Goal: Task Accomplishment & Management: Use online tool/utility

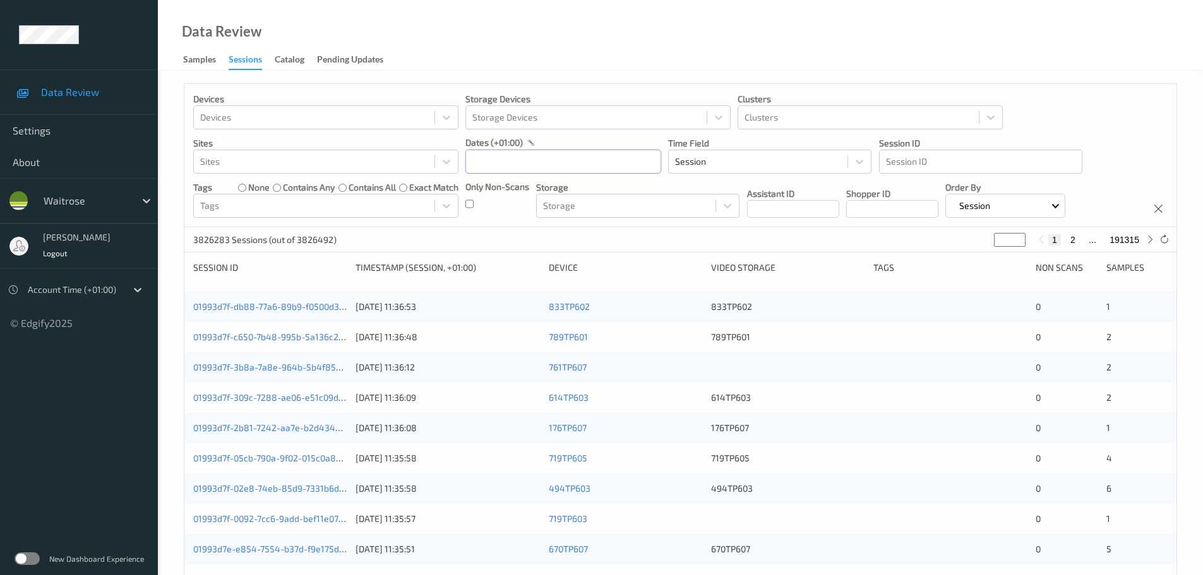
click at [589, 165] on input "text" at bounding box center [564, 162] width 196 height 24
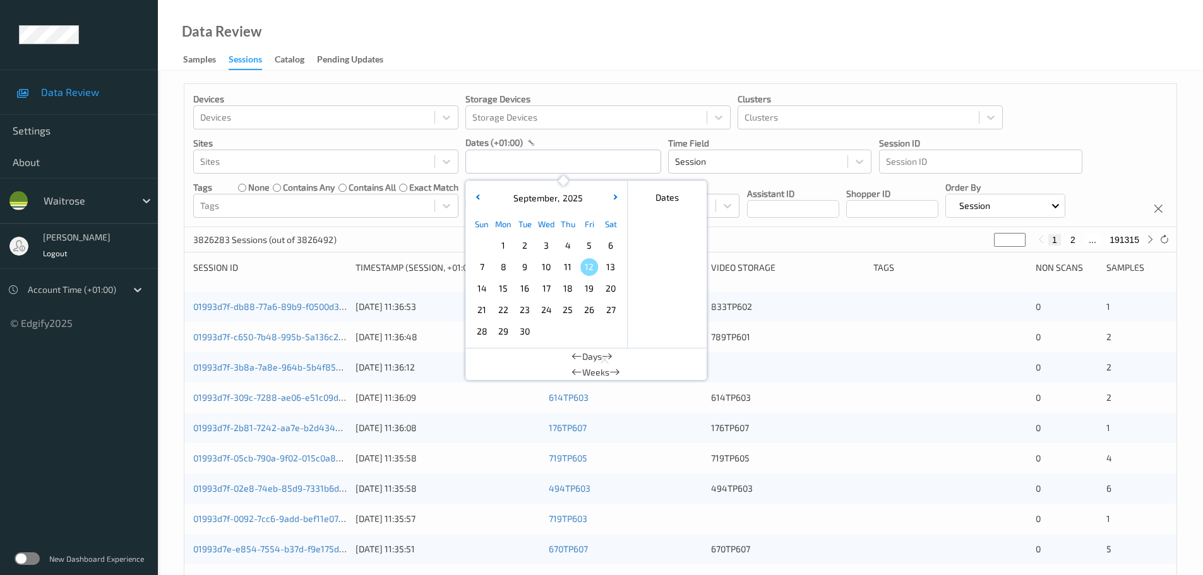
click at [560, 267] on span "11" at bounding box center [568, 267] width 18 height 18
click at [561, 267] on span "11" at bounding box center [568, 267] width 18 height 18
type input "11/09/2025 00:00 -> 11/09/2025 23:59"
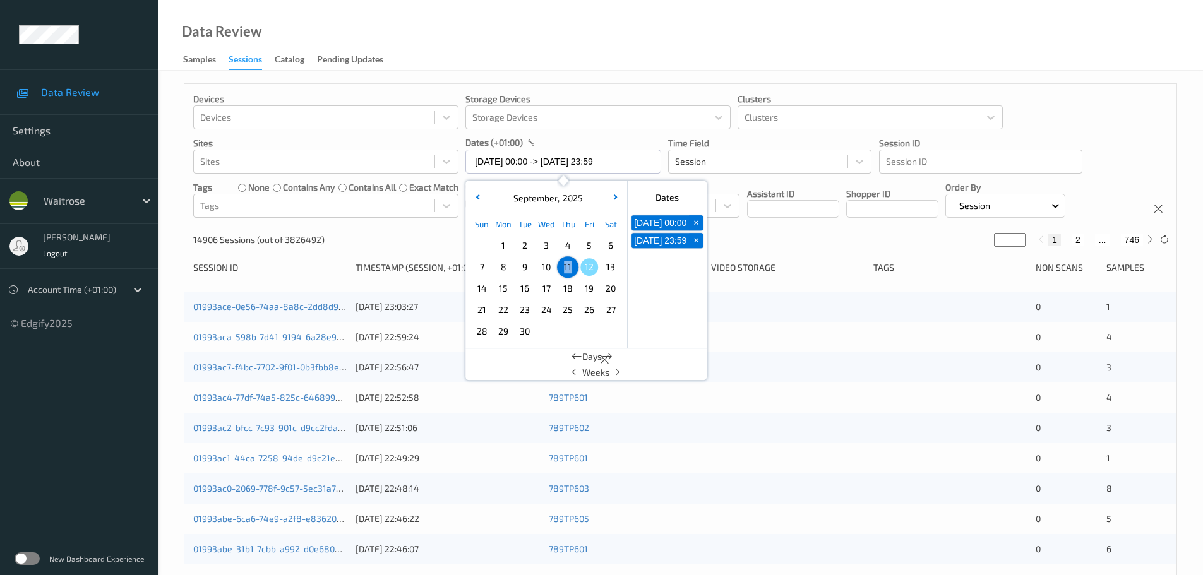
click at [614, 49] on div "Data Review Samples Sessions Catalog Pending Updates" at bounding box center [680, 35] width 1045 height 71
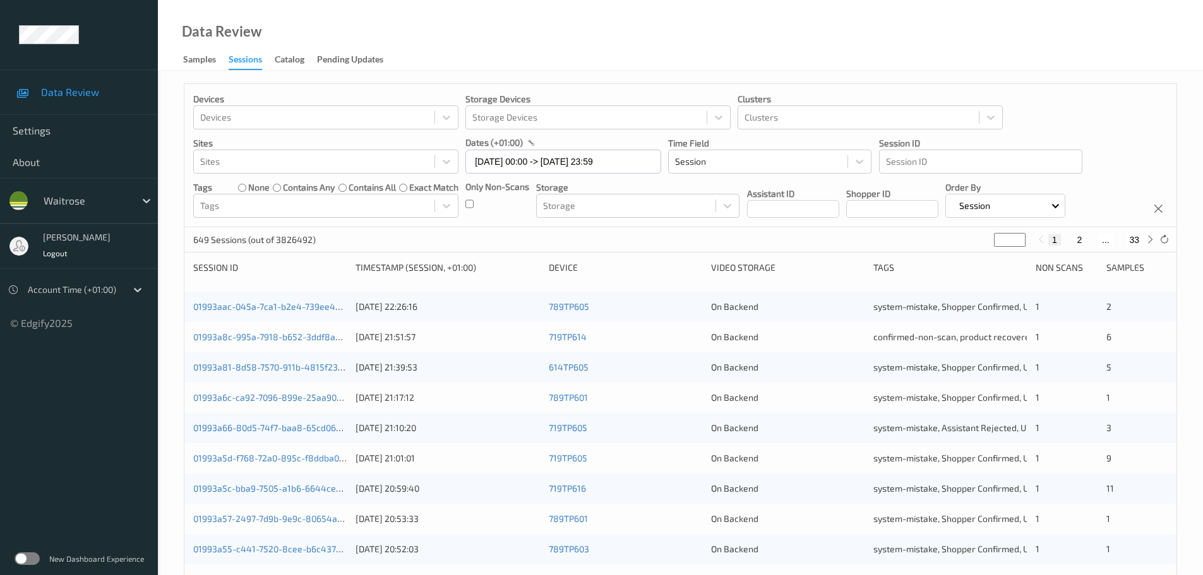
click at [1010, 243] on input "*" at bounding box center [1010, 240] width 32 height 14
click at [1145, 245] on div "1 2 ... 33" at bounding box center [1096, 240] width 123 height 14
click at [1149, 244] on icon at bounding box center [1150, 239] width 9 height 9
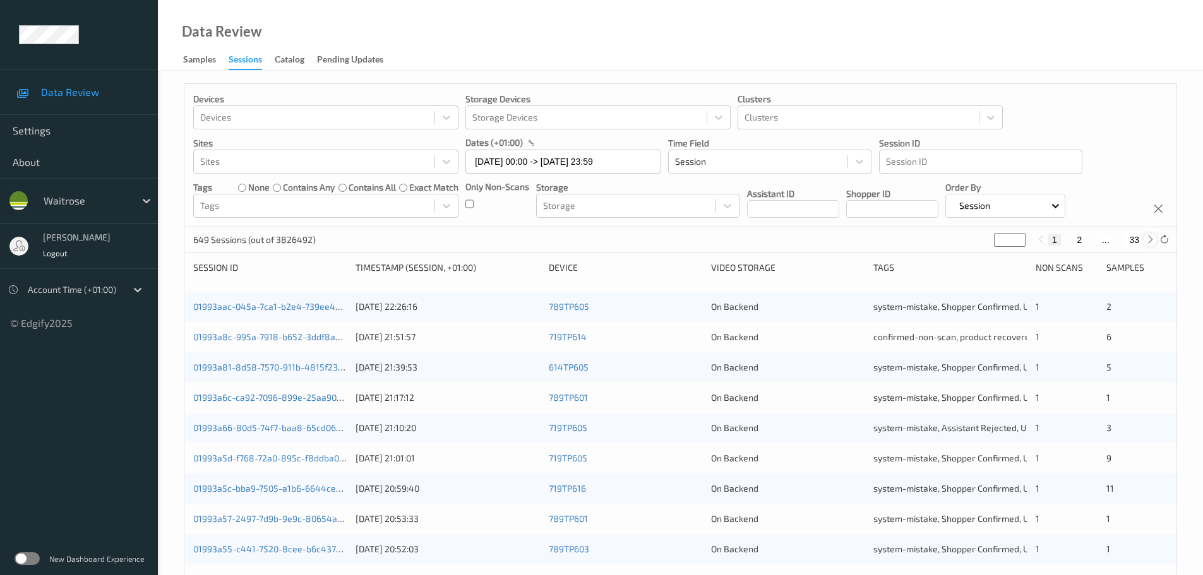
type input "*"
click at [1149, 244] on icon at bounding box center [1150, 239] width 9 height 9
type input "*"
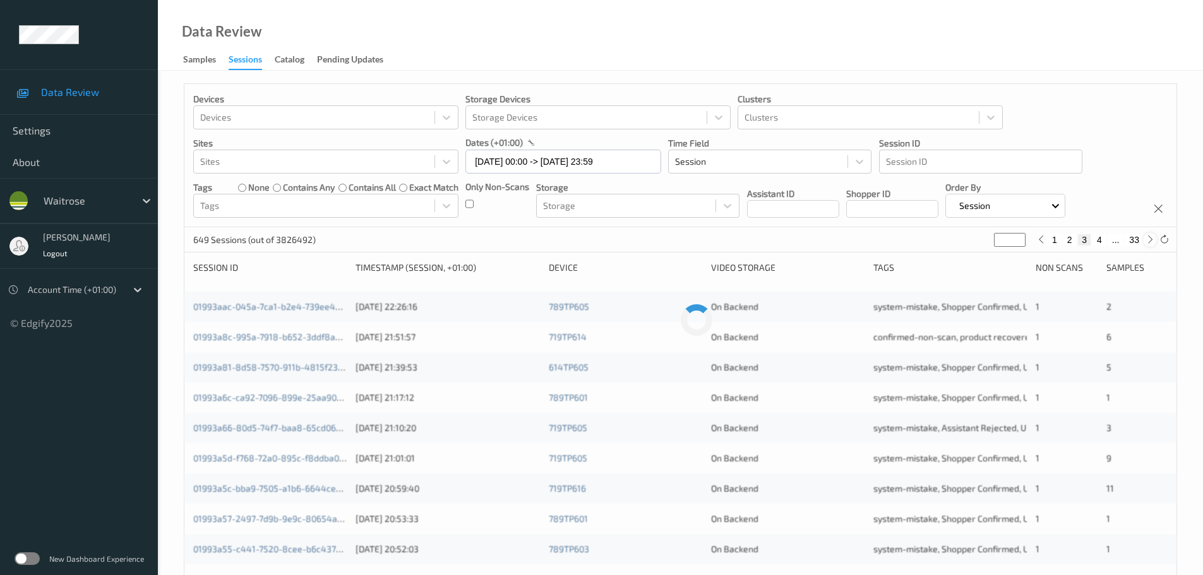
click at [1149, 244] on icon at bounding box center [1150, 239] width 9 height 9
type input "*"
click at [1149, 244] on icon at bounding box center [1150, 239] width 9 height 9
type input "*"
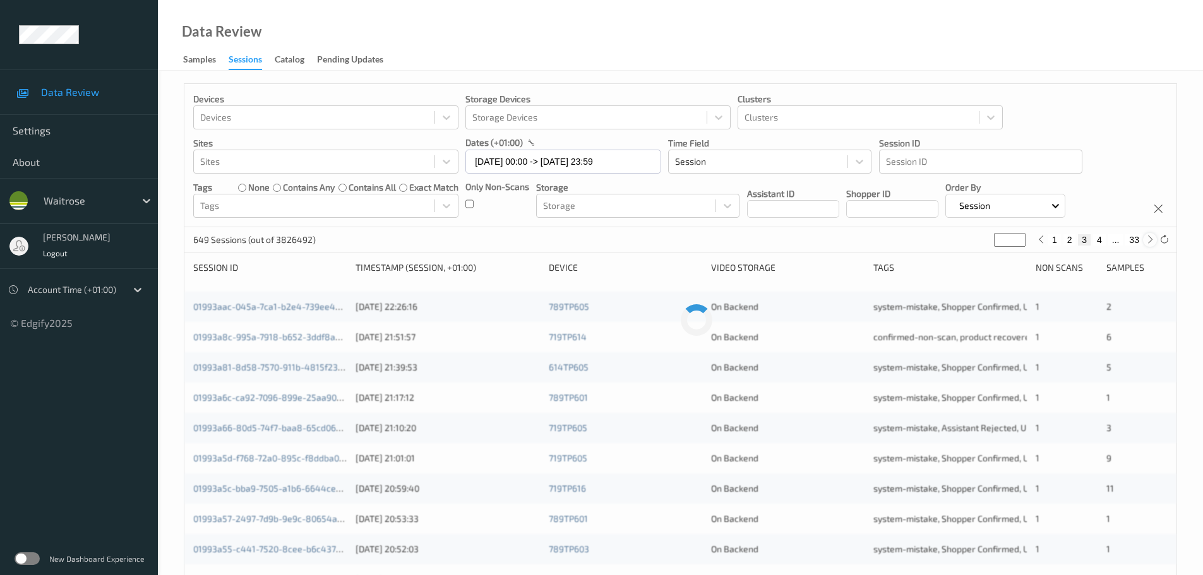
type input "*"
click at [1151, 244] on icon at bounding box center [1150, 239] width 9 height 9
type input "*"
click at [1151, 244] on icon at bounding box center [1150, 239] width 9 height 9
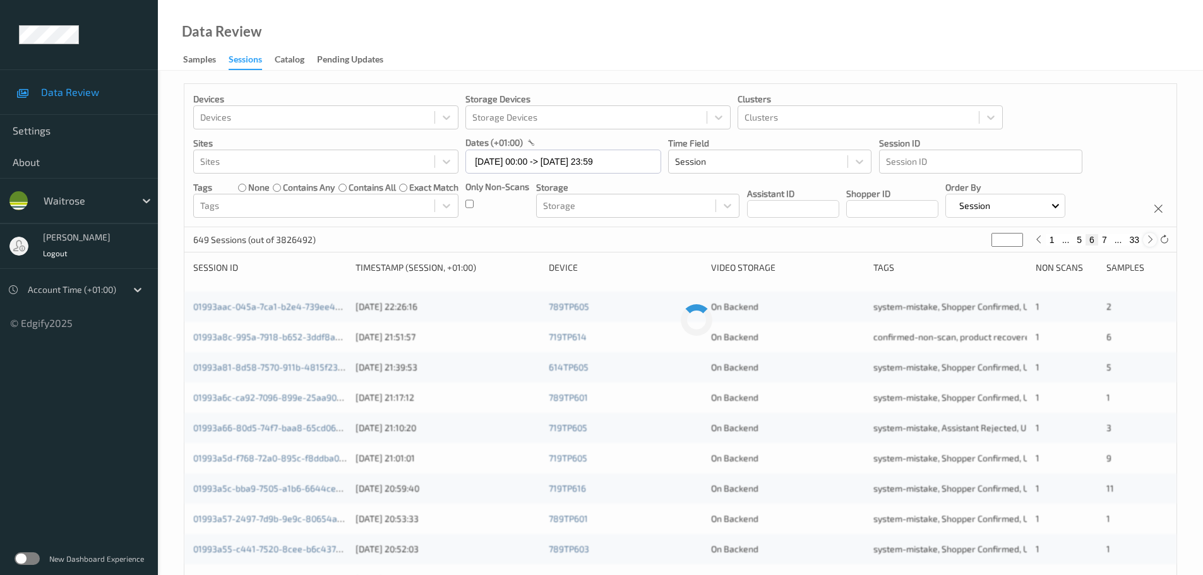
type input "*"
click at [1151, 244] on icon at bounding box center [1150, 239] width 9 height 9
type input "*"
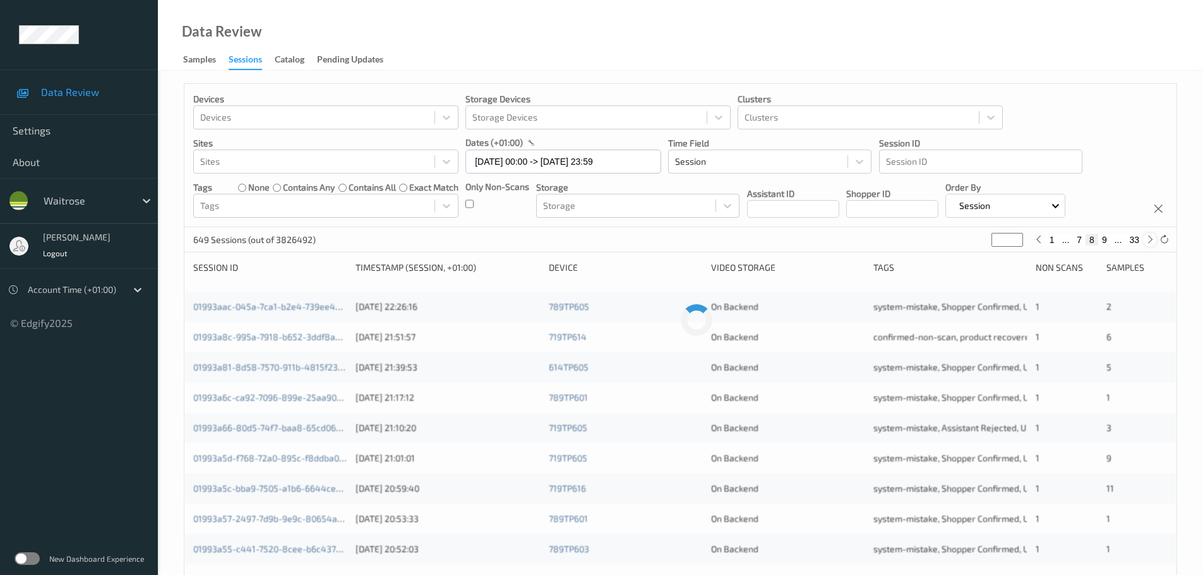
click at [1151, 243] on icon at bounding box center [1150, 239] width 9 height 9
type input "*"
click at [1150, 243] on icon at bounding box center [1150, 239] width 9 height 9
type input "**"
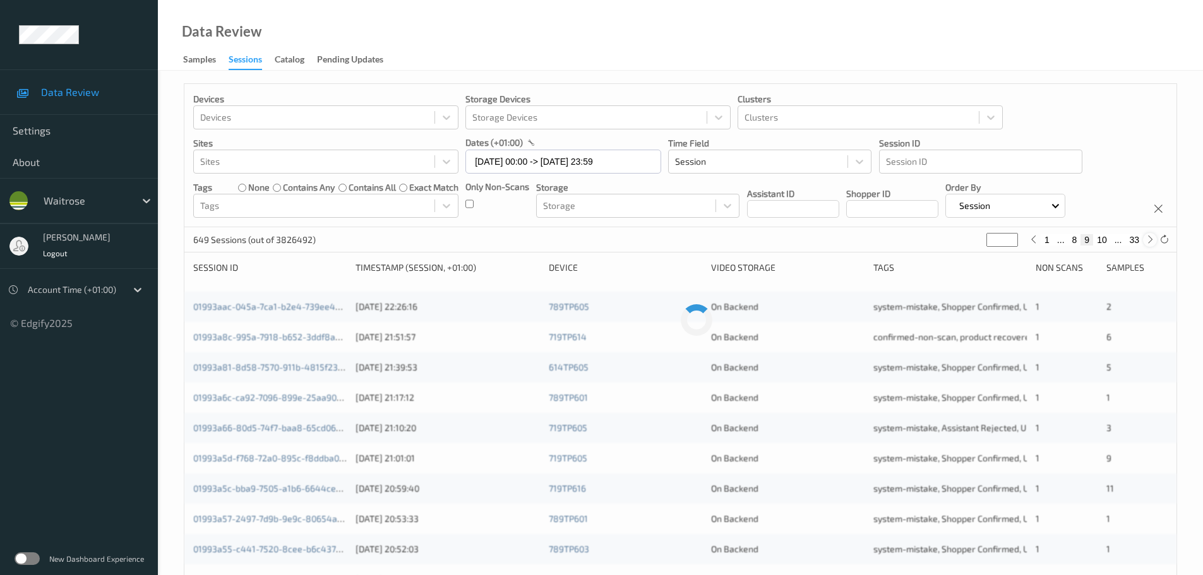
type input "**"
click at [1150, 243] on icon at bounding box center [1150, 239] width 9 height 9
type input "**"
click at [1150, 243] on icon at bounding box center [1150, 239] width 9 height 9
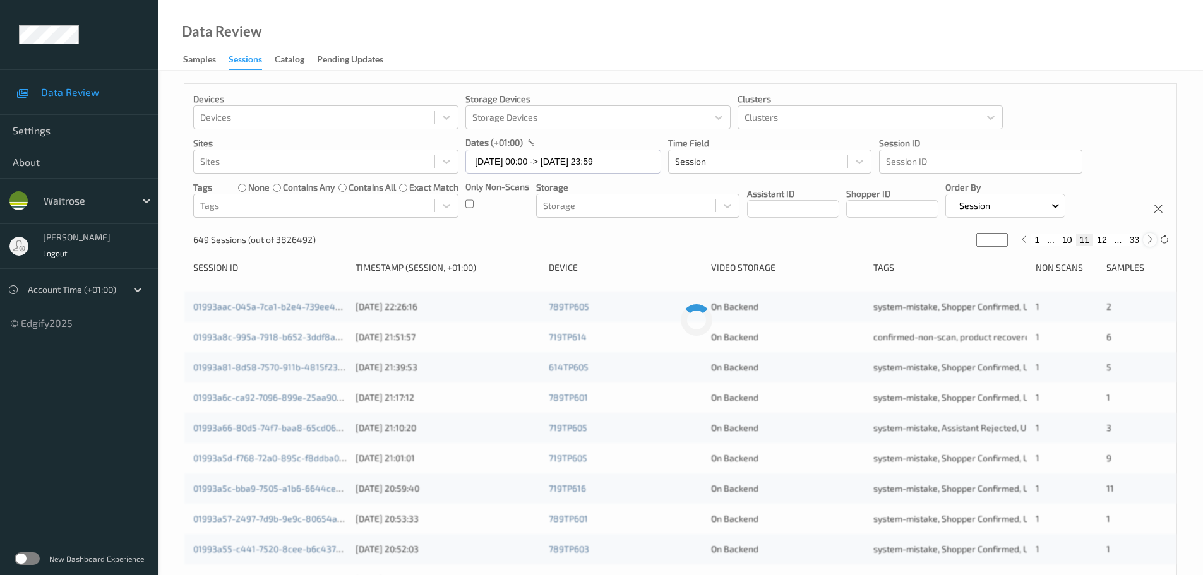
type input "**"
click at [1147, 239] on icon at bounding box center [1150, 239] width 9 height 9
type input "**"
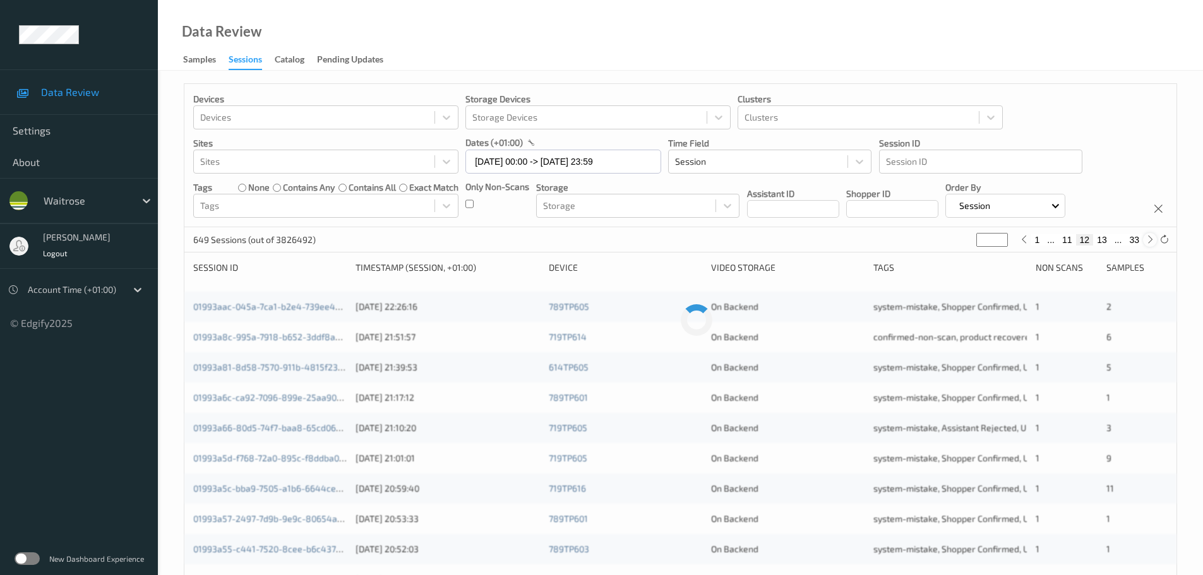
click at [1147, 239] on icon at bounding box center [1150, 239] width 9 height 9
type input "**"
click at [1147, 239] on icon at bounding box center [1150, 239] width 9 height 9
type input "**"
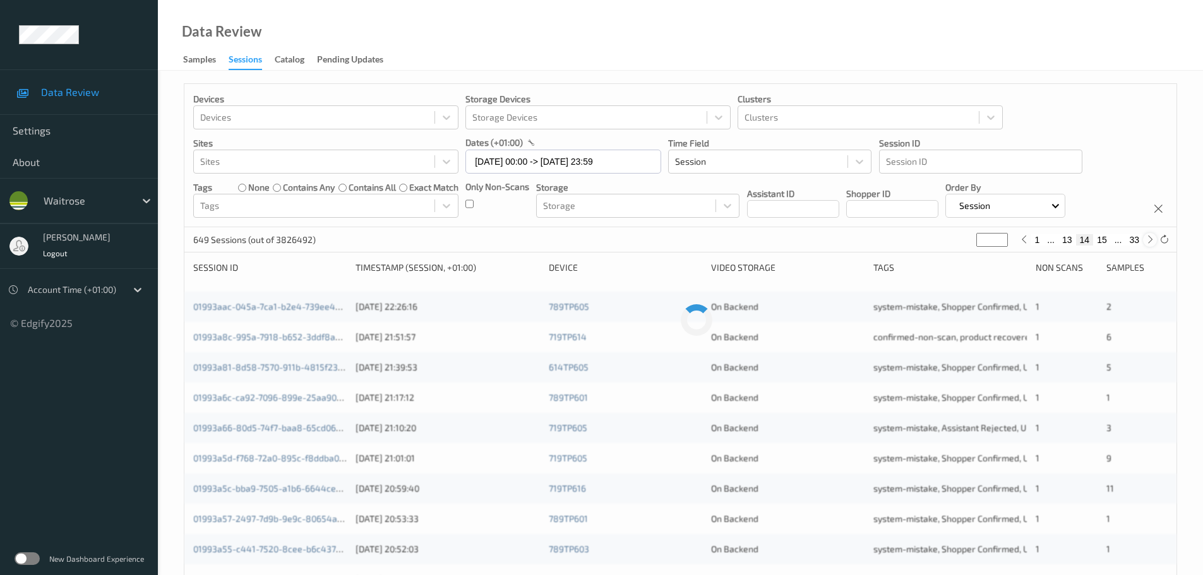
type input "**"
click at [1147, 239] on icon at bounding box center [1150, 239] width 9 height 9
type input "**"
click at [1148, 239] on icon at bounding box center [1150, 239] width 9 height 9
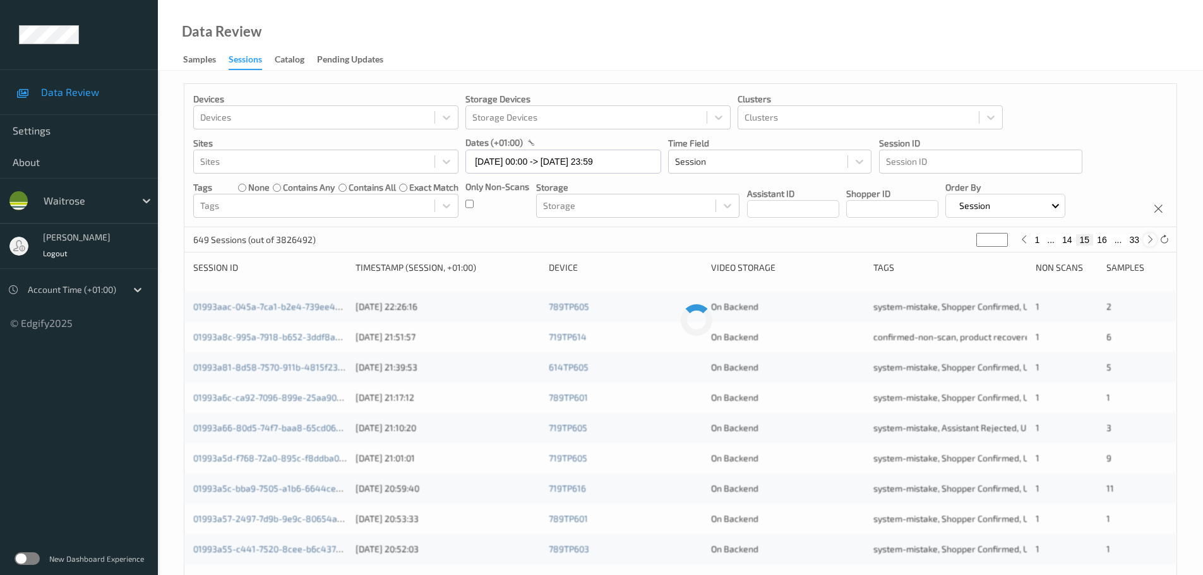
type input "**"
click at [1148, 239] on icon at bounding box center [1150, 239] width 9 height 9
type input "**"
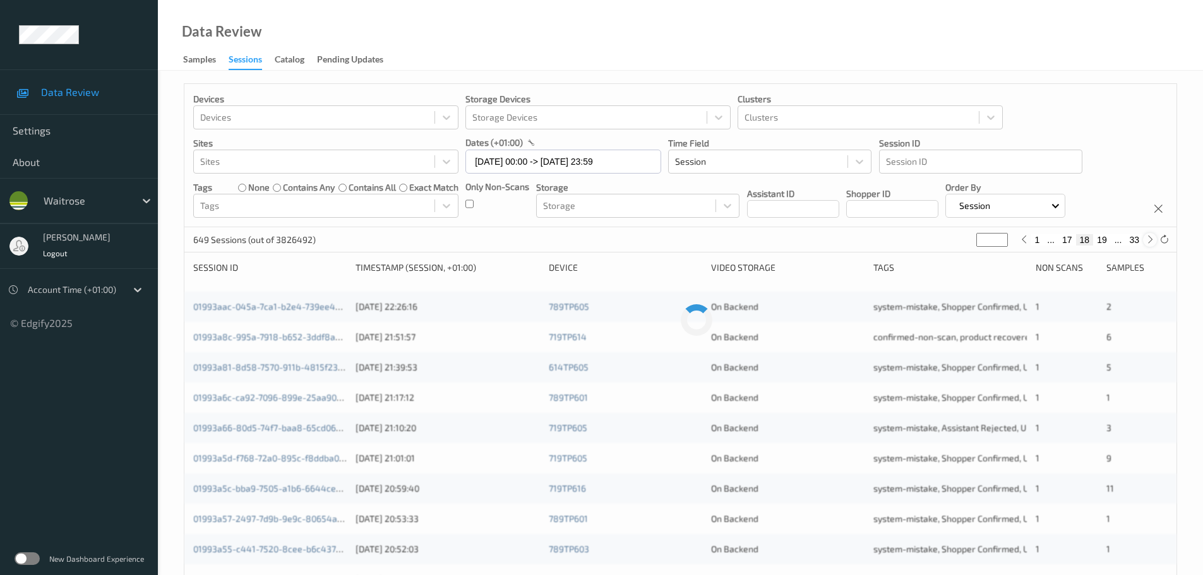
click at [1148, 239] on icon at bounding box center [1150, 239] width 9 height 9
type input "**"
click at [1148, 239] on icon at bounding box center [1150, 239] width 9 height 9
type input "**"
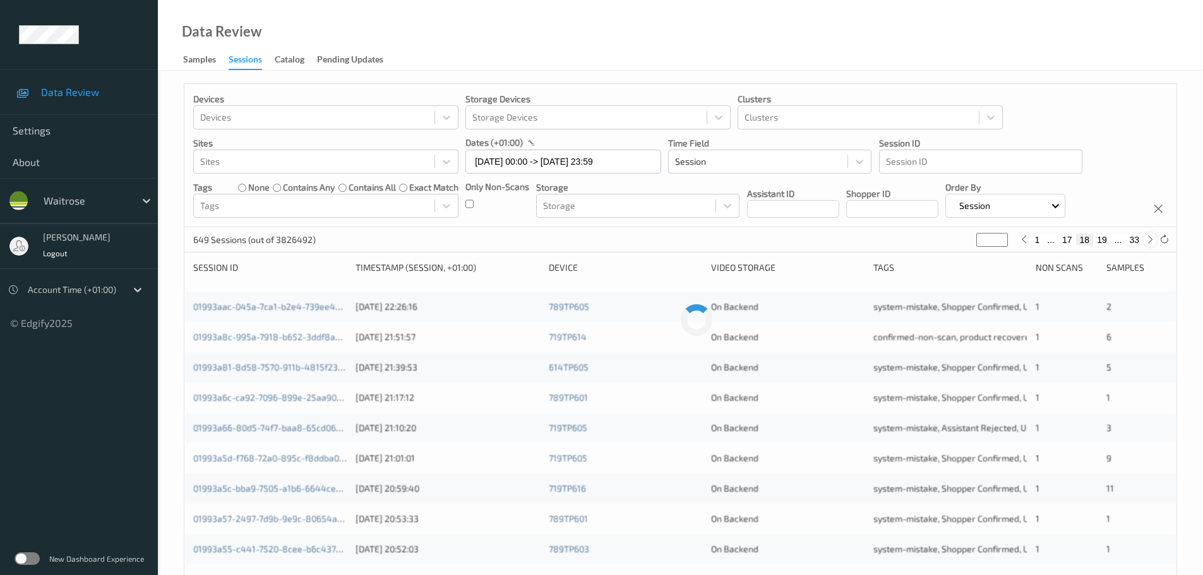
type input "**"
click at [1148, 239] on icon at bounding box center [1150, 239] width 9 height 9
type input "**"
click at [1148, 239] on icon at bounding box center [1150, 239] width 9 height 9
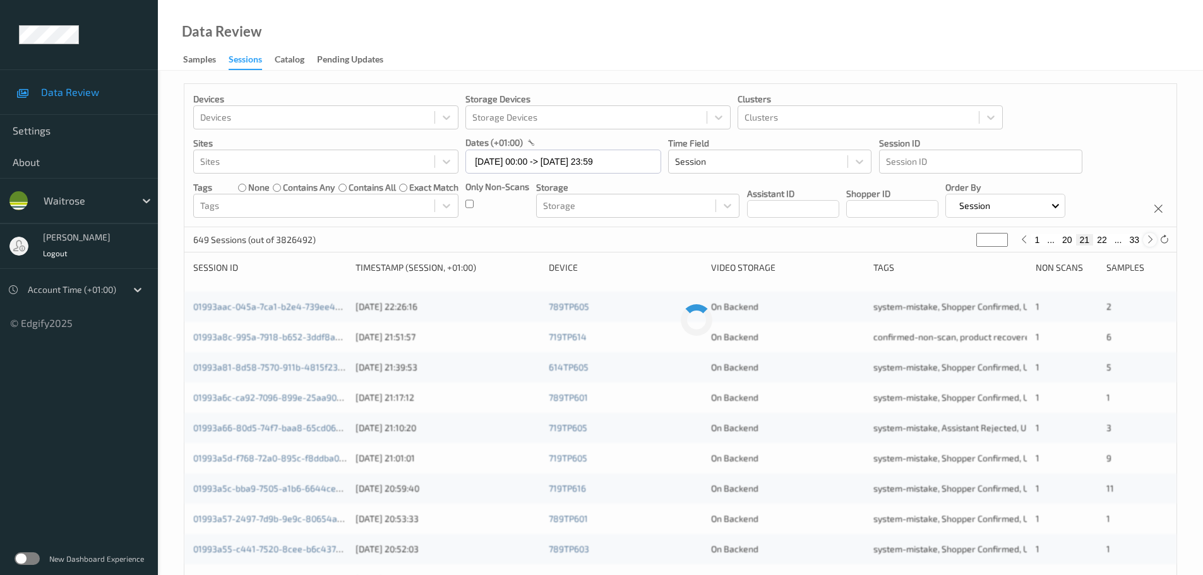
type input "**"
click at [1148, 239] on icon at bounding box center [1150, 239] width 9 height 9
type input "**"
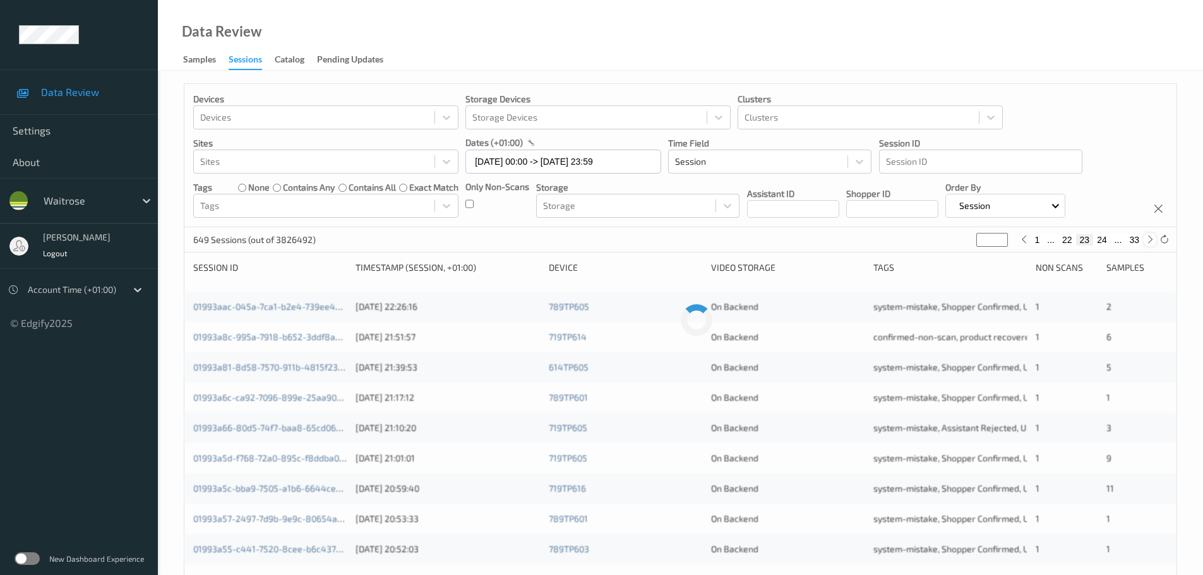
click at [1148, 239] on icon at bounding box center [1150, 239] width 9 height 9
type input "**"
click at [1148, 239] on icon at bounding box center [1150, 239] width 9 height 9
type input "**"
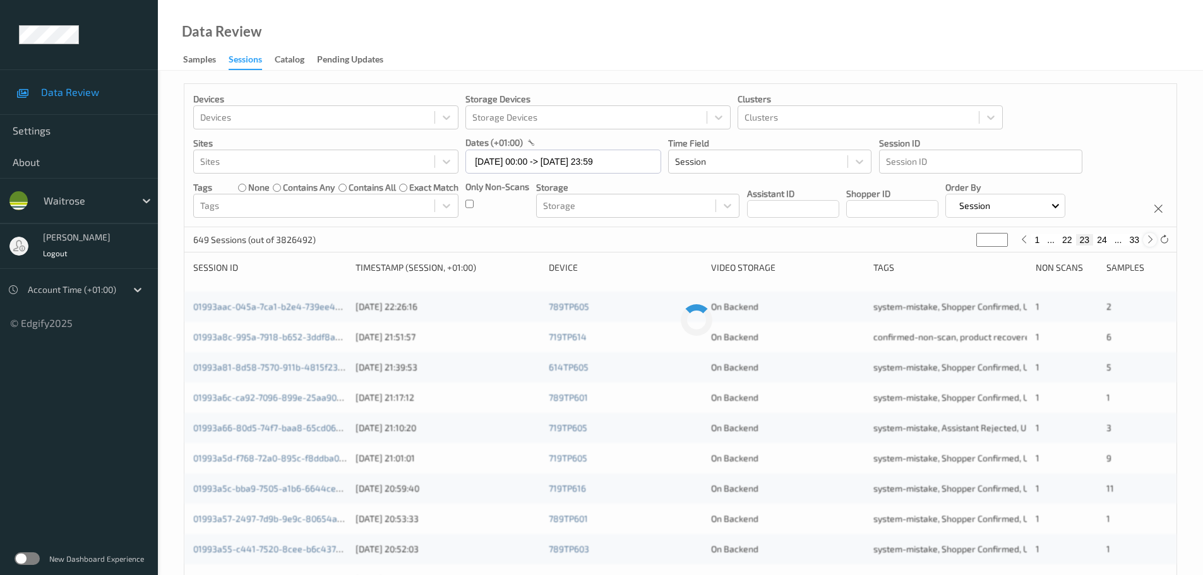
type input "**"
click at [1148, 239] on icon at bounding box center [1150, 239] width 9 height 9
type input "**"
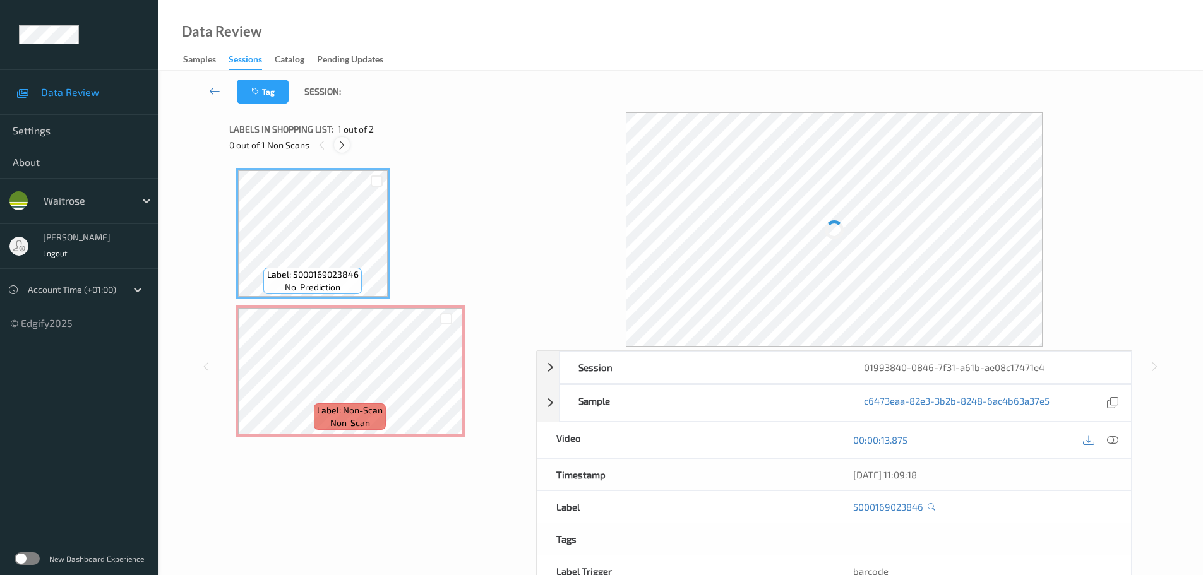
click at [338, 142] on icon at bounding box center [342, 145] width 11 height 11
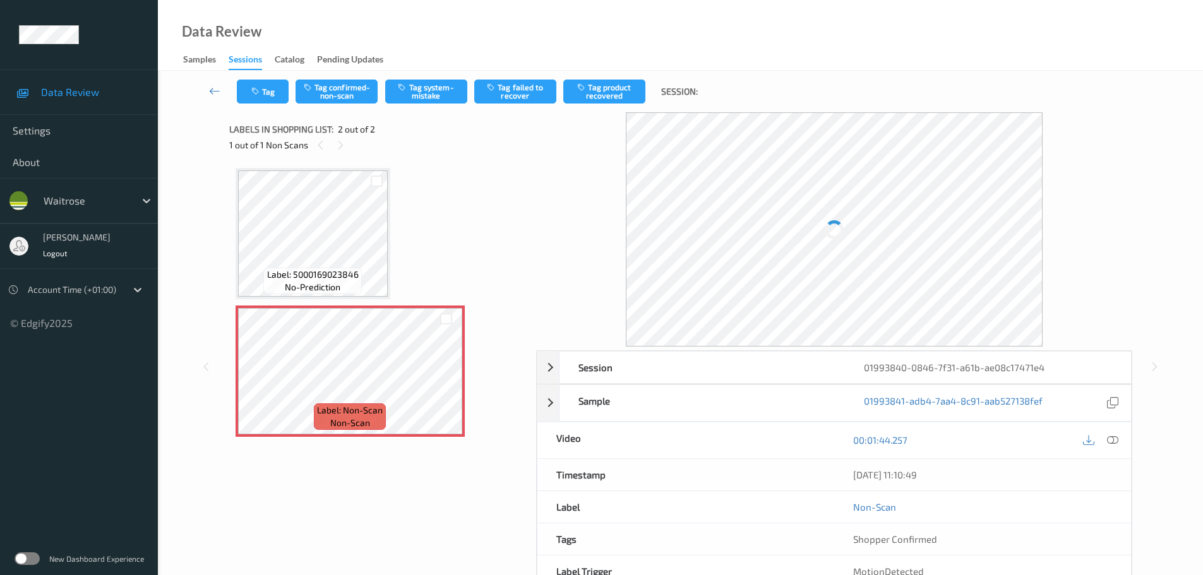
click at [1107, 442] on div at bounding box center [1113, 440] width 17 height 17
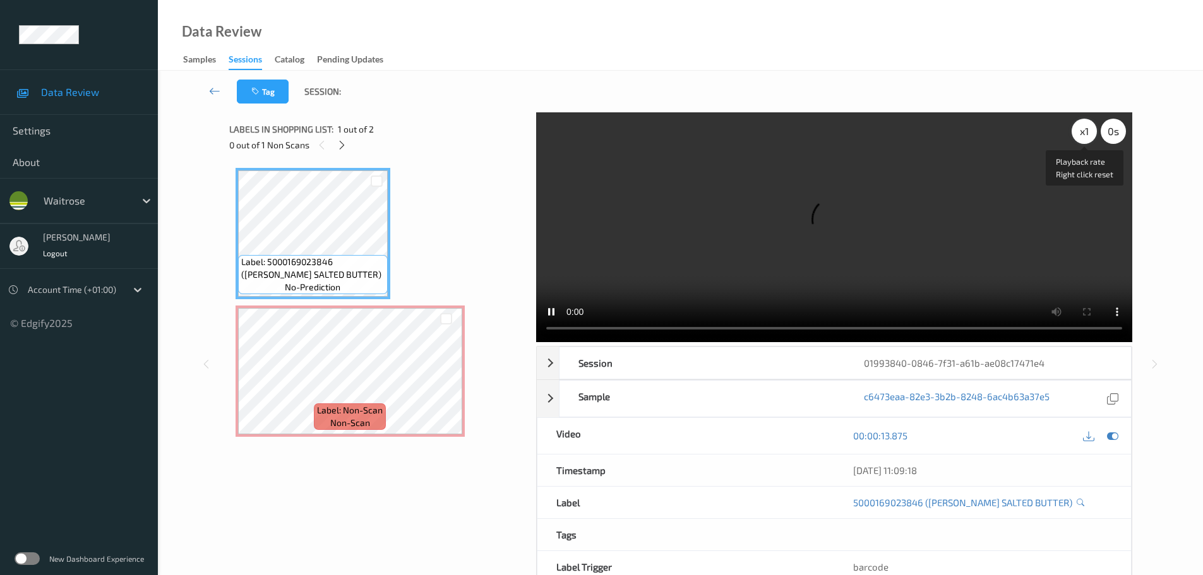
click at [1082, 138] on div "x 1" at bounding box center [1084, 131] width 25 height 25
click at [1082, 138] on div "x 2" at bounding box center [1084, 131] width 25 height 25
click at [1082, 138] on div "x 4" at bounding box center [1084, 131] width 25 height 25
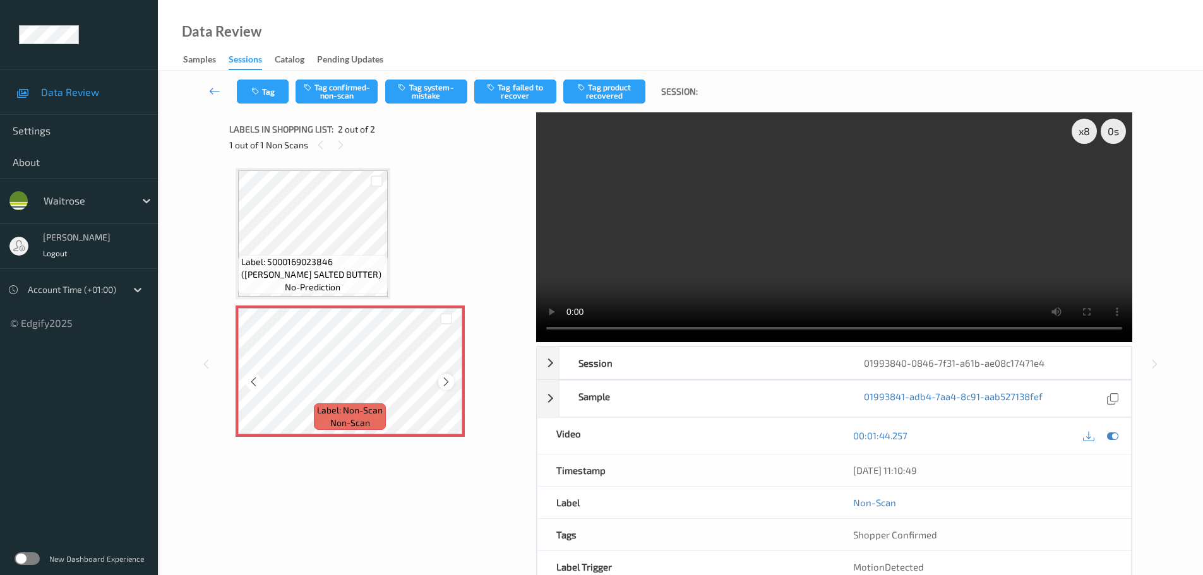
click at [454, 381] on div at bounding box center [446, 382] width 16 height 16
click at [348, 88] on button "Tag confirmed-non-scan" at bounding box center [337, 92] width 82 height 24
click at [280, 102] on button "Tag" at bounding box center [263, 92] width 52 height 24
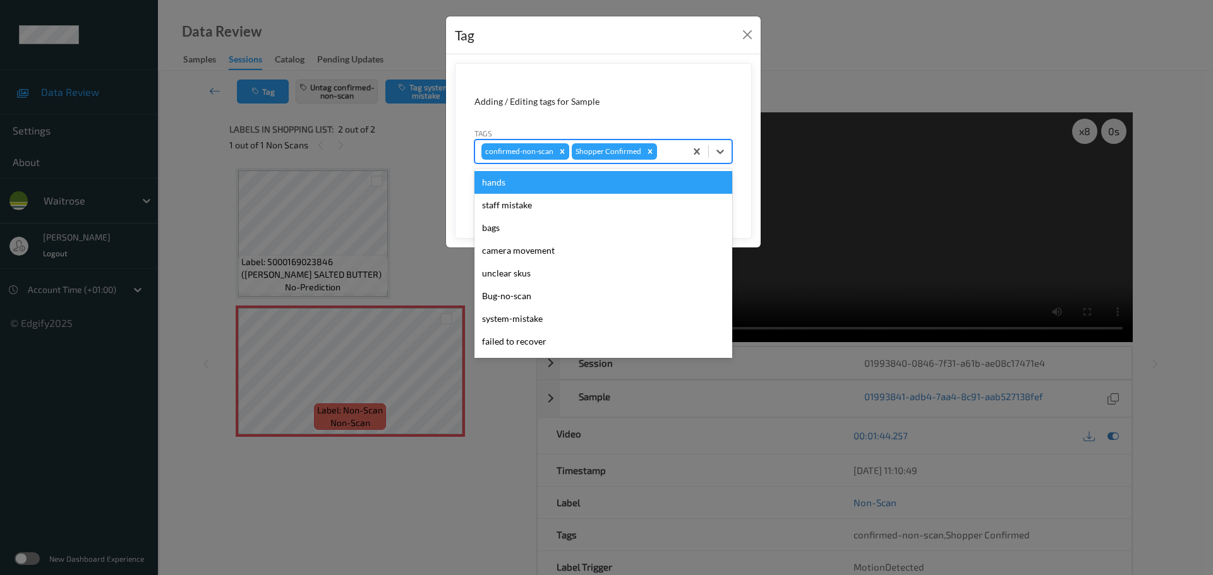
click at [676, 154] on div at bounding box center [669, 151] width 20 height 15
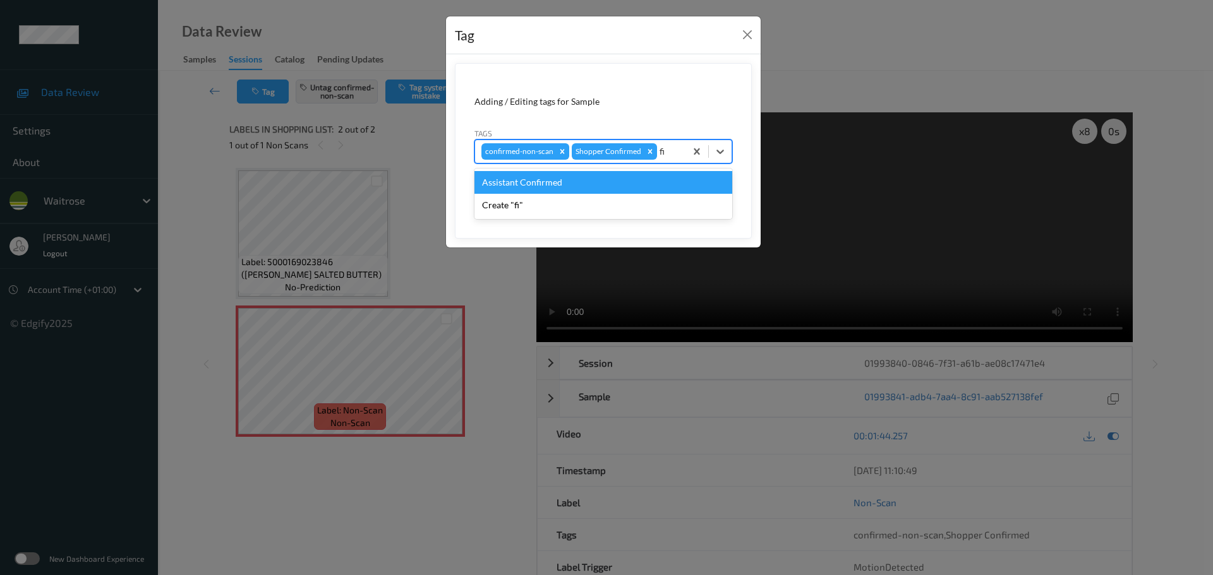
type input "f"
type input "faile"
click at [623, 181] on div "failed to recover" at bounding box center [603, 182] width 258 height 23
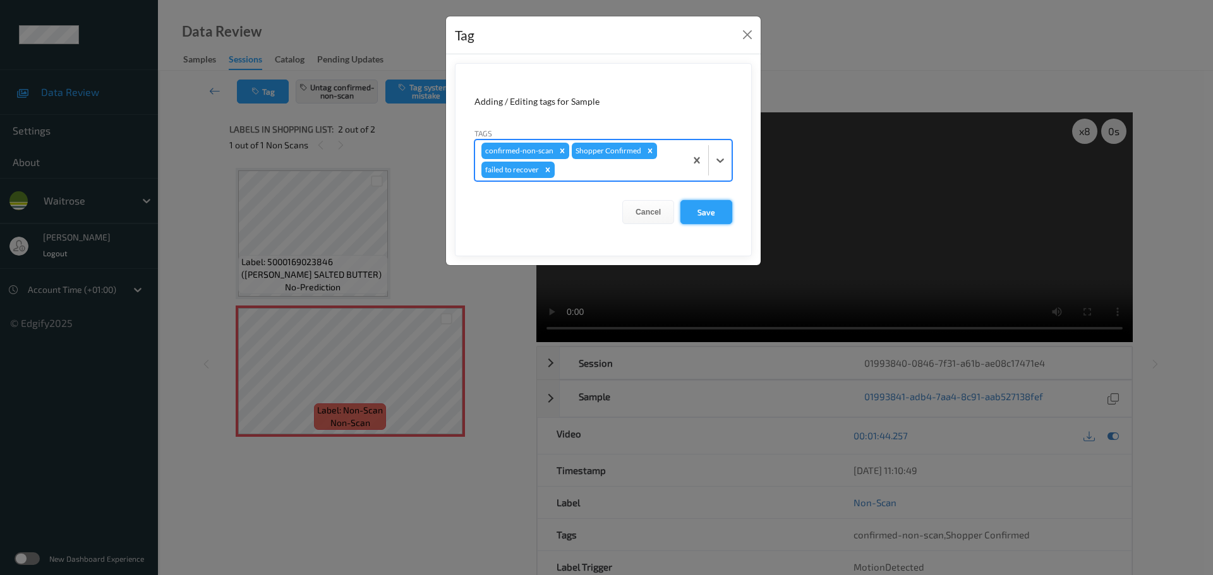
click at [700, 212] on button "Save" at bounding box center [706, 212] width 52 height 24
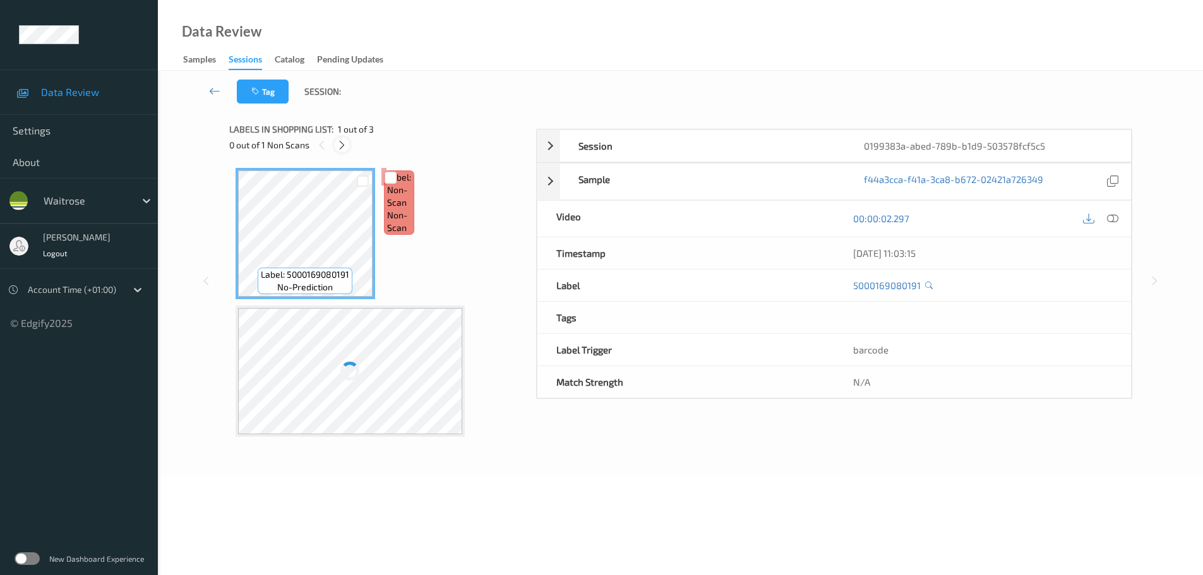
click at [345, 147] on icon at bounding box center [342, 145] width 11 height 11
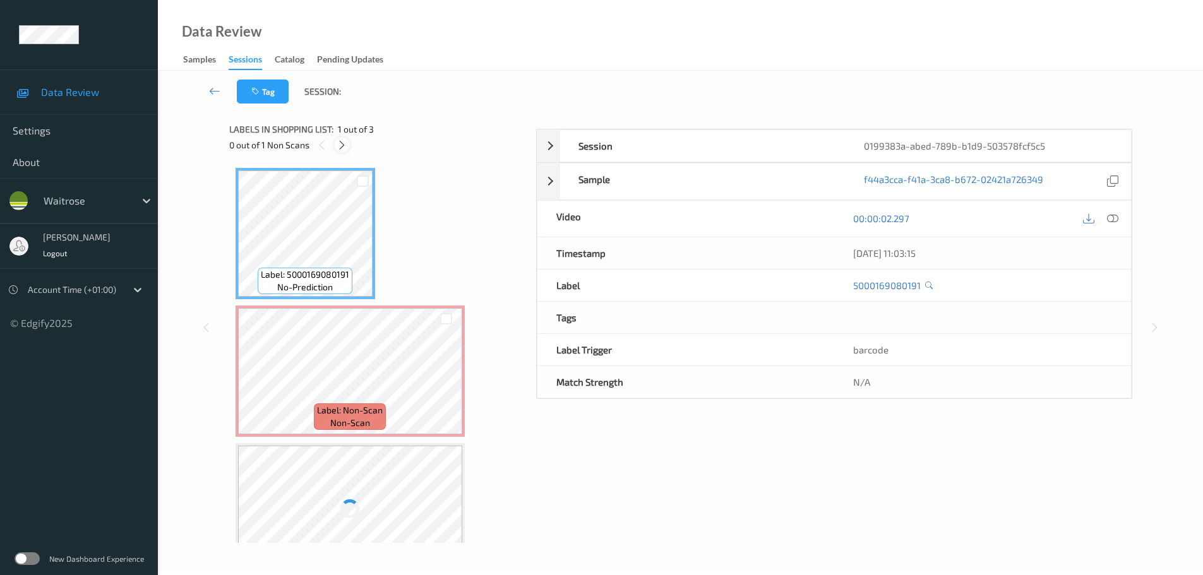
scroll to position [6, 0]
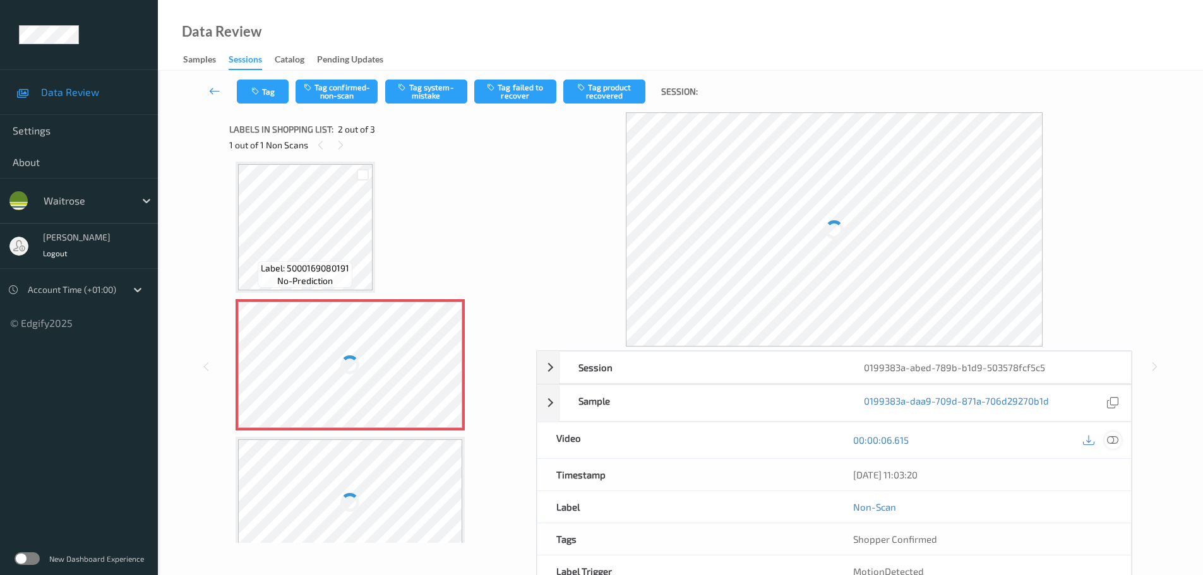
click at [1114, 436] on icon at bounding box center [1112, 440] width 11 height 11
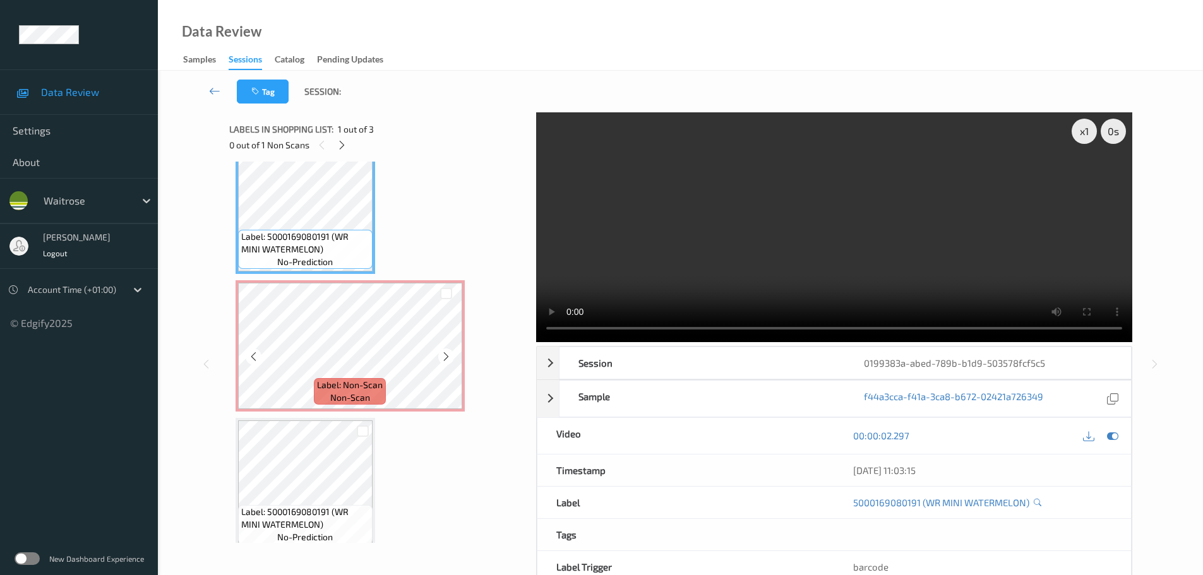
scroll to position [38, 0]
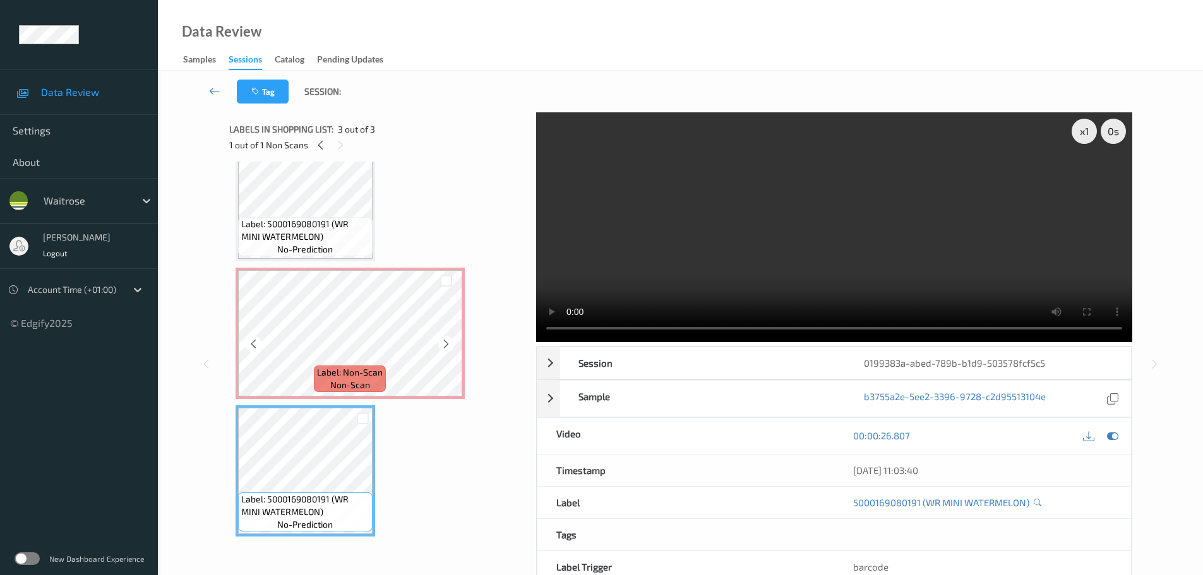
click at [363, 370] on span "Label: Non-Scan" at bounding box center [350, 372] width 66 height 13
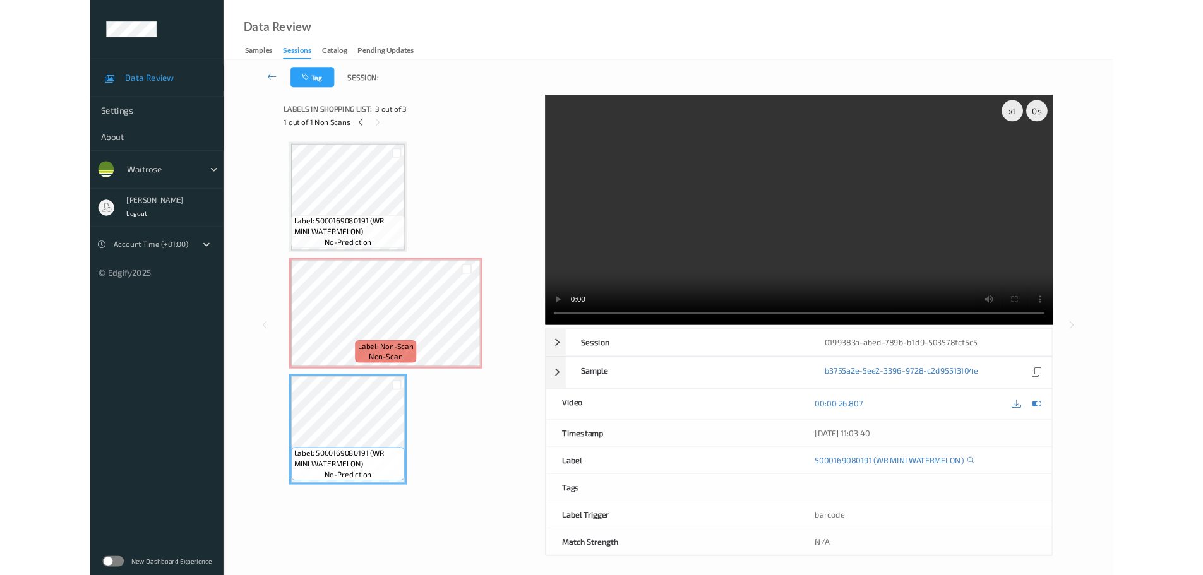
scroll to position [0, 0]
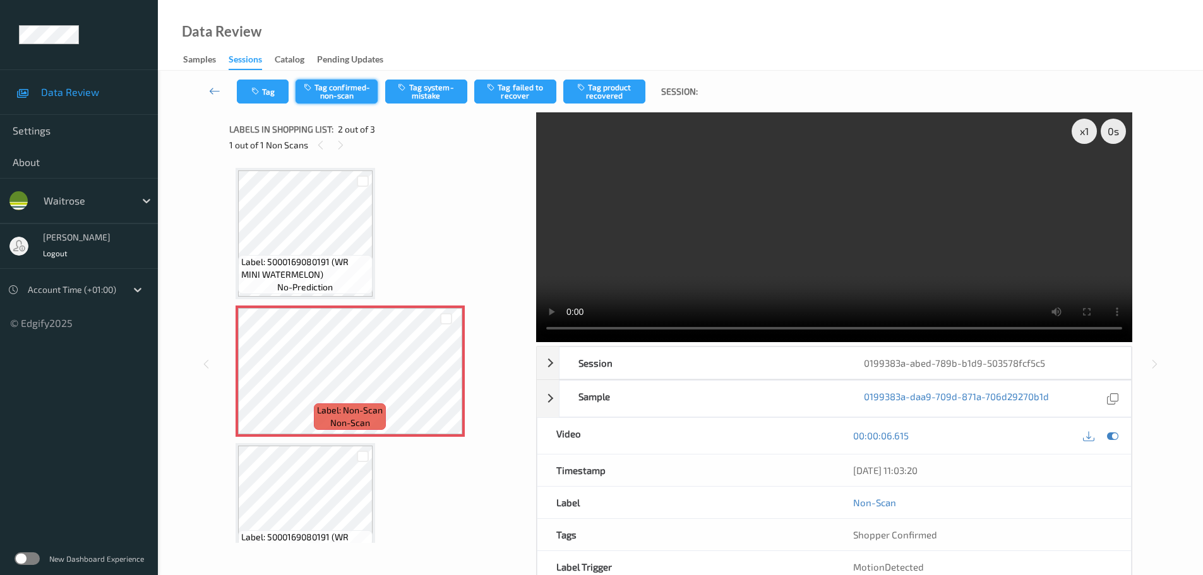
click at [352, 95] on button "Tag confirmed-non-scan" at bounding box center [337, 92] width 82 height 24
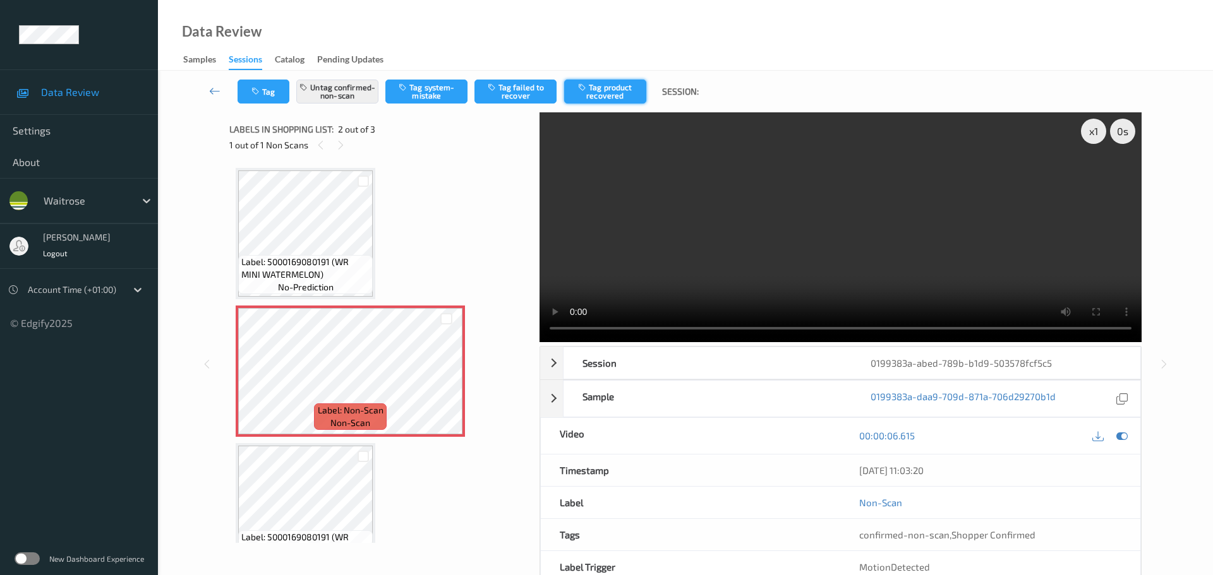
click at [603, 84] on button "Tag product recovered" at bounding box center [605, 92] width 82 height 24
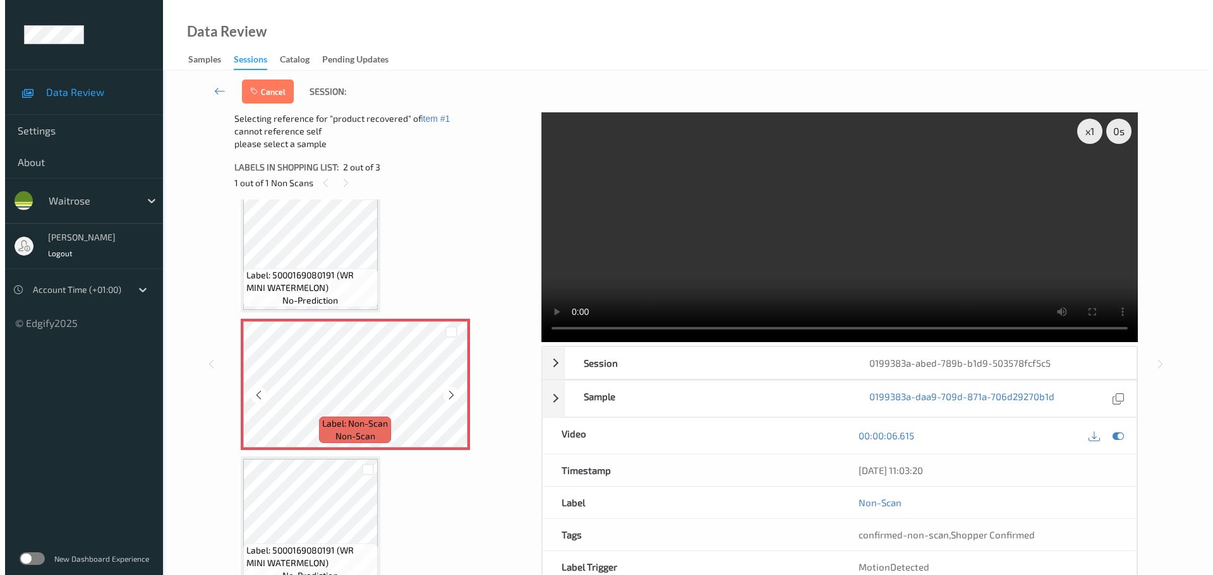
scroll to position [38, 0]
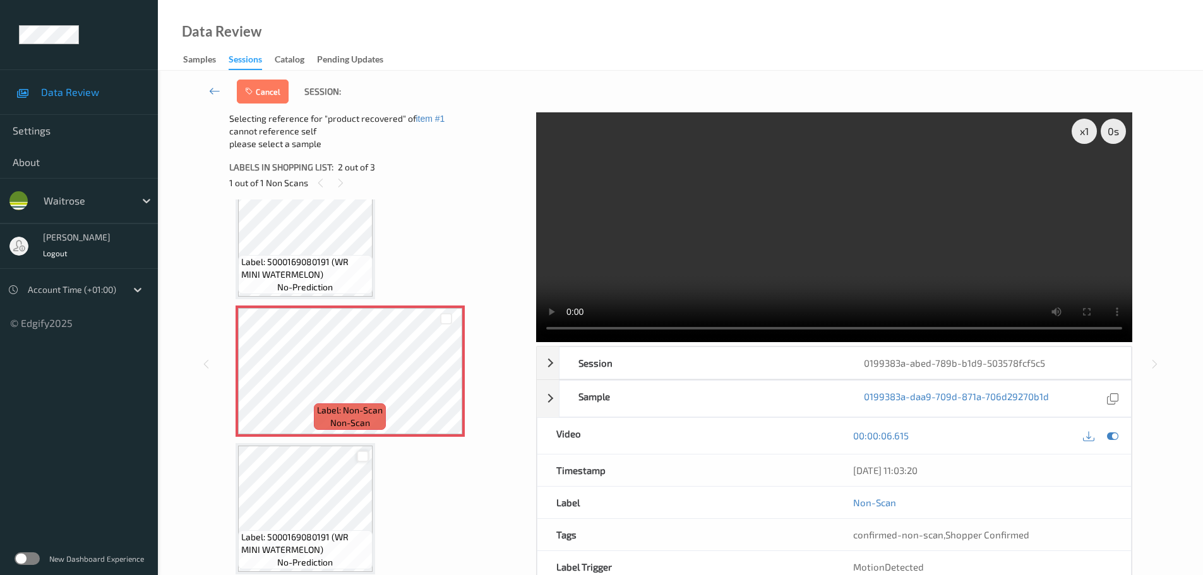
click at [360, 462] on div at bounding box center [363, 457] width 12 height 12
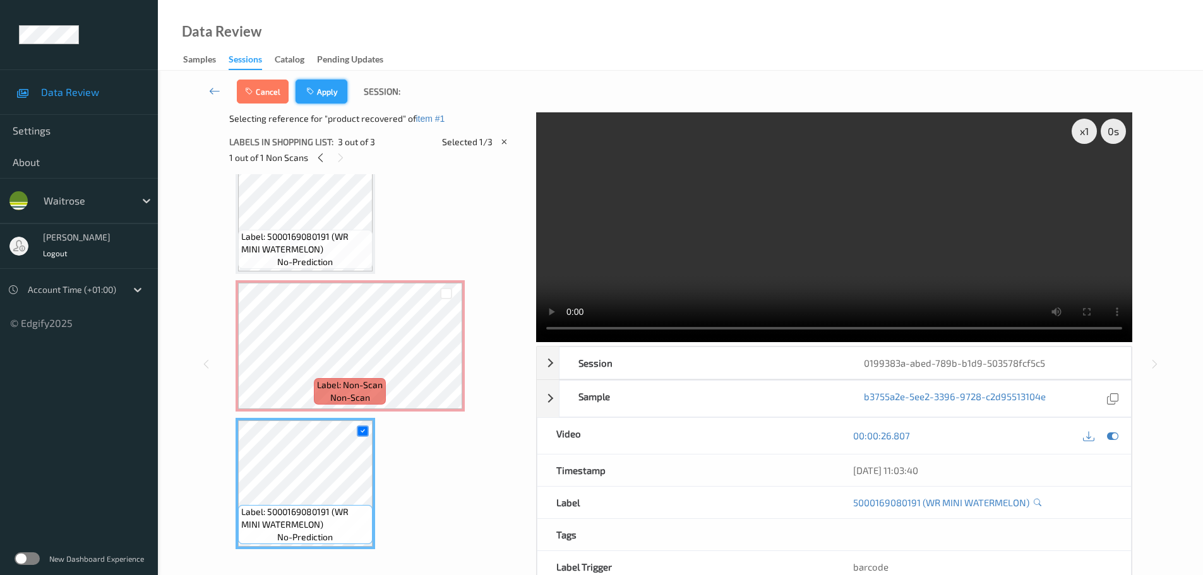
click at [318, 97] on button "Apply" at bounding box center [322, 92] width 52 height 24
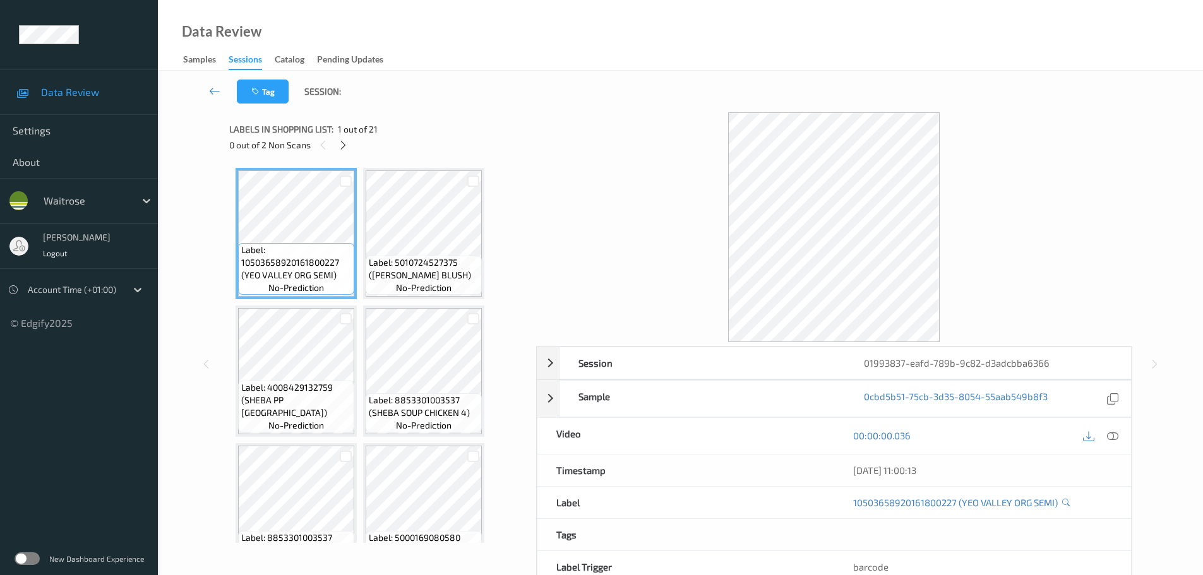
click at [342, 153] on div "0 out of 2 Non Scans" at bounding box center [378, 145] width 298 height 16
click at [352, 117] on div "Labels in shopping list: 1 out of 21 0 out of 2 Non Scans" at bounding box center [378, 136] width 298 height 49
drag, startPoint x: 352, startPoint y: 134, endPoint x: 345, endPoint y: 143, distance: 11.7
click at [348, 138] on div "Labels in shopping list: 1 out of 21 0 out of 2 Non Scans" at bounding box center [378, 136] width 298 height 49
click at [345, 144] on icon at bounding box center [343, 145] width 11 height 11
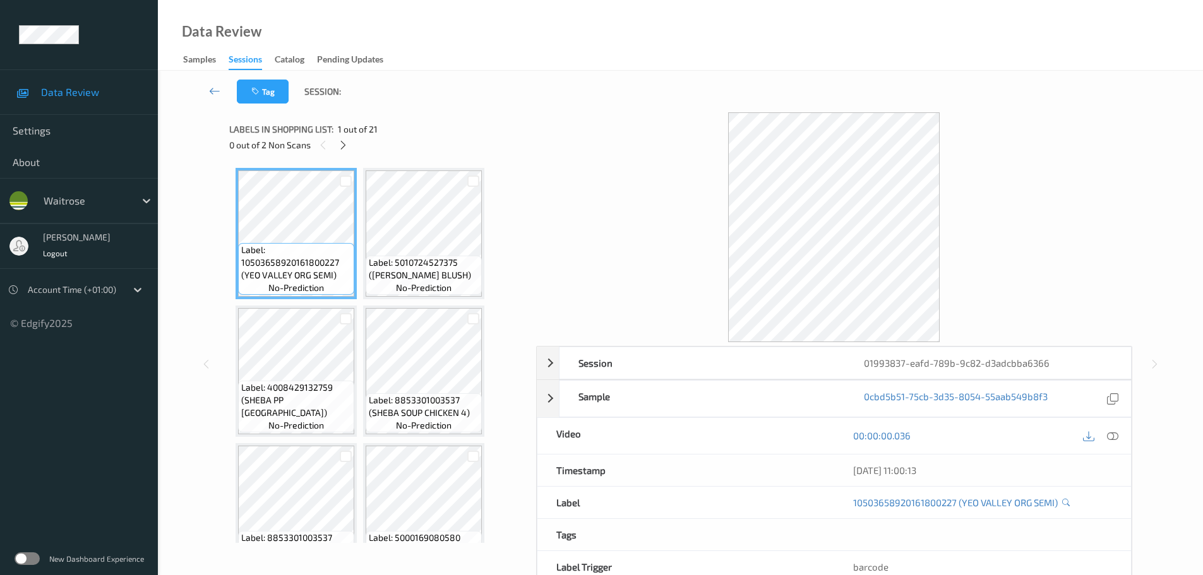
scroll to position [695, 0]
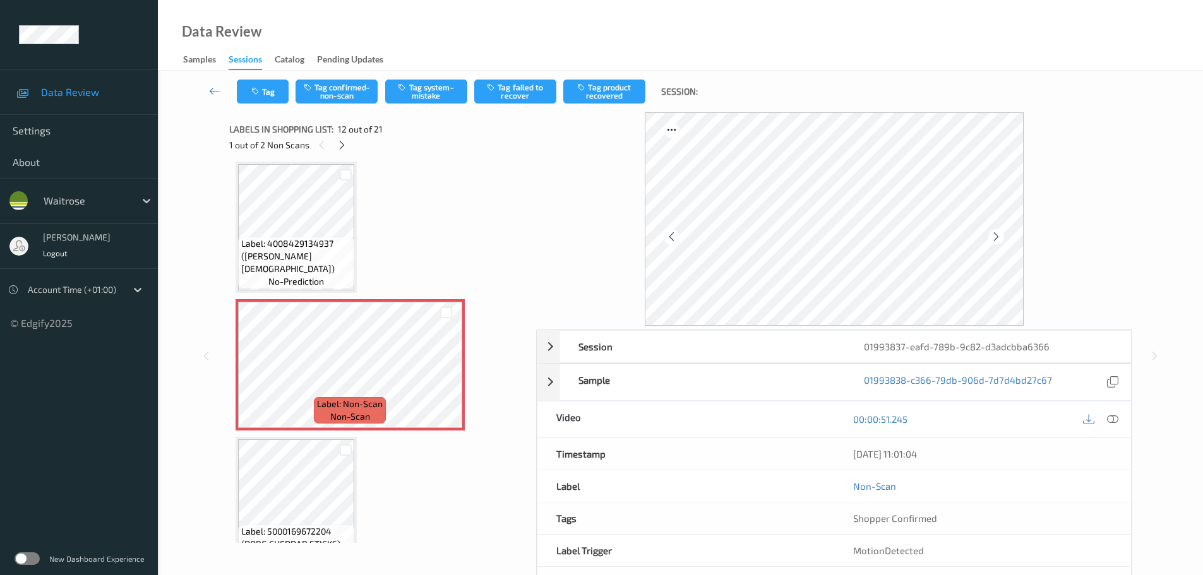
drag, startPoint x: 1119, startPoint y: 422, endPoint x: 1099, endPoint y: 407, distance: 24.9
click at [1119, 422] on div at bounding box center [1113, 419] width 17 height 17
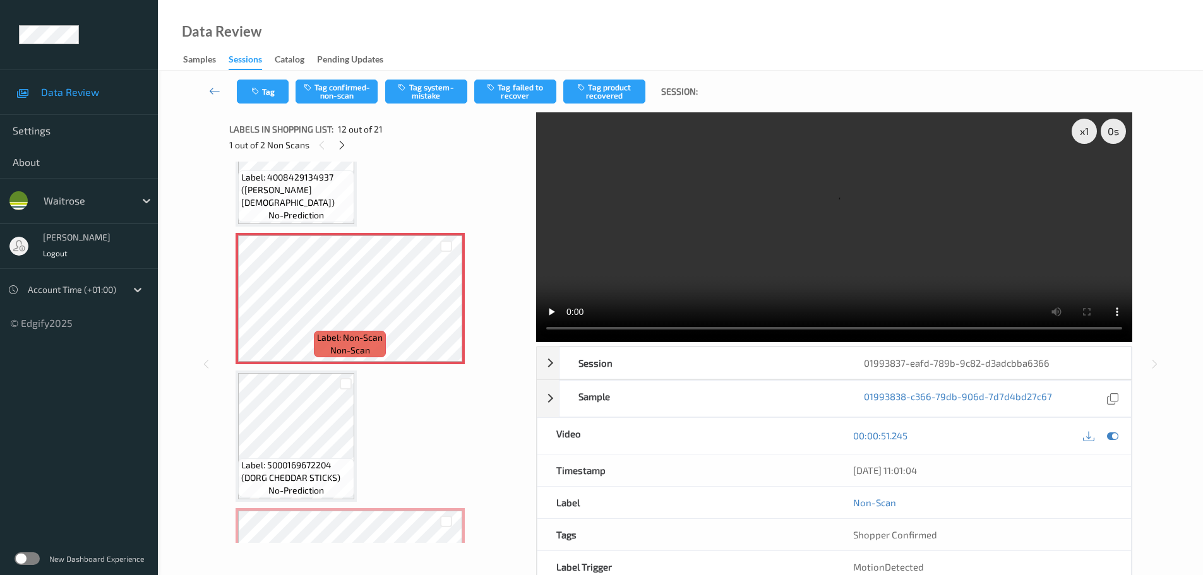
scroll to position [758, 0]
click at [449, 312] on icon at bounding box center [446, 312] width 11 height 11
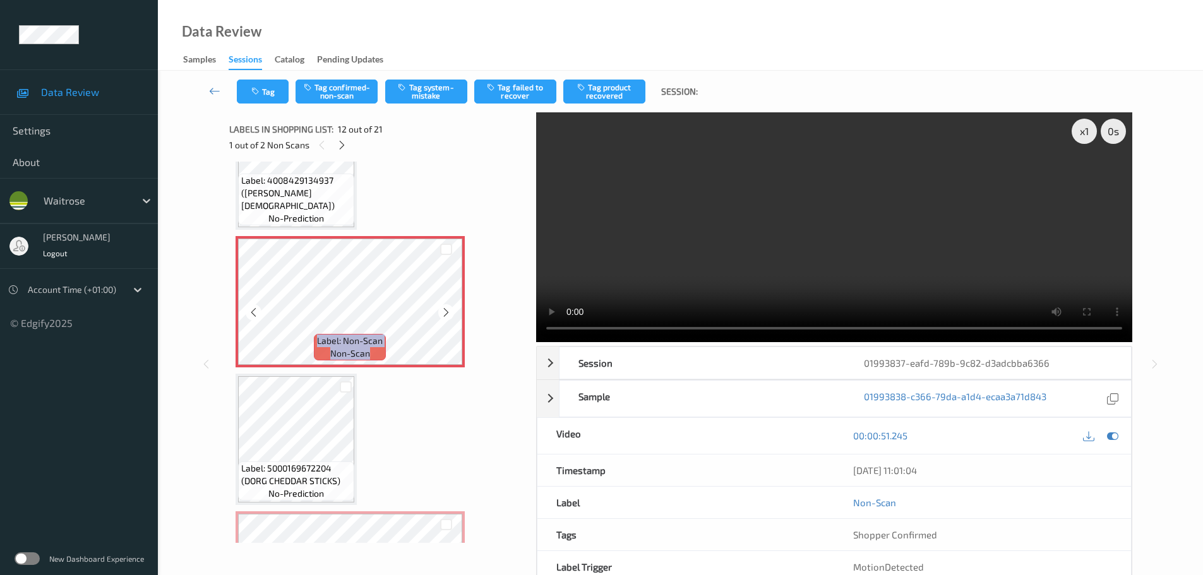
click at [449, 312] on icon at bounding box center [446, 312] width 11 height 11
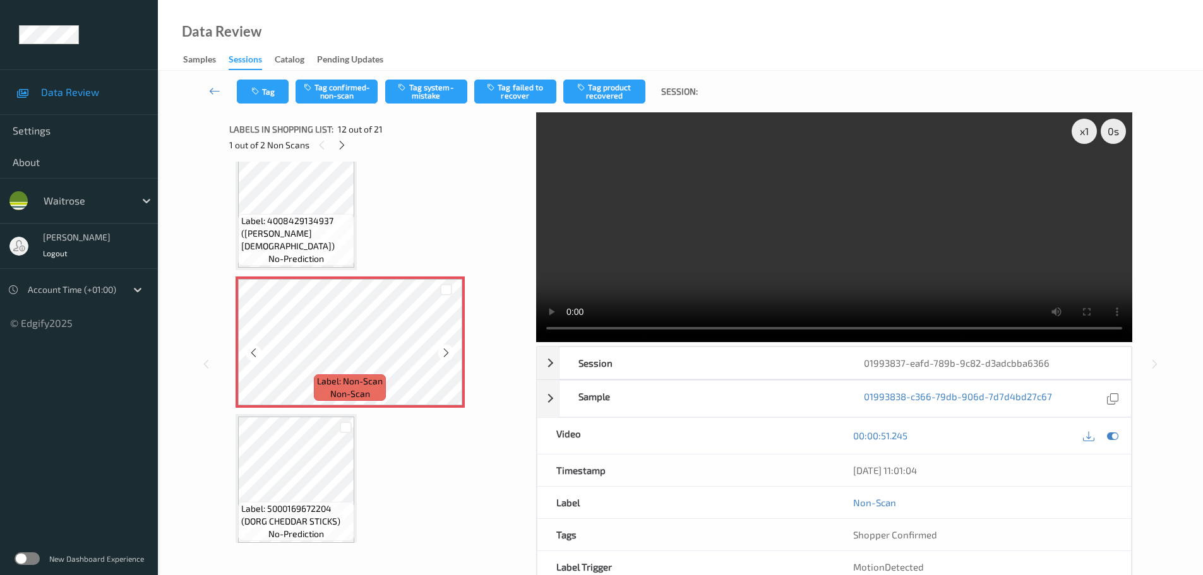
scroll to position [695, 0]
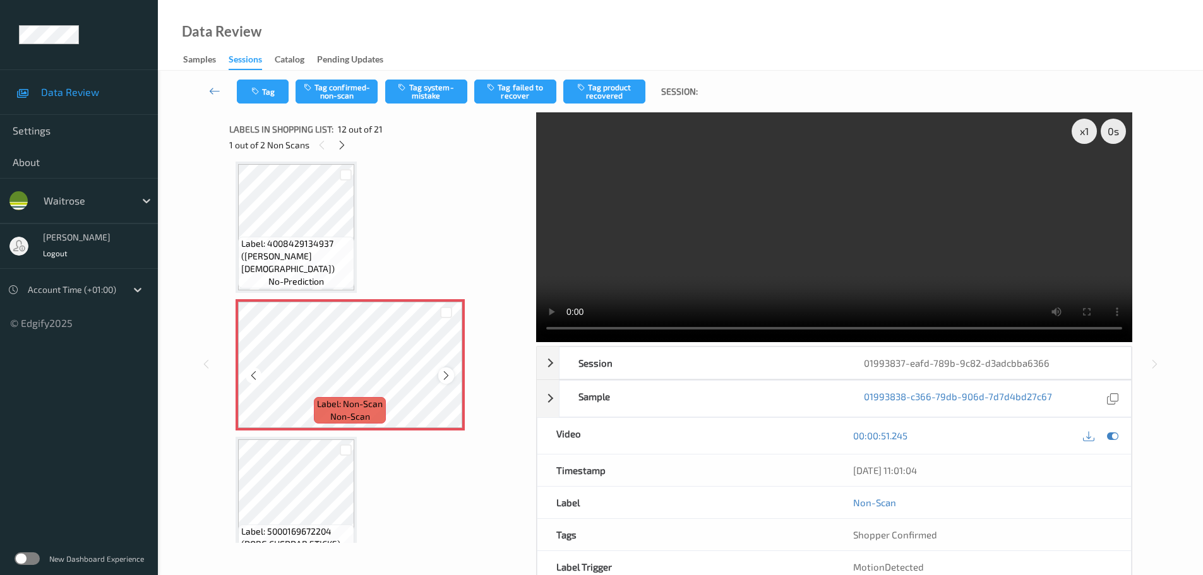
click at [443, 376] on icon at bounding box center [446, 375] width 11 height 11
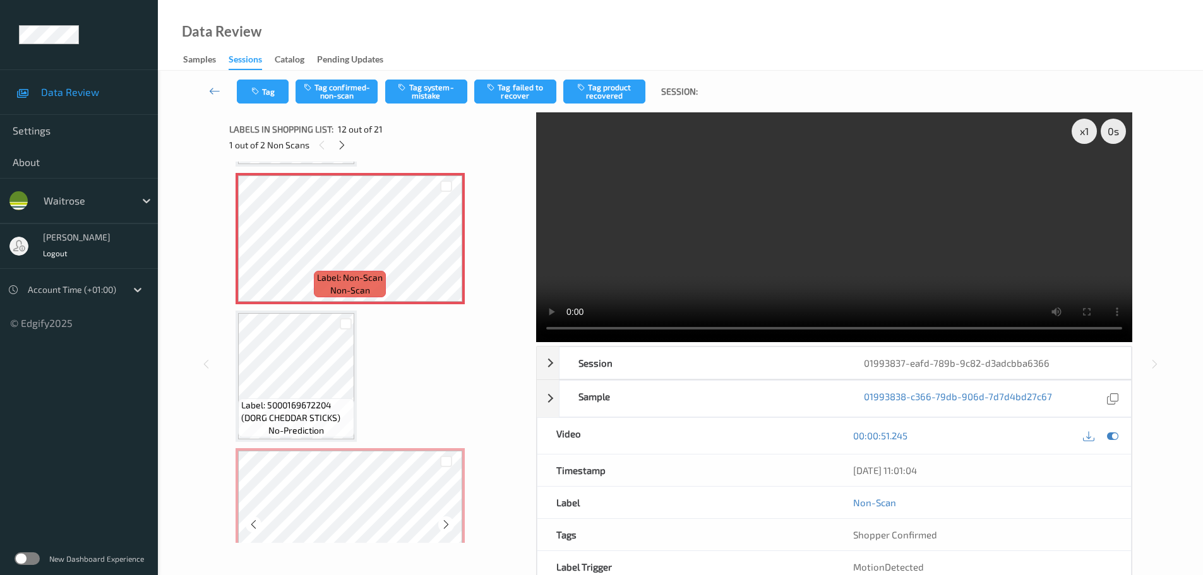
scroll to position [947, 0]
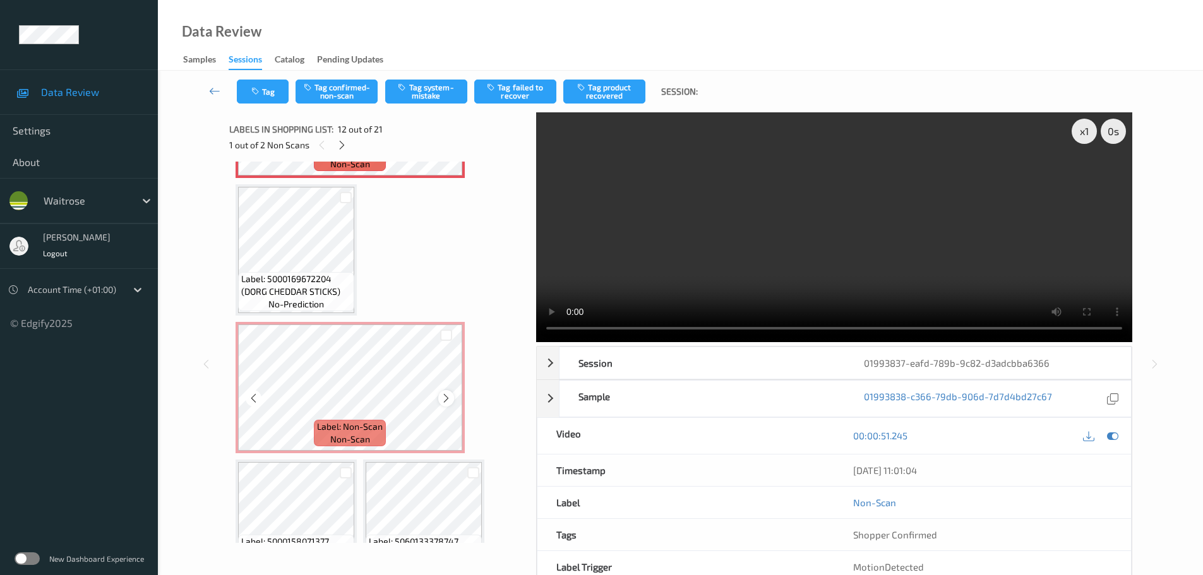
click at [443, 398] on icon at bounding box center [446, 398] width 11 height 11
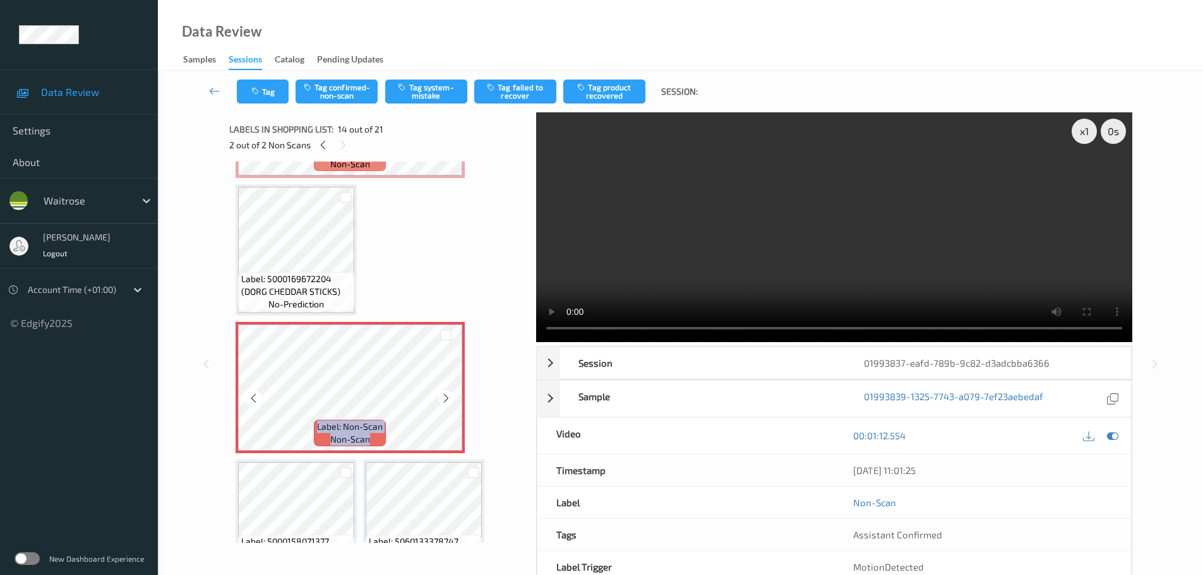
click at [443, 398] on icon at bounding box center [446, 398] width 11 height 11
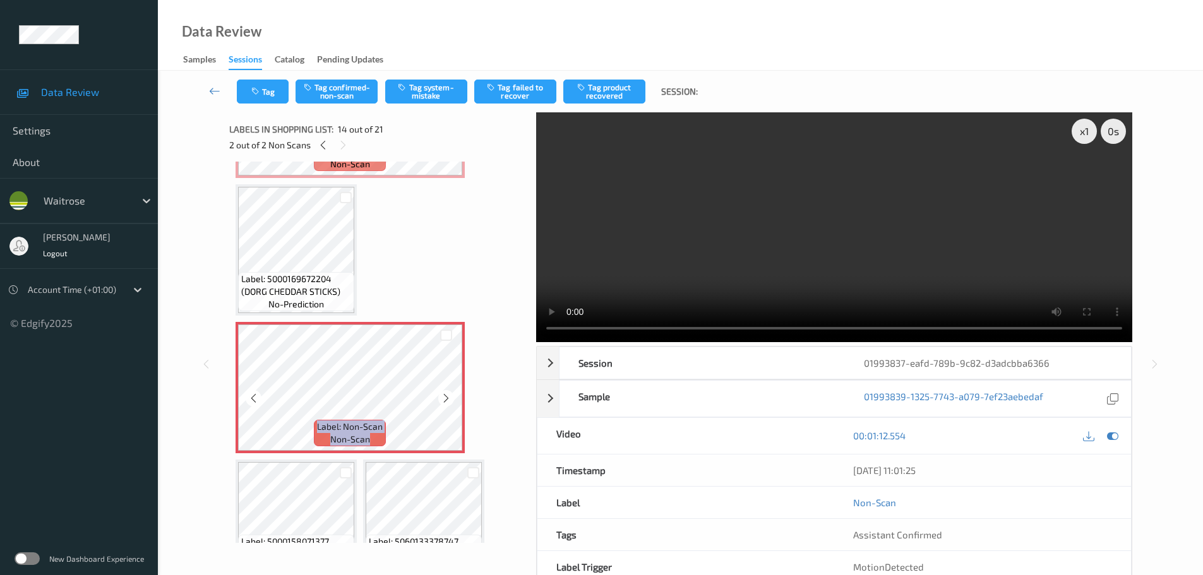
click at [443, 398] on icon at bounding box center [446, 398] width 11 height 11
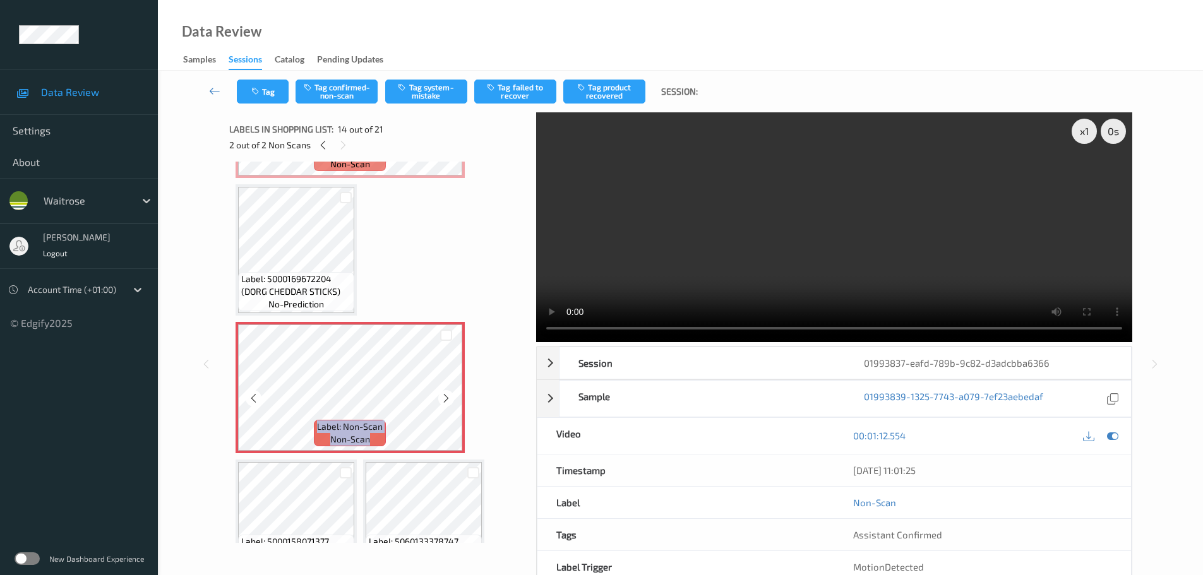
click at [443, 398] on icon at bounding box center [446, 398] width 11 height 11
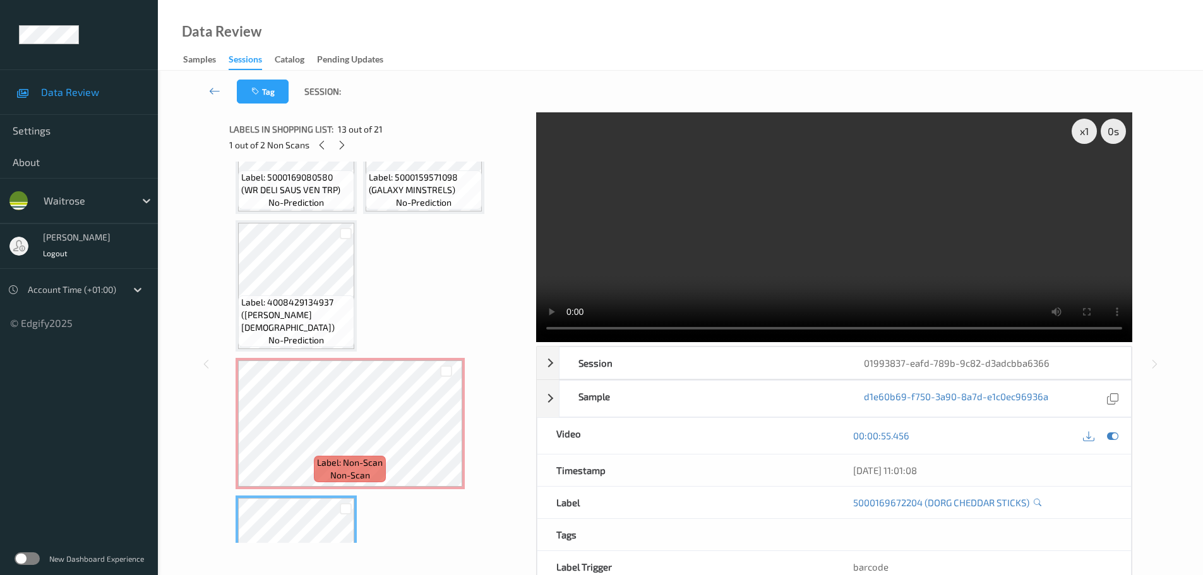
scroll to position [632, 0]
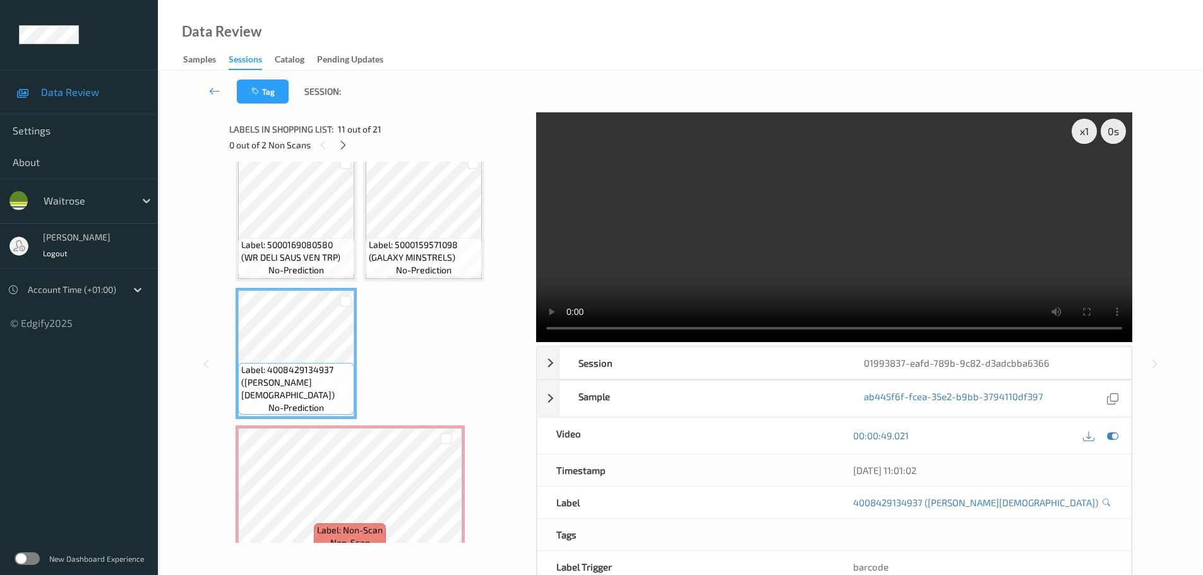
click at [426, 260] on span "Label: 5000159571098 (GALAXY MINSTRELS)" at bounding box center [424, 251] width 110 height 25
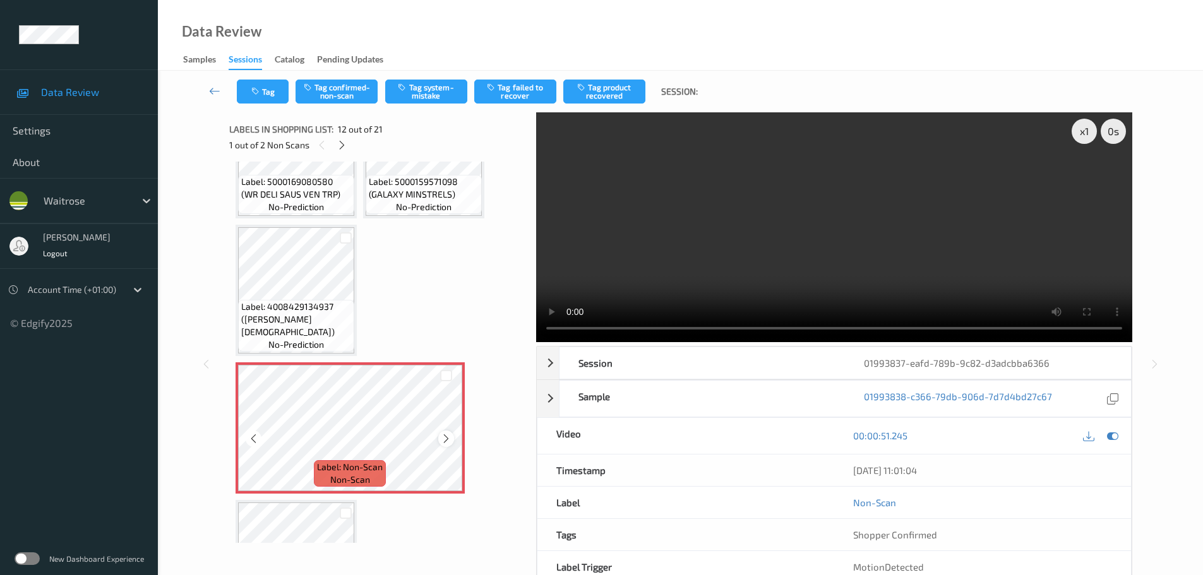
click at [447, 436] on icon at bounding box center [446, 438] width 11 height 11
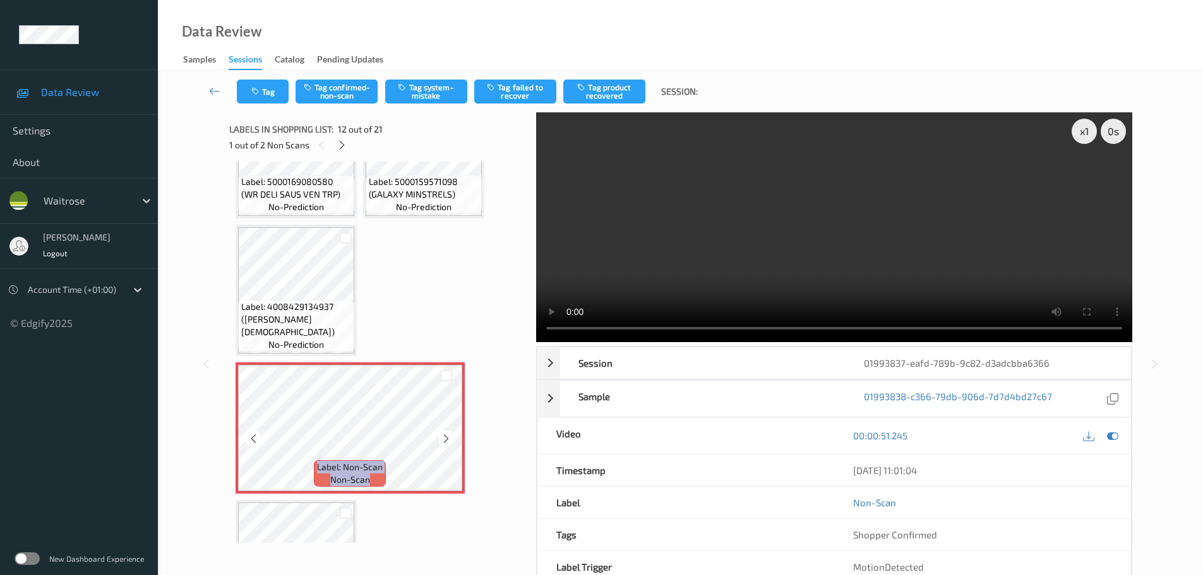
click at [447, 436] on icon at bounding box center [446, 438] width 11 height 11
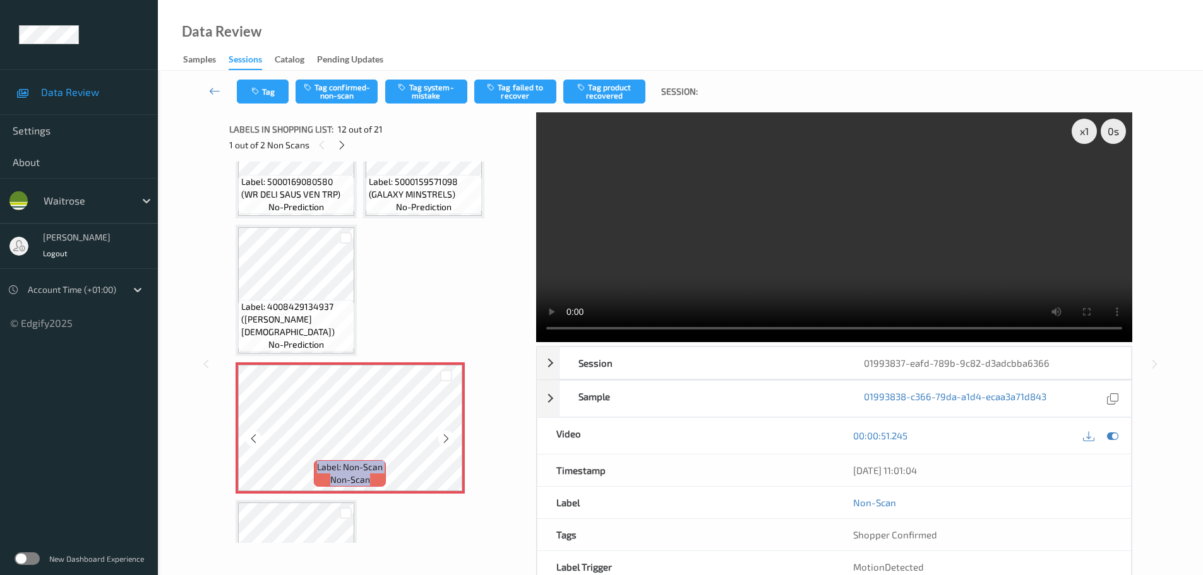
click at [447, 436] on icon at bounding box center [446, 438] width 11 height 11
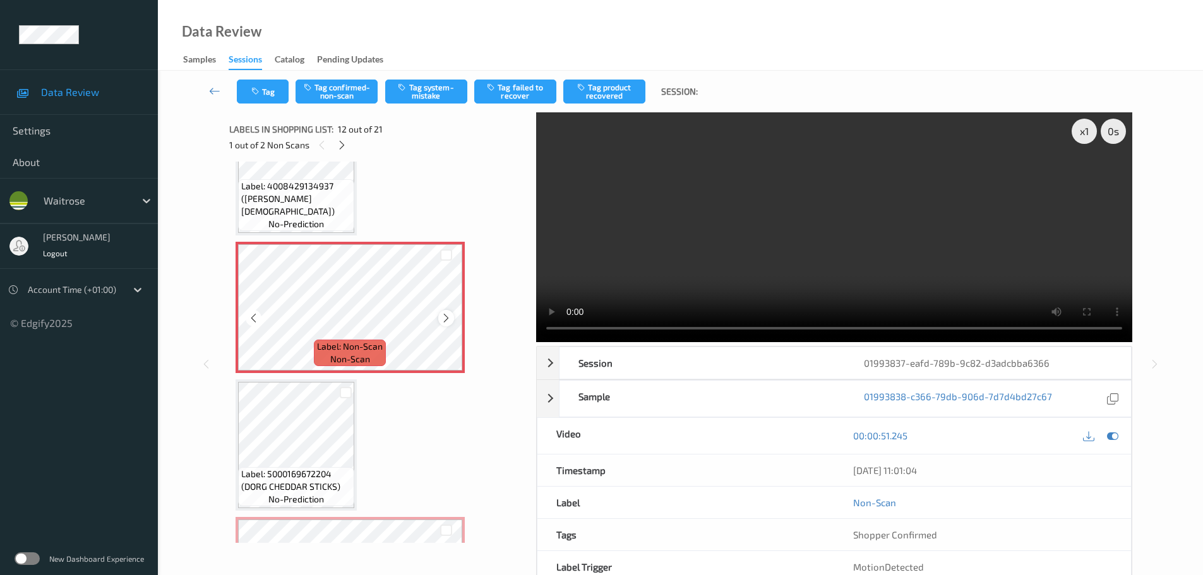
scroll to position [758, 0]
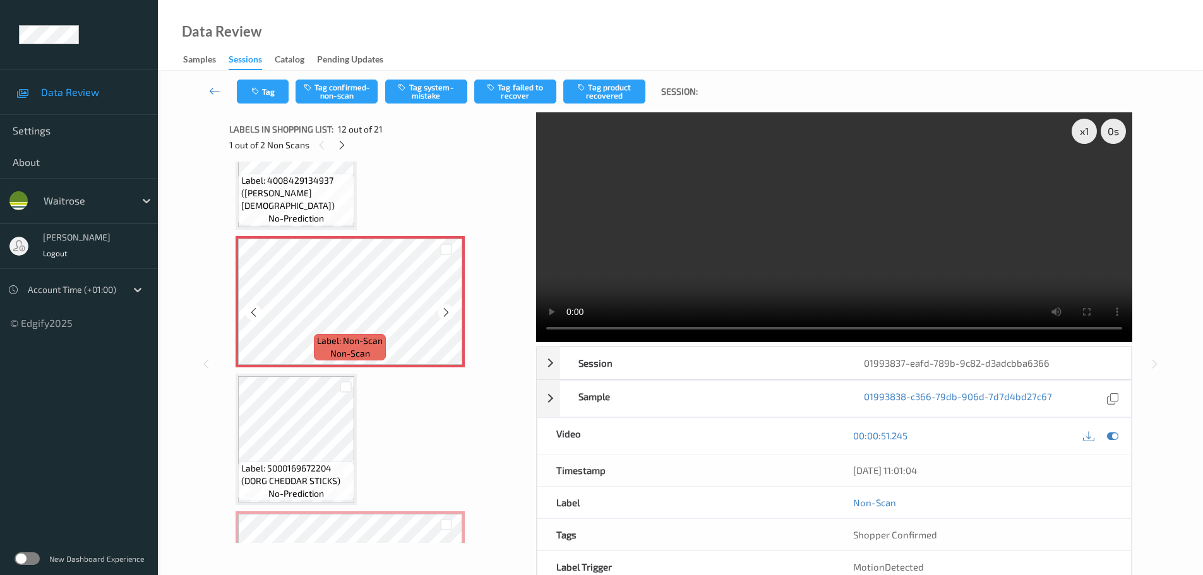
click at [438, 311] on div "Label: Non-Scan non-scan" at bounding box center [350, 301] width 229 height 131
click at [445, 311] on icon at bounding box center [446, 312] width 11 height 11
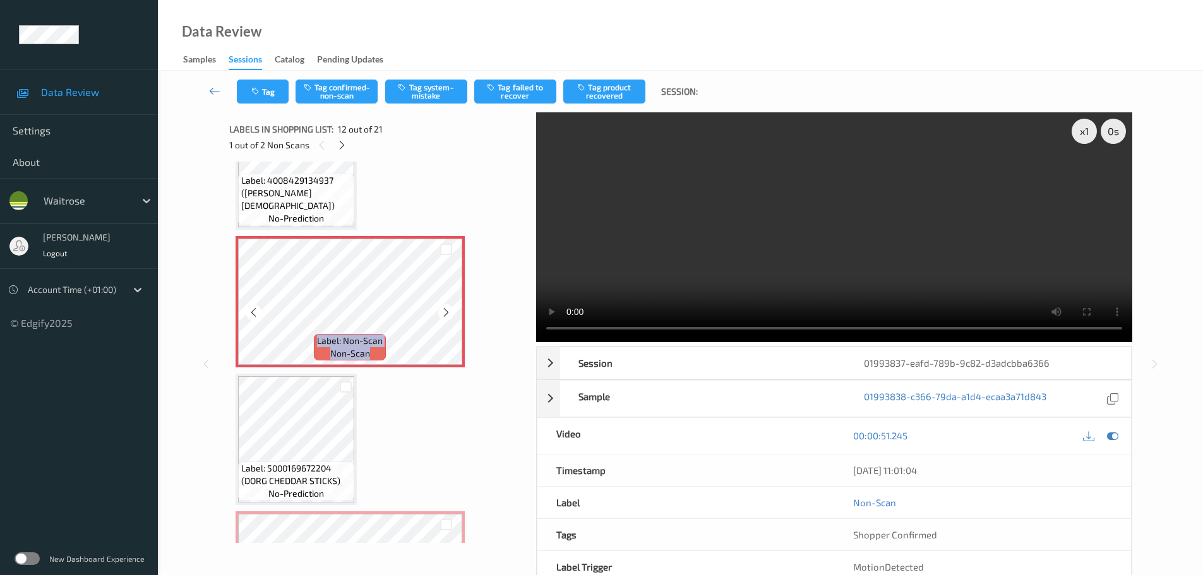
click at [445, 311] on icon at bounding box center [446, 312] width 11 height 11
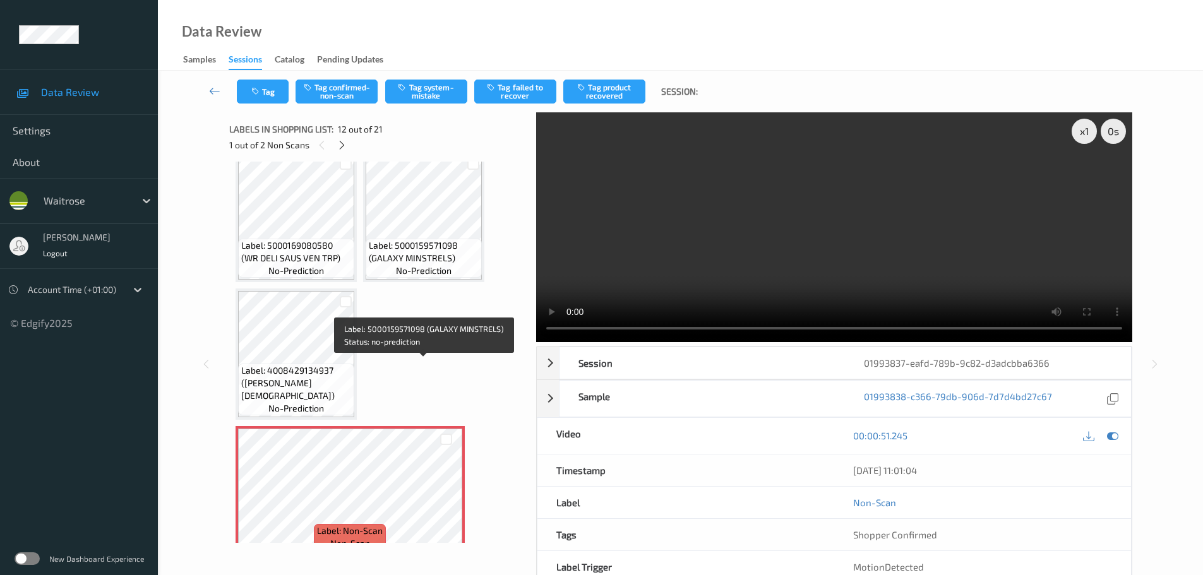
scroll to position [568, 0]
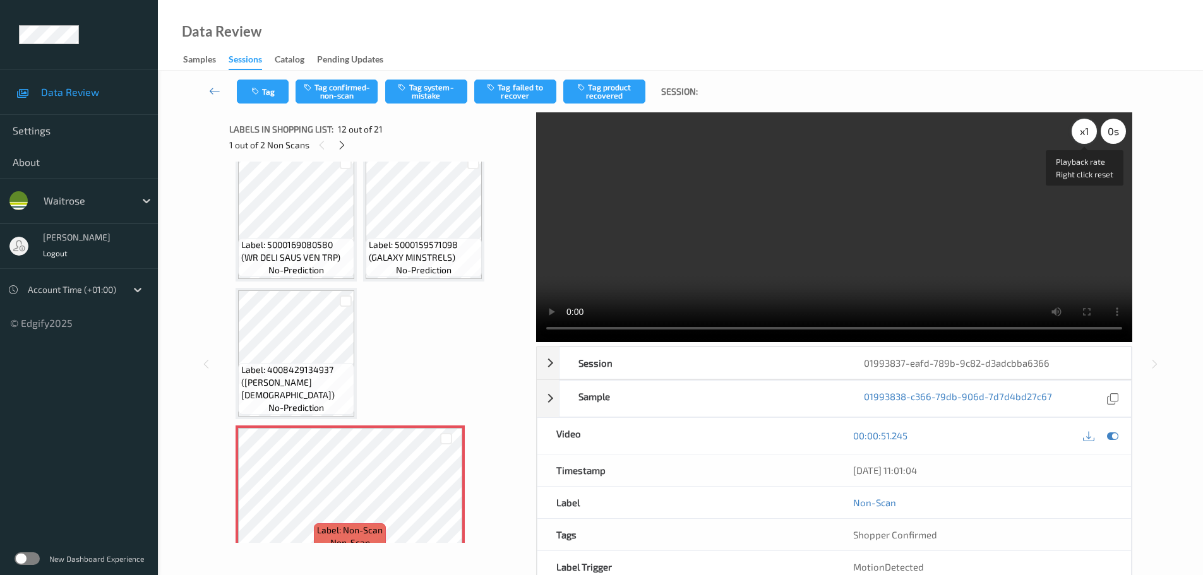
click at [1090, 133] on div "x 1" at bounding box center [1084, 131] width 25 height 25
click at [1090, 133] on div "x 2" at bounding box center [1084, 131] width 25 height 25
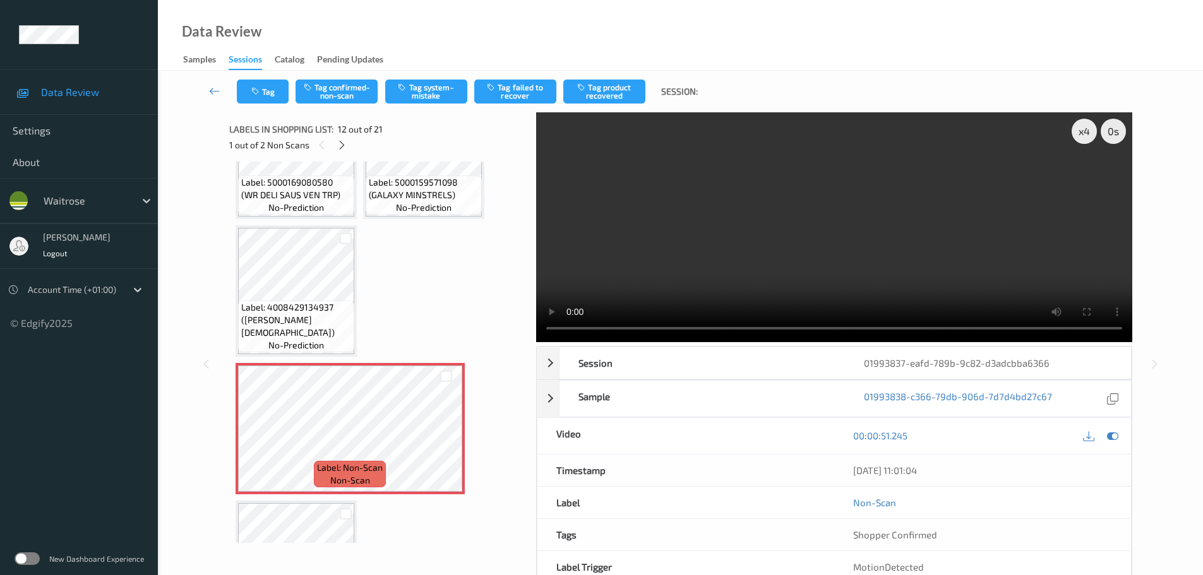
scroll to position [632, 0]
click at [442, 441] on icon at bounding box center [446, 438] width 11 height 11
click at [448, 434] on icon at bounding box center [446, 438] width 11 height 11
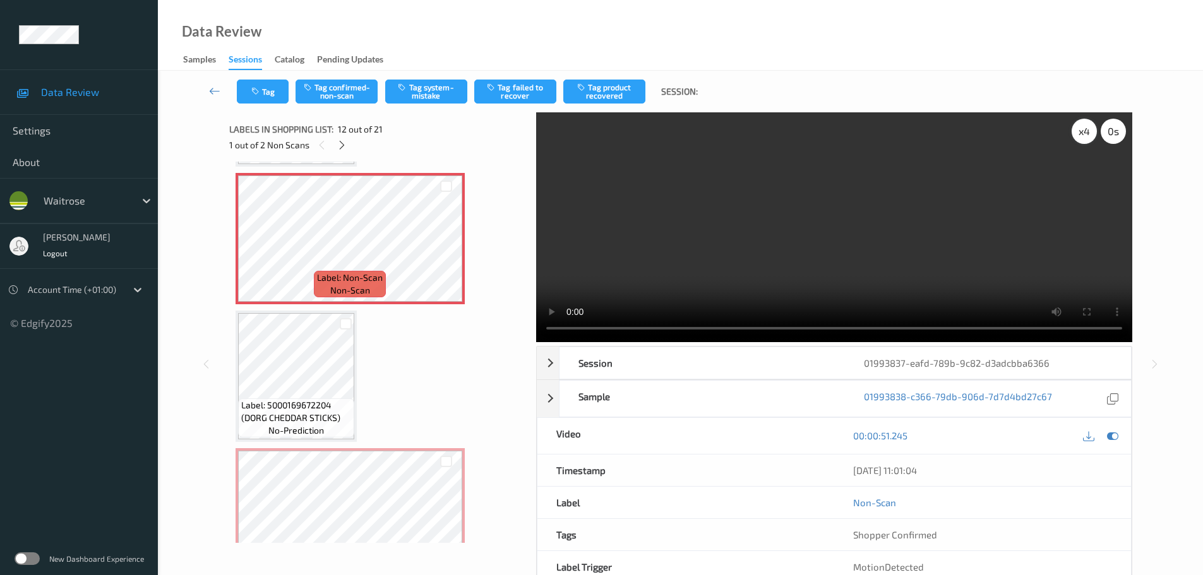
click at [1084, 141] on div "x 4" at bounding box center [1084, 131] width 25 height 25
click at [1084, 141] on div "x 8" at bounding box center [1084, 131] width 25 height 25
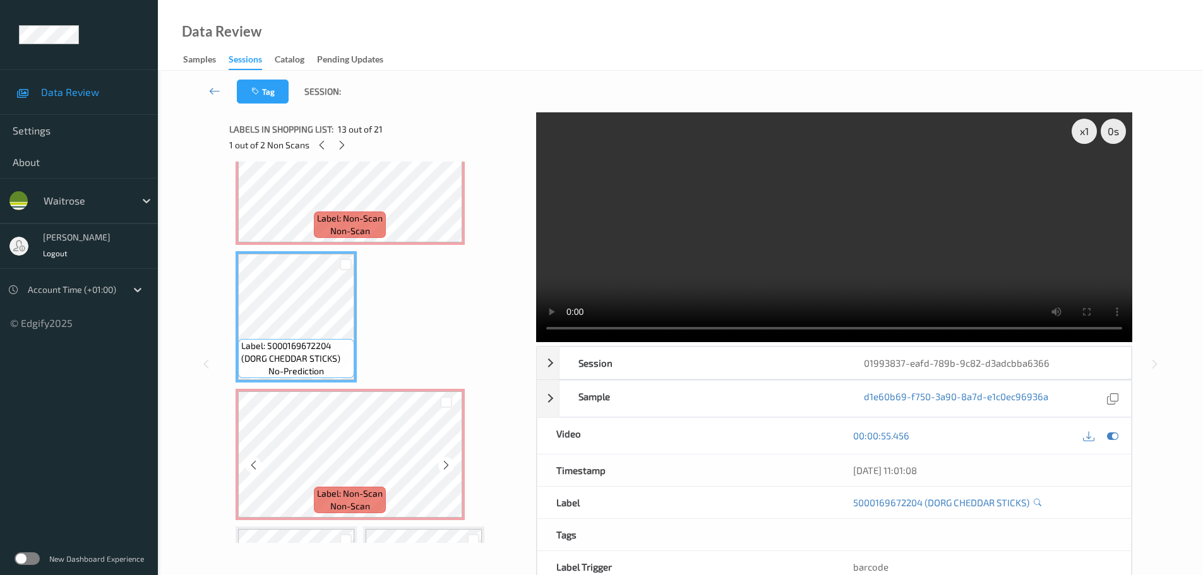
scroll to position [758, 0]
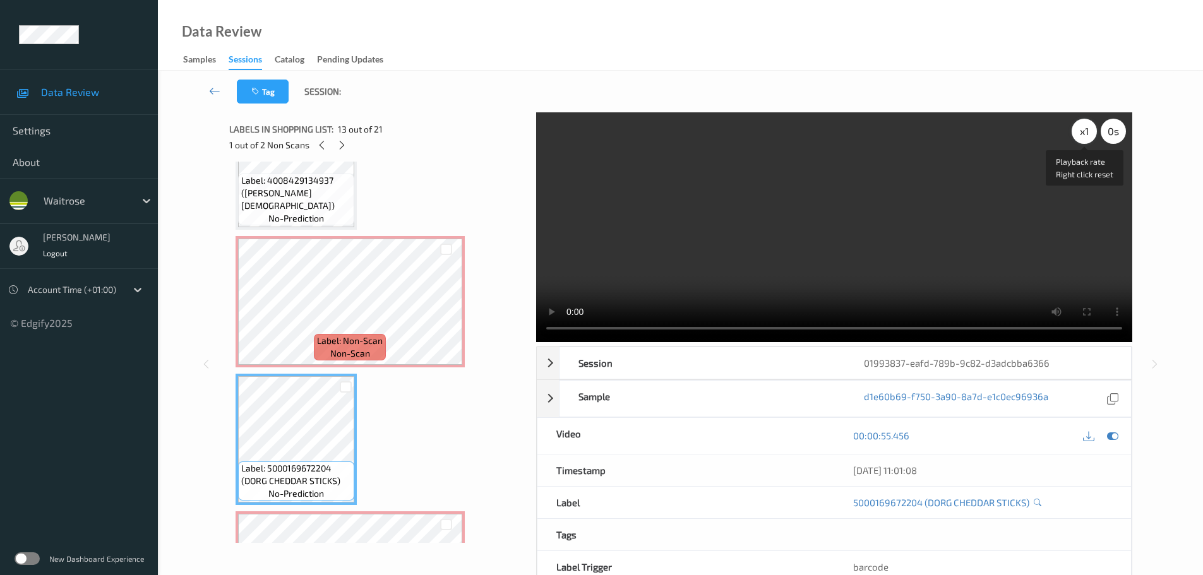
click at [1082, 135] on div "x 1" at bounding box center [1084, 131] width 25 height 25
click at [1082, 135] on div "x 2" at bounding box center [1084, 131] width 25 height 25
click at [1079, 131] on div "x 4" at bounding box center [1084, 131] width 25 height 25
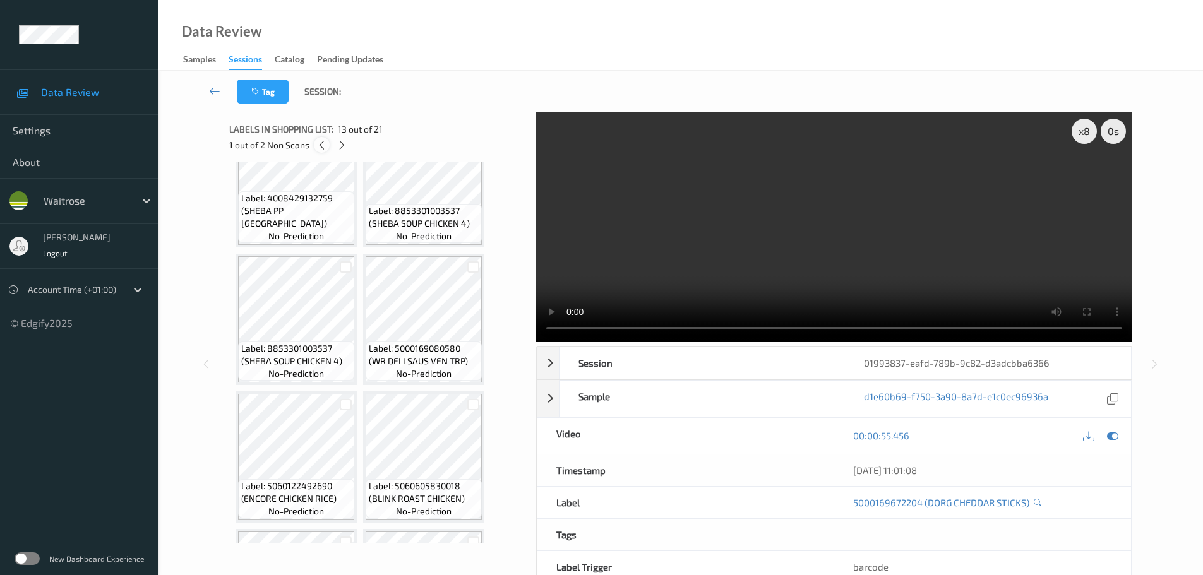
click at [326, 149] on icon at bounding box center [321, 145] width 11 height 11
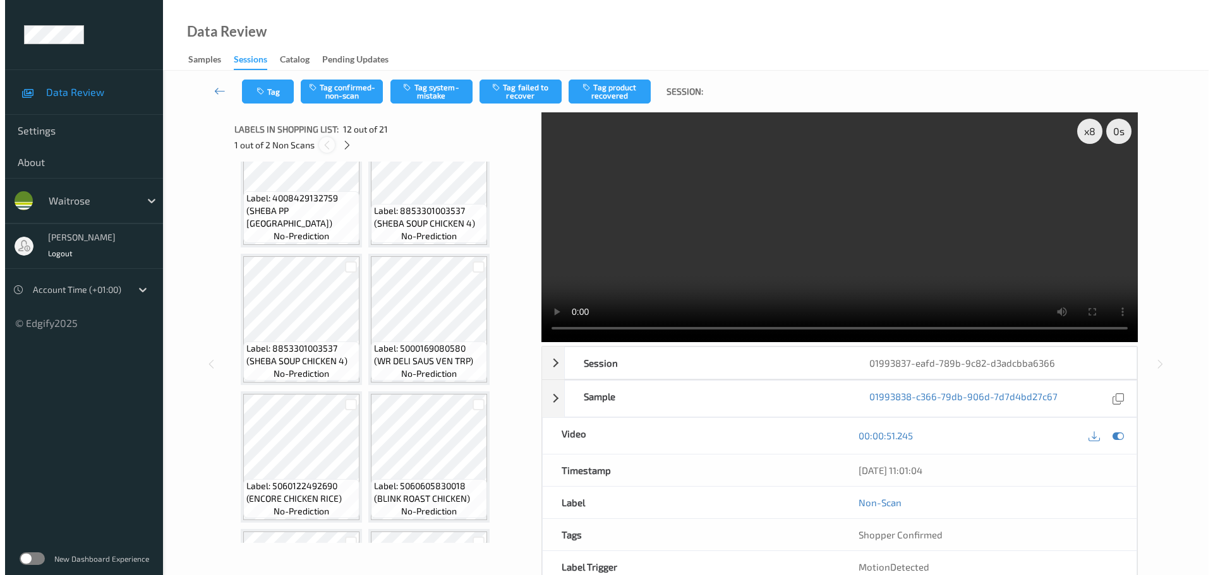
scroll to position [695, 0]
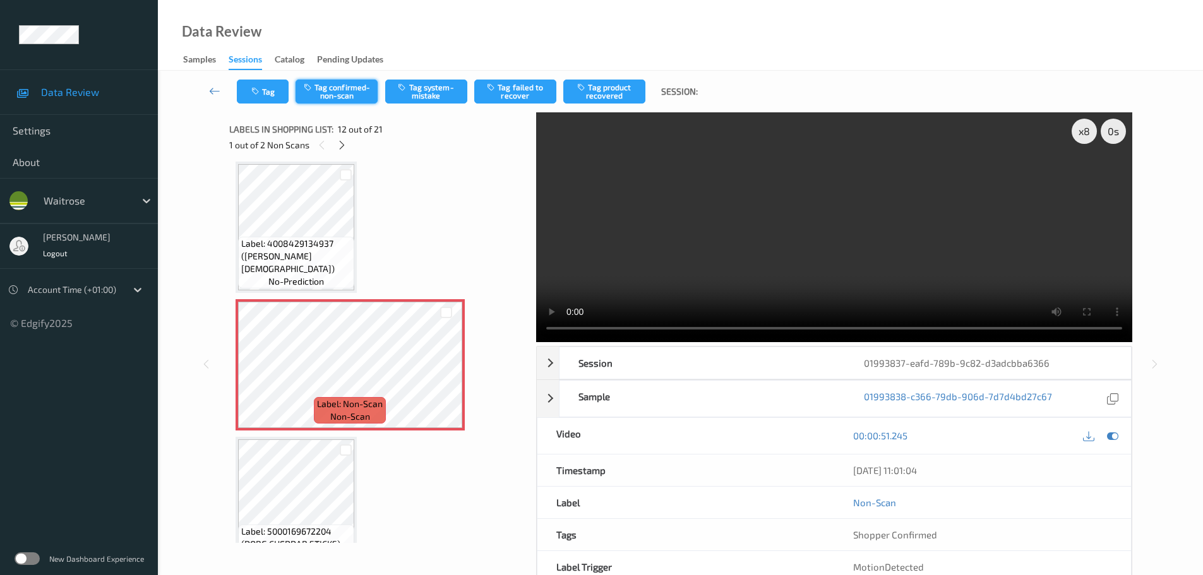
click at [332, 86] on button "Tag confirmed-non-scan" at bounding box center [337, 92] width 82 height 24
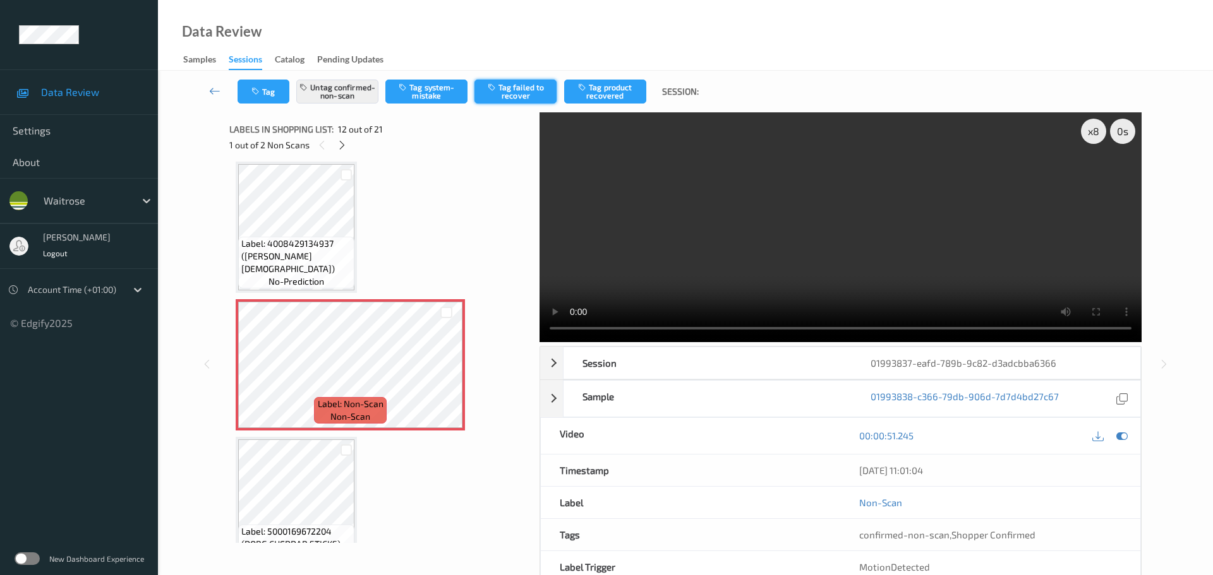
click at [517, 90] on button "Tag failed to recover" at bounding box center [515, 92] width 82 height 24
click at [344, 141] on icon at bounding box center [342, 145] width 11 height 11
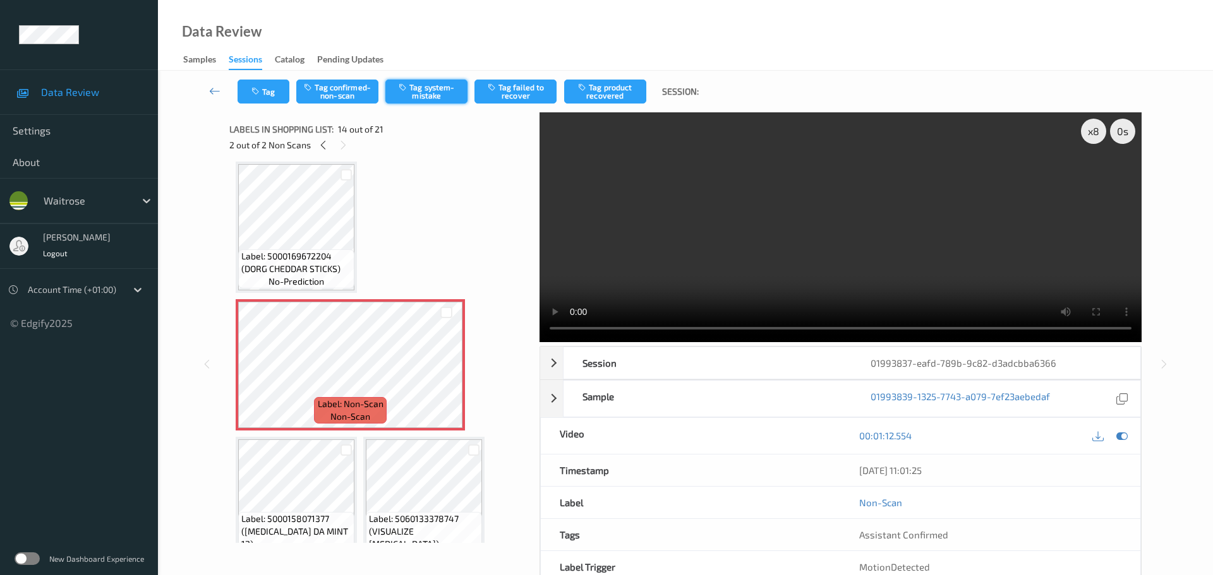
click at [422, 94] on button "Tag system-mistake" at bounding box center [426, 92] width 82 height 24
click at [265, 93] on button "Tag" at bounding box center [263, 92] width 52 height 24
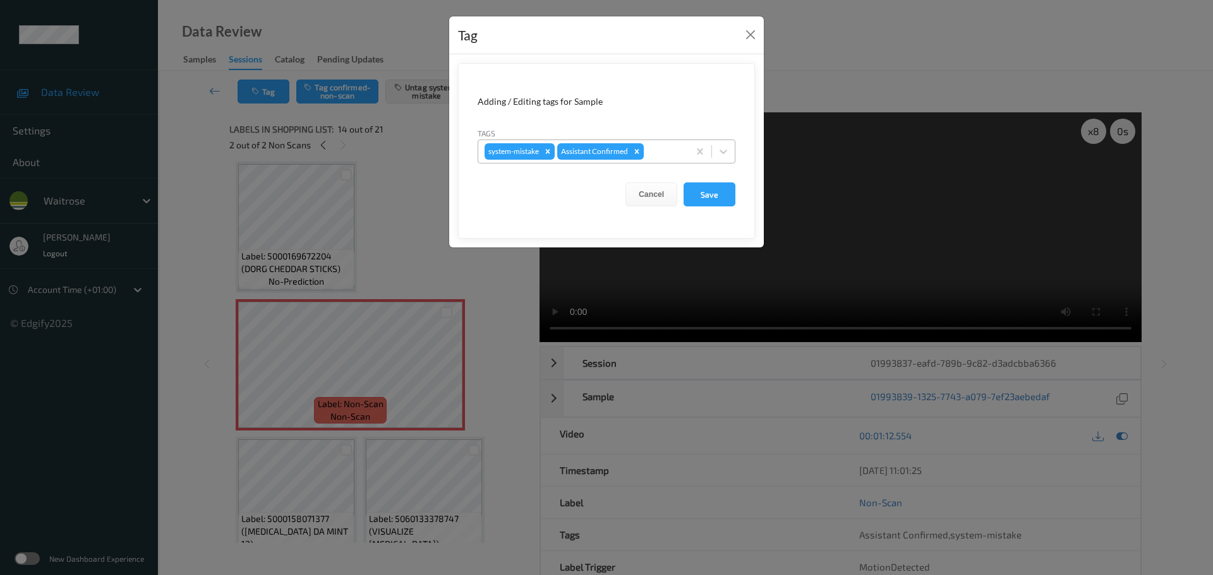
click at [656, 153] on div at bounding box center [664, 151] width 36 height 15
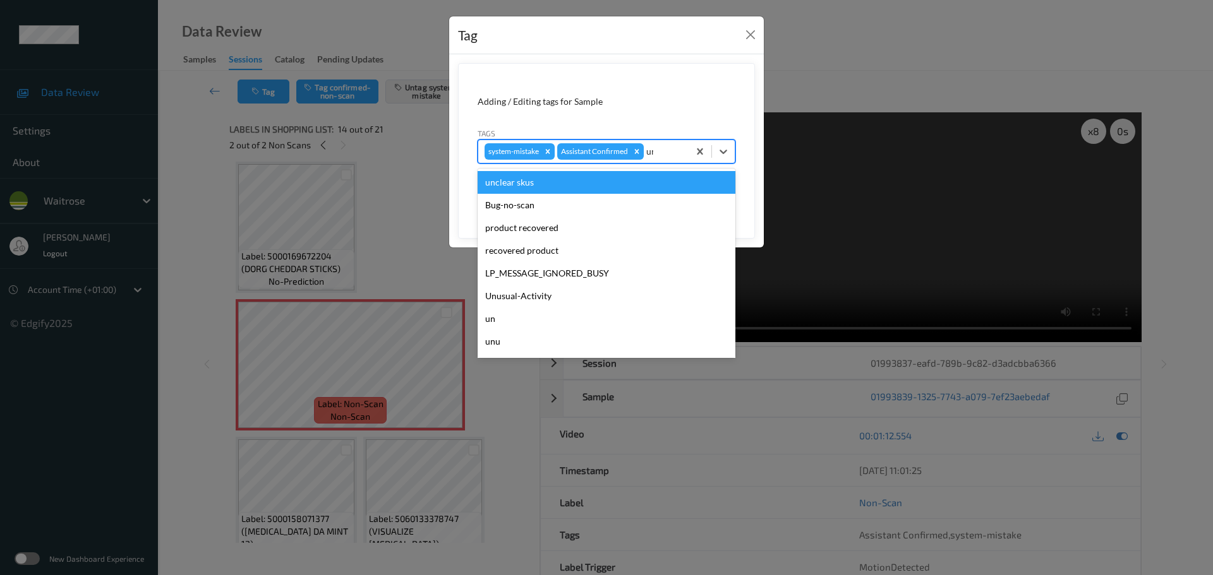
type input "unu"
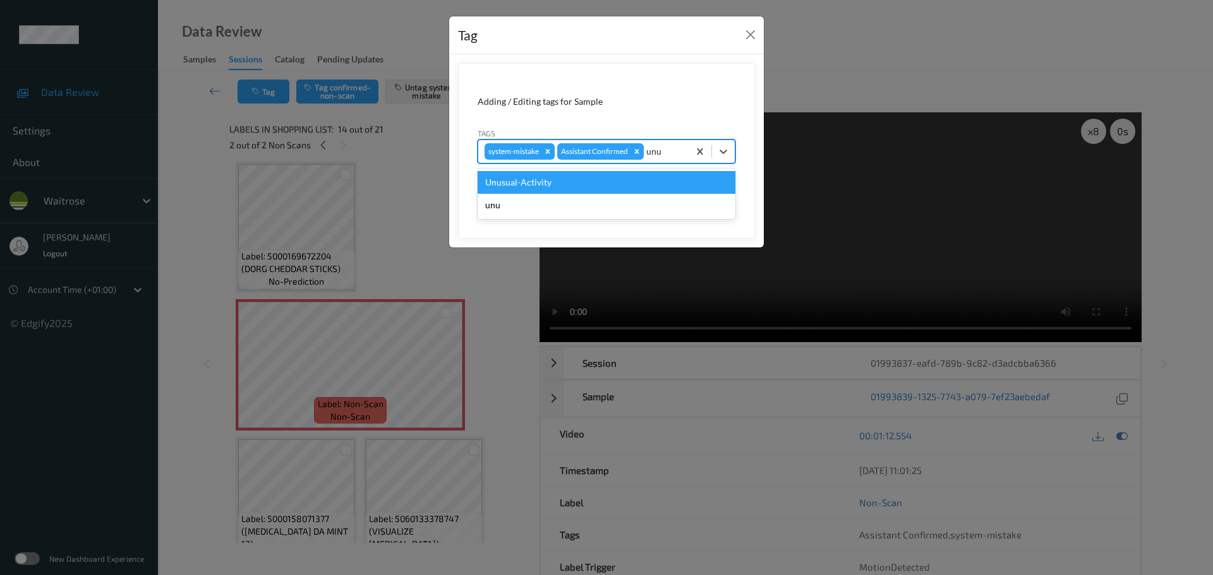
click at [620, 176] on div "Unusual-Activity" at bounding box center [607, 182] width 258 height 23
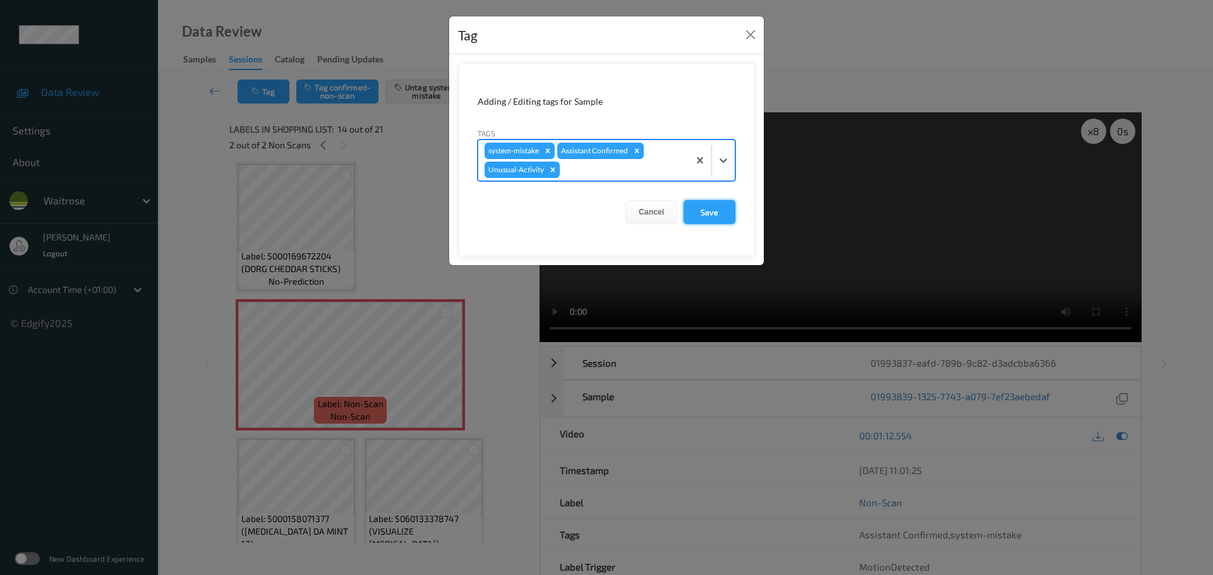
click at [711, 204] on button "Save" at bounding box center [709, 212] width 52 height 24
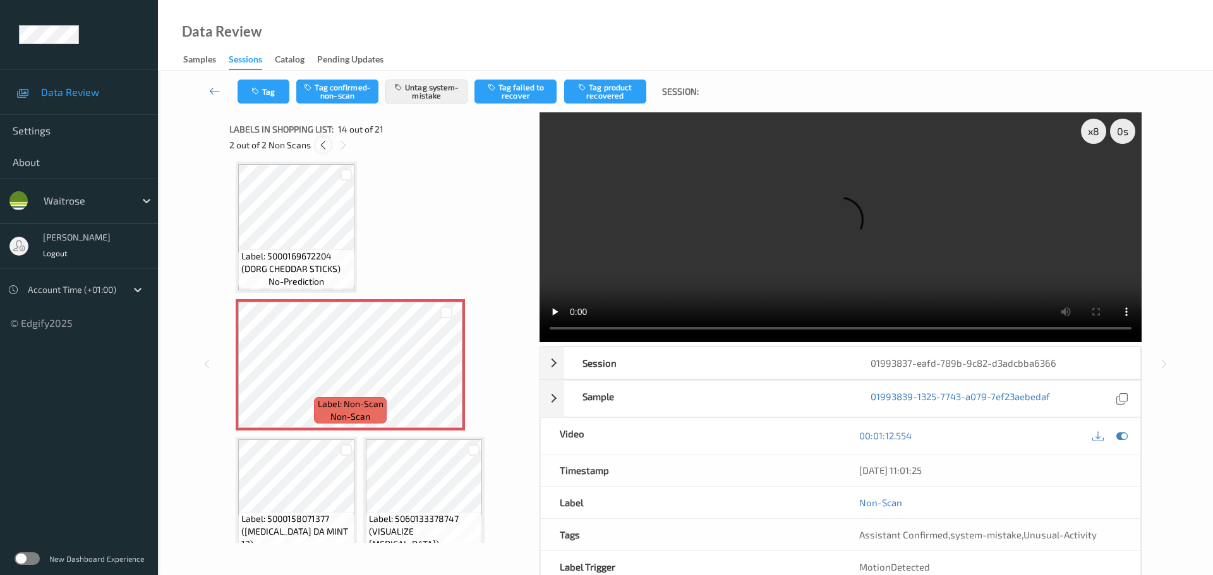
click at [321, 147] on icon at bounding box center [323, 145] width 11 height 11
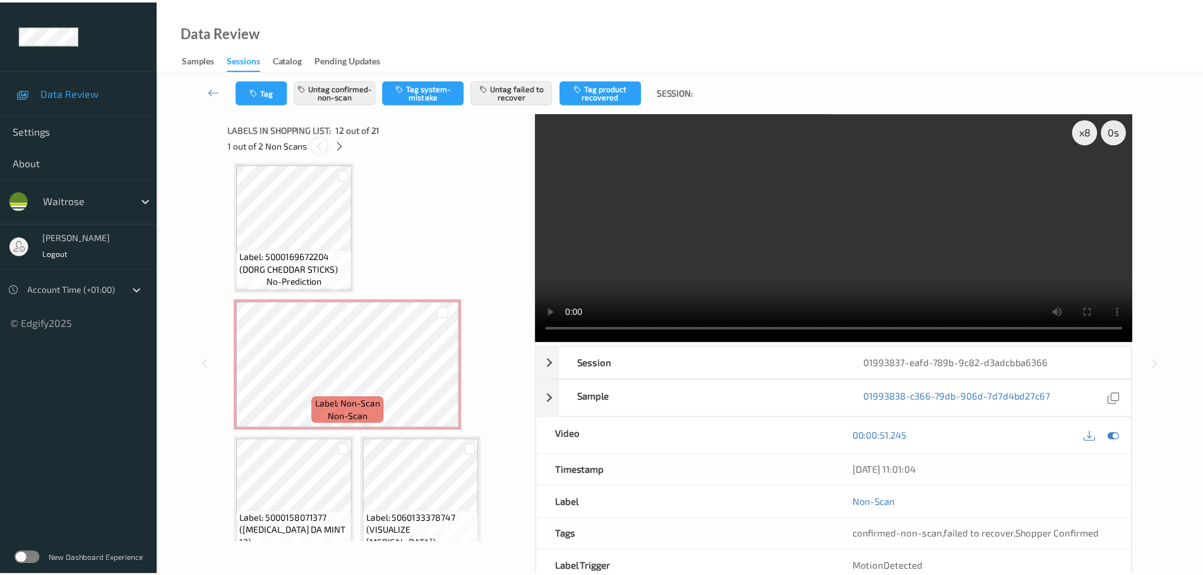
scroll to position [695, 0]
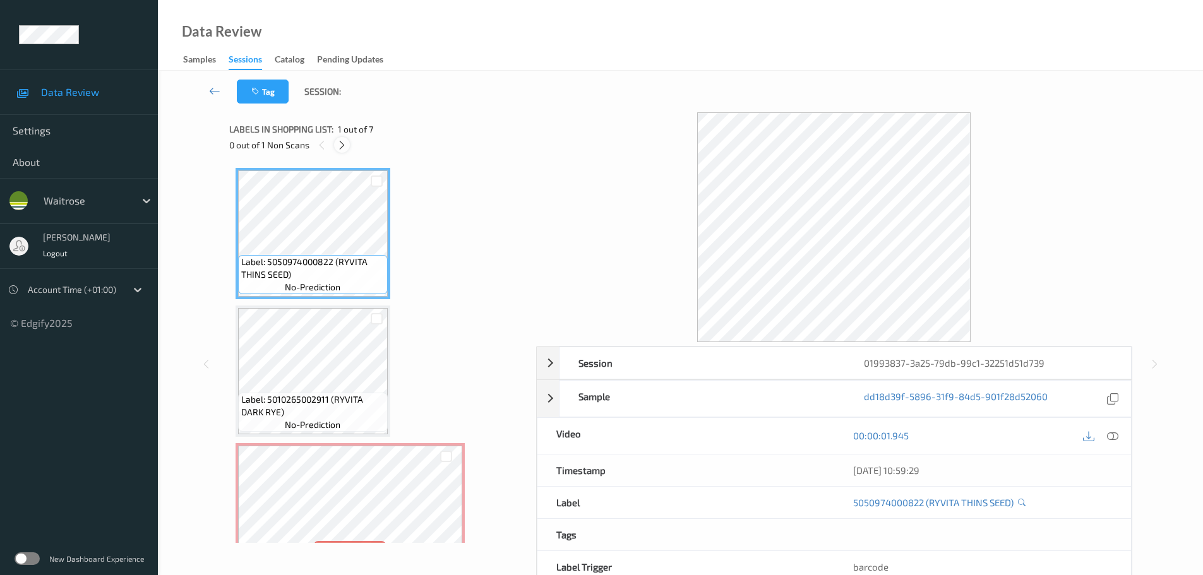
click at [345, 140] on icon at bounding box center [342, 145] width 11 height 11
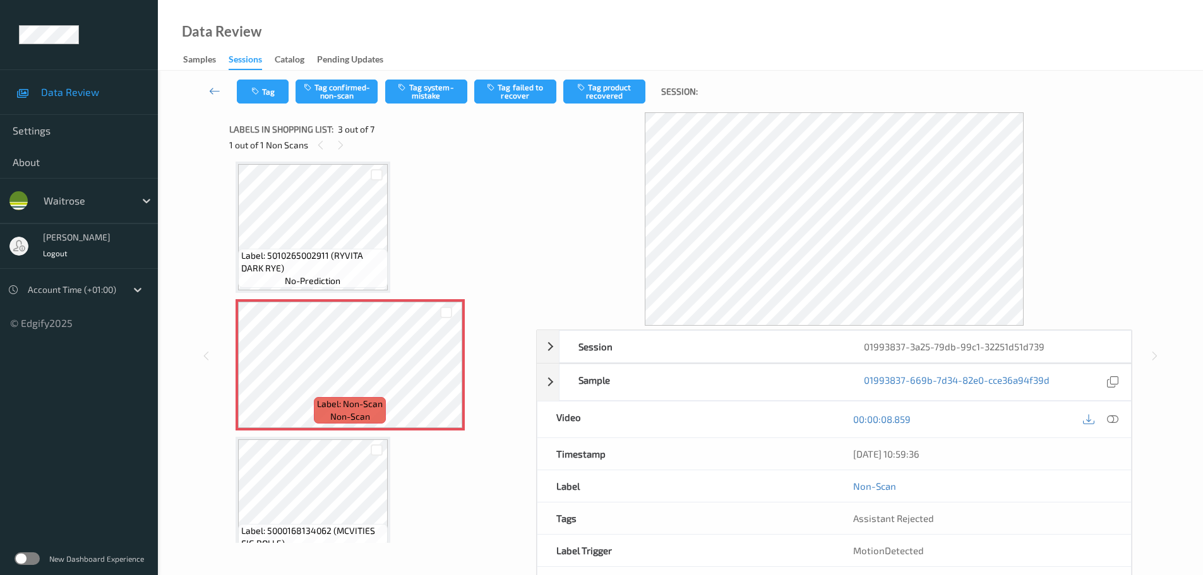
click at [1120, 424] on div at bounding box center [1113, 419] width 17 height 17
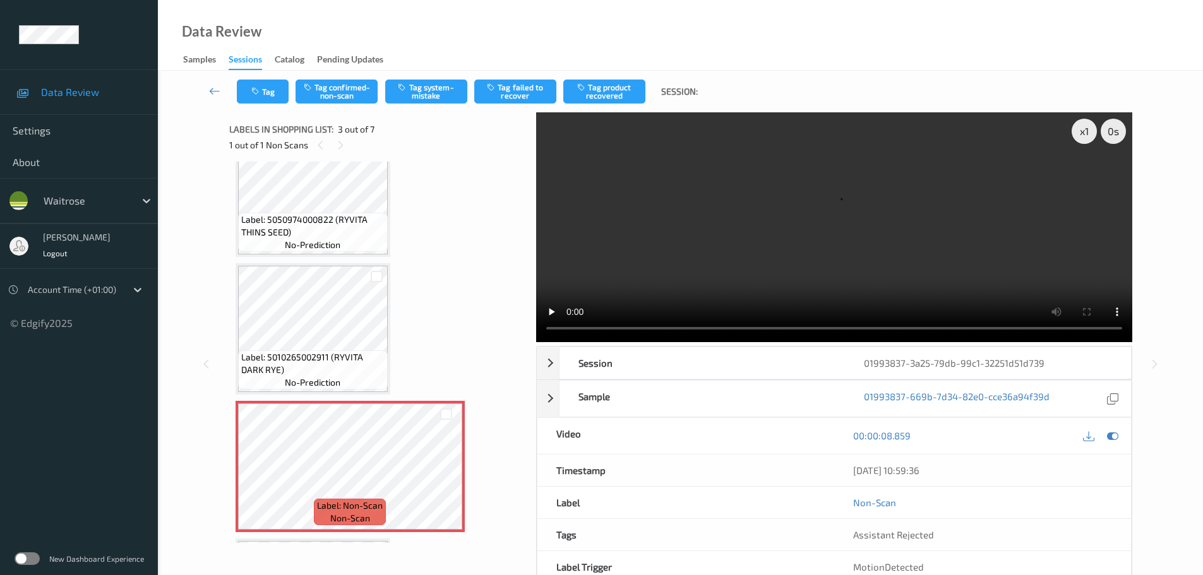
scroll to position [63, 0]
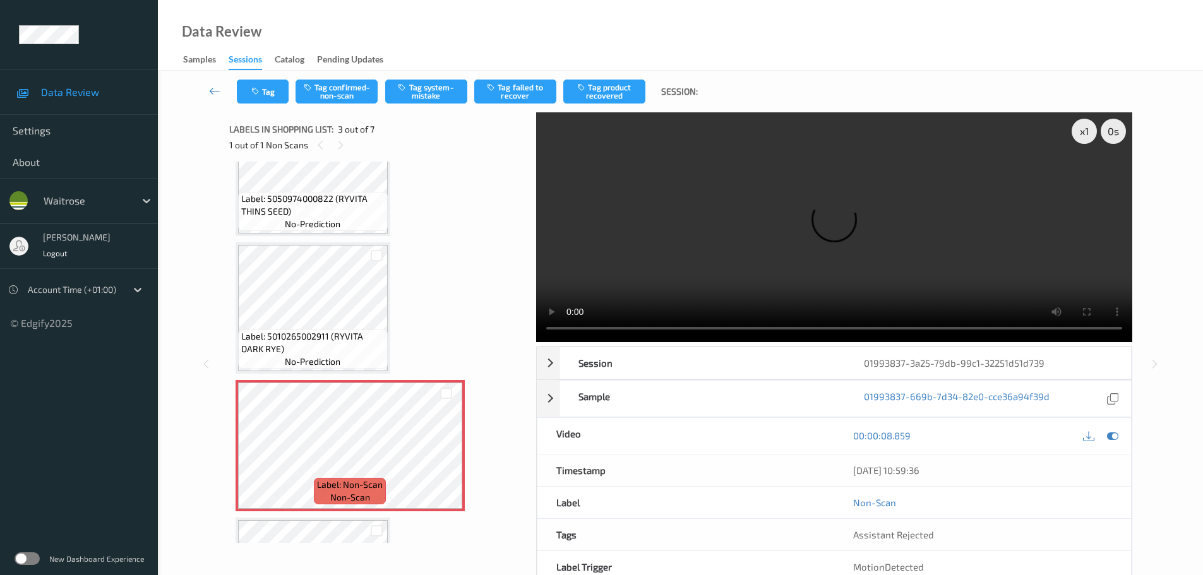
click at [334, 336] on span "Label: 5010265002911 (RYVITA DARK RYE)" at bounding box center [312, 342] width 143 height 25
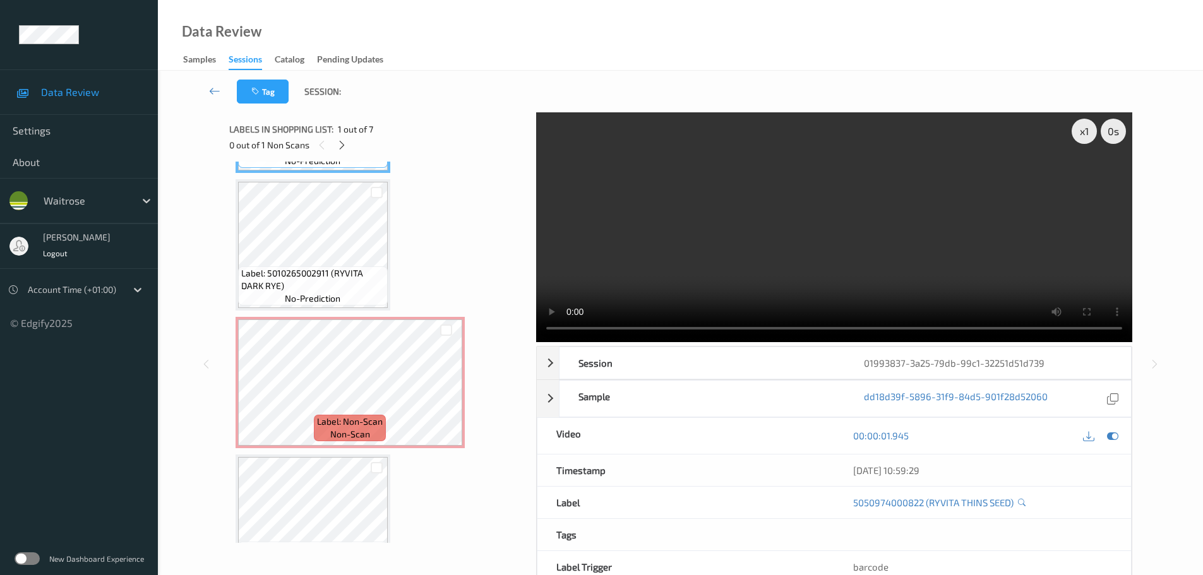
scroll to position [253, 0]
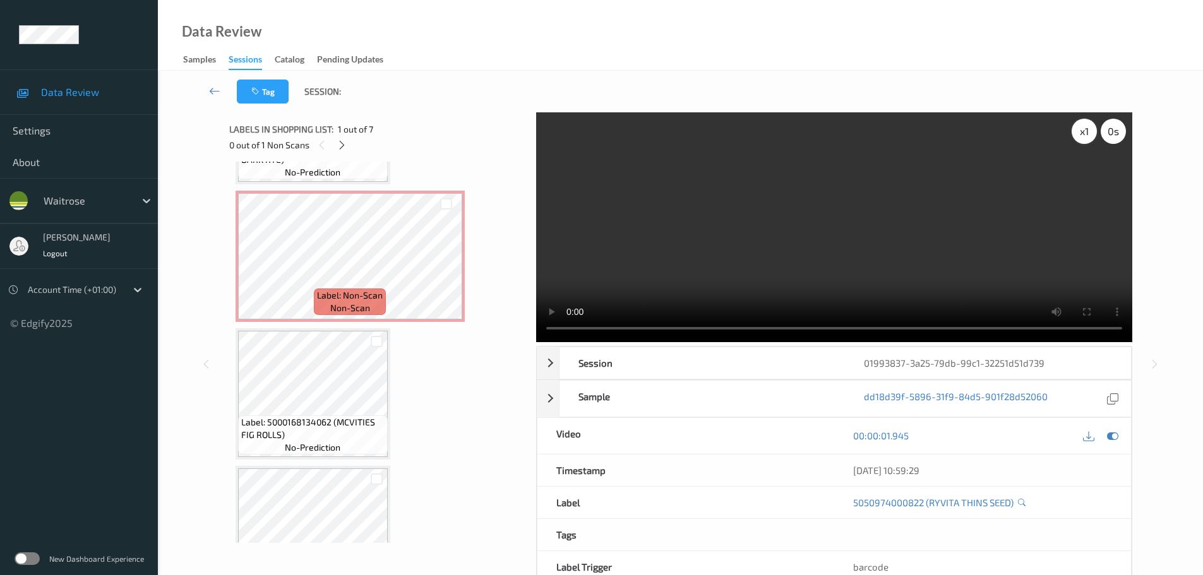
click at [1076, 138] on div "x 1" at bounding box center [1084, 131] width 25 height 25
click at [1076, 138] on div "x 2" at bounding box center [1084, 131] width 25 height 25
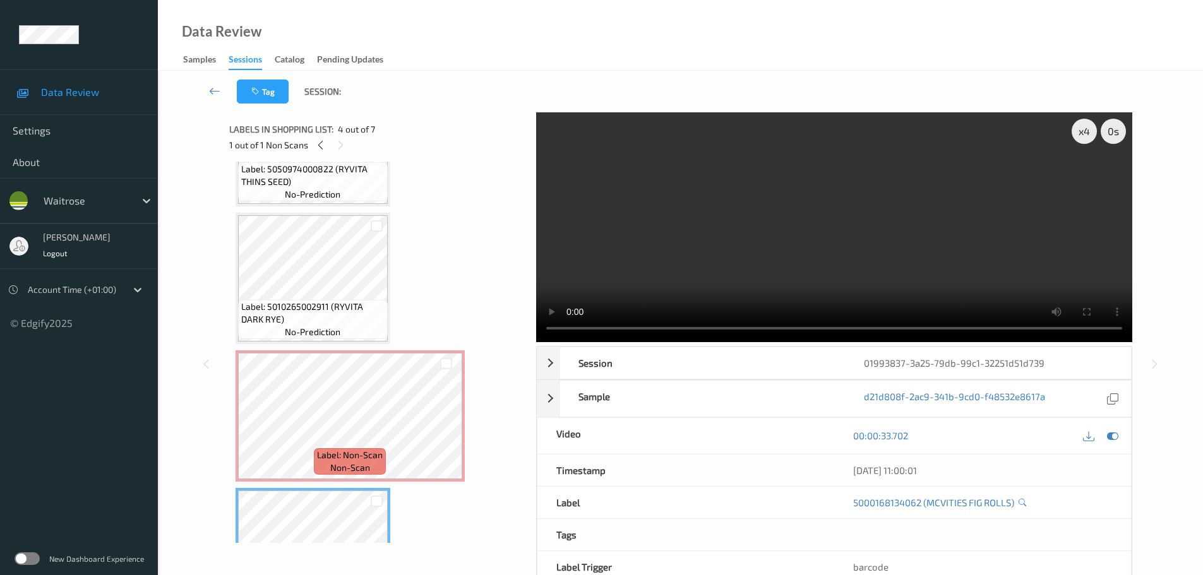
scroll to position [63, 0]
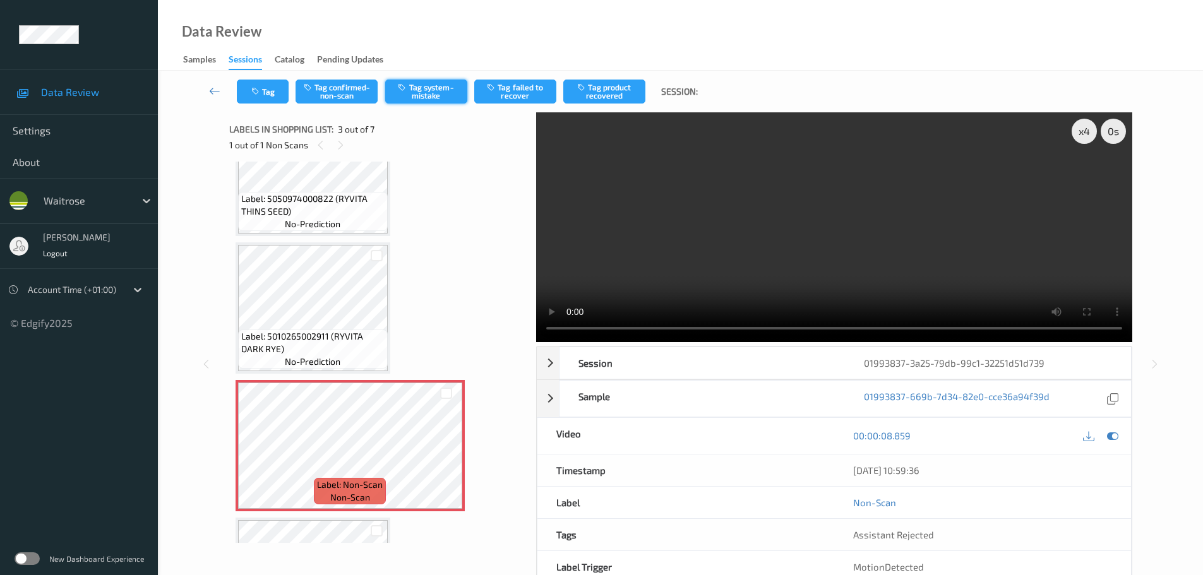
click at [430, 93] on button "Tag system-mistake" at bounding box center [426, 92] width 82 height 24
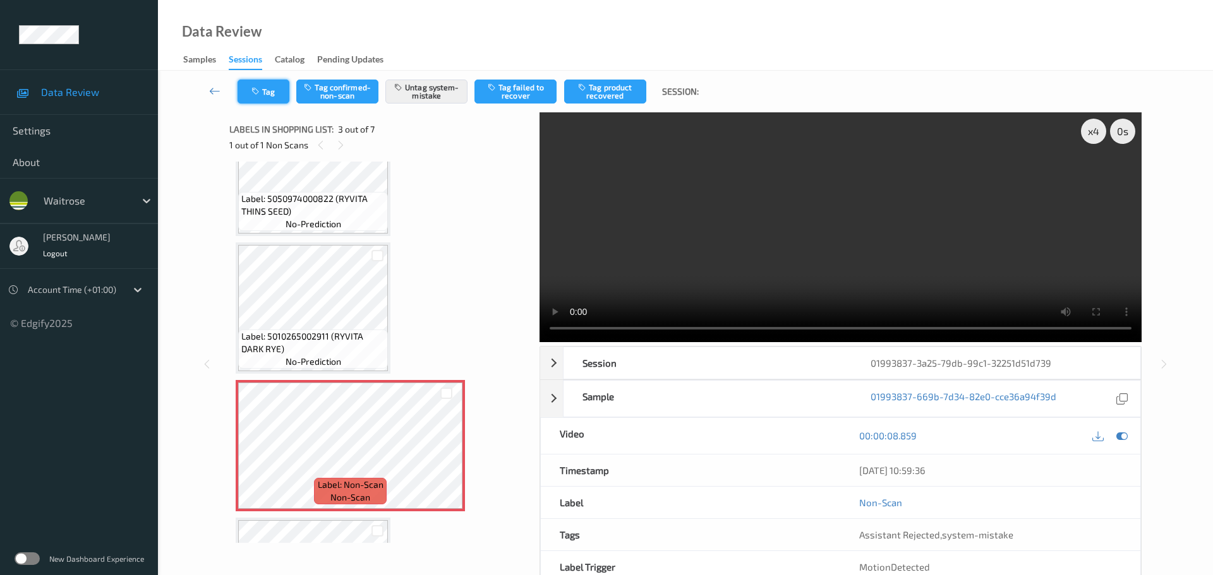
click at [271, 92] on button "Tag" at bounding box center [263, 92] width 52 height 24
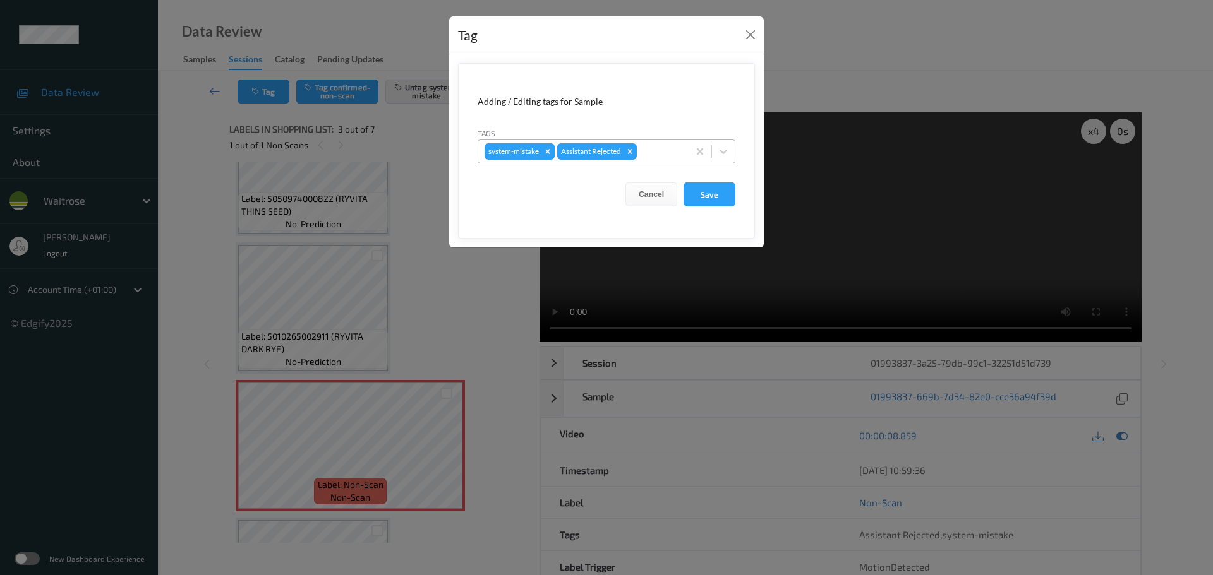
click at [655, 160] on div "system-mistake Assistant Rejected" at bounding box center [583, 151] width 210 height 21
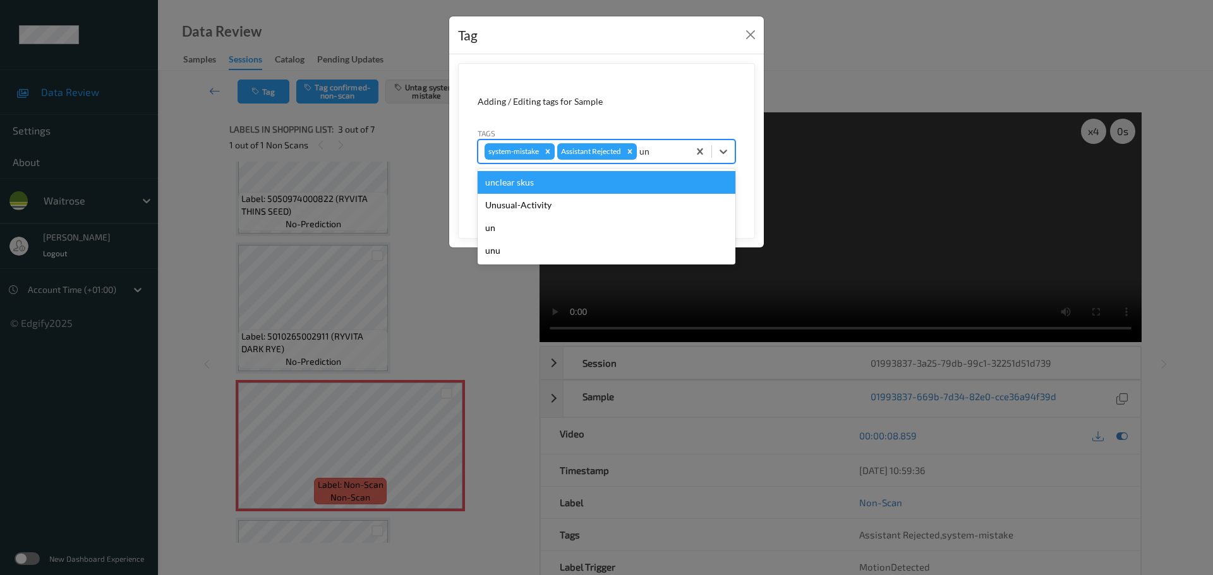
type input "unu"
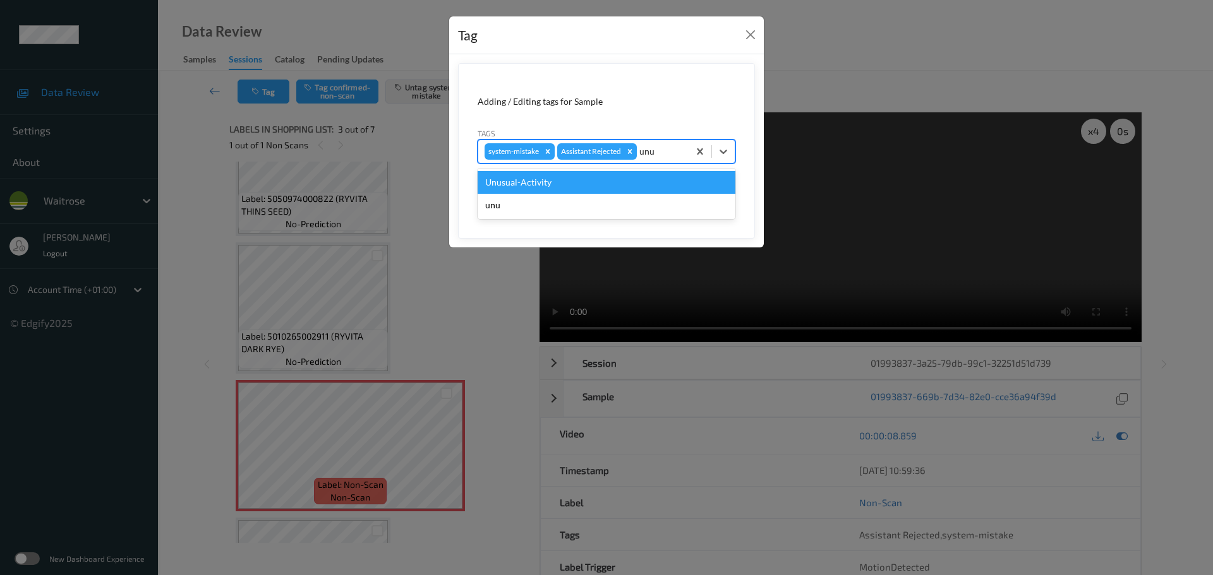
click at [608, 181] on div "Unusual-Activity" at bounding box center [607, 182] width 258 height 23
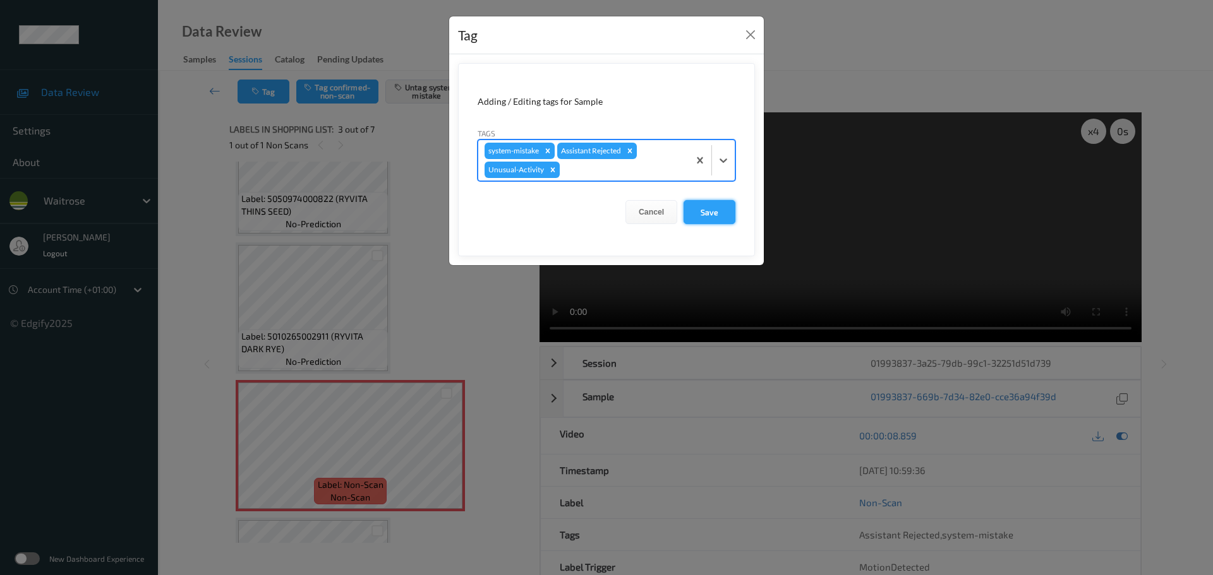
click at [709, 213] on button "Save" at bounding box center [709, 212] width 52 height 24
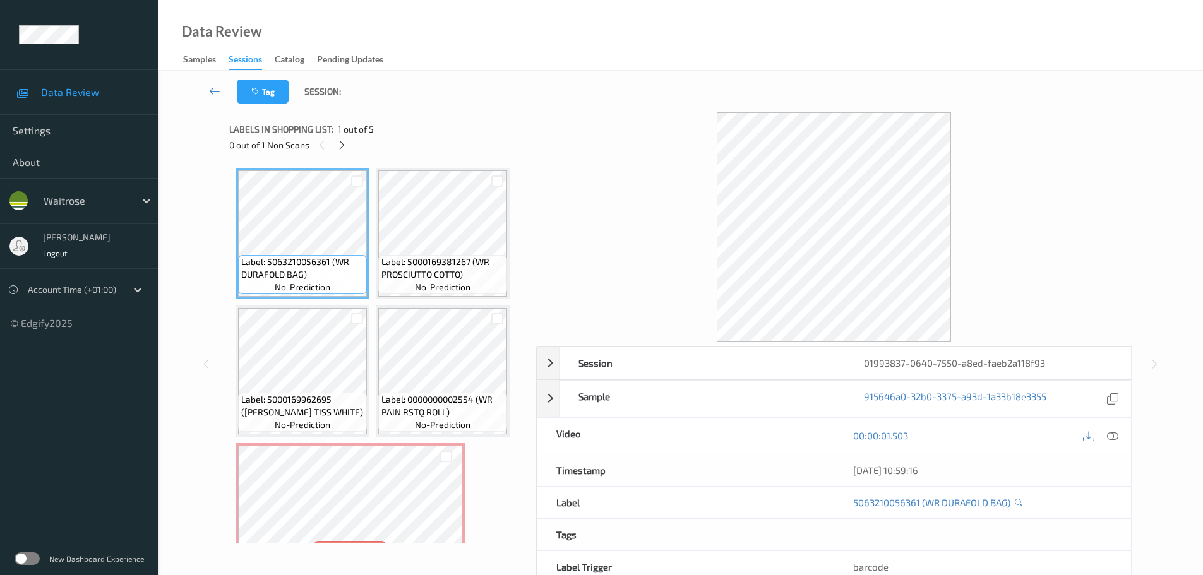
click at [340, 135] on span "1 out of 5" at bounding box center [356, 129] width 36 height 13
click at [333, 155] on div "Labels in shopping list: 1 out of 5 0 out of 1 Non Scans" at bounding box center [378, 136] width 298 height 49
click at [335, 150] on div "0 out of 1 Non Scans" at bounding box center [378, 145] width 298 height 16
drag, startPoint x: 335, startPoint y: 150, endPoint x: 342, endPoint y: 152, distance: 7.8
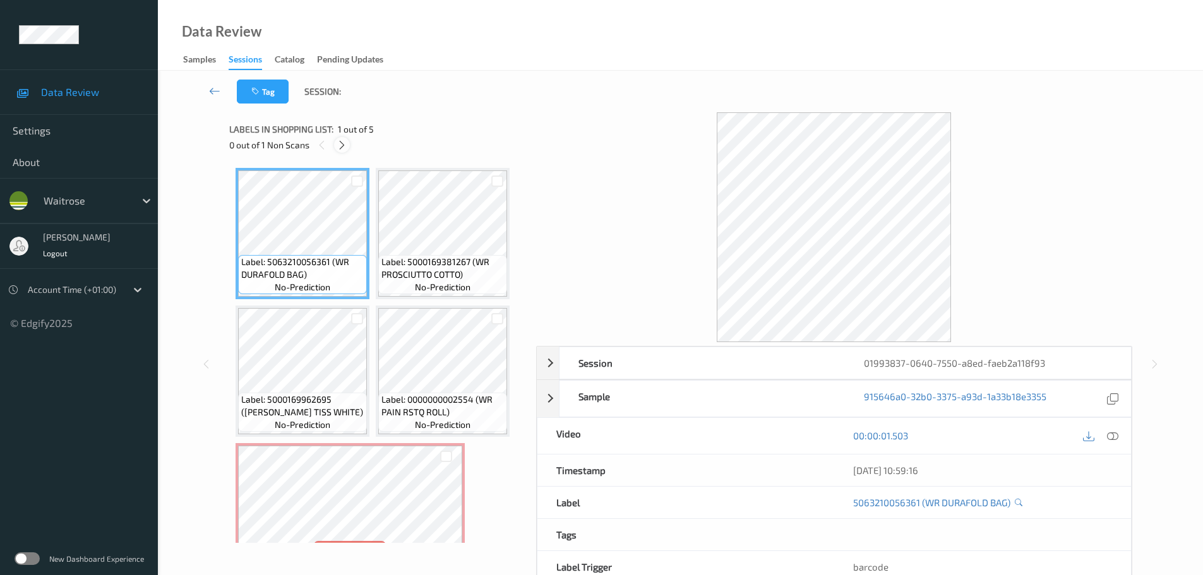
click at [342, 152] on div "0 out of 1 Non Scans" at bounding box center [378, 145] width 298 height 16
click at [342, 152] on div at bounding box center [342, 145] width 16 height 16
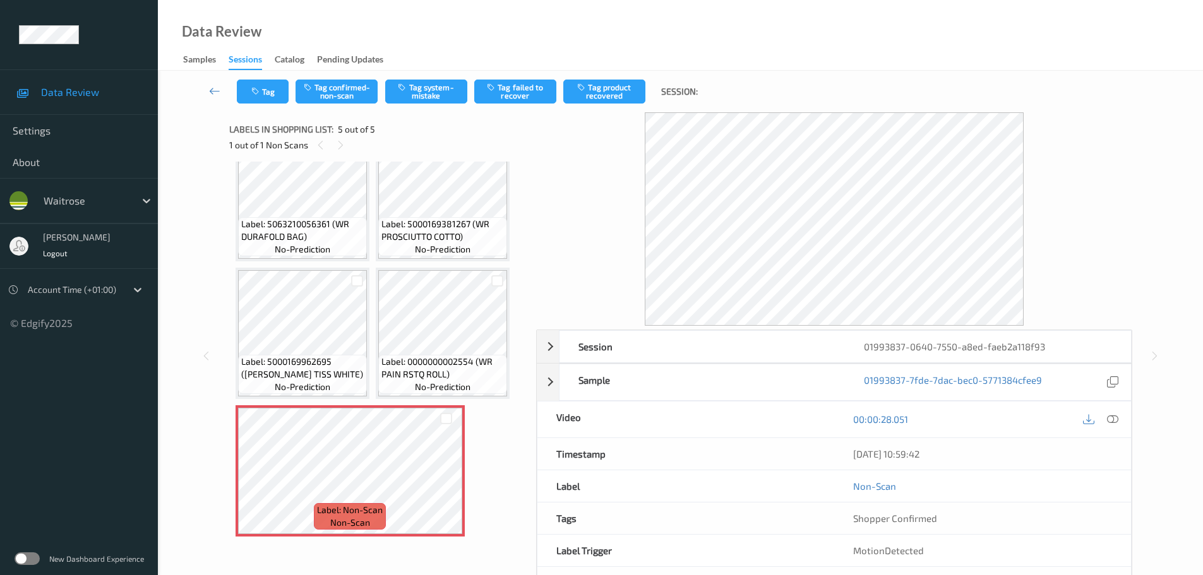
click at [1116, 442] on div "[DATE] 10:59:42" at bounding box center [982, 454] width 297 height 32
click at [1122, 417] on div "00:00:28.051" at bounding box center [982, 420] width 297 height 36
click at [1118, 417] on icon at bounding box center [1112, 419] width 11 height 11
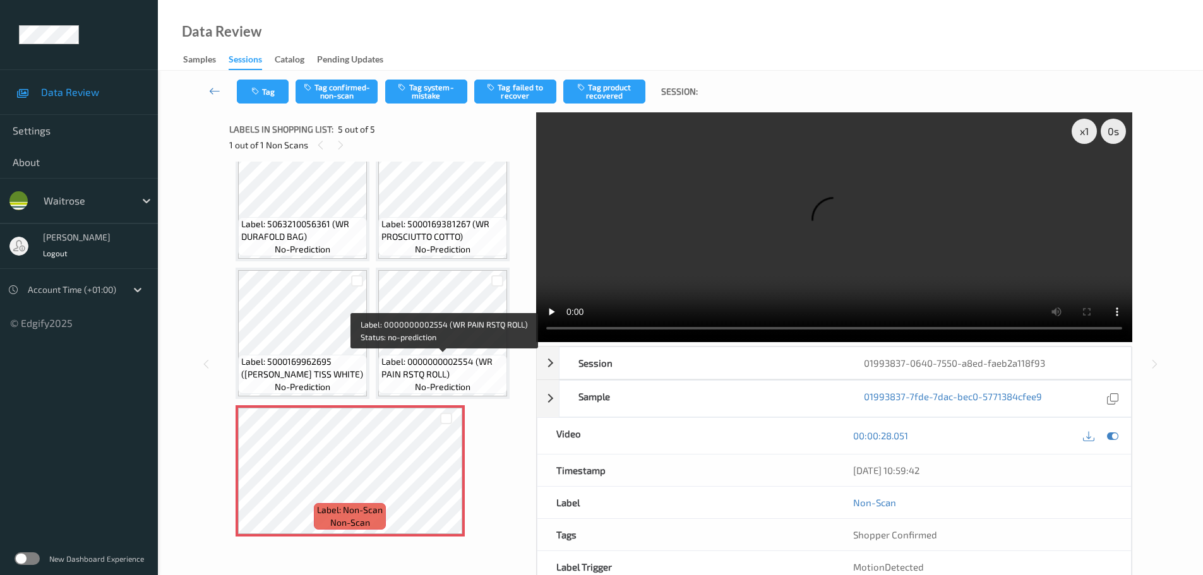
click at [408, 370] on span "Label: 0000000002554 (WR PAIN RSTQ ROLL)" at bounding box center [443, 368] width 123 height 25
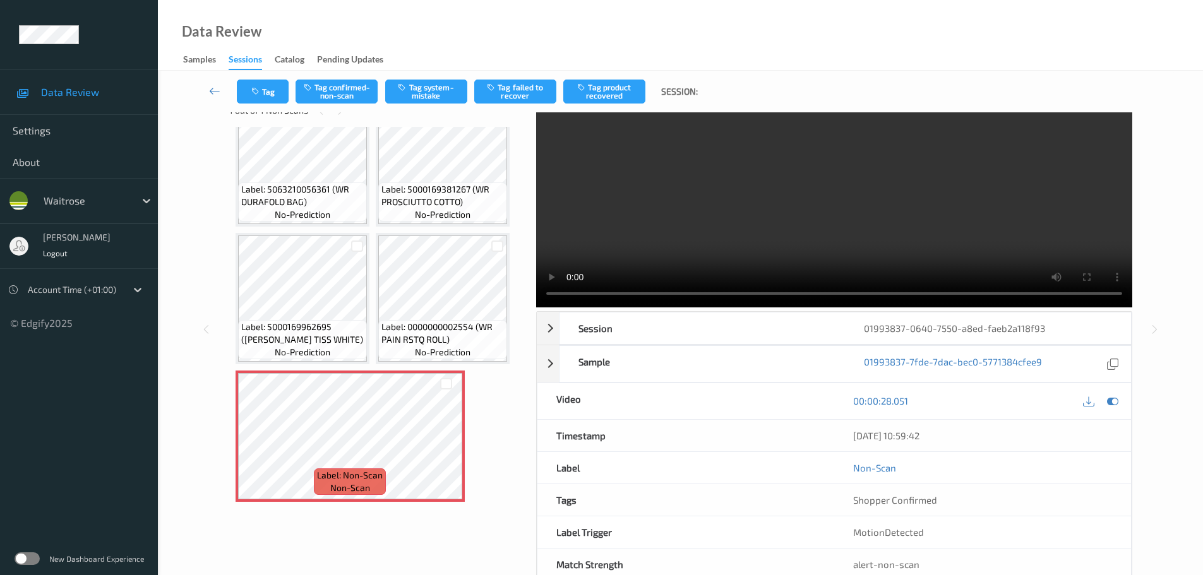
scroll to position [67, 0]
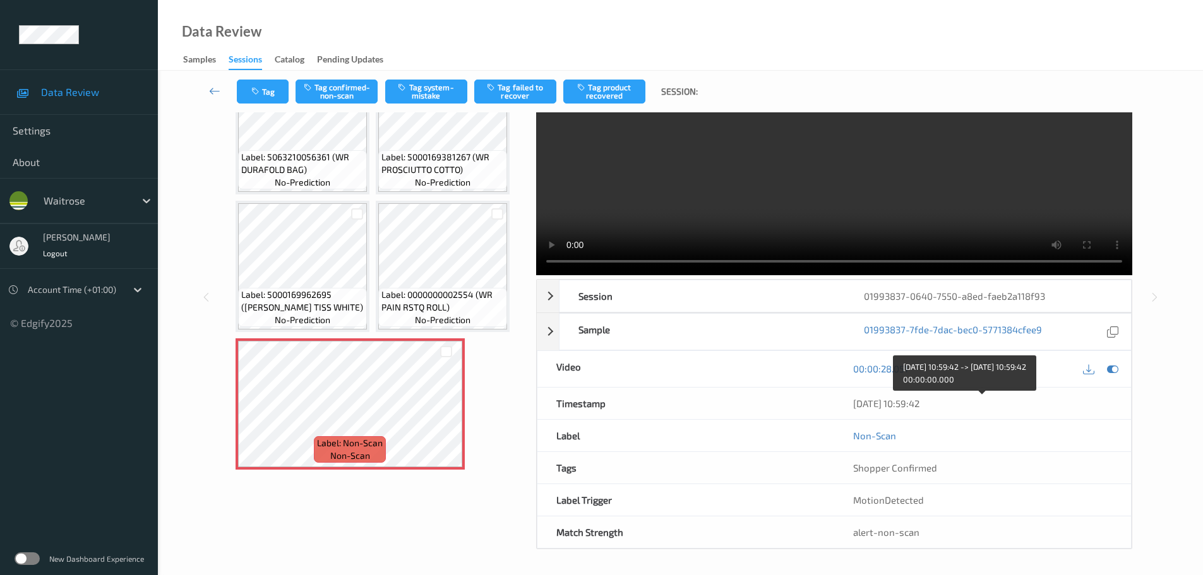
drag, startPoint x: 842, startPoint y: 394, endPoint x: 965, endPoint y: 400, distance: 123.3
click at [963, 399] on div "[DATE] 10:59:42" at bounding box center [982, 404] width 297 height 32
click at [979, 473] on div "Shopper Confirmed" at bounding box center [982, 468] width 259 height 13
click at [440, 78] on div "Tag Tag confirmed-non-scan Tag system-mistake Tag failed to recover Tag product…" at bounding box center [681, 92] width 994 height 42
click at [436, 92] on button "Tag system-mistake" at bounding box center [426, 92] width 82 height 24
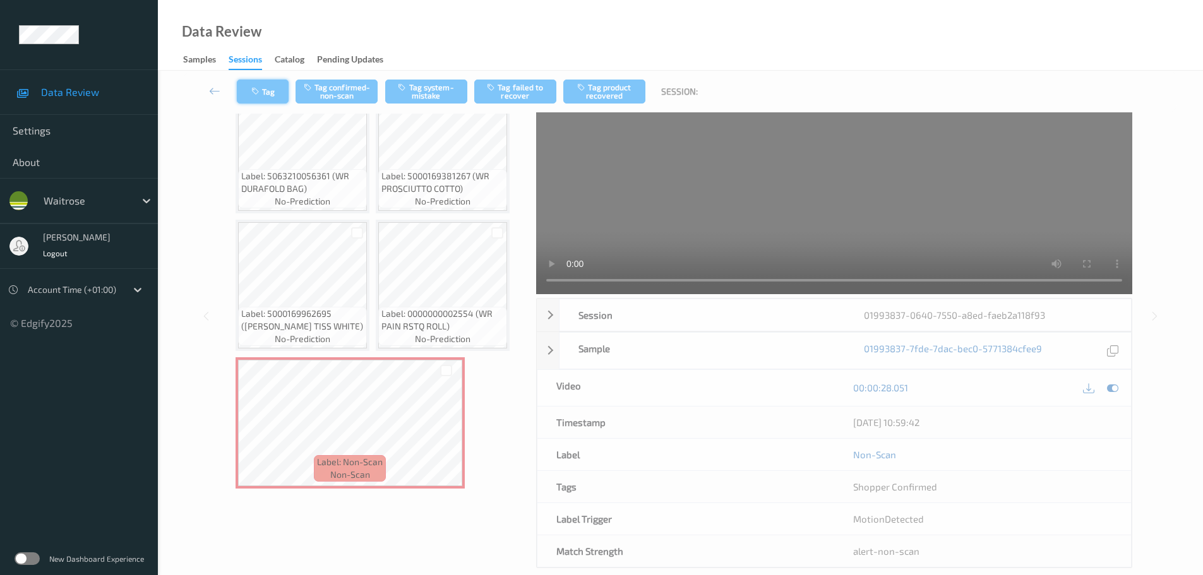
scroll to position [0, 0]
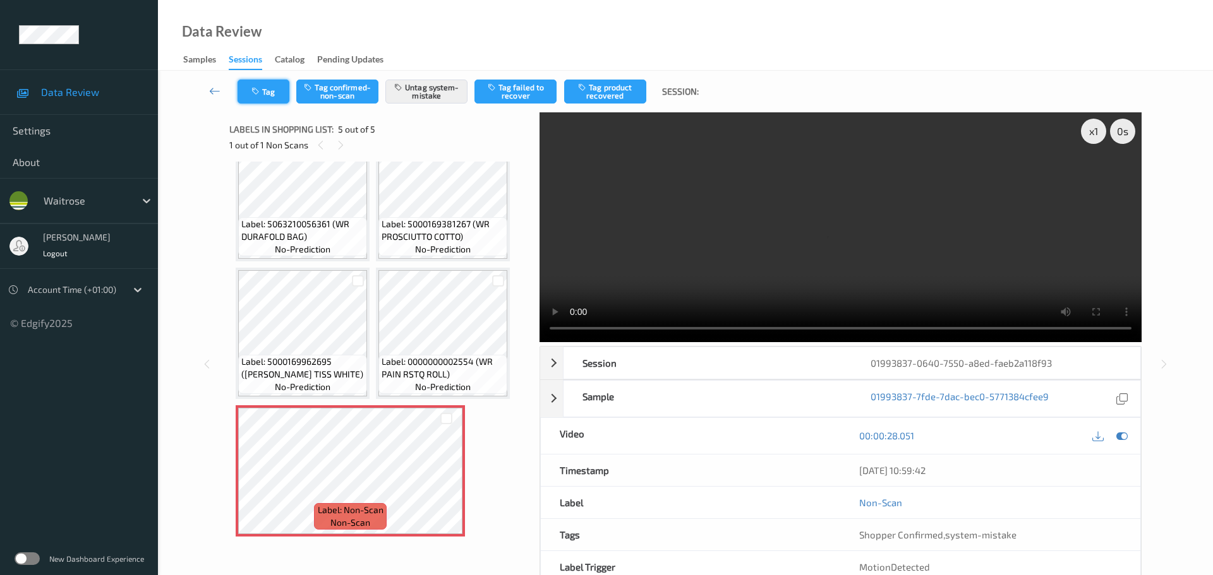
click at [272, 83] on button "Tag" at bounding box center [263, 92] width 52 height 24
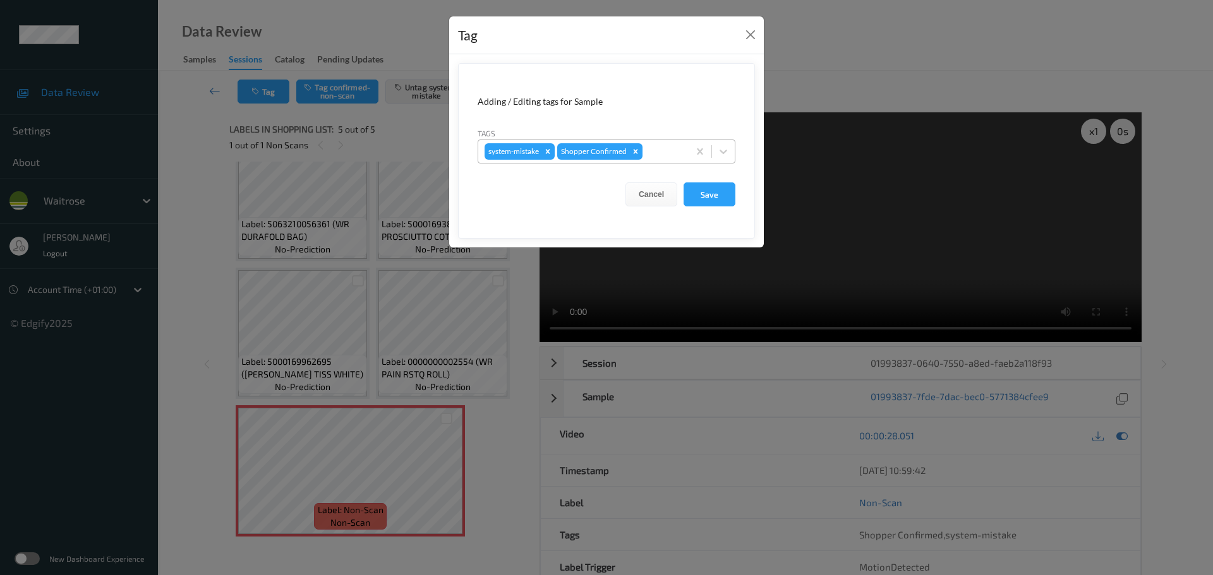
click at [651, 140] on div "system-mistake Shopper Confirmed" at bounding box center [607, 152] width 258 height 24
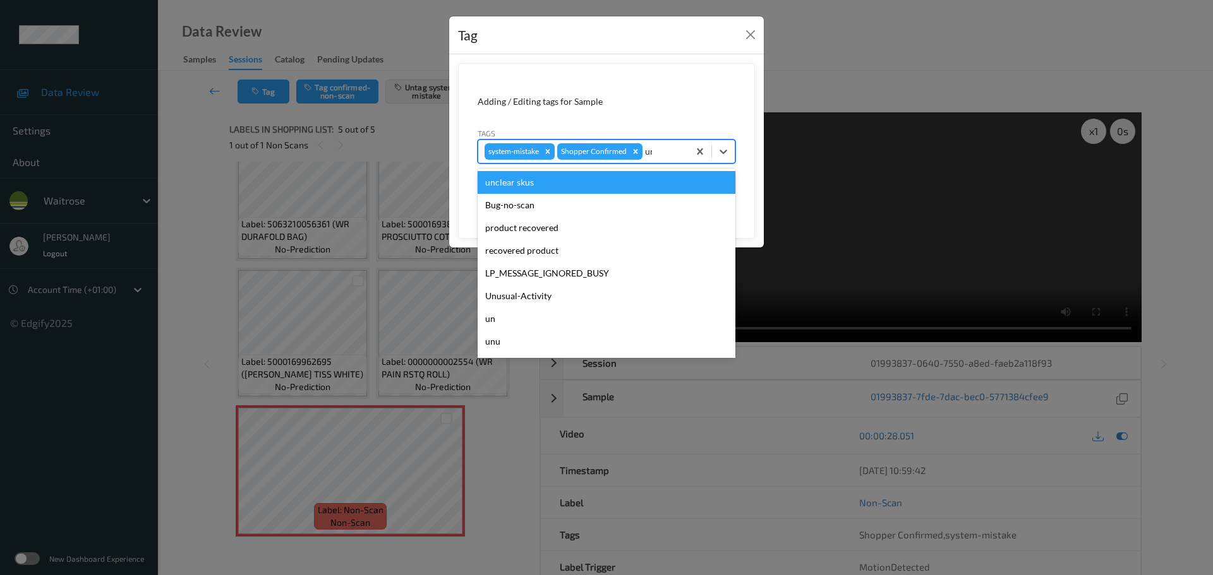
type input "unu"
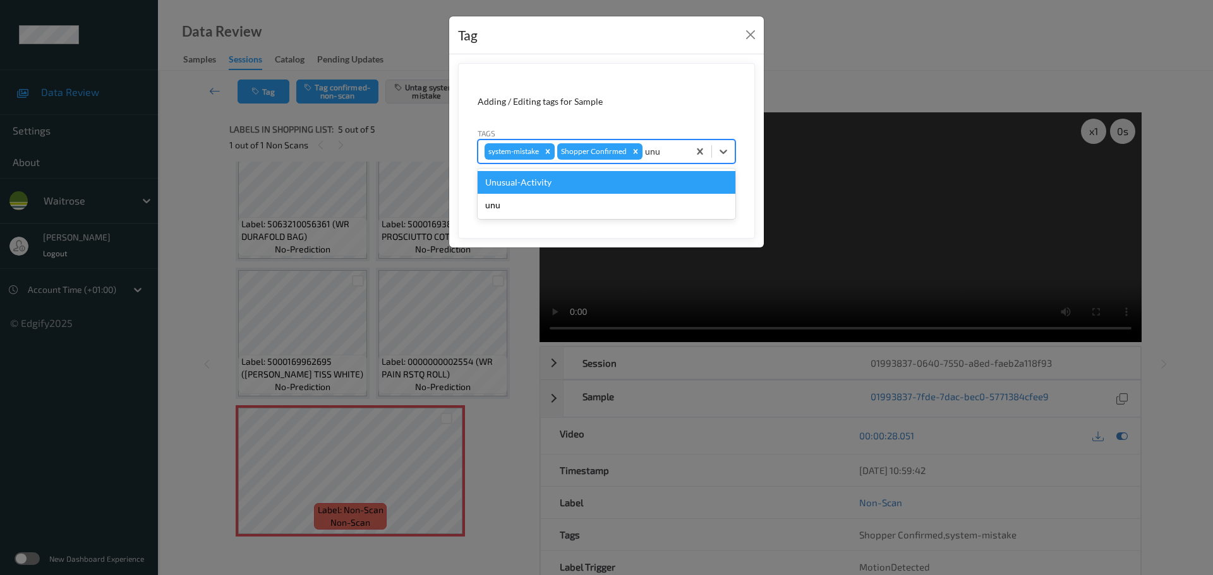
click at [541, 180] on div "Unusual-Activity" at bounding box center [607, 182] width 258 height 23
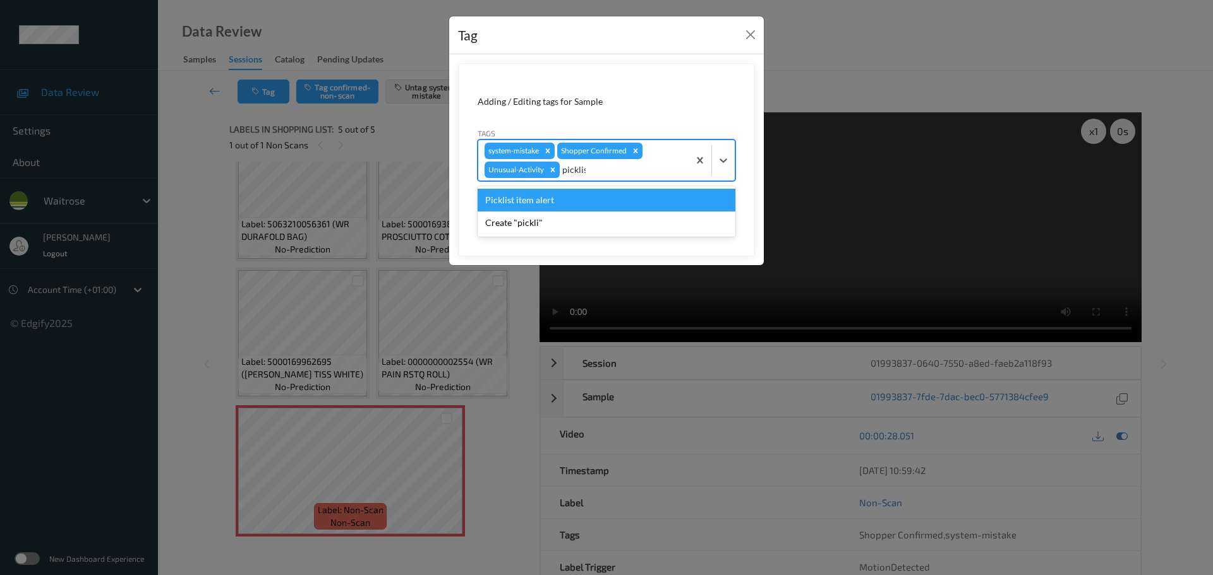
type input "picklist"
click at [636, 198] on div "Picklist item alert" at bounding box center [607, 200] width 258 height 23
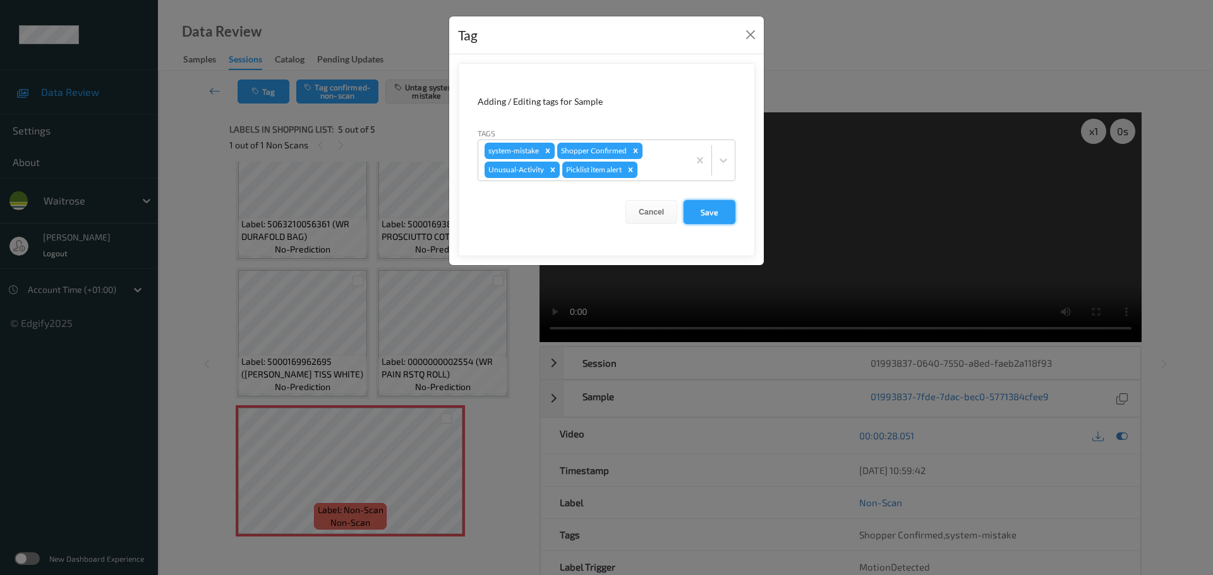
click at [699, 216] on button "Save" at bounding box center [709, 212] width 52 height 24
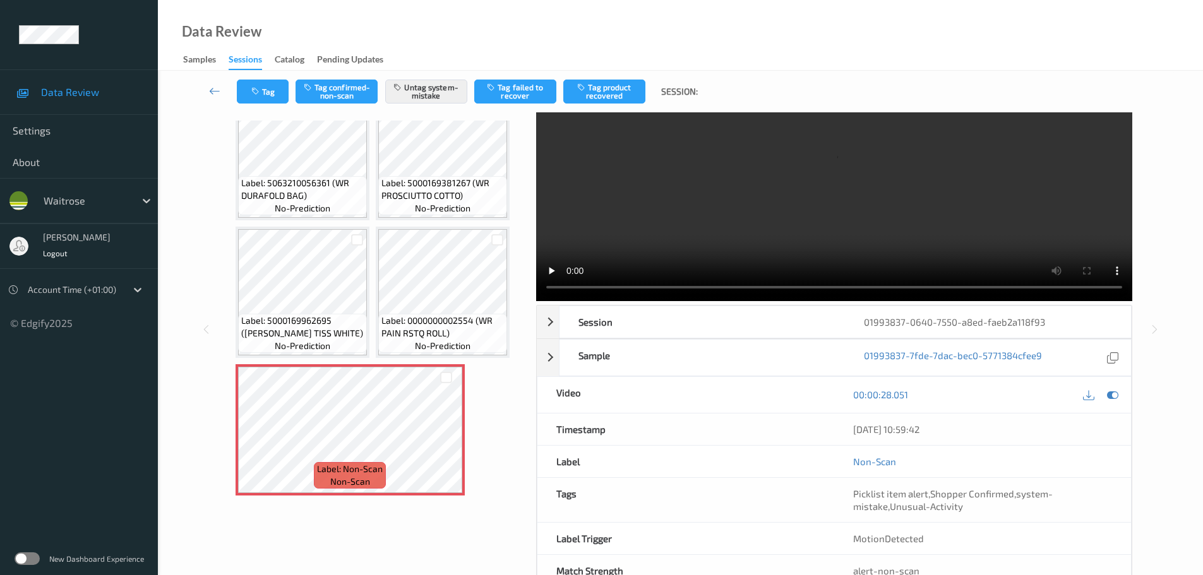
scroll to position [63, 0]
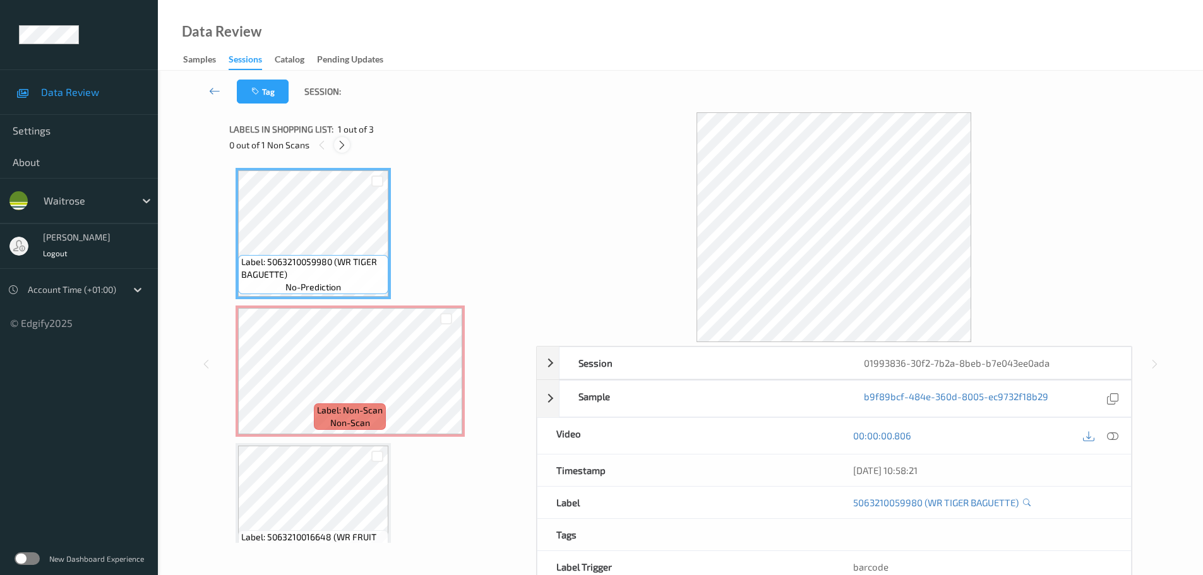
drag, startPoint x: 336, startPoint y: 149, endPoint x: 344, endPoint y: 145, distance: 8.5
click at [337, 149] on div at bounding box center [342, 145] width 16 height 16
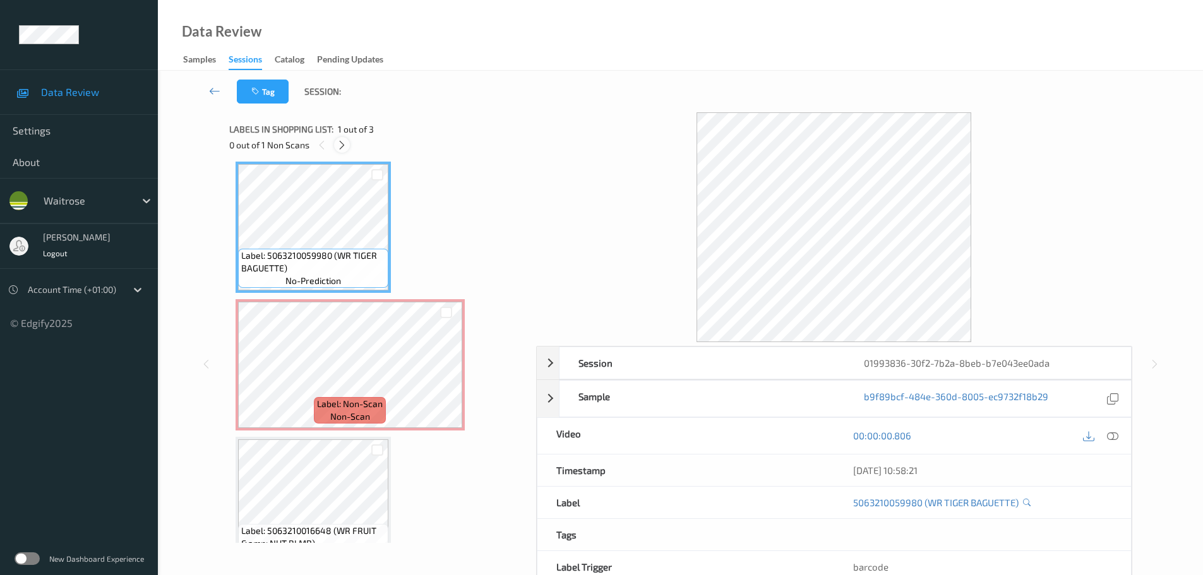
click at [344, 145] on icon at bounding box center [342, 145] width 11 height 11
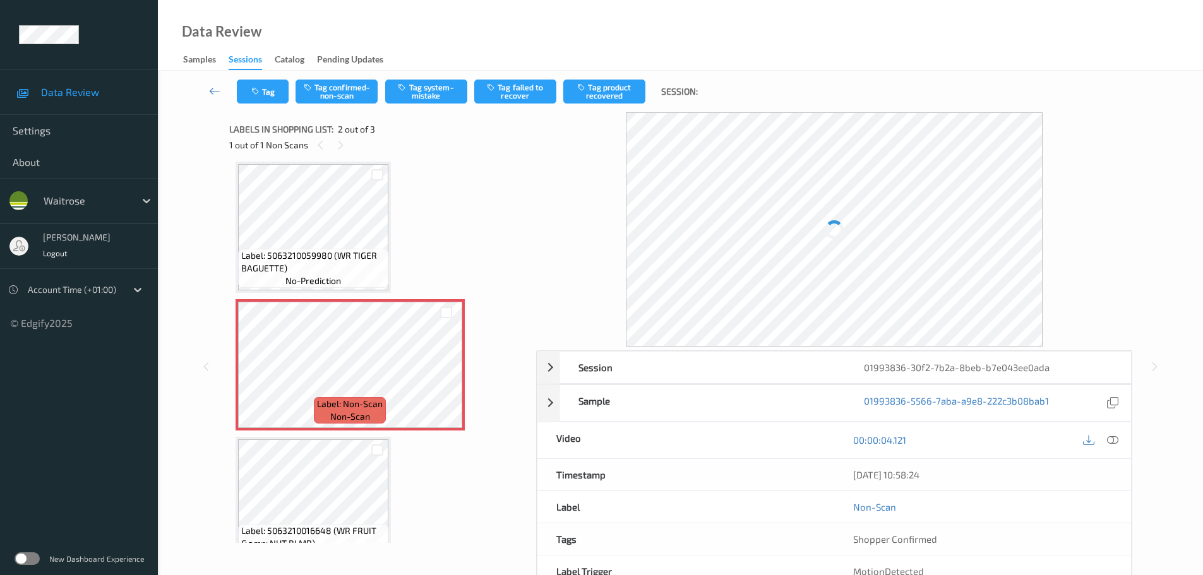
click at [1107, 440] on div at bounding box center [1113, 440] width 17 height 17
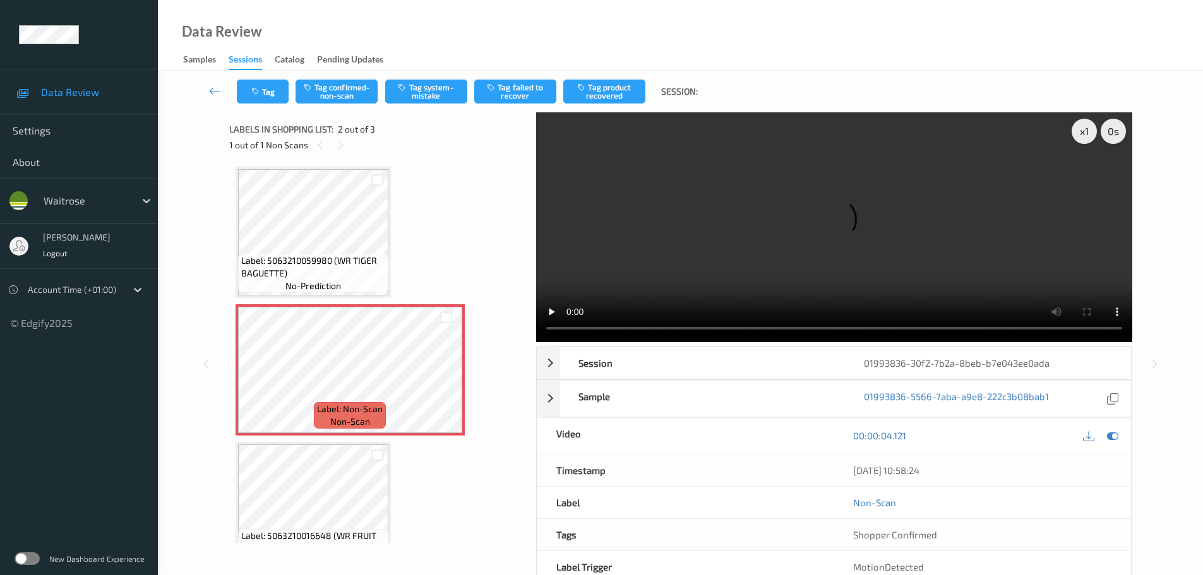
scroll to position [0, 0]
click at [445, 383] on icon at bounding box center [446, 381] width 11 height 11
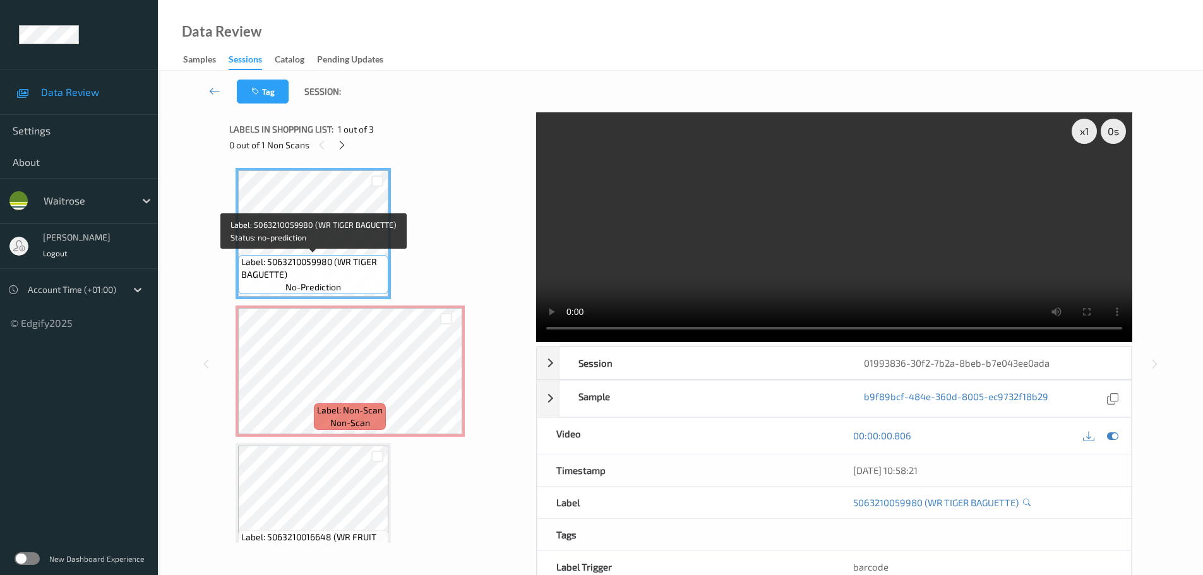
click at [348, 307] on div "Label: Non-Scan non-scan" at bounding box center [350, 371] width 229 height 131
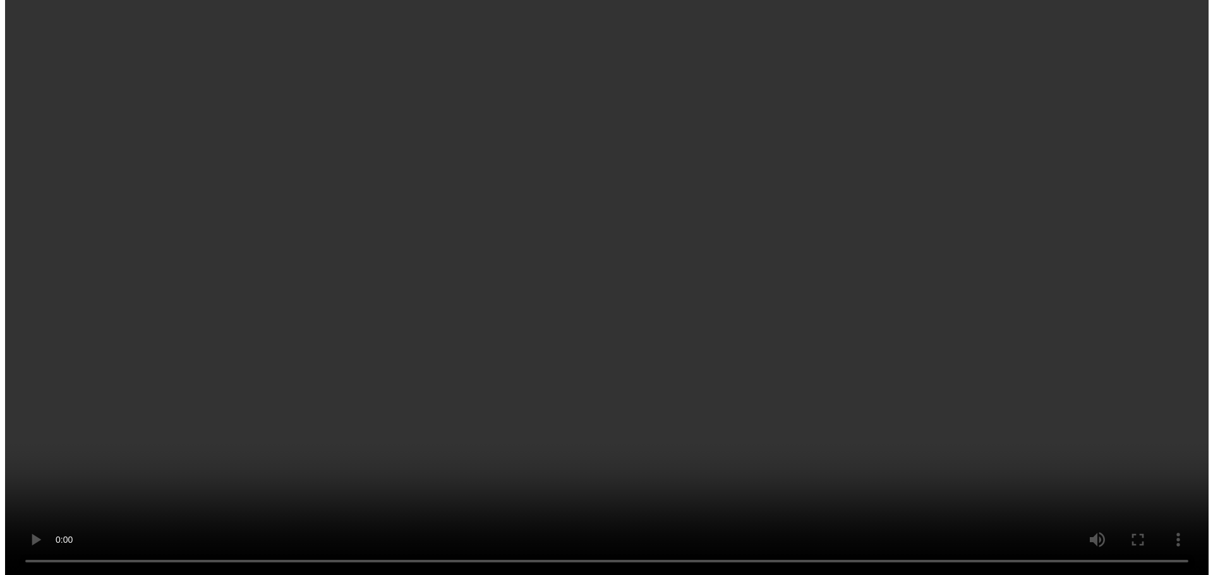
scroll to position [38, 0]
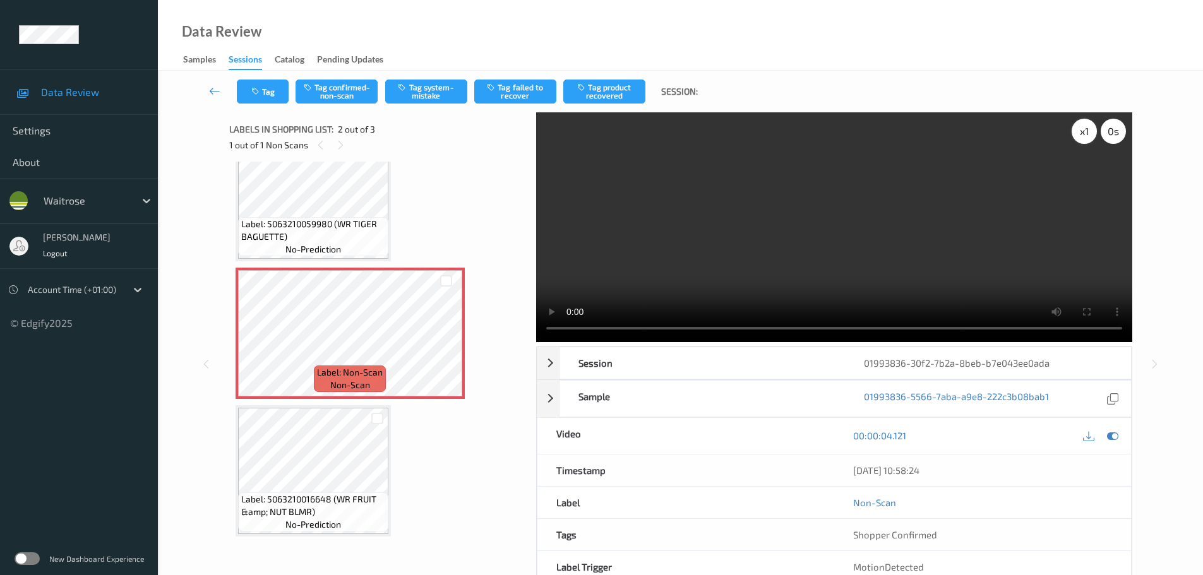
click at [1079, 136] on div "x 1" at bounding box center [1084, 131] width 25 height 25
click at [1079, 136] on div "x 2" at bounding box center [1084, 131] width 25 height 25
click at [1079, 136] on div "x 4" at bounding box center [1084, 131] width 25 height 25
click at [446, 342] on icon at bounding box center [446, 344] width 11 height 11
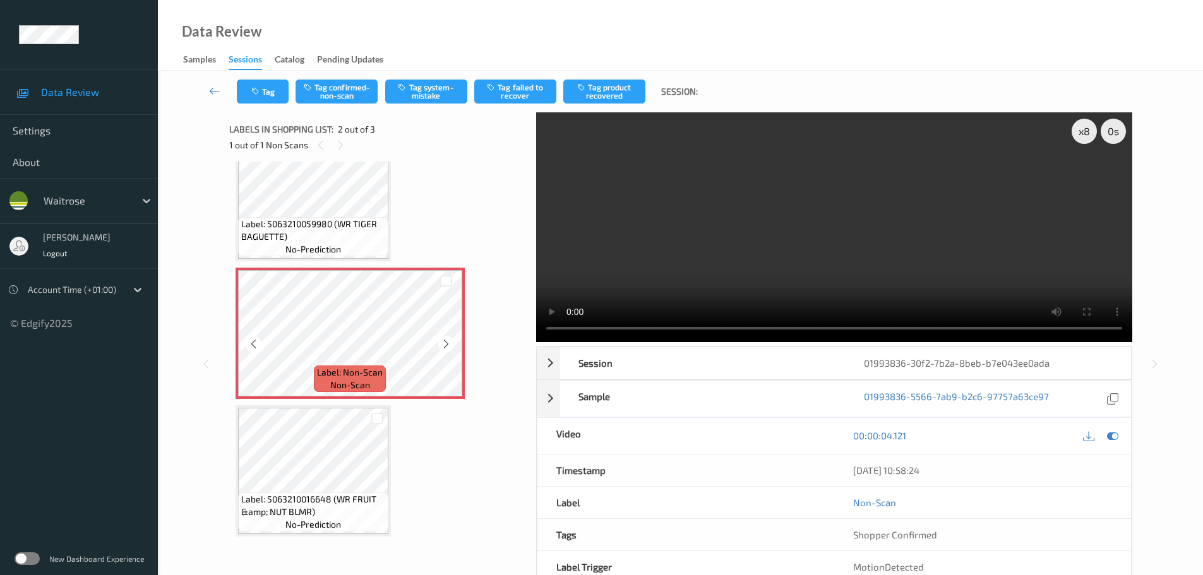
click at [446, 342] on icon at bounding box center [446, 344] width 11 height 11
click at [428, 101] on button "Tag system-mistake" at bounding box center [426, 92] width 82 height 24
click at [410, 102] on button "Tag system-mistake" at bounding box center [426, 92] width 82 height 24
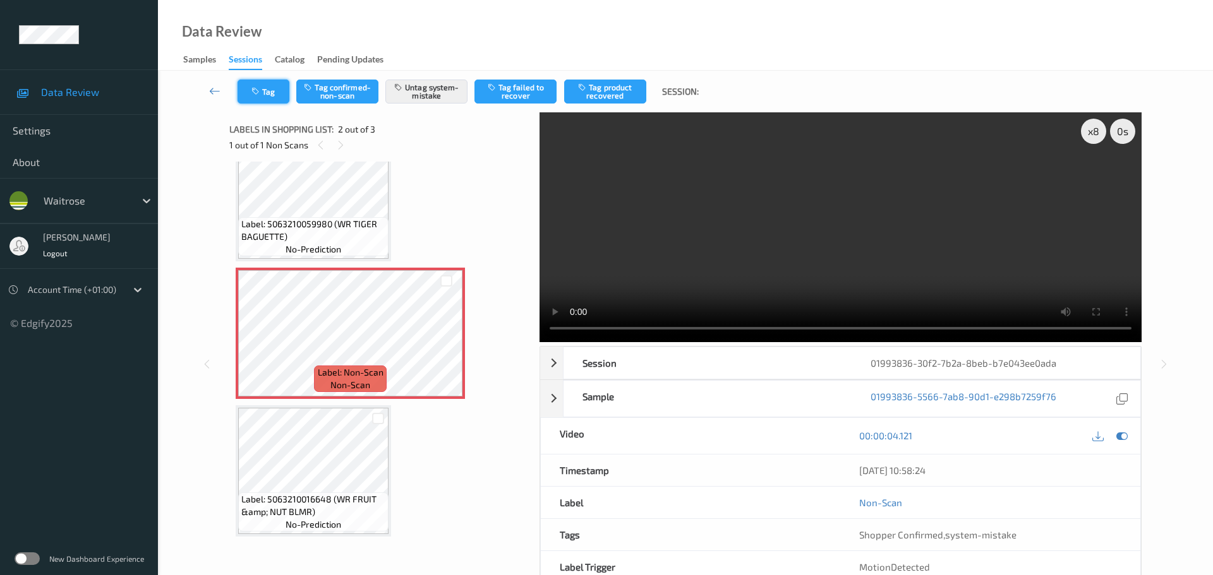
click at [272, 92] on button "Tag" at bounding box center [263, 92] width 52 height 24
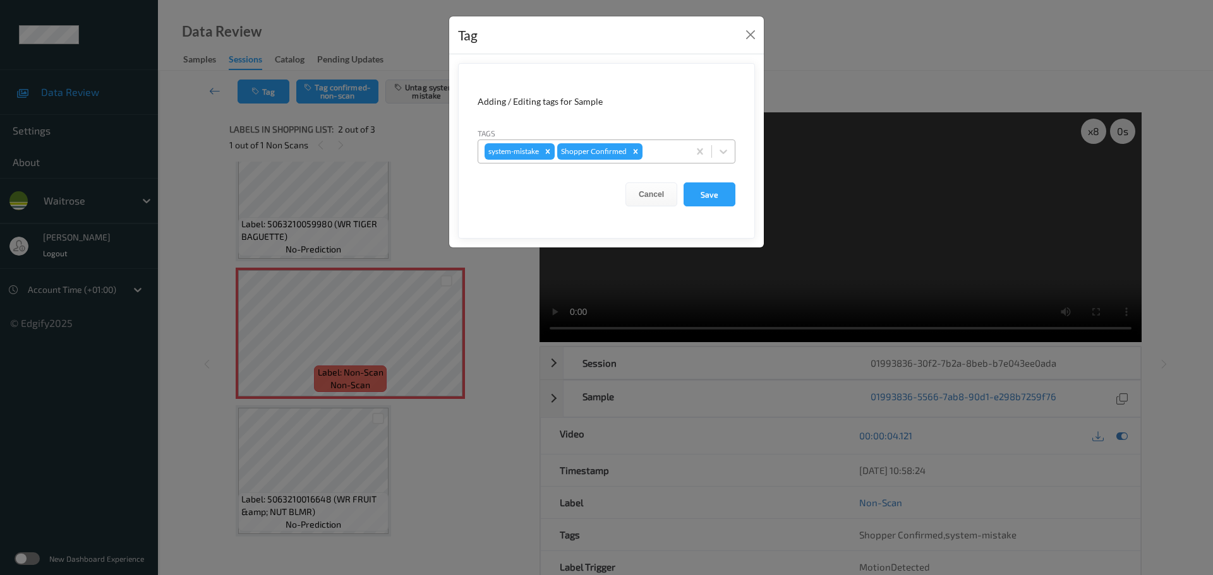
click at [652, 154] on div at bounding box center [663, 151] width 37 height 15
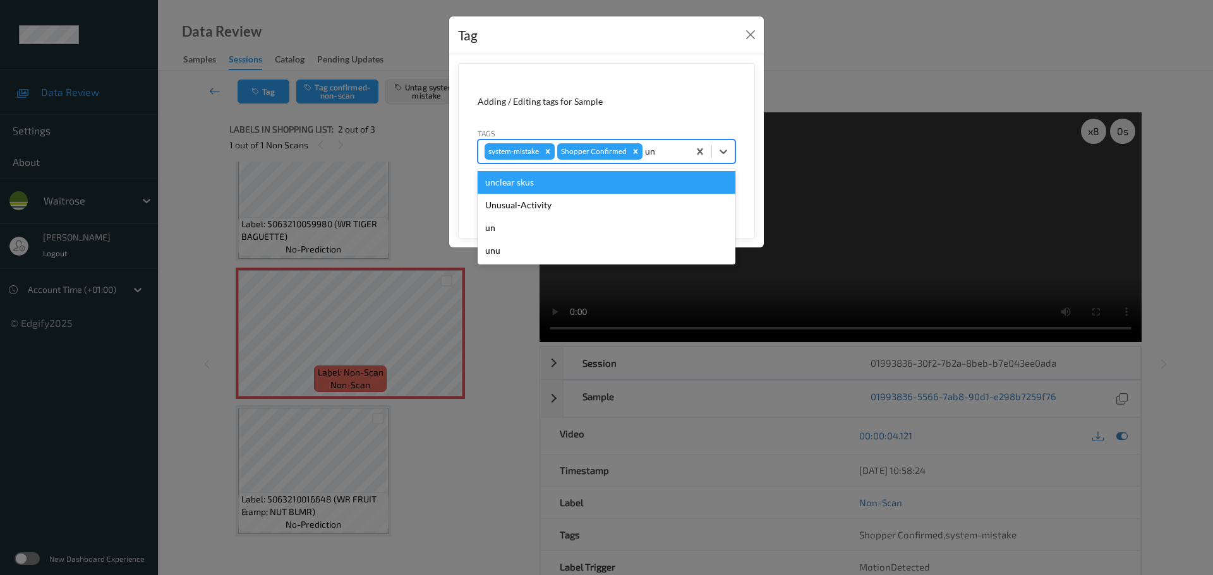
type input "unu"
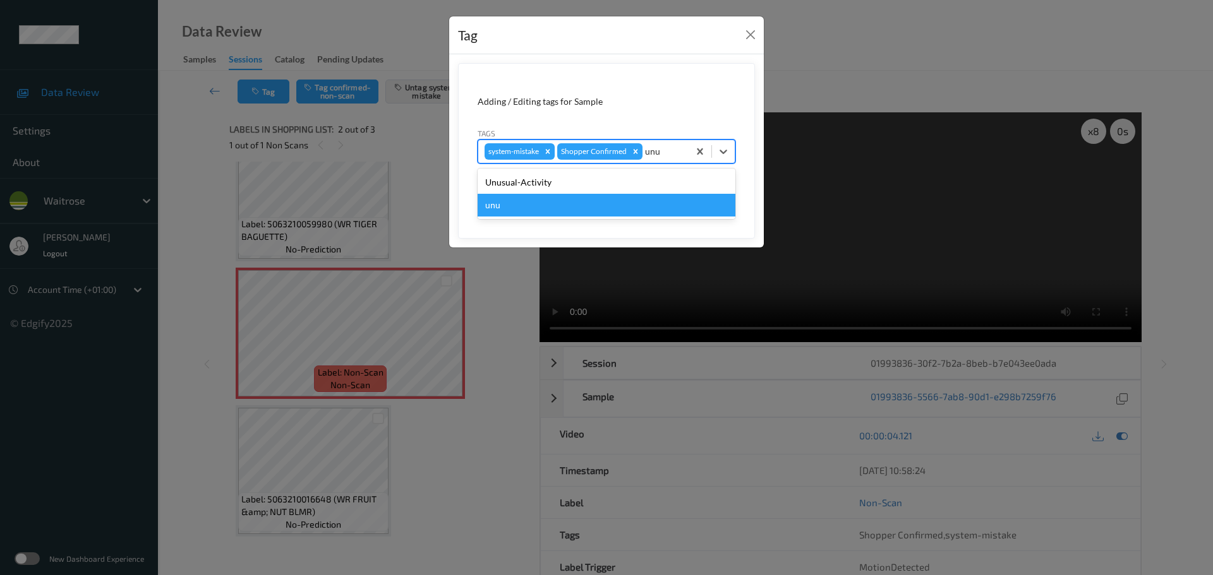
click at [618, 183] on div "Unusual-Activity" at bounding box center [607, 182] width 258 height 23
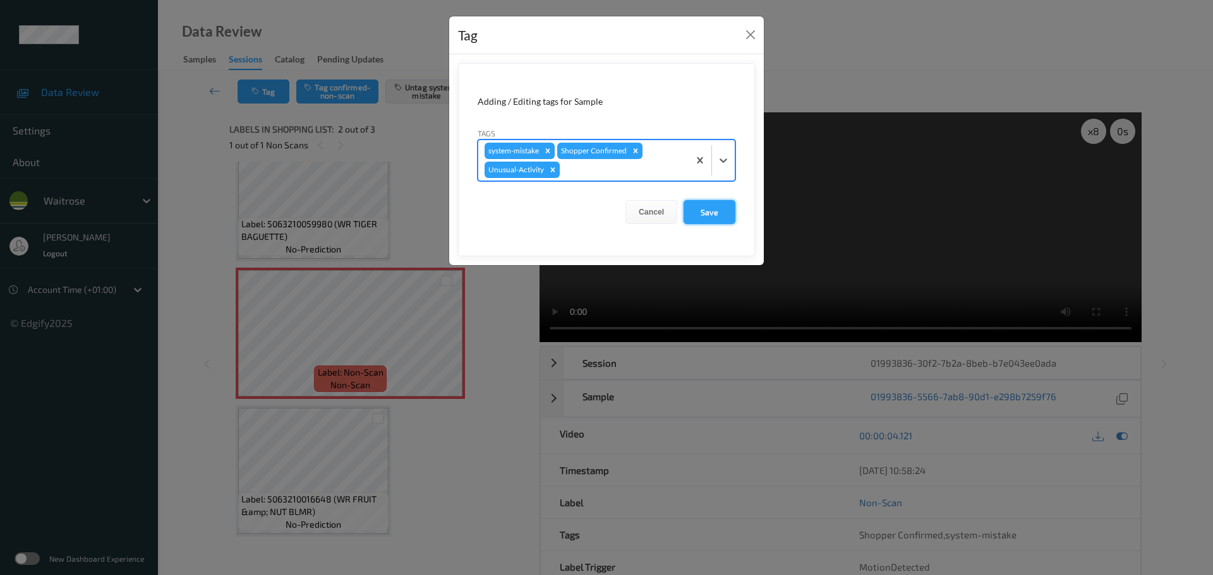
click at [712, 210] on button "Save" at bounding box center [709, 212] width 52 height 24
click at [718, 207] on form "Adding / Editing tags for Sample Tags system-mistake Shopper Confirmed Unusual-…" at bounding box center [606, 159] width 297 height 193
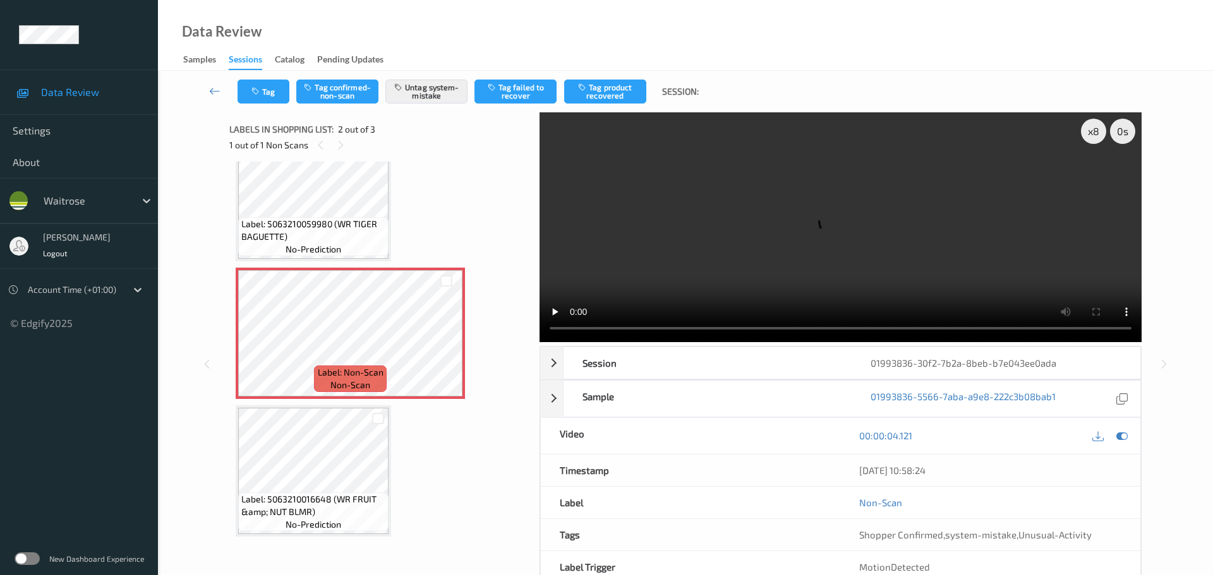
click at [316, 531] on div "Label: 5063210016648 (WR FRUIT &amp; NUT BLMR) no-prediction" at bounding box center [313, 471] width 155 height 131
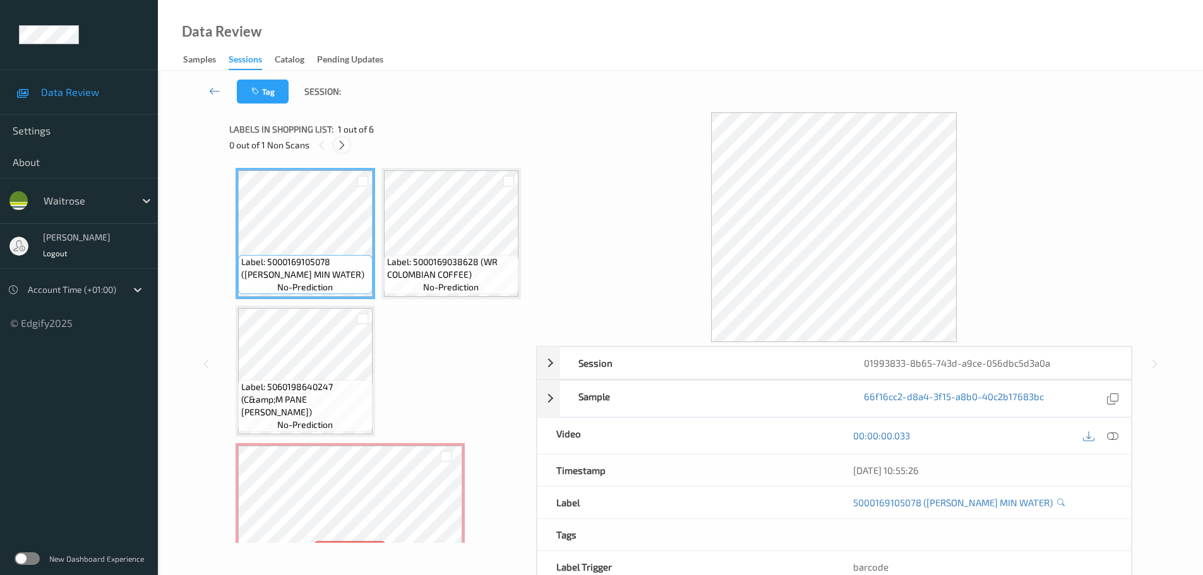
click at [340, 146] on icon at bounding box center [342, 145] width 11 height 11
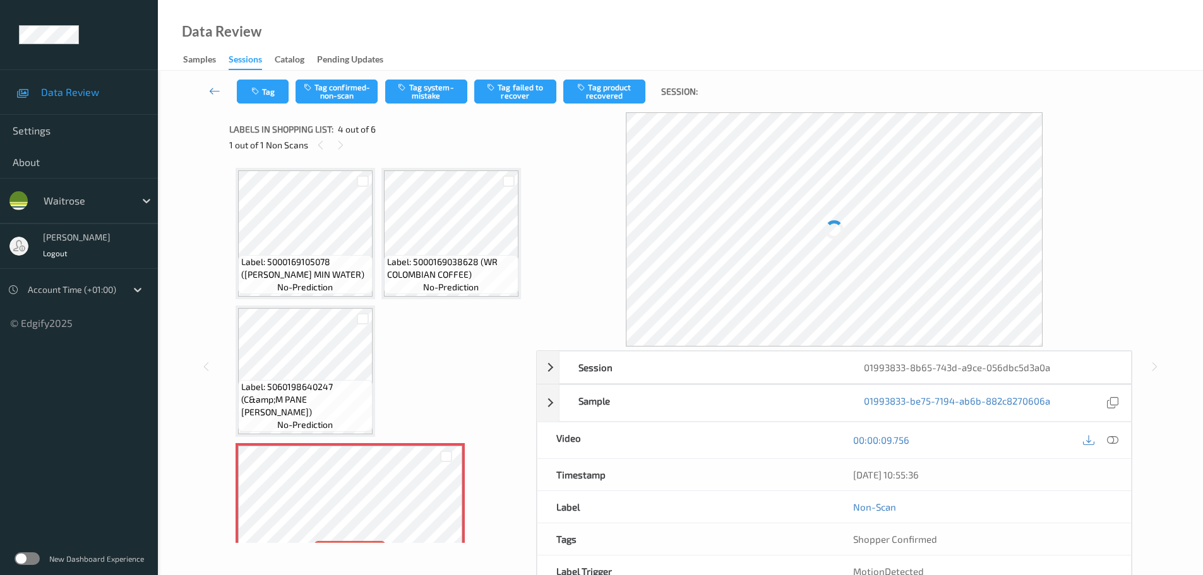
scroll to position [282, 0]
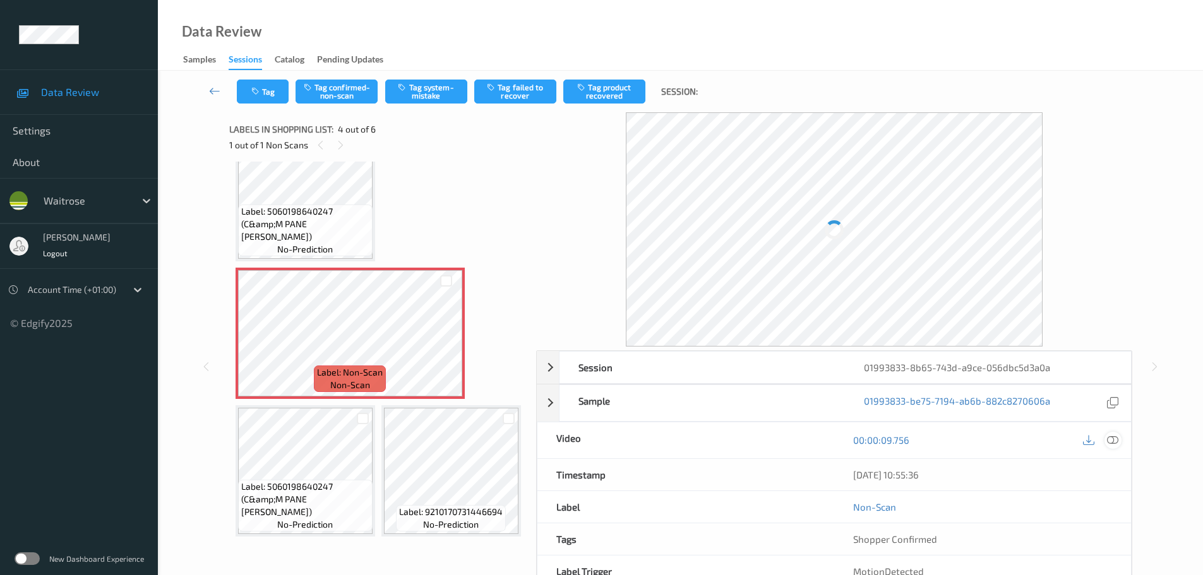
click at [1109, 440] on icon at bounding box center [1112, 440] width 11 height 11
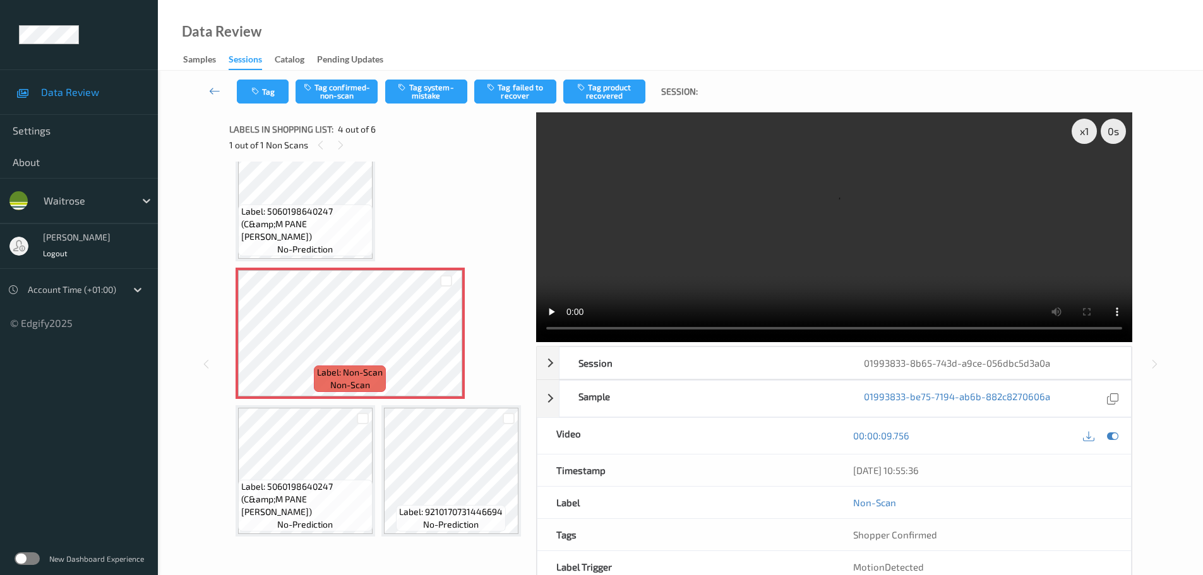
scroll to position [325, 0]
click at [442, 339] on icon at bounding box center [446, 344] width 11 height 11
click at [443, 339] on icon at bounding box center [446, 344] width 11 height 11
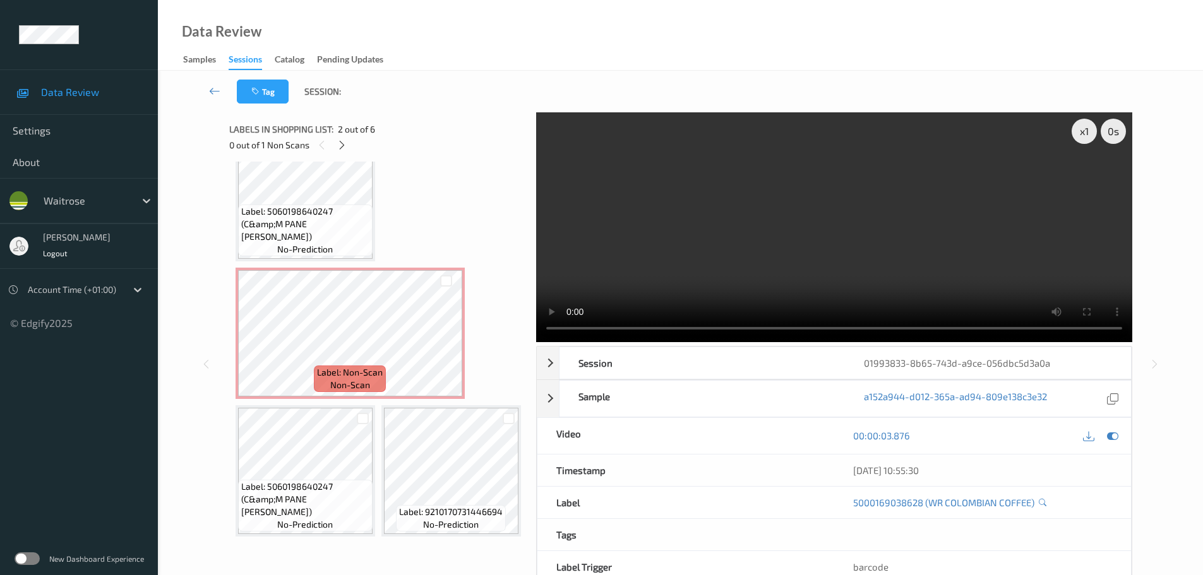
scroll to position [451, 0]
click at [1089, 128] on div "x 1" at bounding box center [1084, 131] width 25 height 25
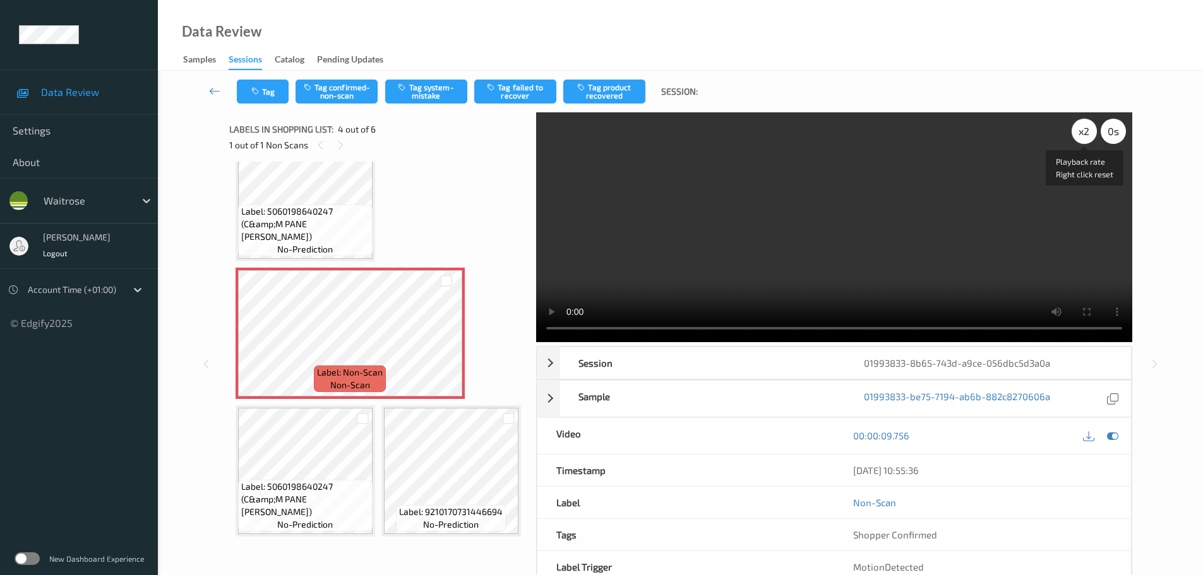
click at [1084, 133] on div "x 2" at bounding box center [1084, 131] width 25 height 25
click at [1084, 133] on div "x 4" at bounding box center [1084, 131] width 25 height 25
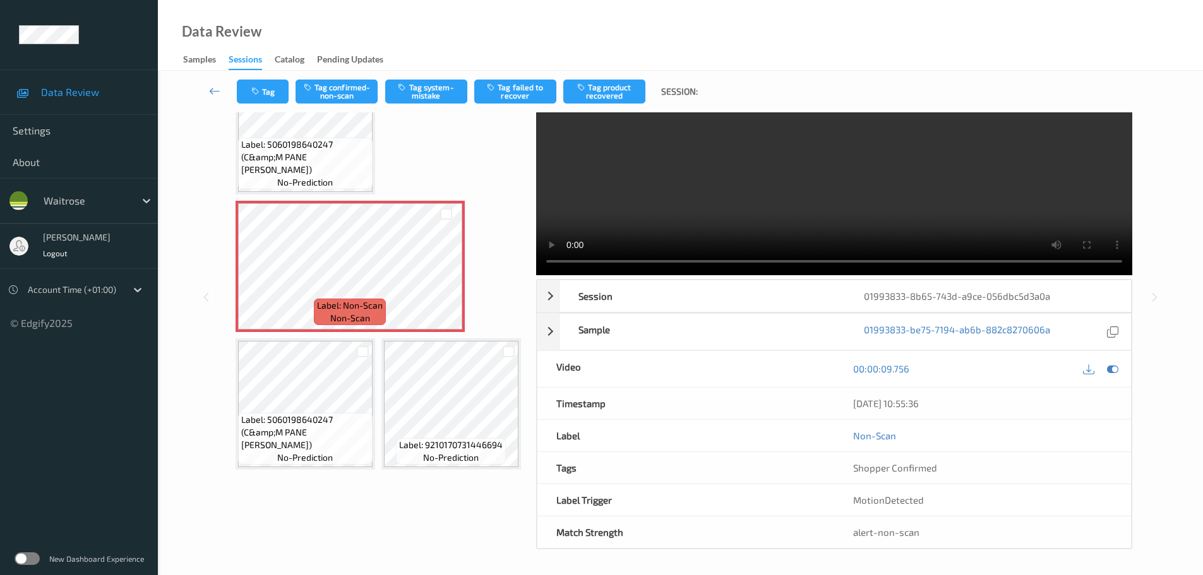
scroll to position [0, 0]
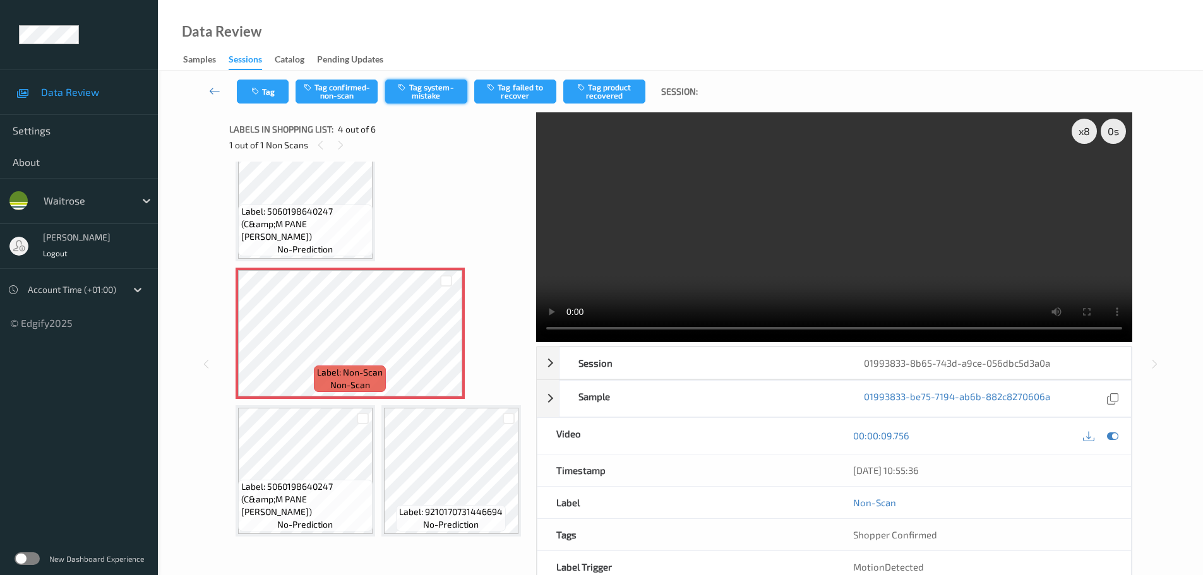
click at [443, 85] on button "Tag system-mistake" at bounding box center [426, 92] width 82 height 24
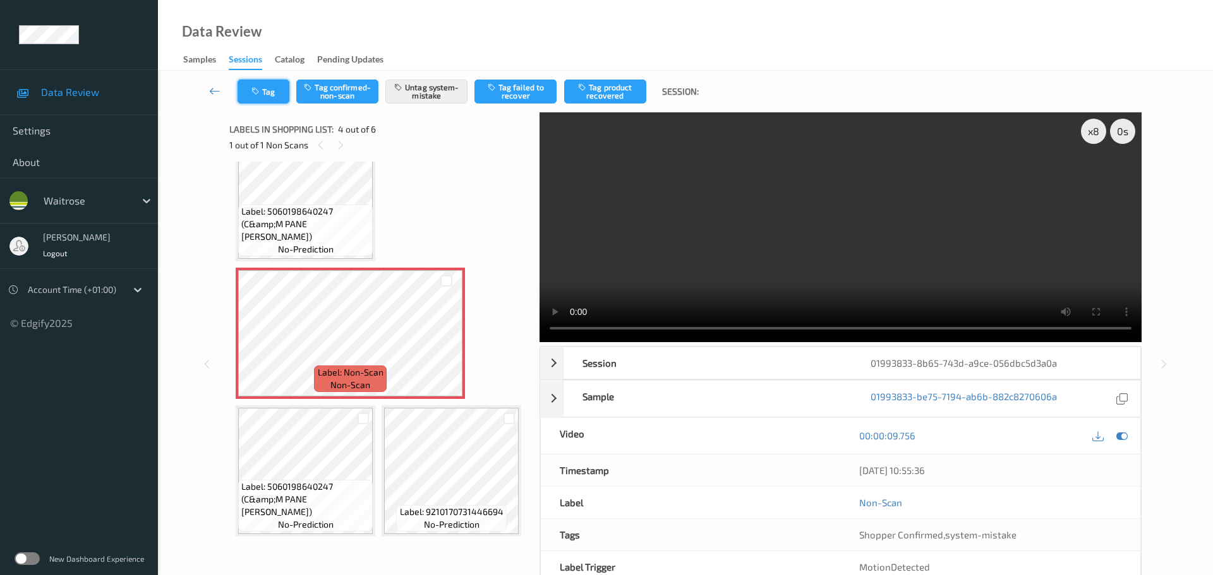
click at [266, 95] on button "Tag" at bounding box center [263, 92] width 52 height 24
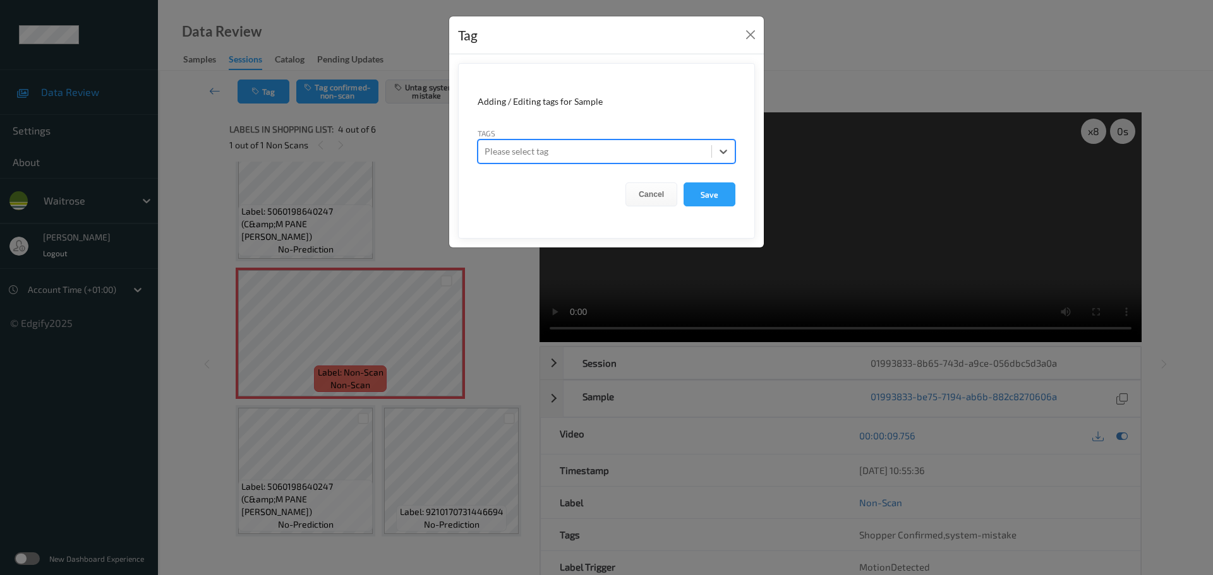
drag, startPoint x: 695, startPoint y: 153, endPoint x: 685, endPoint y: 155, distance: 10.3
click at [748, 39] on button "Close" at bounding box center [751, 35] width 18 height 18
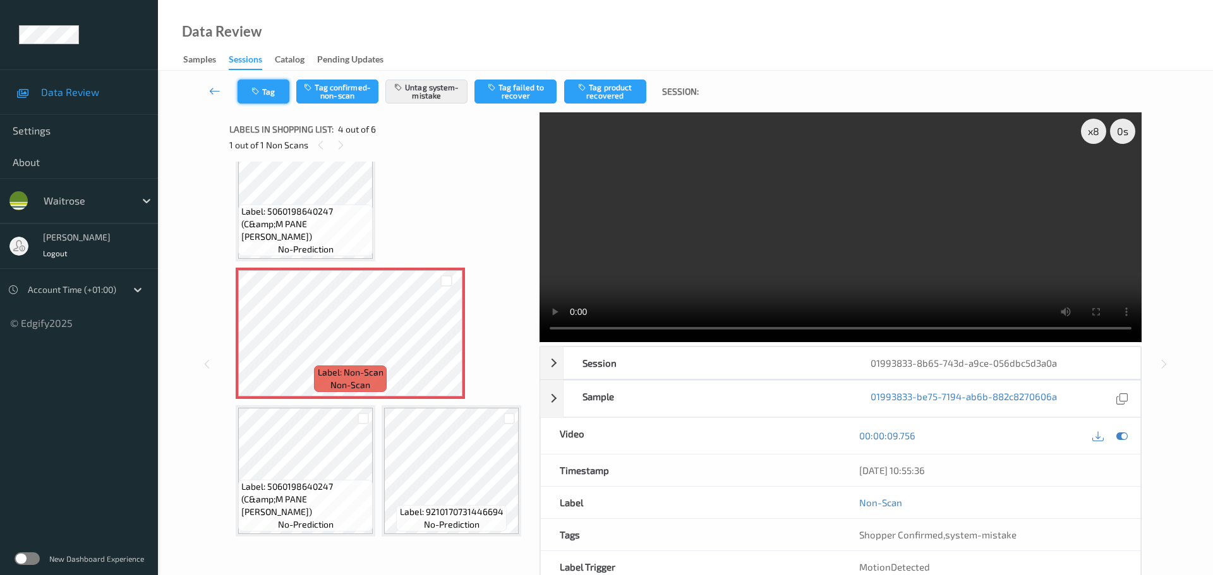
click at [270, 96] on button "Tag" at bounding box center [263, 92] width 52 height 24
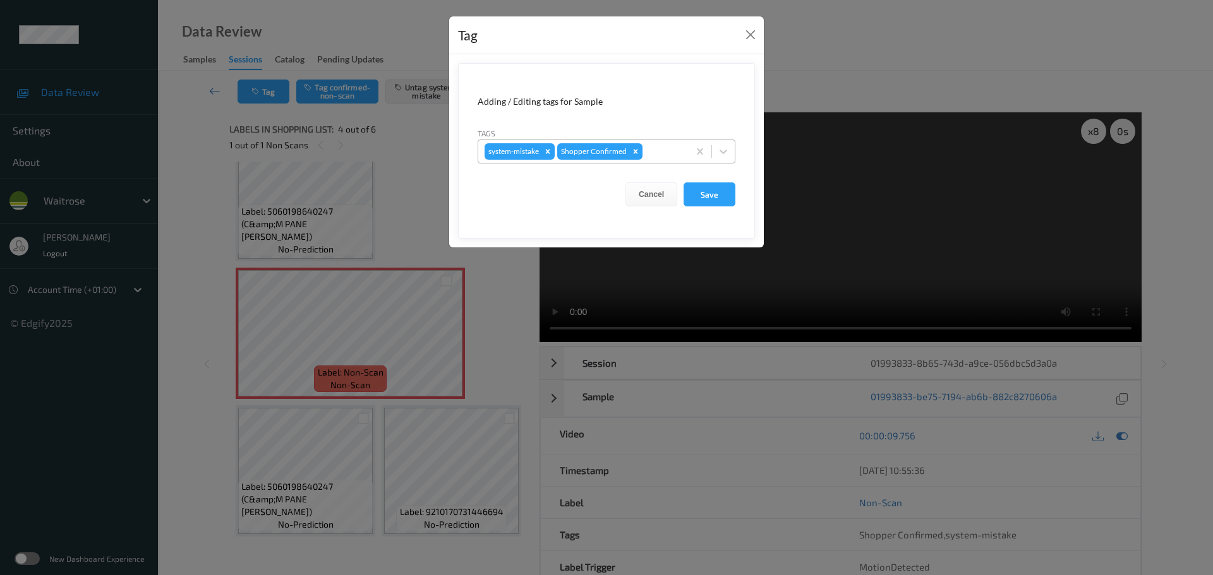
click at [660, 156] on div at bounding box center [663, 151] width 37 height 15
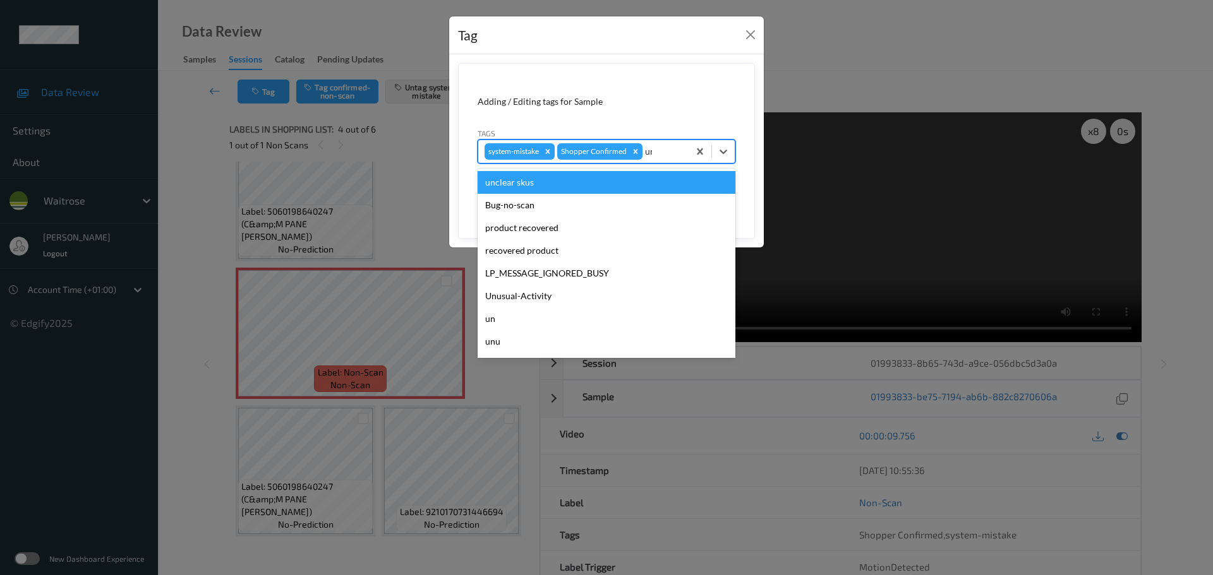
type input "unu"
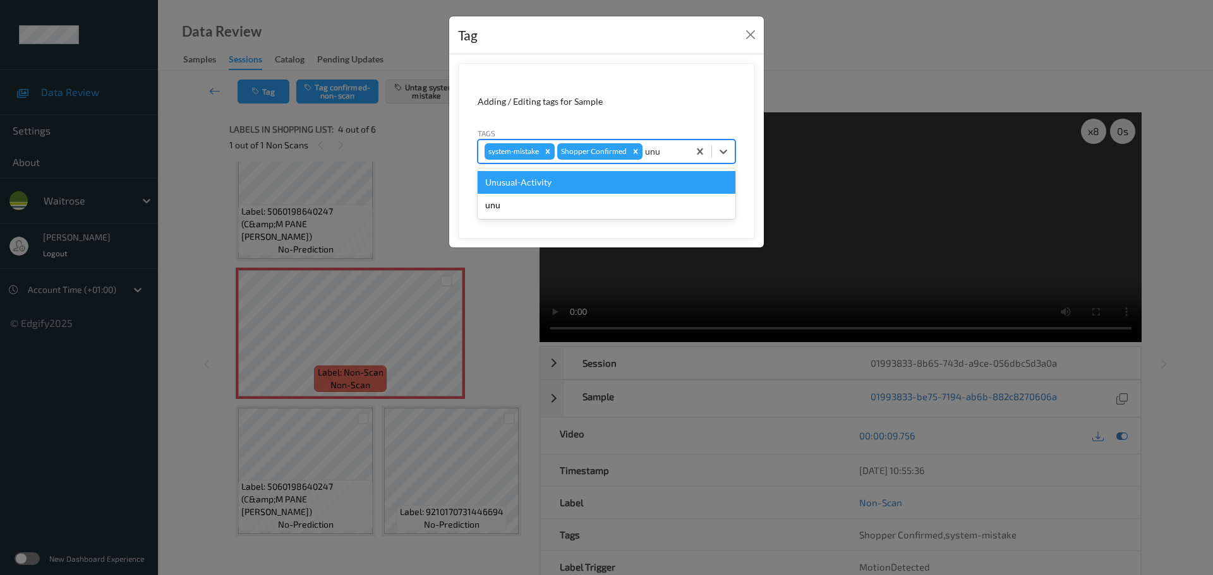
click at [640, 184] on div "Unusual-Activity" at bounding box center [607, 182] width 258 height 23
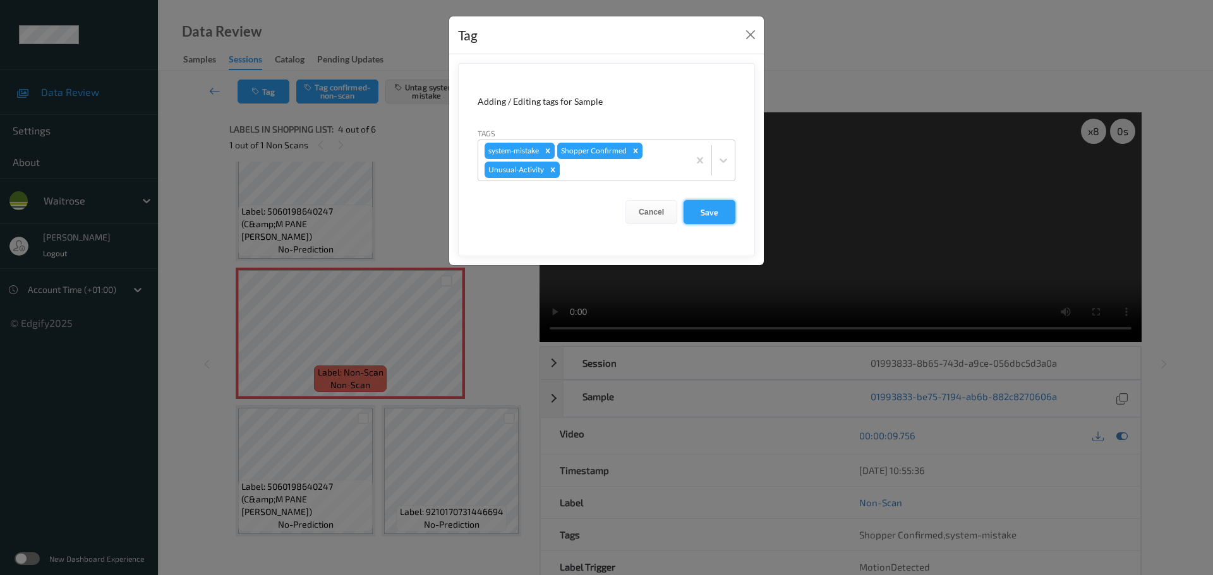
click at [719, 214] on button "Save" at bounding box center [709, 212] width 52 height 24
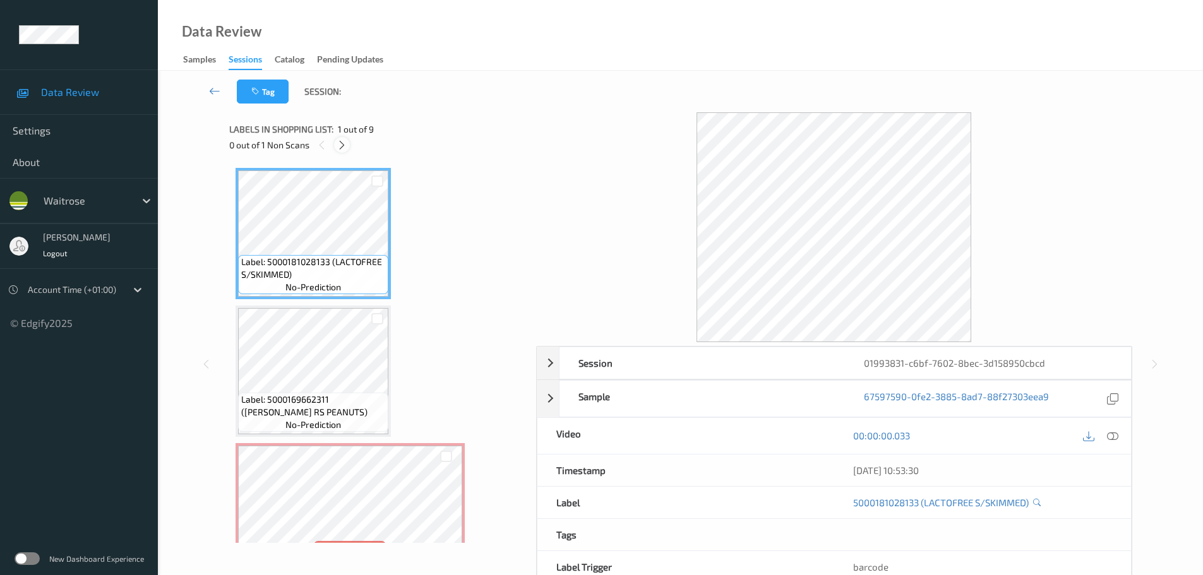
click at [340, 149] on icon at bounding box center [342, 145] width 11 height 11
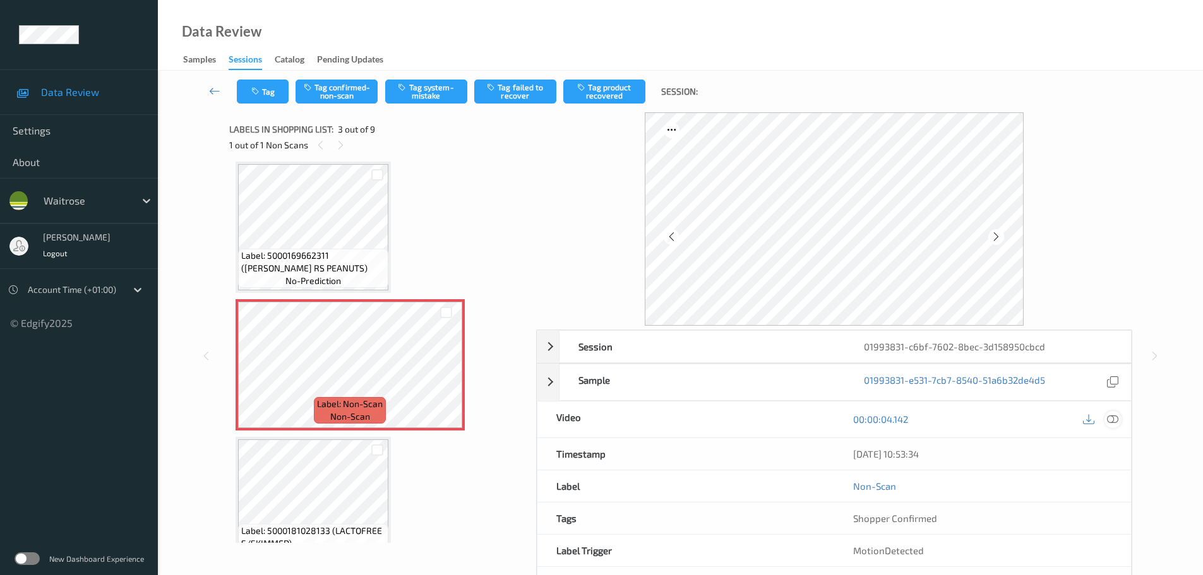
click at [1116, 421] on icon at bounding box center [1112, 419] width 11 height 11
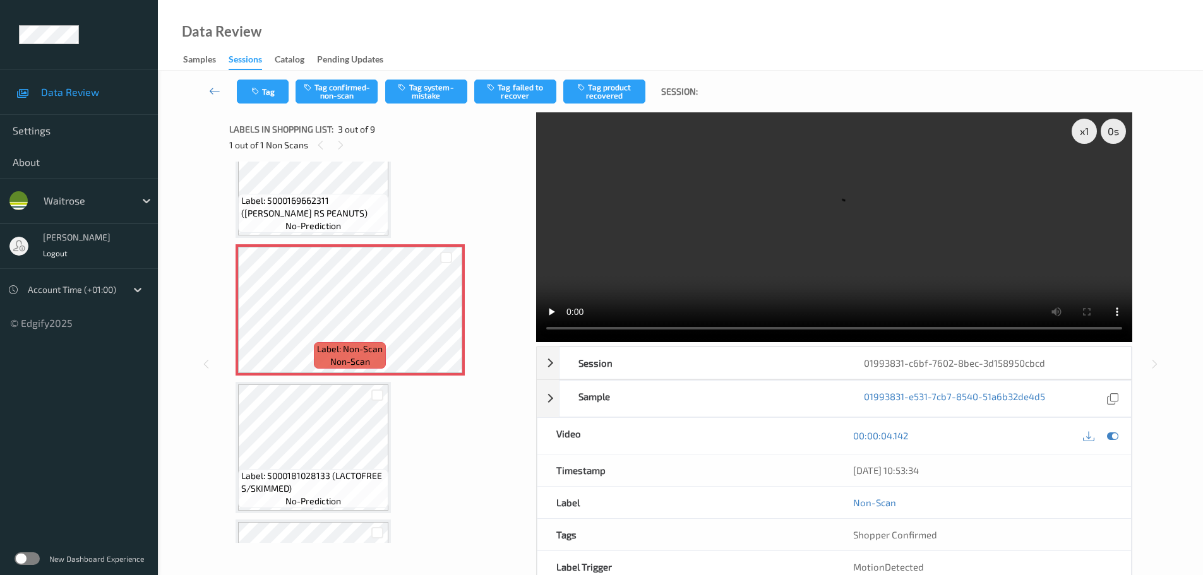
scroll to position [189, 0]
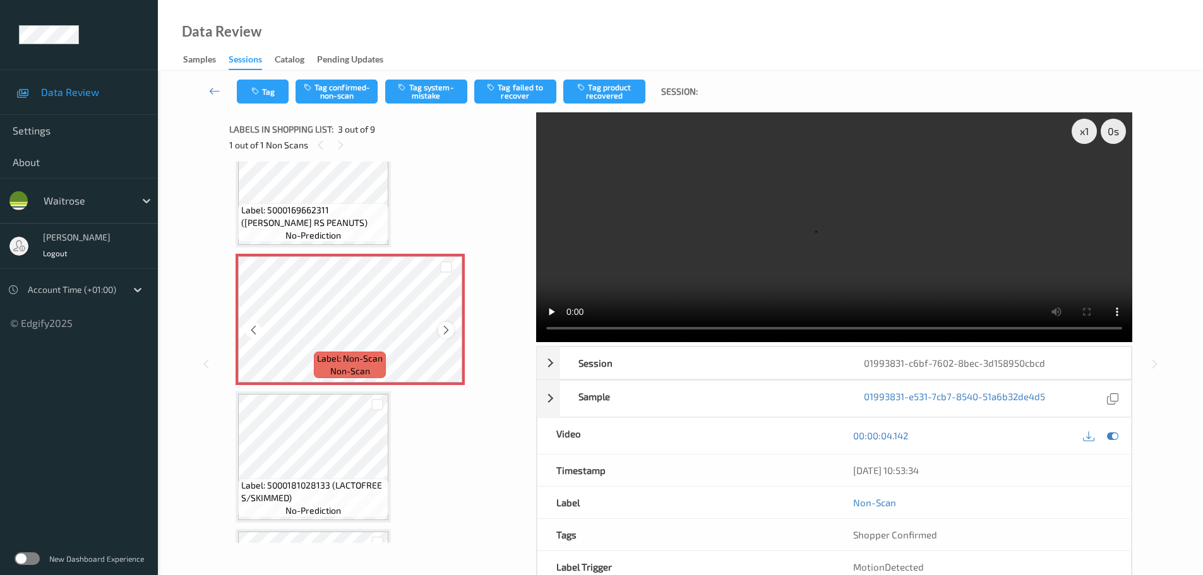
click at [443, 329] on icon at bounding box center [446, 330] width 11 height 11
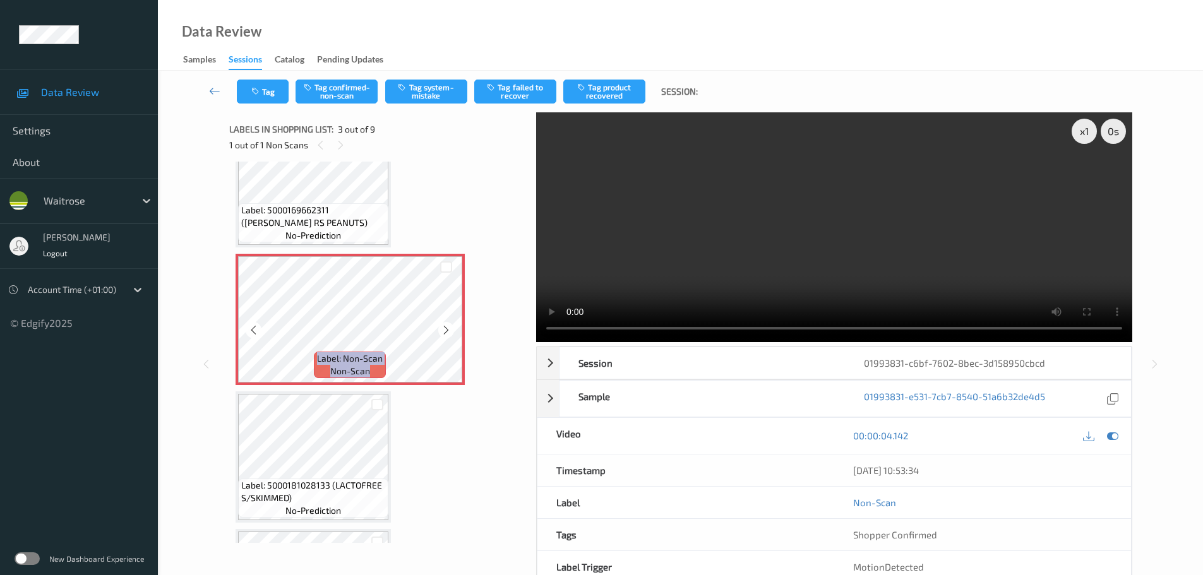
click at [443, 329] on icon at bounding box center [446, 330] width 11 height 11
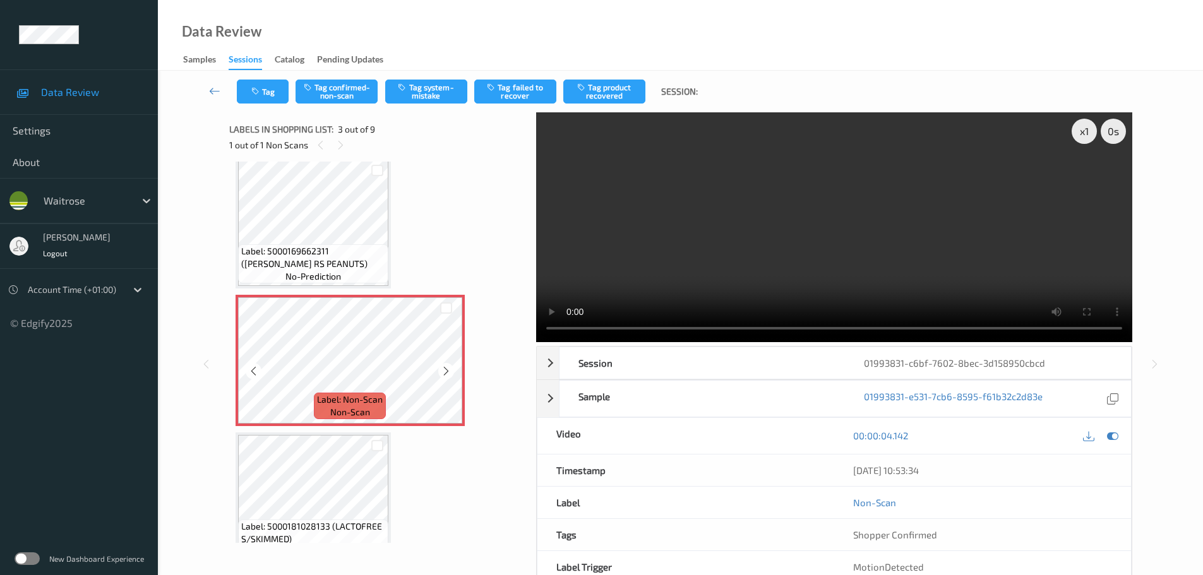
scroll to position [126, 0]
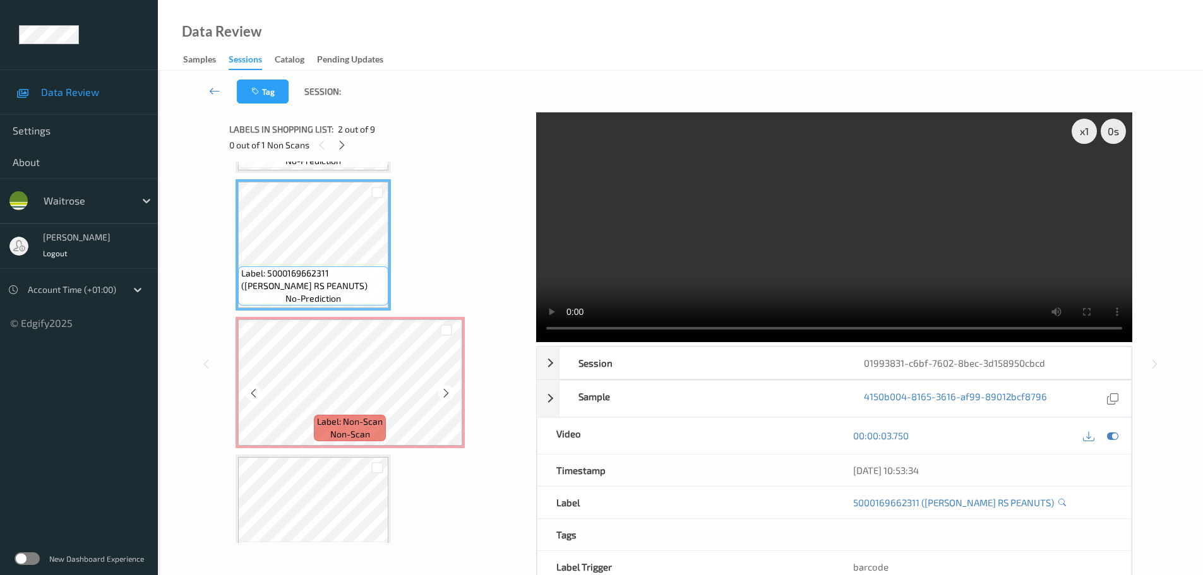
click at [349, 415] on div "Label: Non-Scan non-scan" at bounding box center [350, 428] width 72 height 27
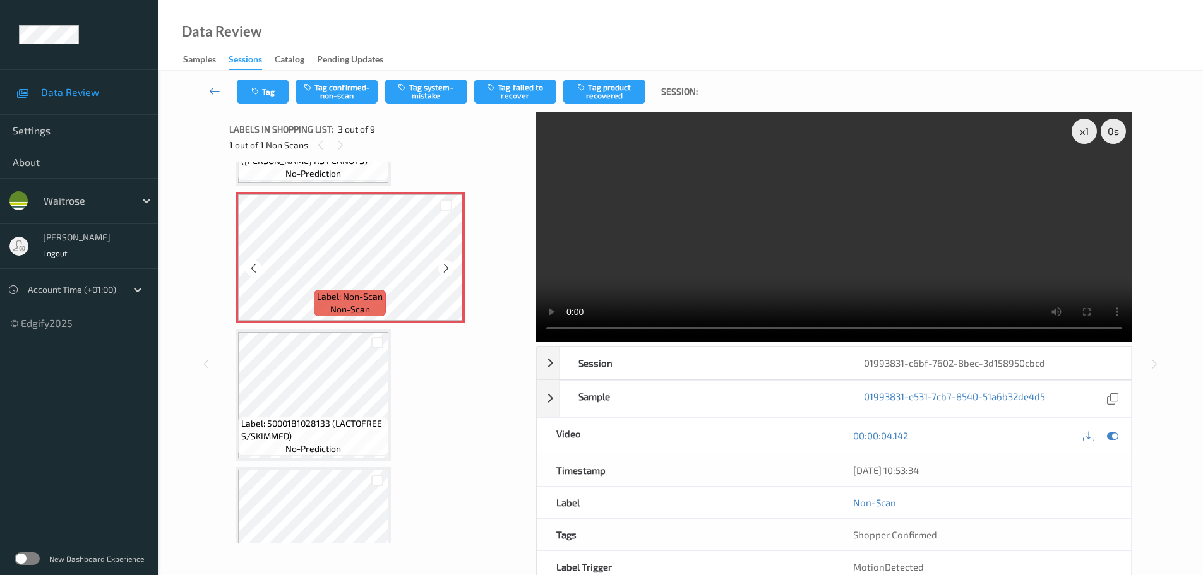
scroll to position [253, 0]
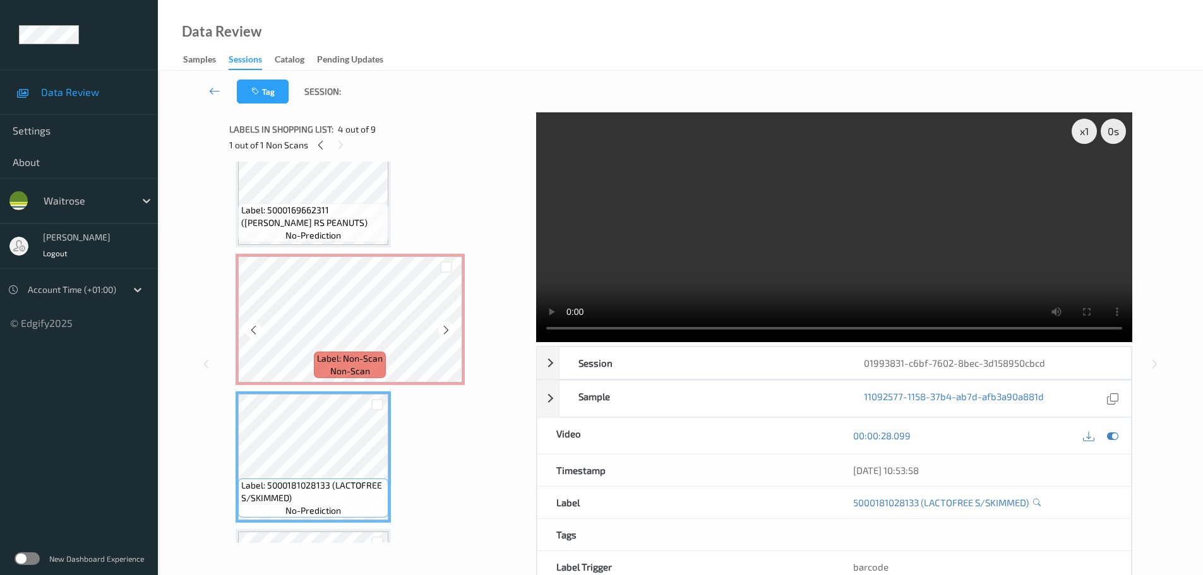
click at [346, 365] on span "non-scan" at bounding box center [350, 371] width 40 height 13
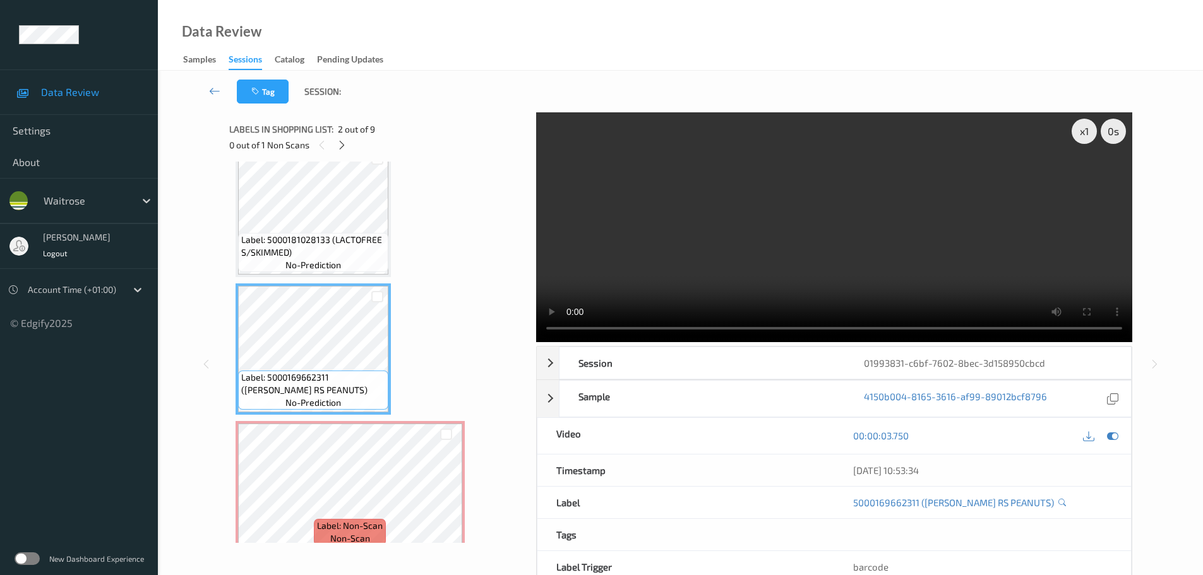
scroll to position [0, 0]
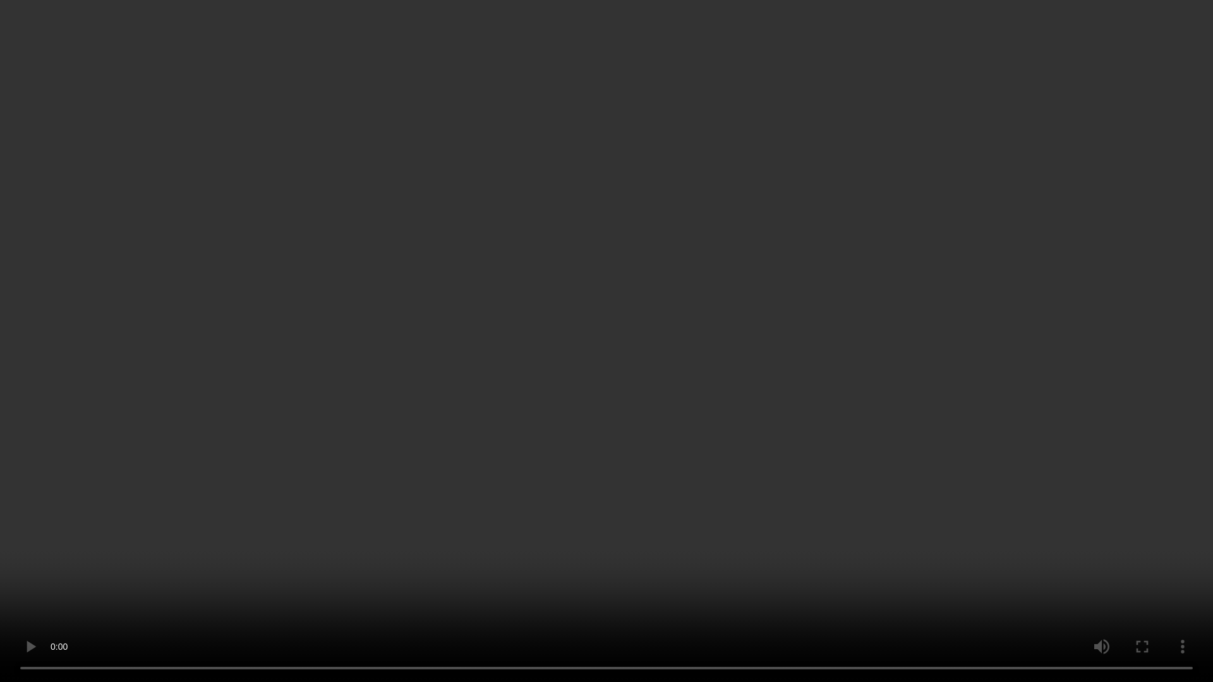
click at [578, 47] on video at bounding box center [606, 341] width 1213 height 682
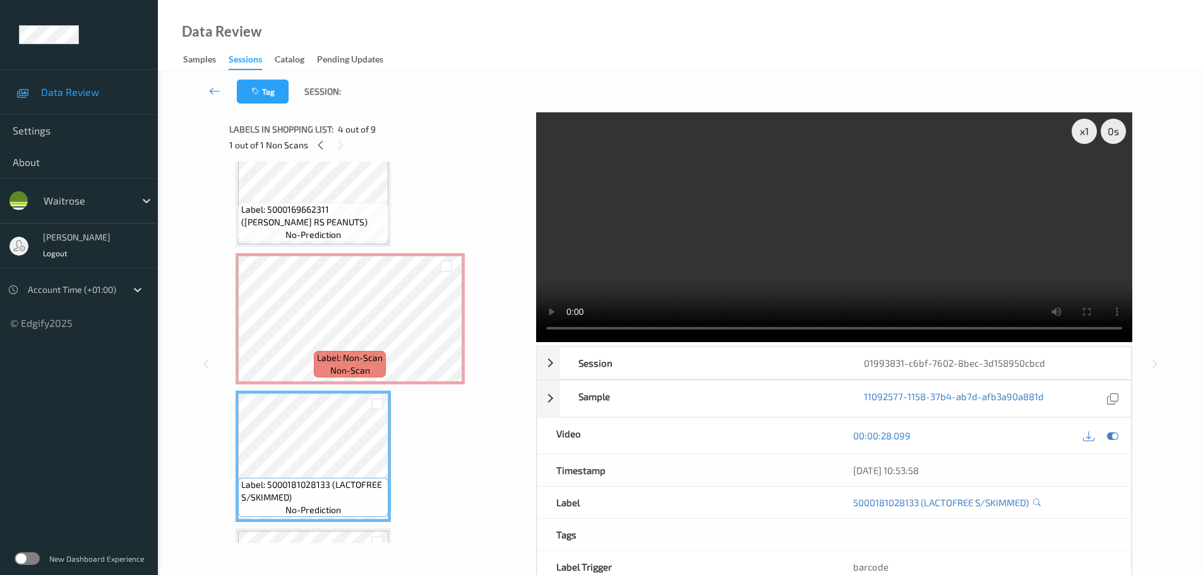
scroll to position [63, 0]
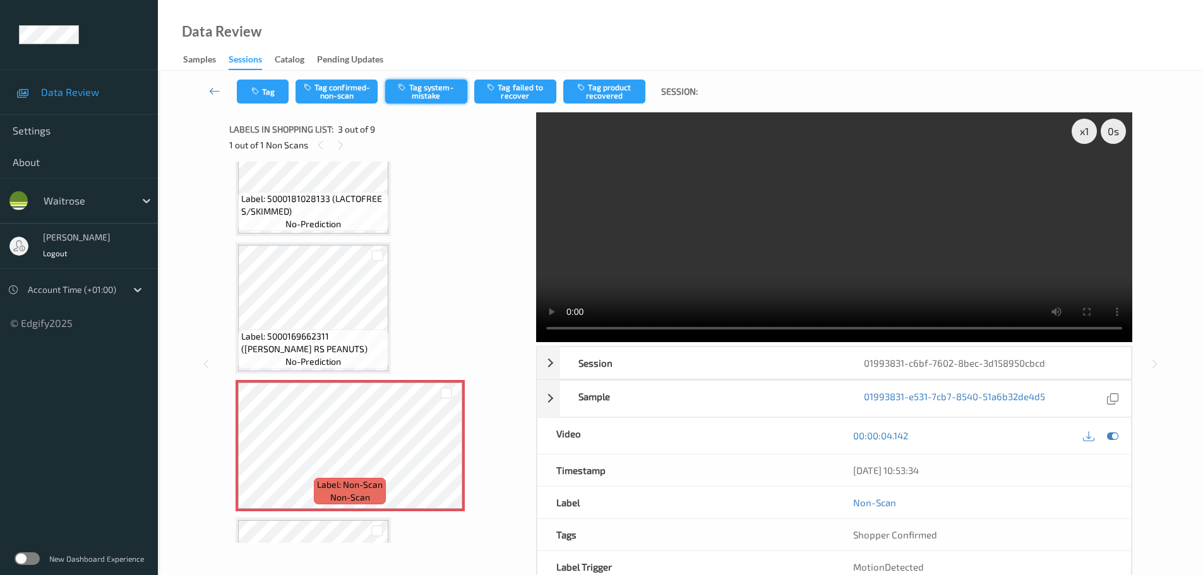
click at [427, 101] on button "Tag system-mistake" at bounding box center [426, 92] width 82 height 24
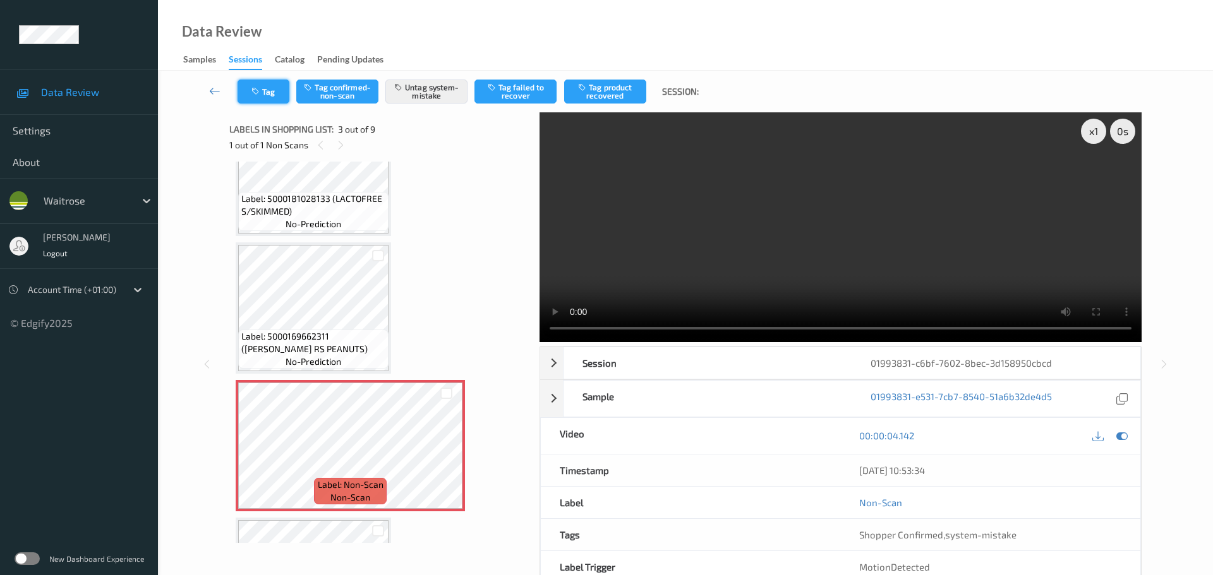
click at [259, 93] on icon "button" at bounding box center [256, 91] width 11 height 9
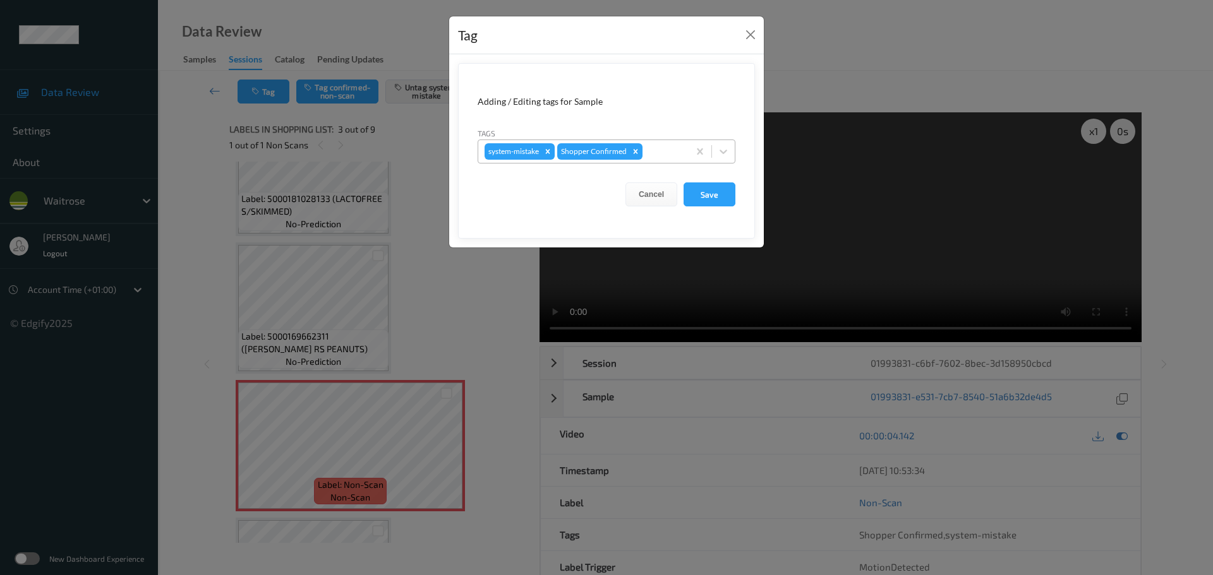
click at [650, 160] on div "system-mistake Shopper Confirmed" at bounding box center [583, 151] width 210 height 21
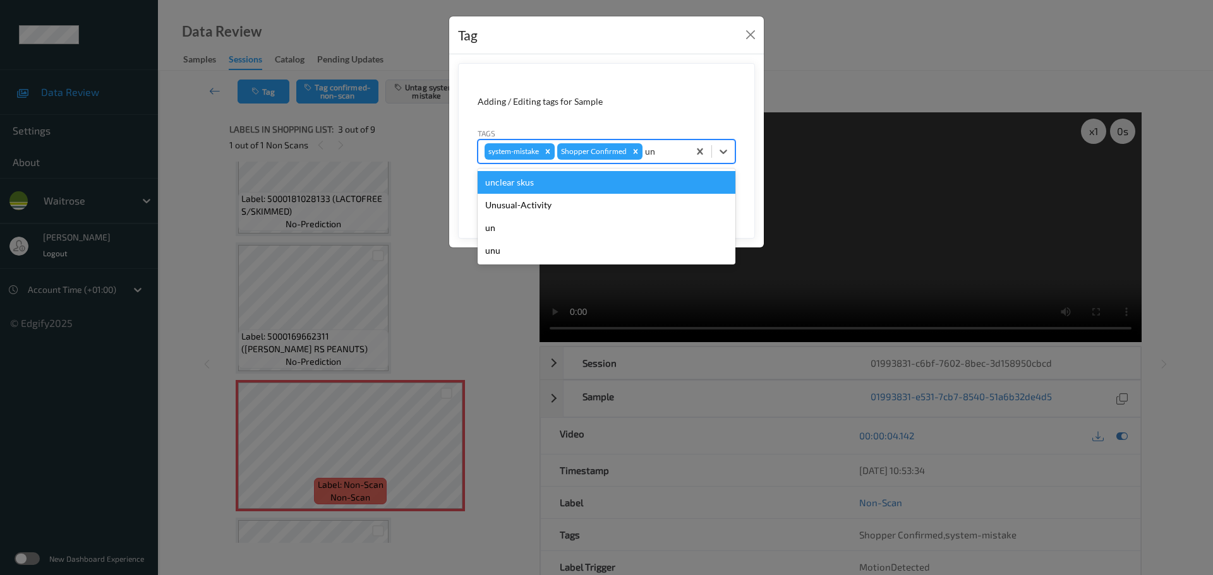
type input "unu"
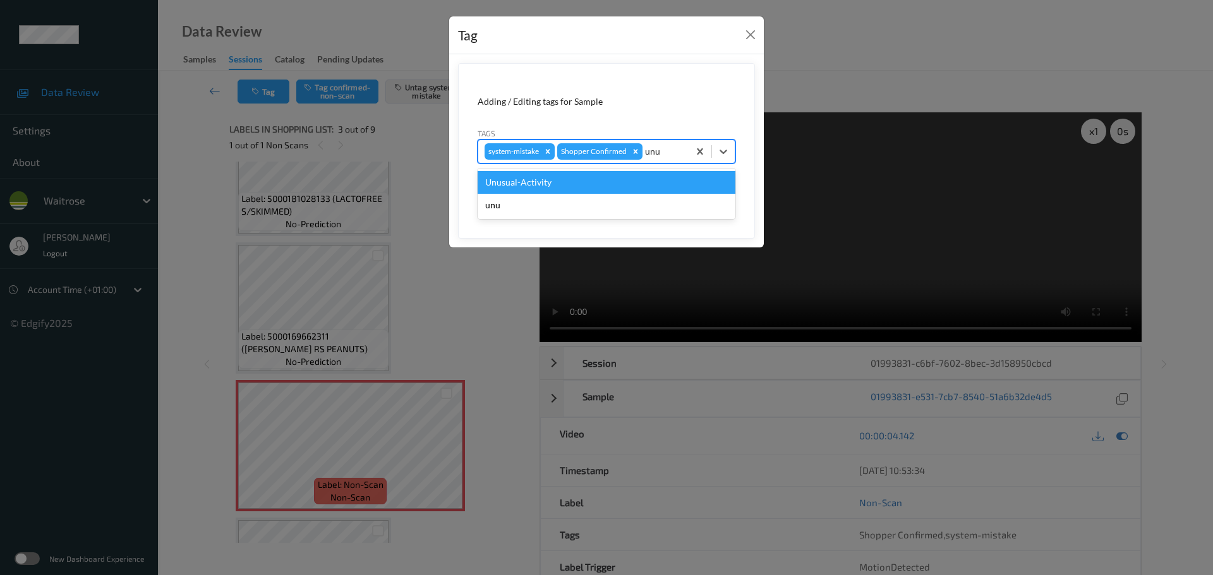
click at [635, 178] on div "Unusual-Activity" at bounding box center [607, 182] width 258 height 23
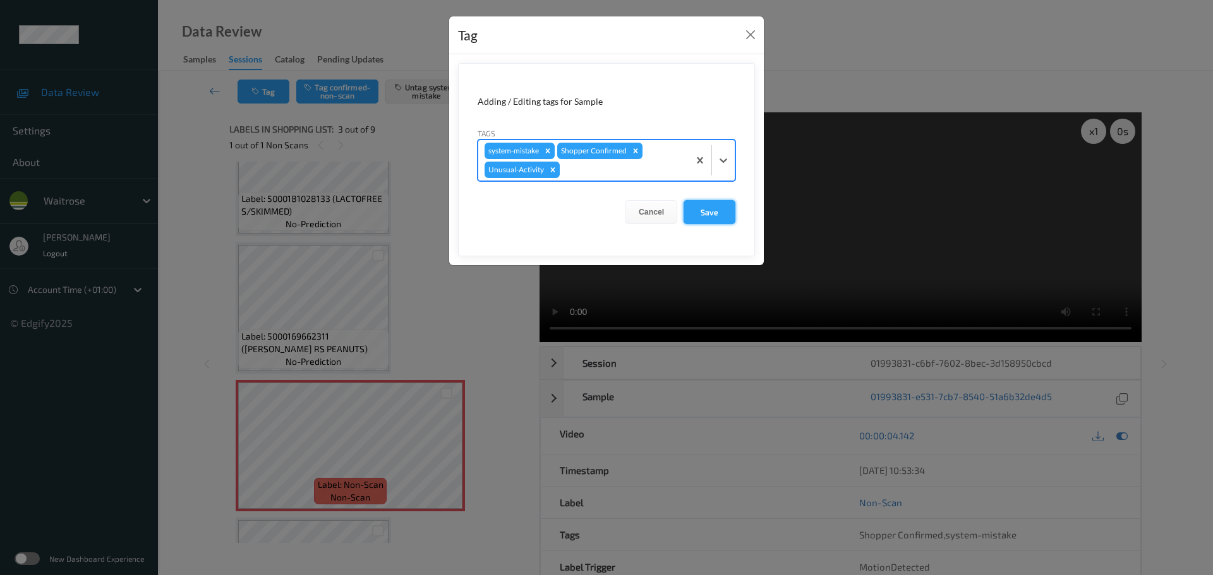
click at [709, 207] on button "Save" at bounding box center [709, 212] width 52 height 24
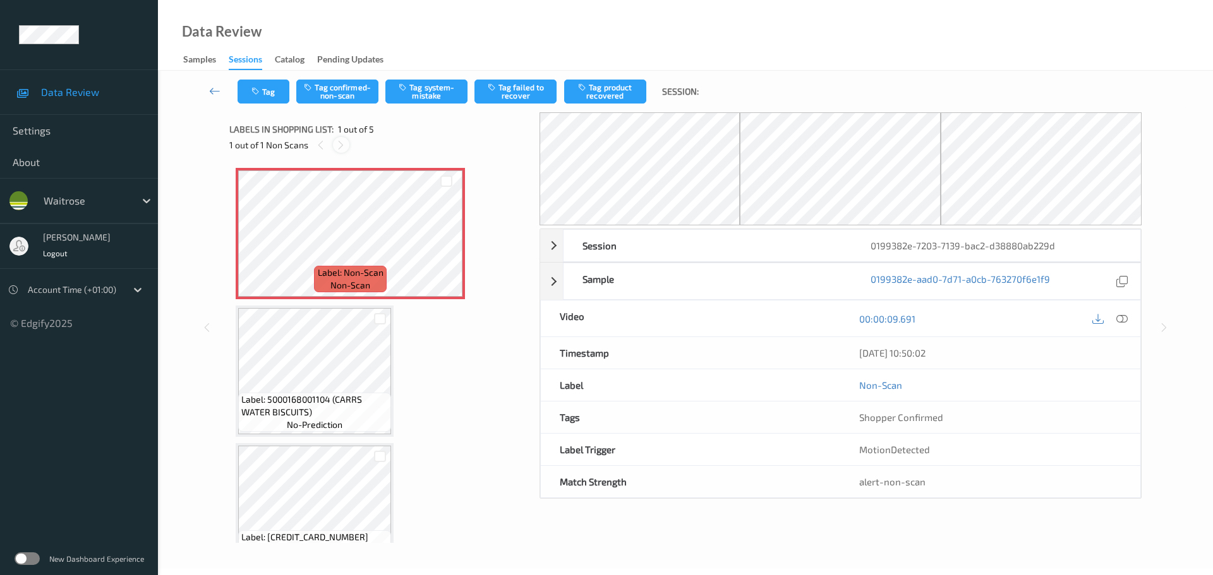
click at [342, 148] on icon at bounding box center [340, 145] width 11 height 11
click at [1120, 317] on icon at bounding box center [1121, 318] width 11 height 11
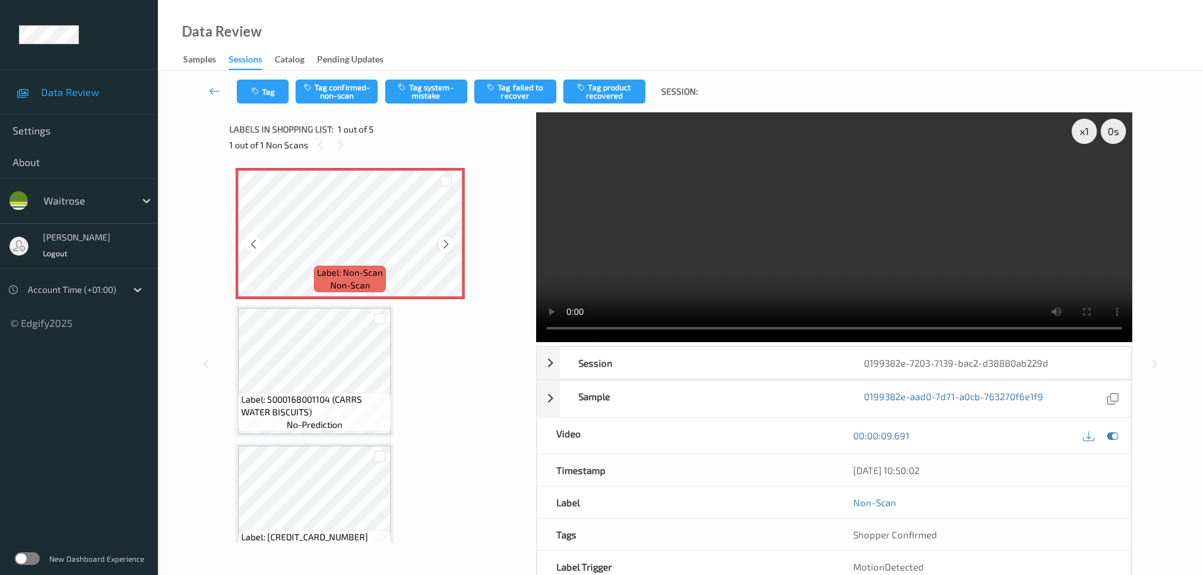
click at [441, 241] on icon at bounding box center [446, 244] width 11 height 11
click at [447, 242] on icon at bounding box center [446, 244] width 11 height 11
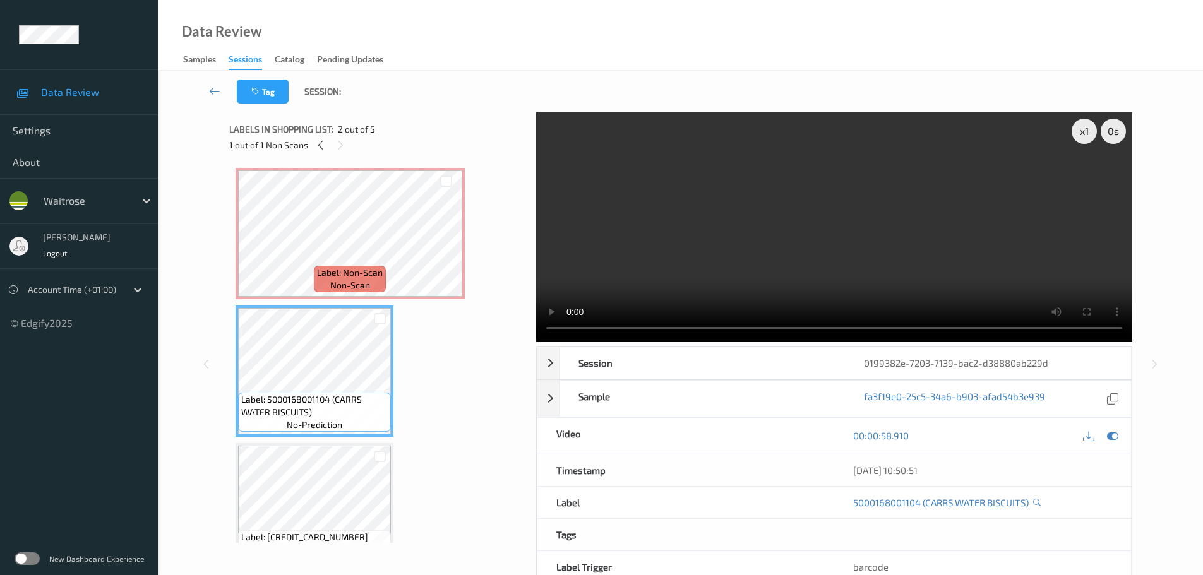
click at [339, 282] on span "non-scan" at bounding box center [350, 285] width 40 height 13
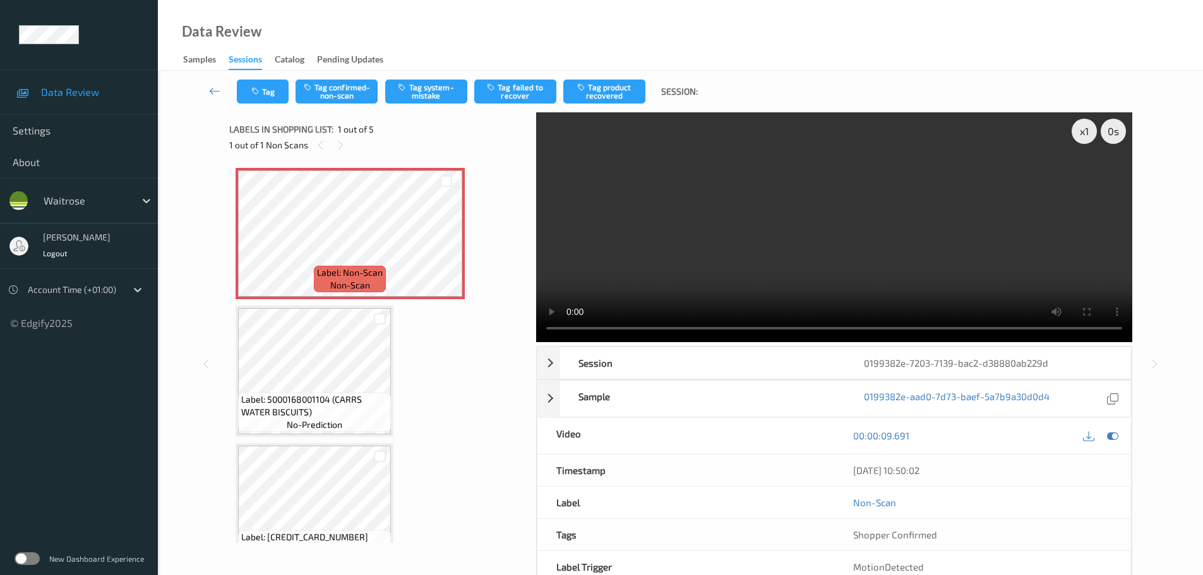
click at [534, 320] on div "x 1 0 s Session 0199382e-7203-7139-bac2-d38880ab229d Session ID 0199382e-7203-7…" at bounding box center [680, 364] width 903 height 504
click at [1085, 135] on div "x 1" at bounding box center [1084, 131] width 25 height 25
click at [1085, 135] on div "x 2" at bounding box center [1084, 131] width 25 height 25
click at [1083, 129] on div "x 4" at bounding box center [1084, 131] width 25 height 25
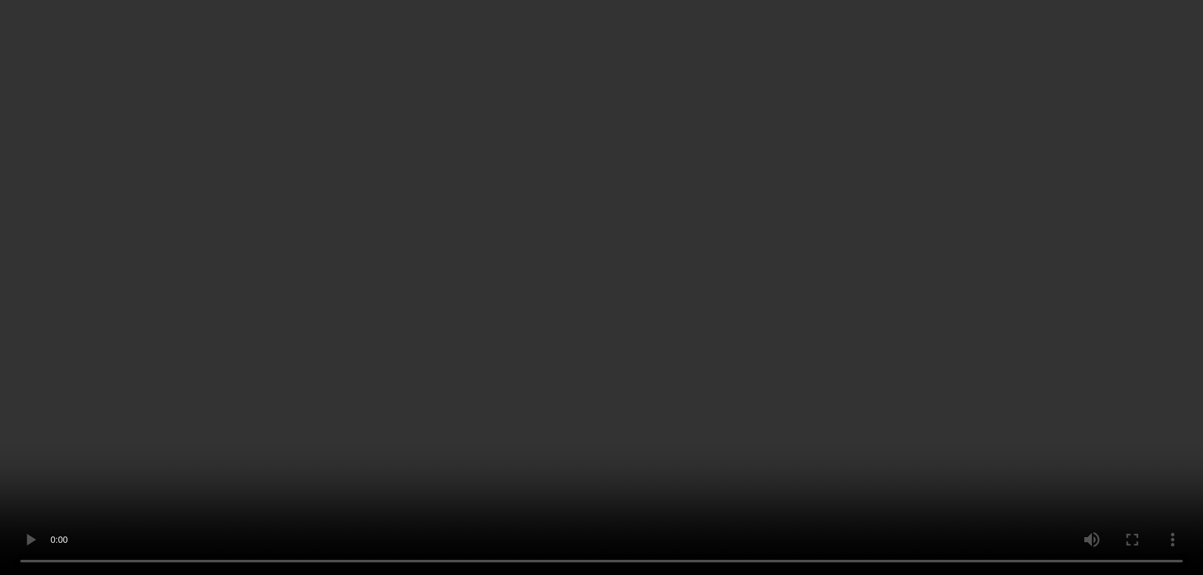
scroll to position [126, 0]
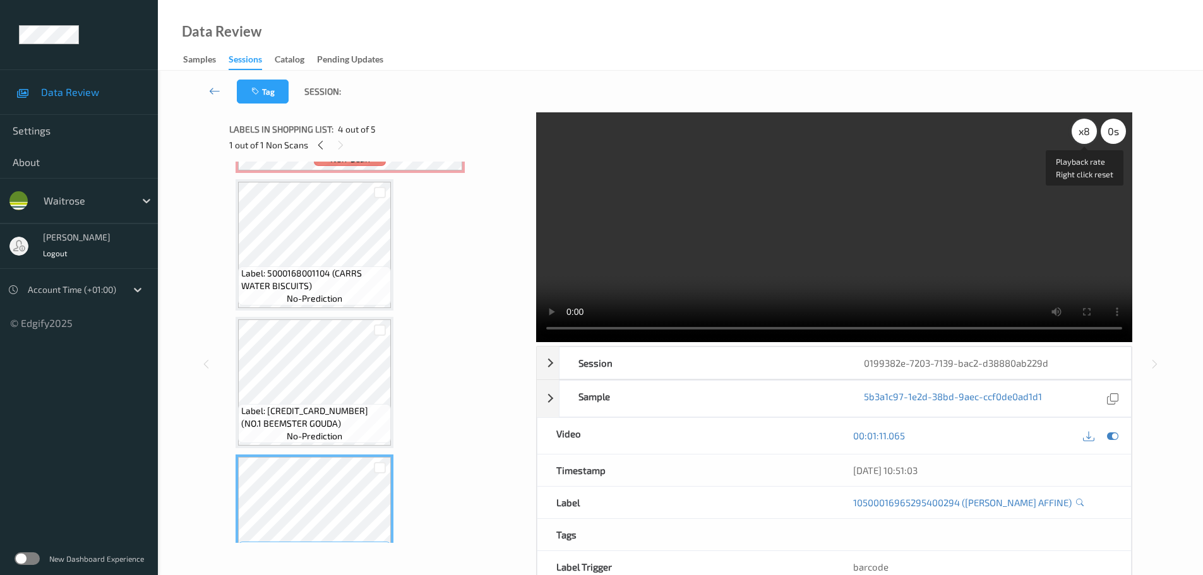
click at [1090, 129] on div "x 8" at bounding box center [1084, 131] width 25 height 25
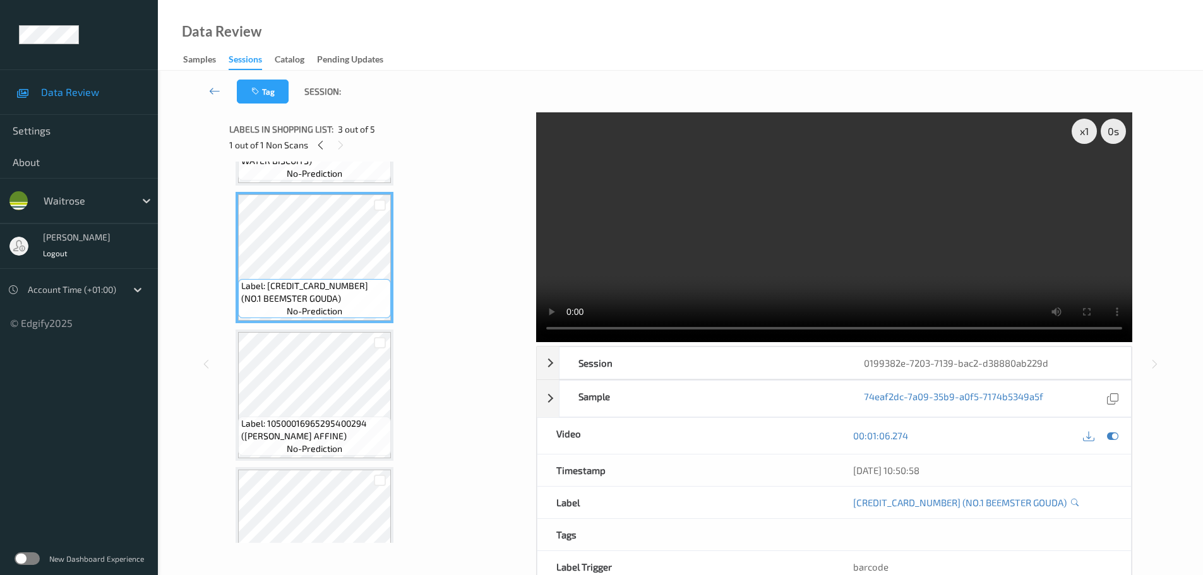
scroll to position [253, 0]
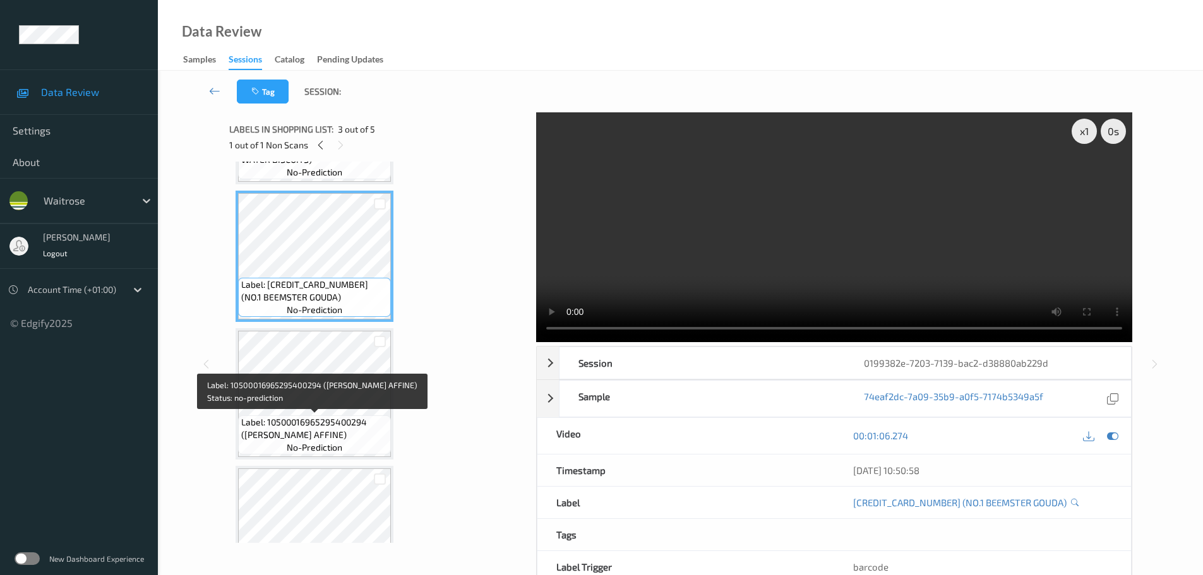
click at [333, 435] on span "Label: 10500016965295400294 (WR MONTAGNOLO AFFINE)" at bounding box center [314, 428] width 147 height 25
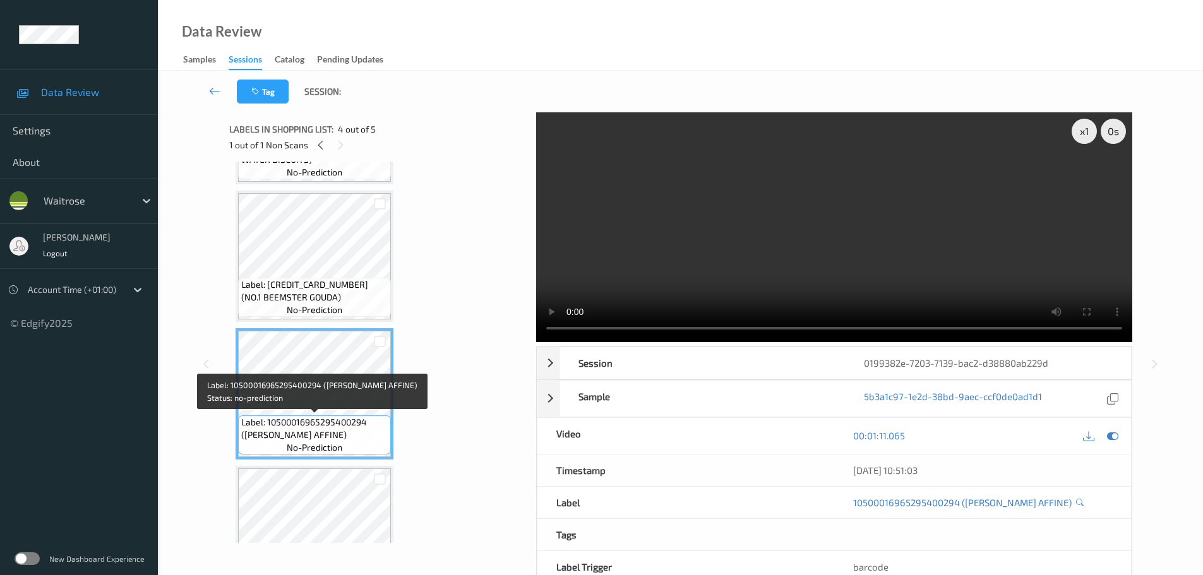
scroll to position [0, 0]
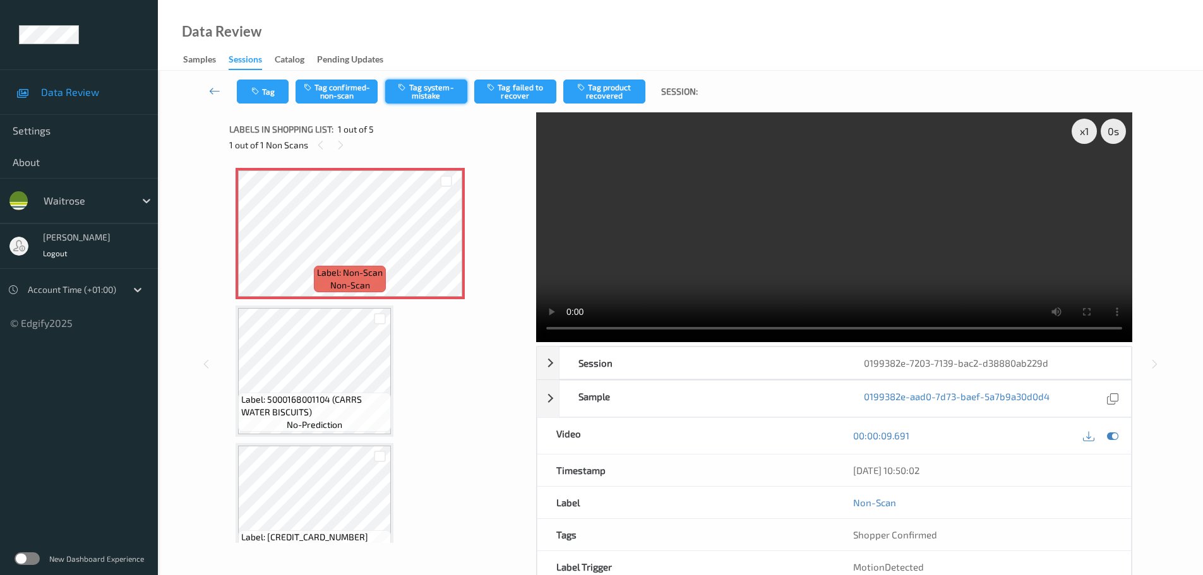
click at [393, 97] on button "Tag system-mistake" at bounding box center [426, 92] width 82 height 24
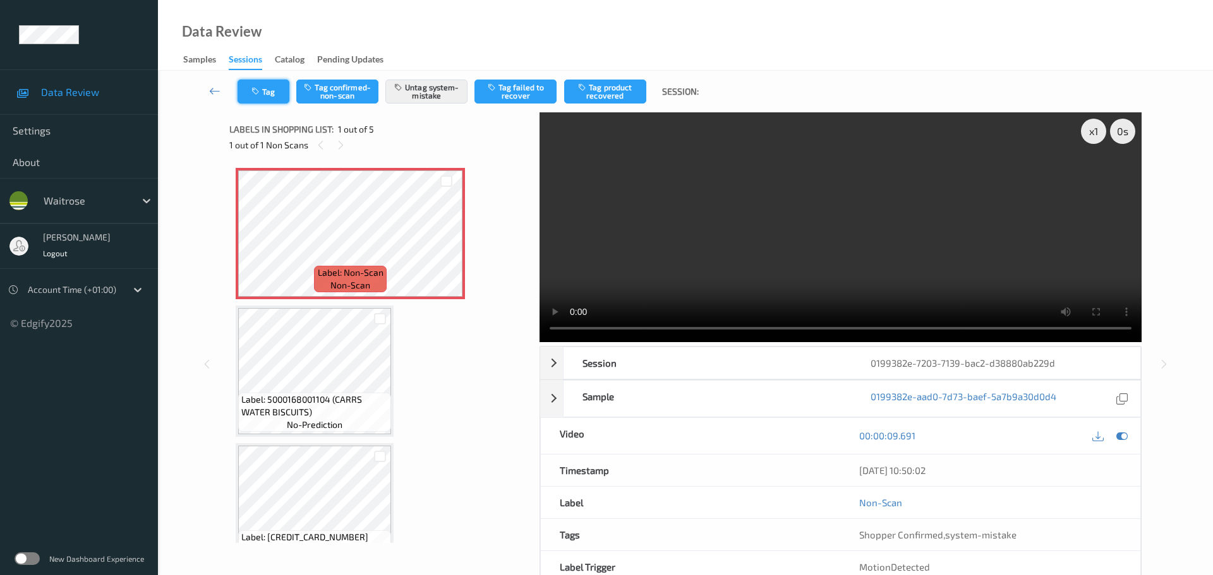
click at [269, 89] on button "Tag" at bounding box center [263, 92] width 52 height 24
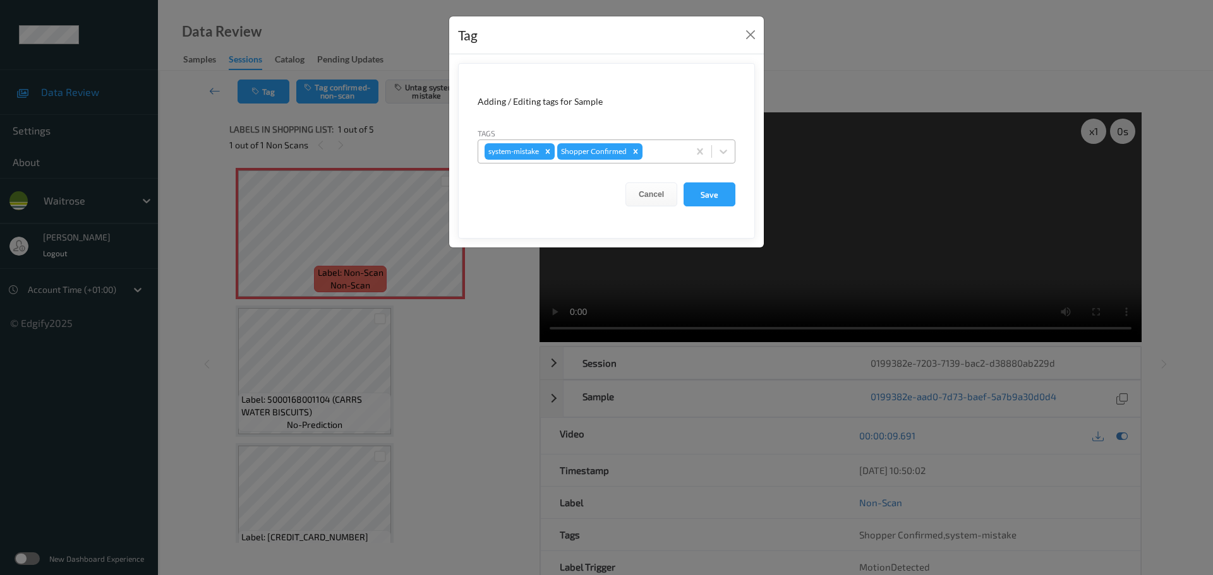
click at [678, 153] on div at bounding box center [663, 151] width 37 height 15
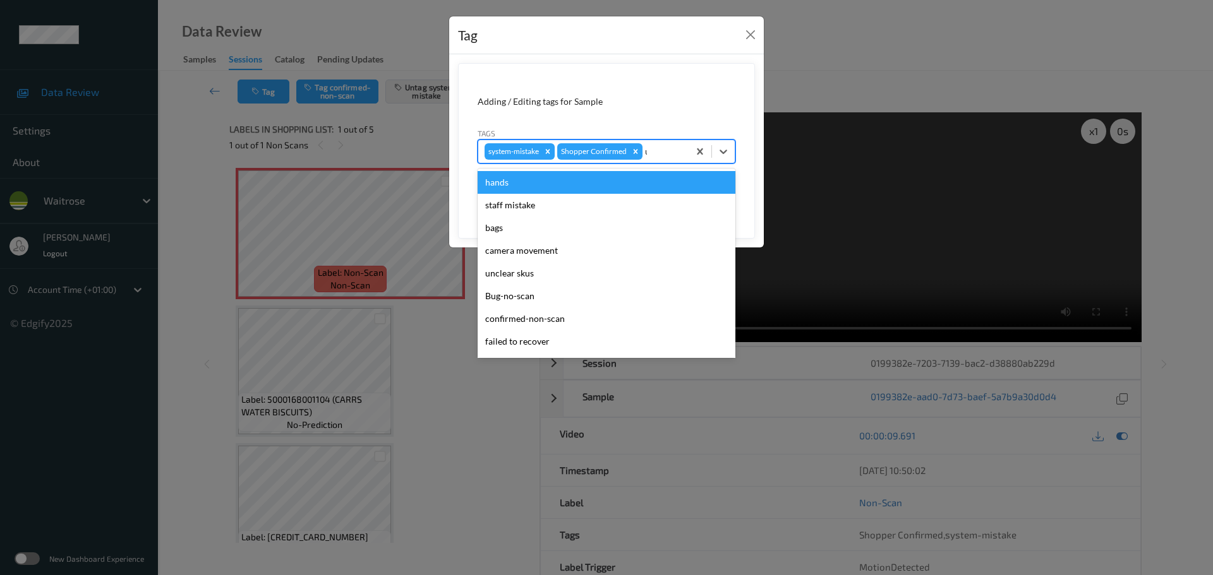
type input "unu"
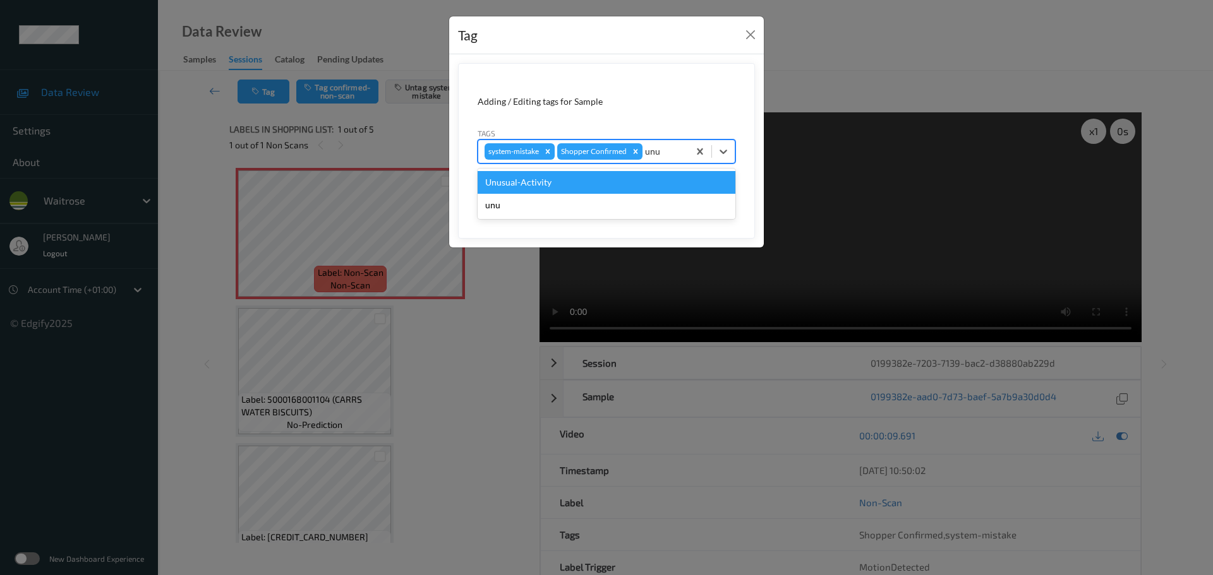
click at [587, 177] on div "Unusual-Activity" at bounding box center [607, 182] width 258 height 23
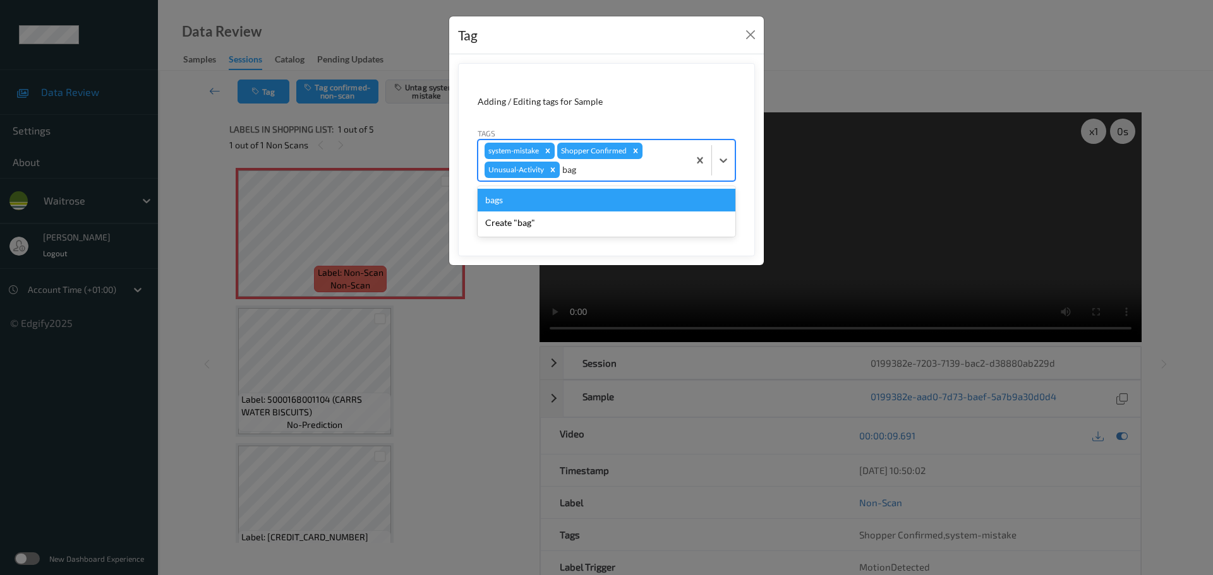
type input "bags"
click at [577, 205] on div "bags" at bounding box center [607, 200] width 258 height 23
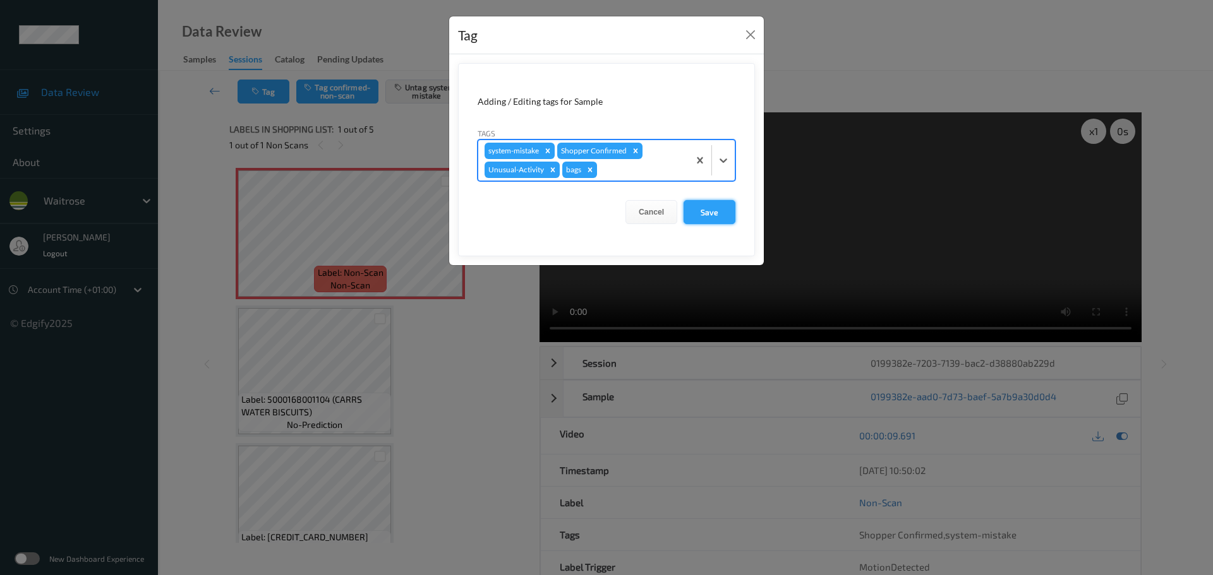
click at [702, 220] on button "Save" at bounding box center [709, 212] width 52 height 24
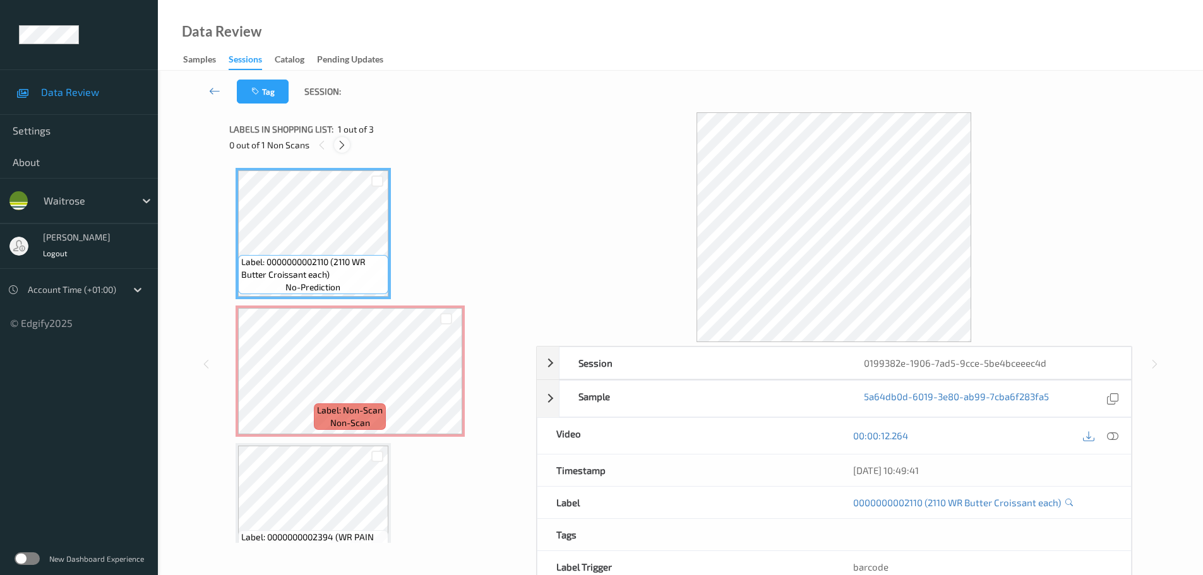
click at [347, 150] on icon at bounding box center [342, 145] width 11 height 11
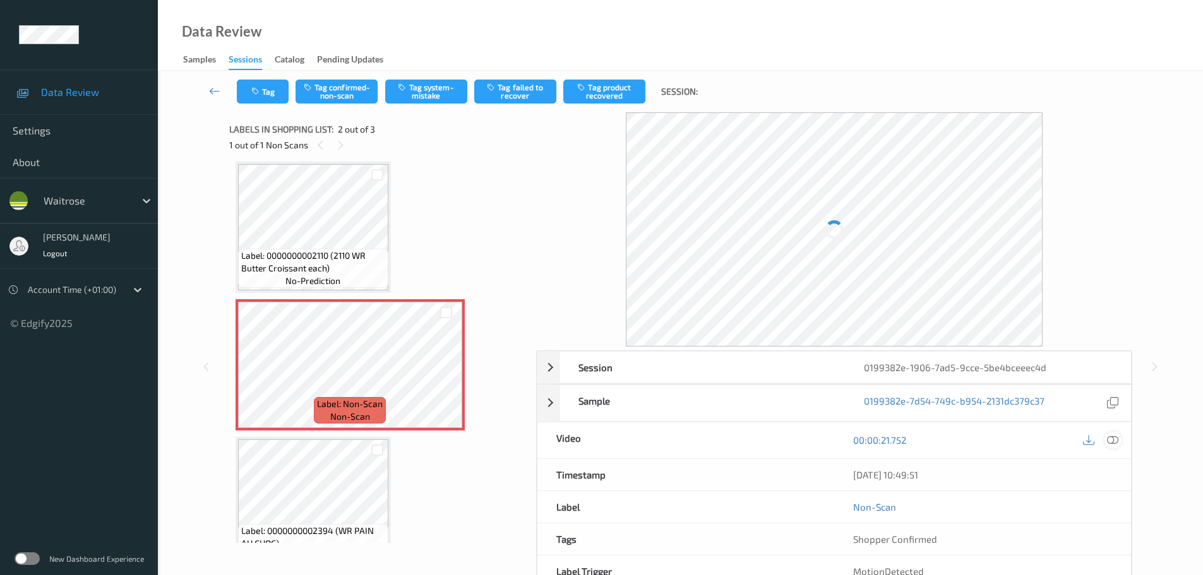
click at [1112, 440] on icon at bounding box center [1112, 440] width 11 height 11
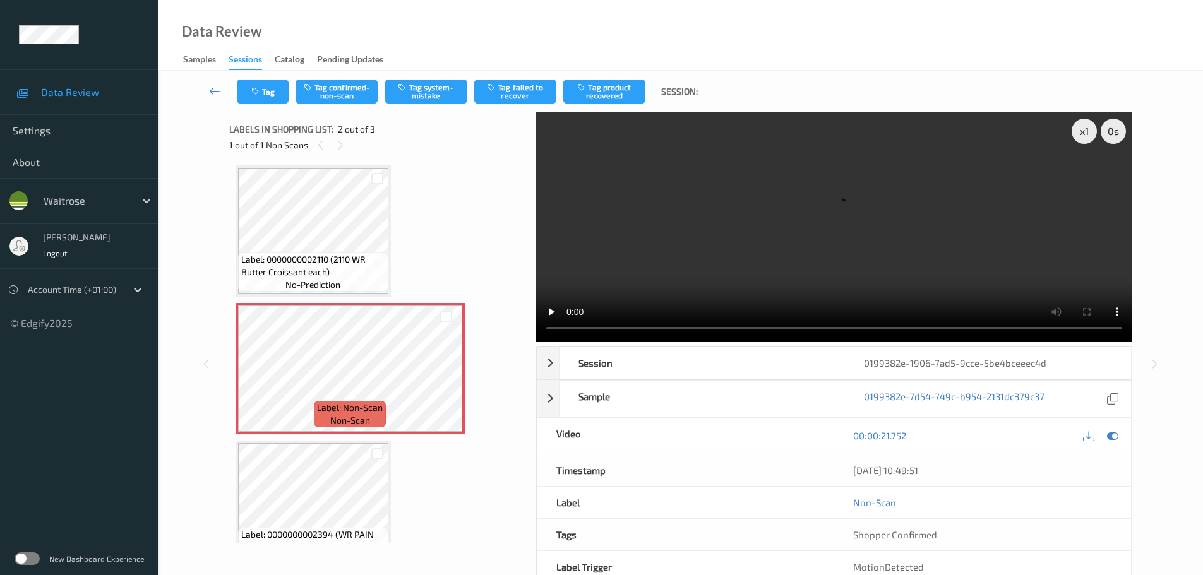
scroll to position [0, 0]
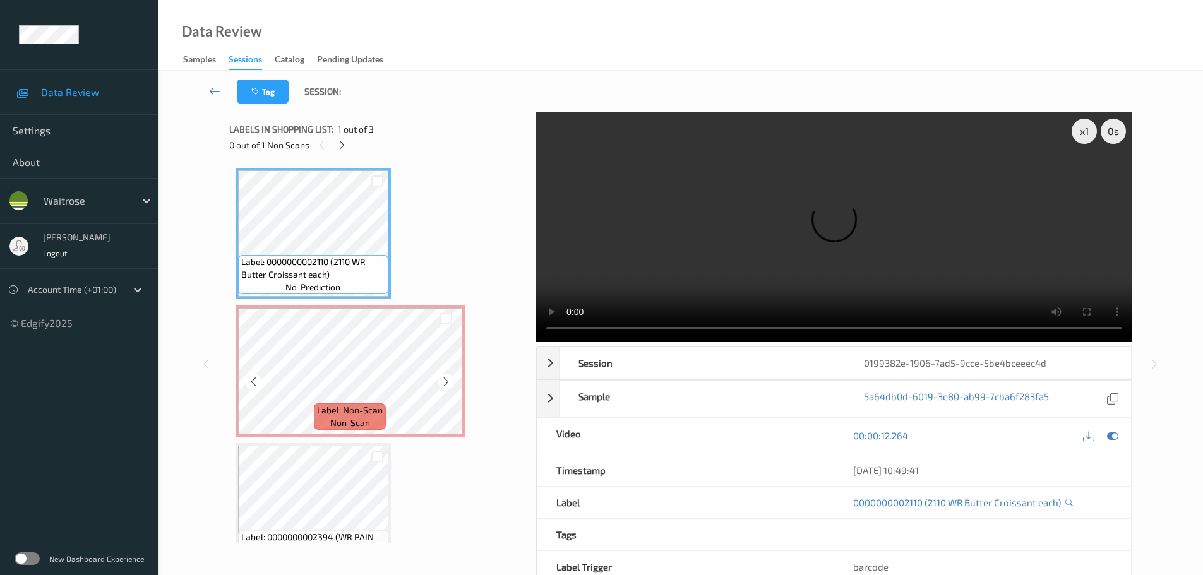
click at [342, 404] on span "Label: Non-Scan" at bounding box center [350, 410] width 66 height 13
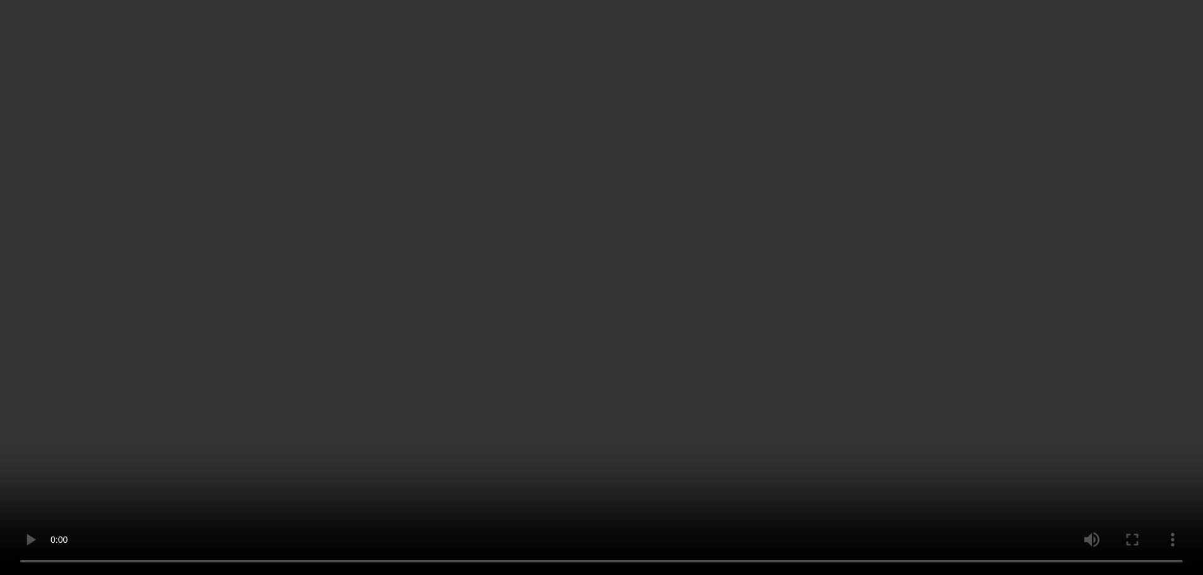
scroll to position [38, 0]
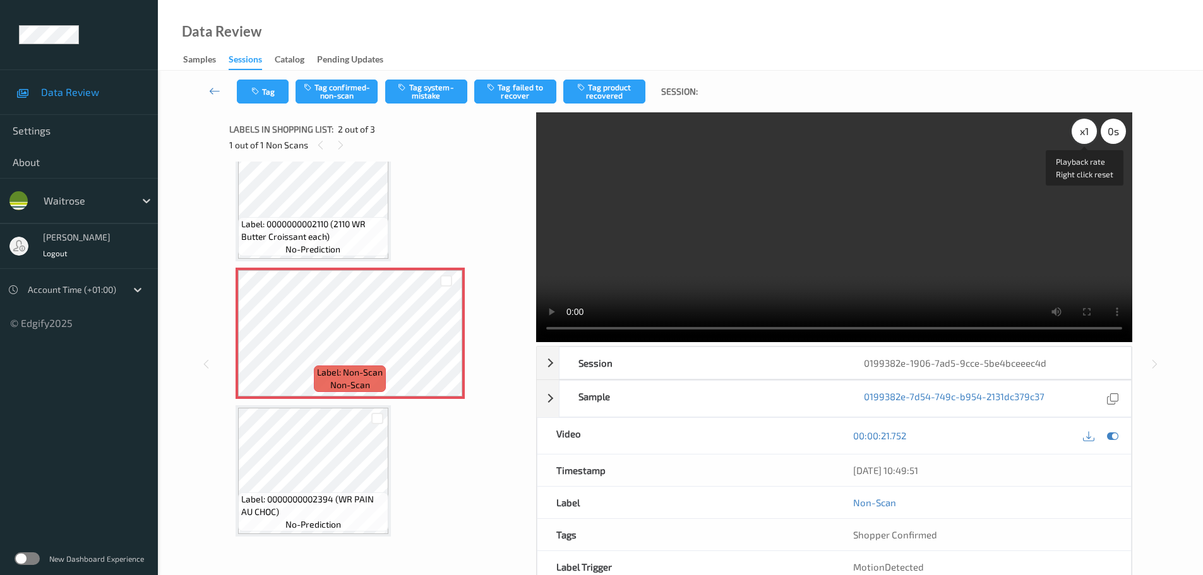
click at [1086, 124] on div "x 1" at bounding box center [1084, 131] width 25 height 25
click at [1086, 124] on div "x 2" at bounding box center [1084, 131] width 25 height 25
click at [1074, 128] on div "x 4" at bounding box center [1084, 131] width 25 height 25
click at [421, 91] on button "Tag system-mistake" at bounding box center [426, 92] width 82 height 24
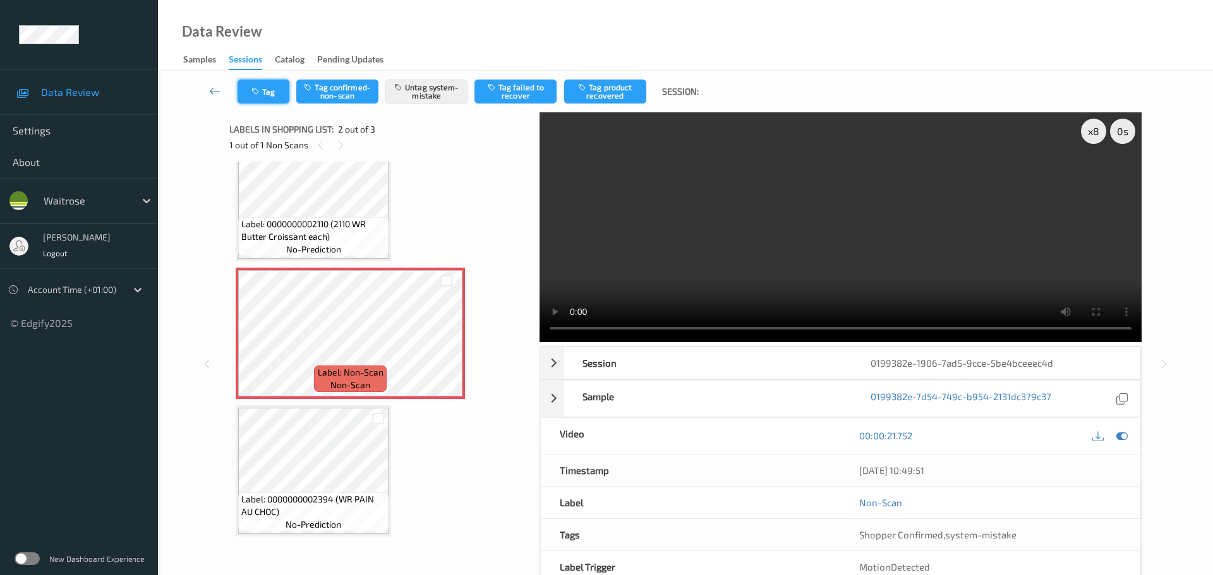
click at [257, 92] on icon "button" at bounding box center [256, 91] width 11 height 9
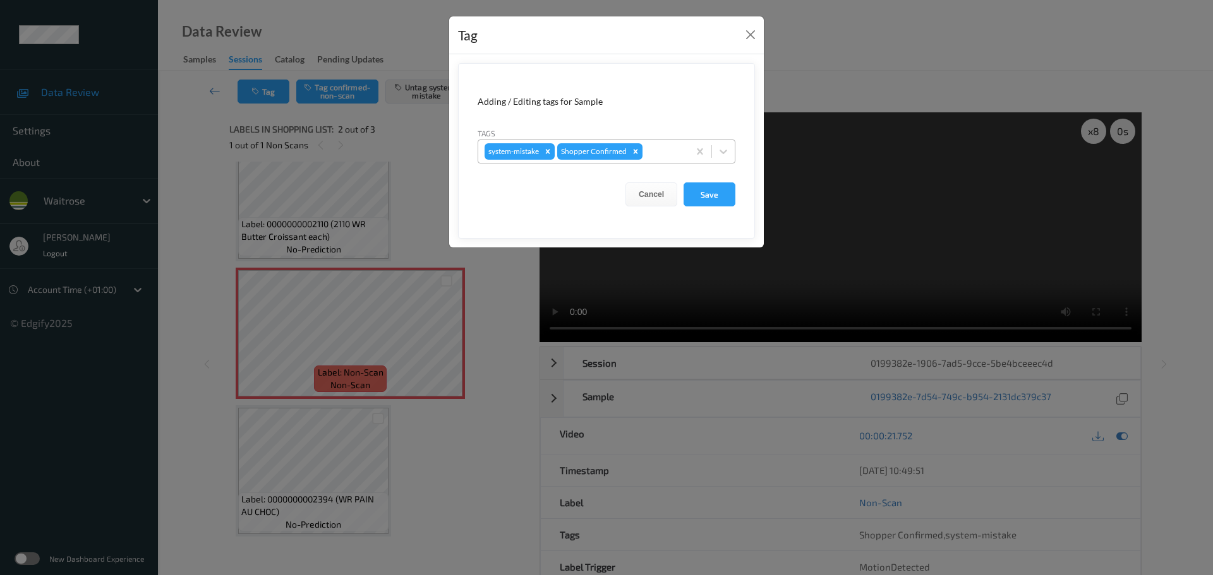
click at [651, 161] on div "system-mistake Shopper Confirmed" at bounding box center [583, 151] width 210 height 21
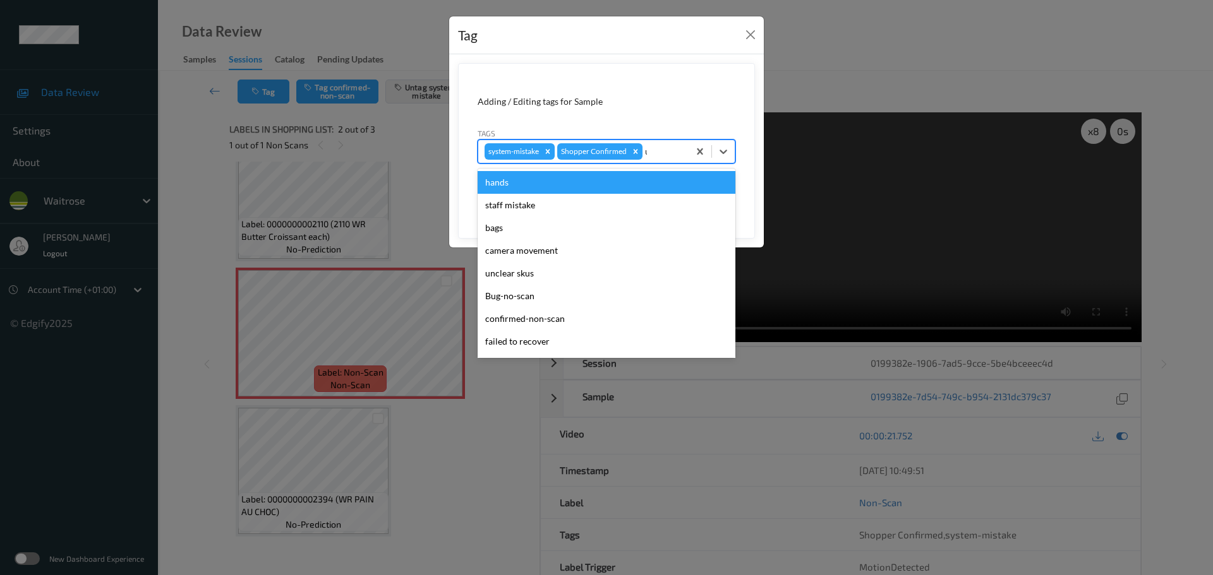
type input "unu"
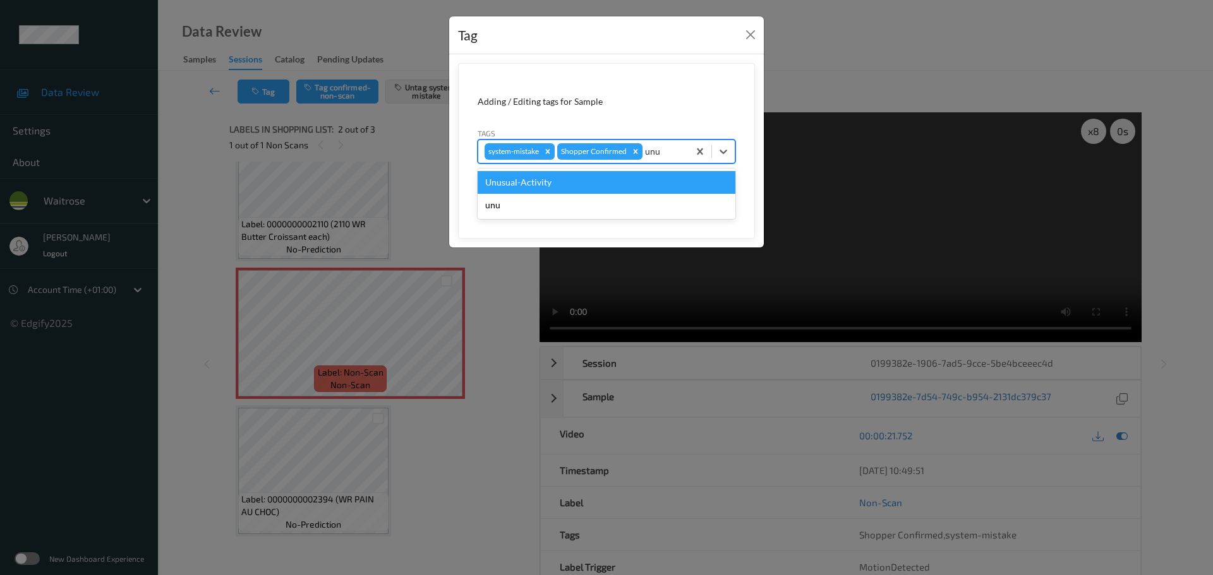
click at [584, 180] on div "Unusual-Activity" at bounding box center [607, 182] width 258 height 23
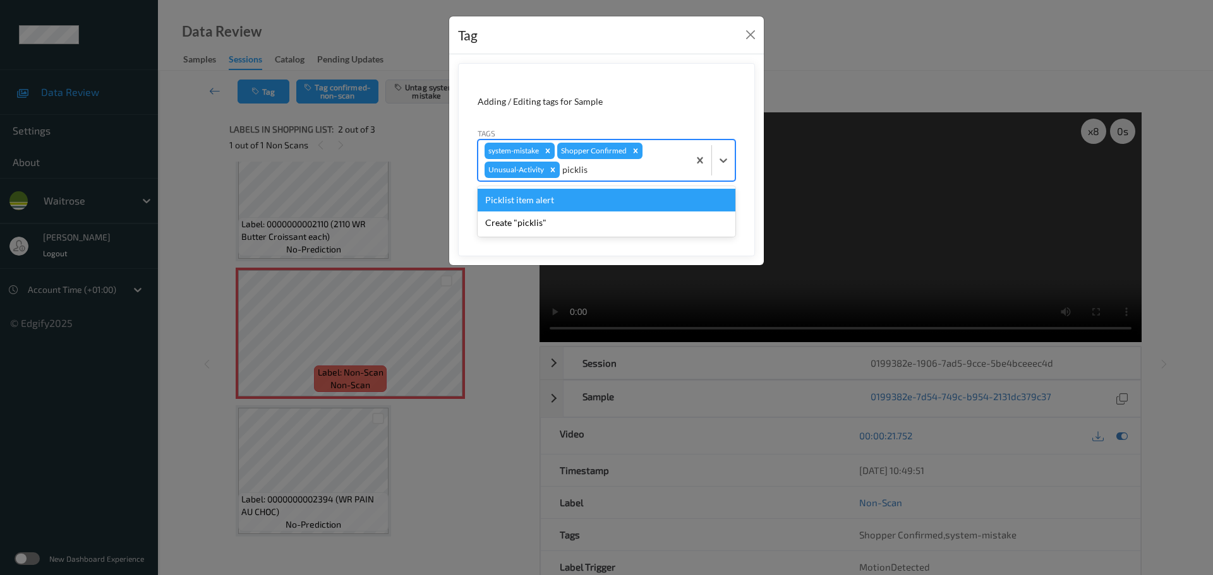
type input "picklist"
click at [551, 199] on div "Picklist item alert" at bounding box center [607, 200] width 258 height 23
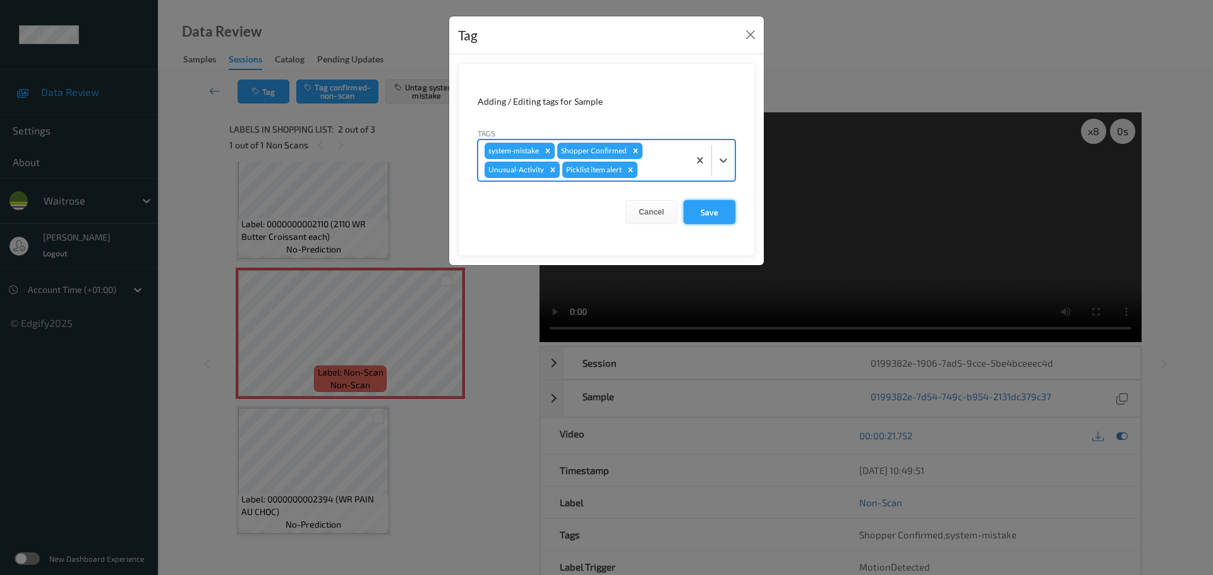
click at [698, 215] on button "Save" at bounding box center [709, 212] width 52 height 24
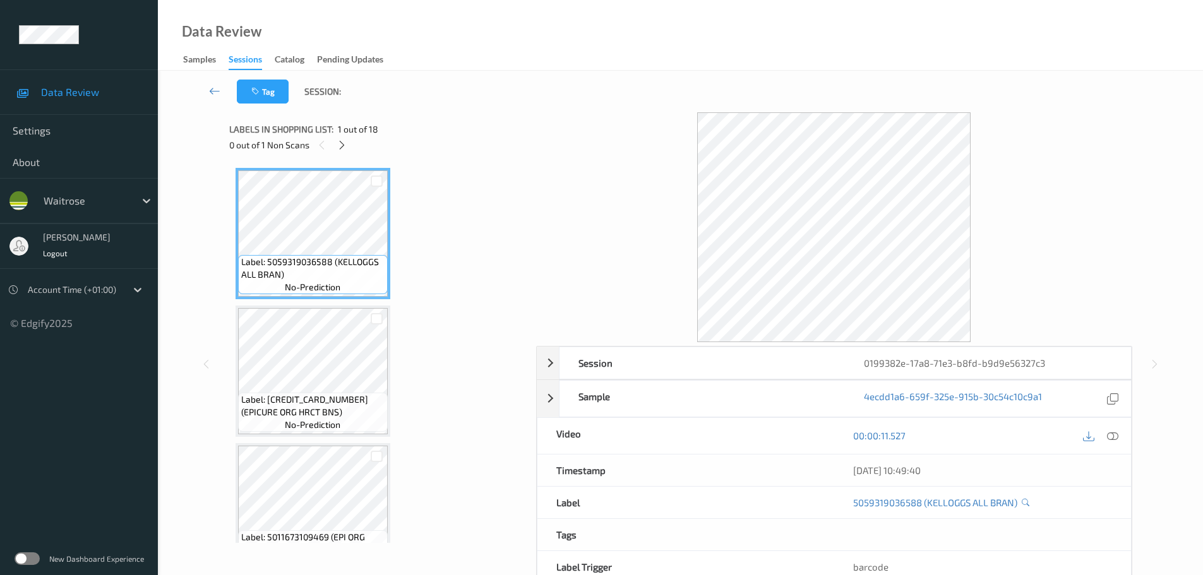
click at [333, 144] on div "0 out of 1 Non Scans" at bounding box center [378, 145] width 298 height 16
click at [347, 144] on div at bounding box center [342, 145] width 16 height 16
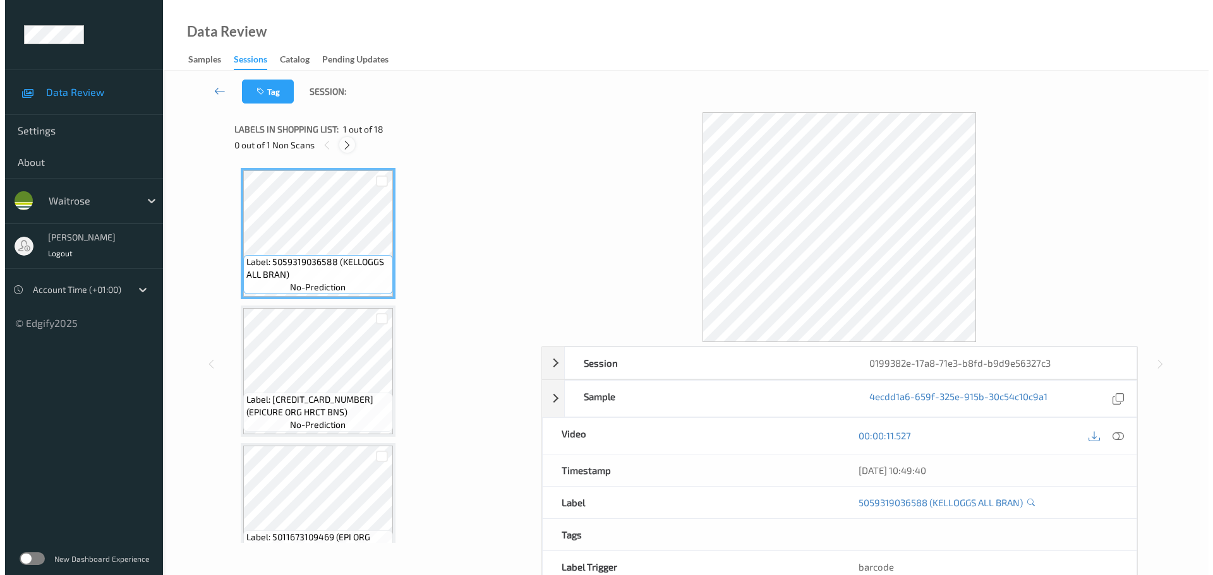
scroll to position [970, 0]
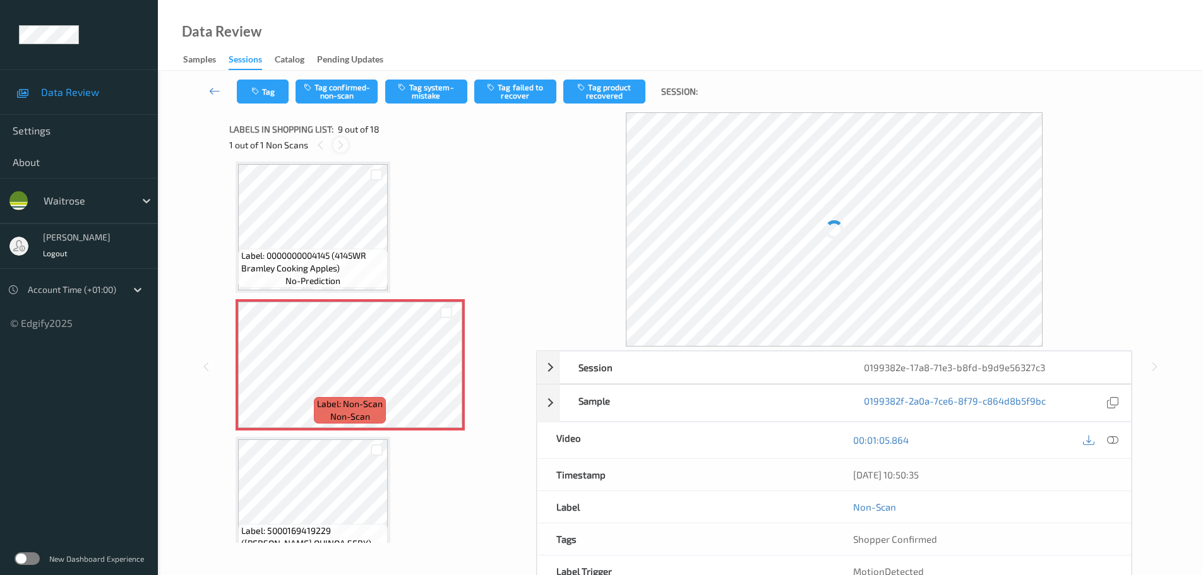
click at [340, 142] on icon at bounding box center [340, 145] width 11 height 11
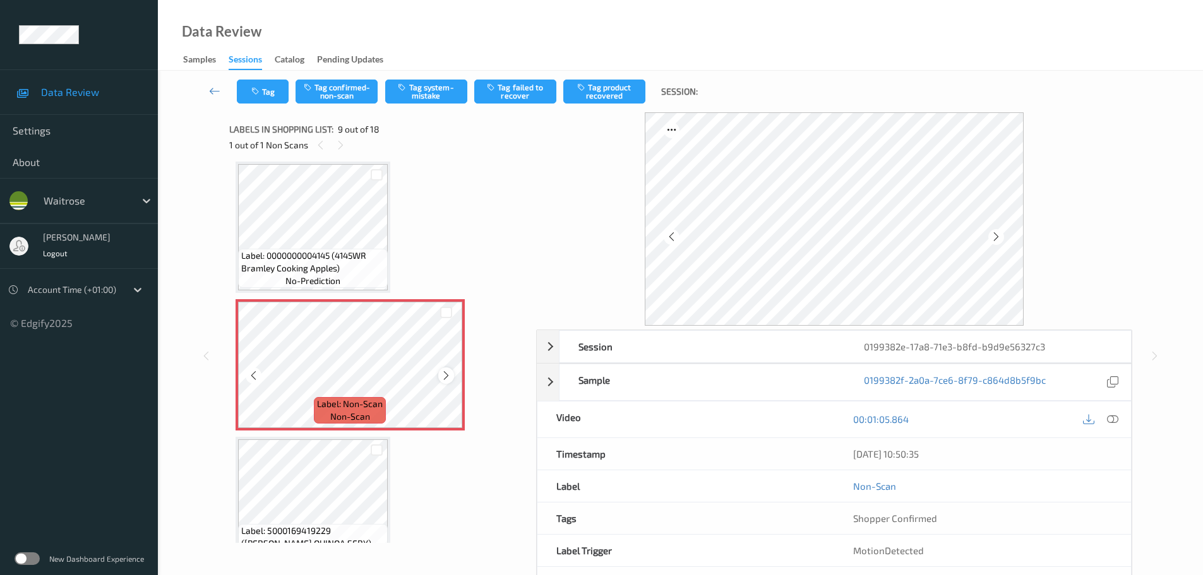
click at [442, 378] on icon at bounding box center [446, 375] width 11 height 11
click at [443, 377] on icon at bounding box center [446, 375] width 11 height 11
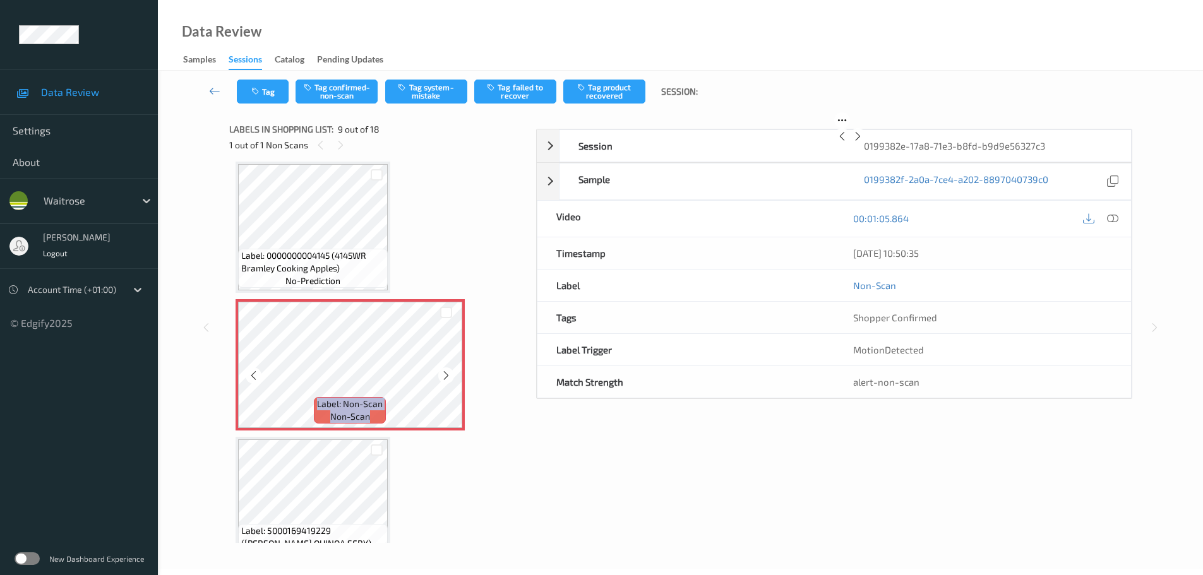
click at [443, 377] on icon at bounding box center [446, 375] width 11 height 11
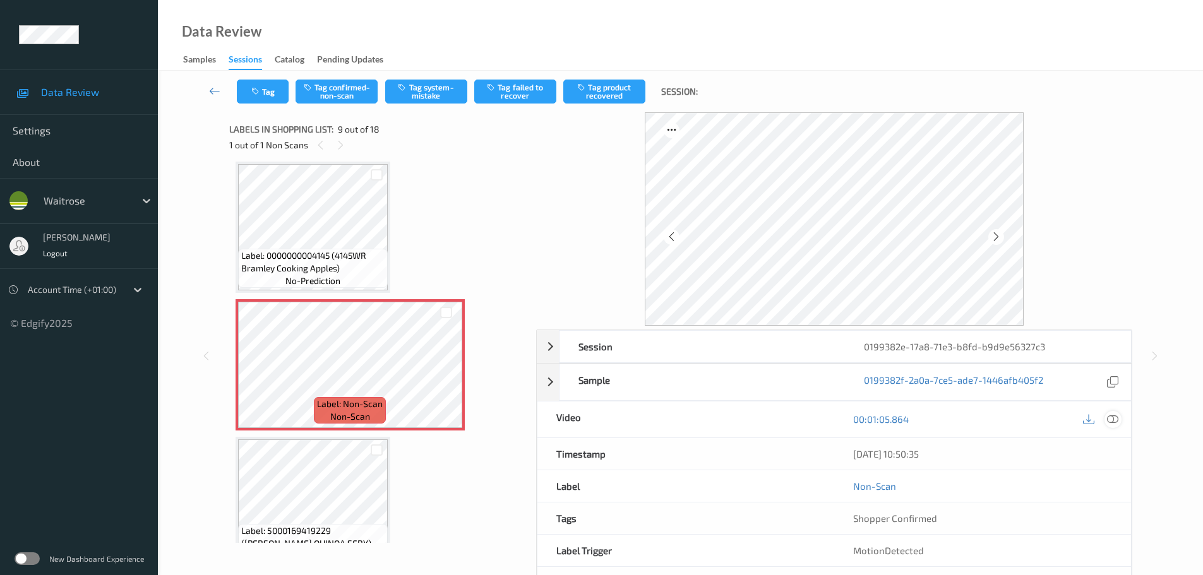
click at [1114, 414] on icon at bounding box center [1112, 419] width 11 height 11
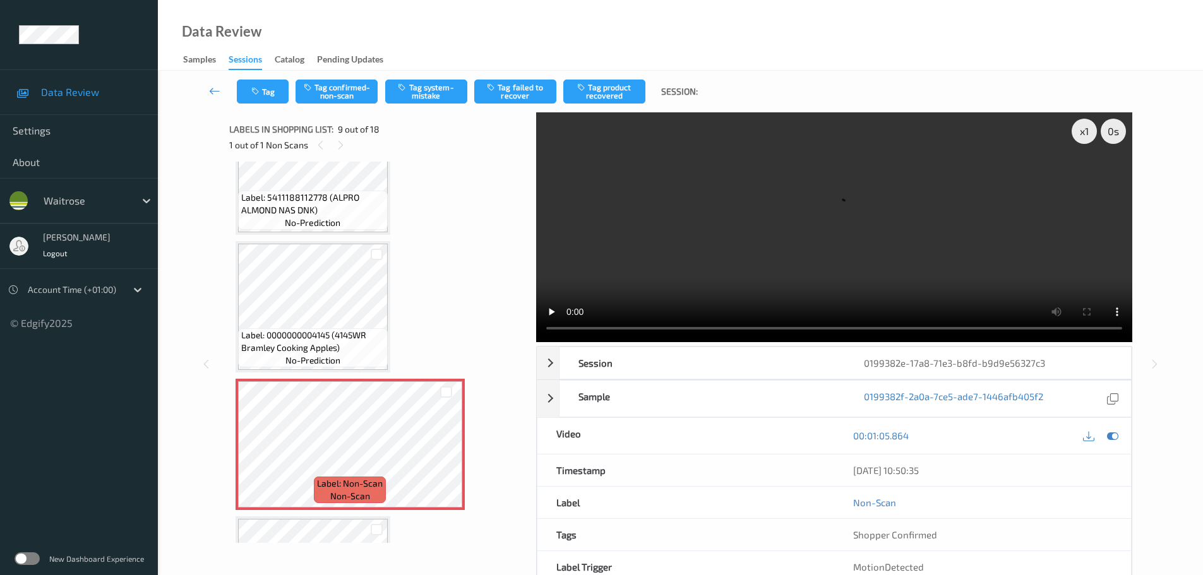
scroll to position [907, 0]
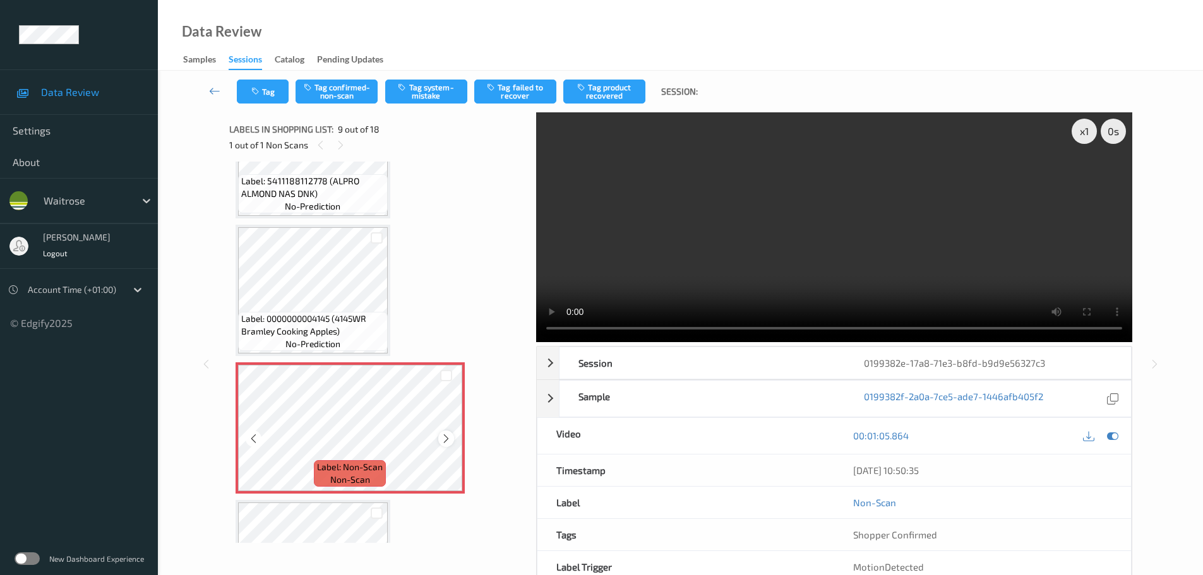
click at [442, 438] on icon at bounding box center [446, 438] width 11 height 11
click at [441, 438] on icon at bounding box center [446, 438] width 11 height 11
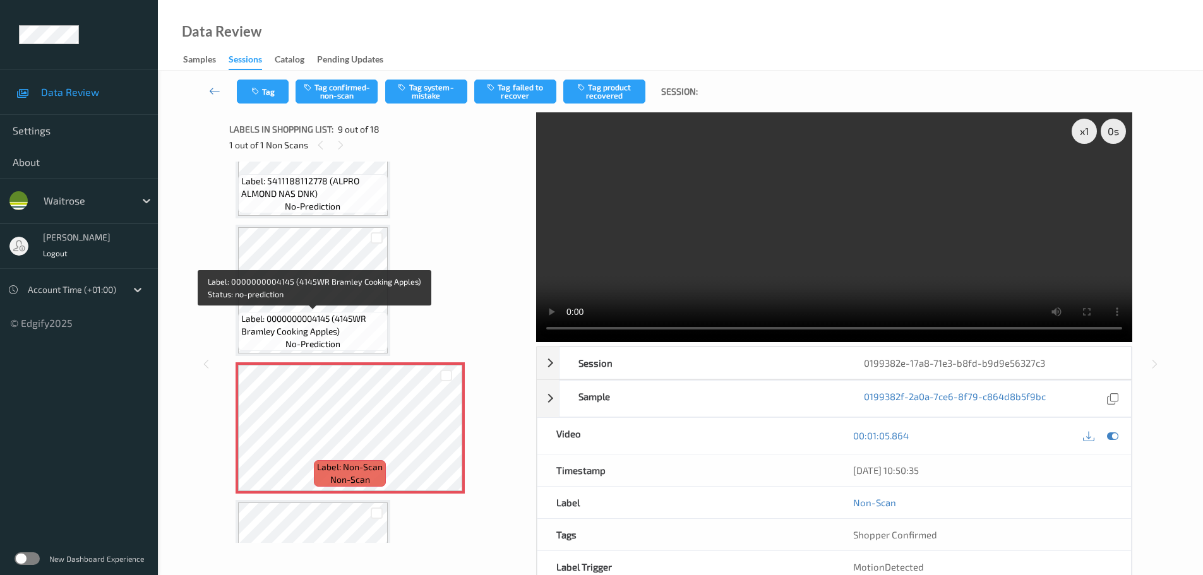
click at [332, 320] on span "Label: 0000000004145 (4145WR Bramley Cooking Apples)" at bounding box center [312, 325] width 143 height 25
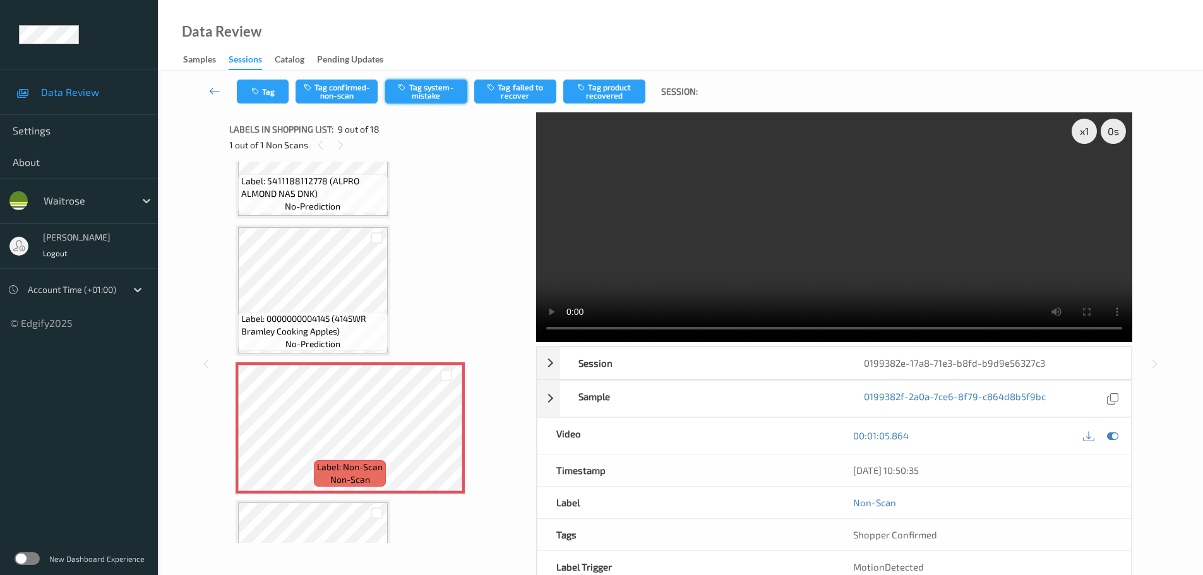
click at [435, 98] on button "Tag system-mistake" at bounding box center [426, 92] width 82 height 24
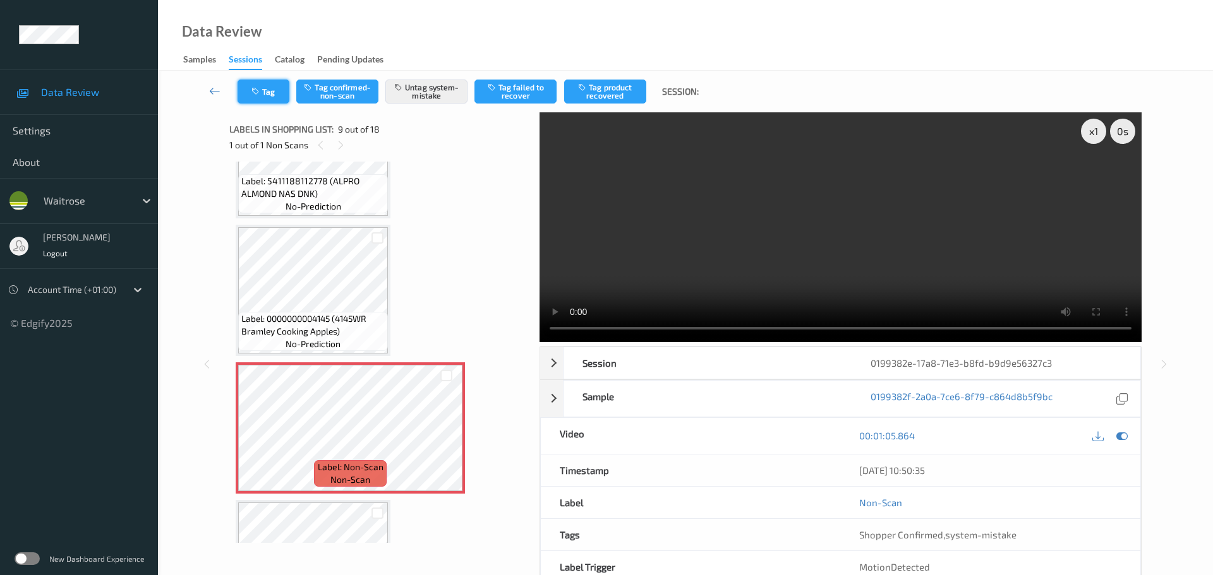
click at [264, 93] on button "Tag" at bounding box center [263, 92] width 52 height 24
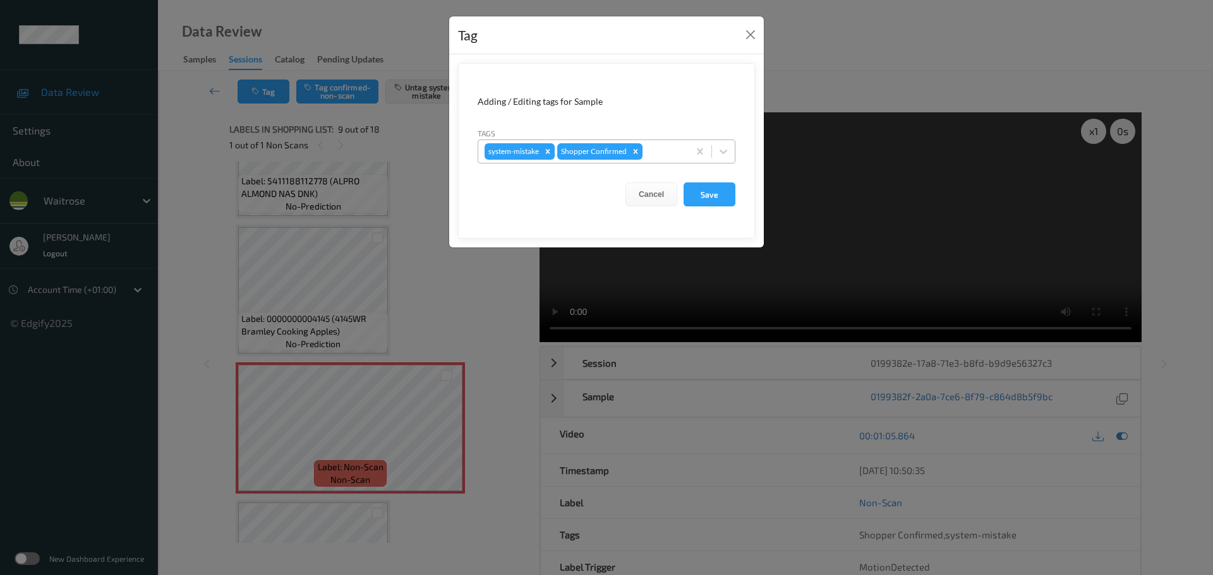
click at [649, 145] on div at bounding box center [663, 151] width 37 height 15
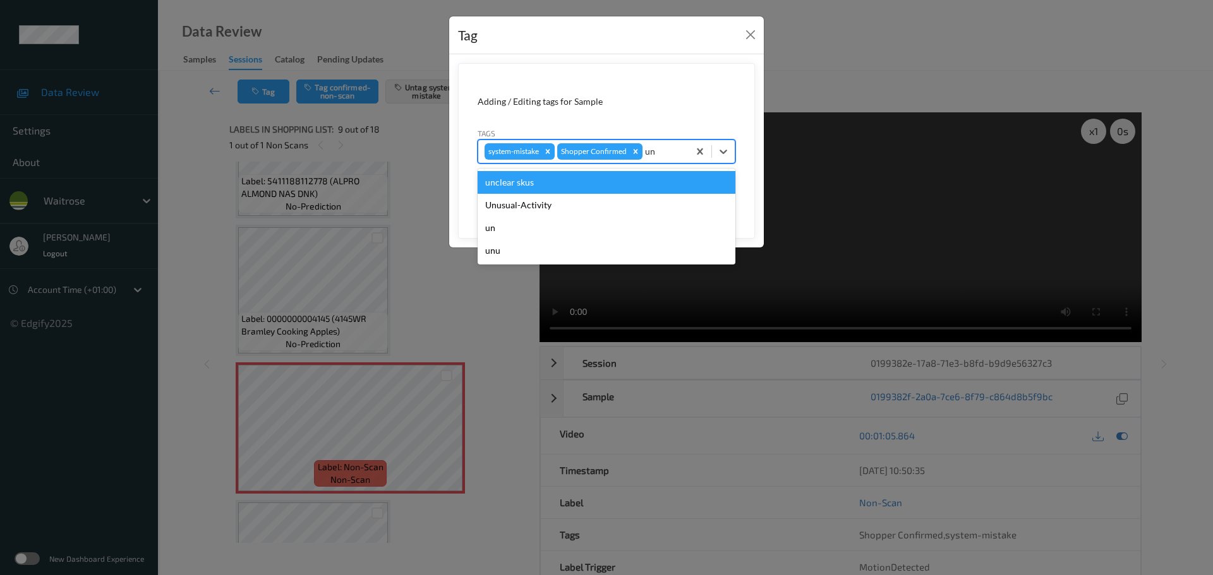
type input "unu"
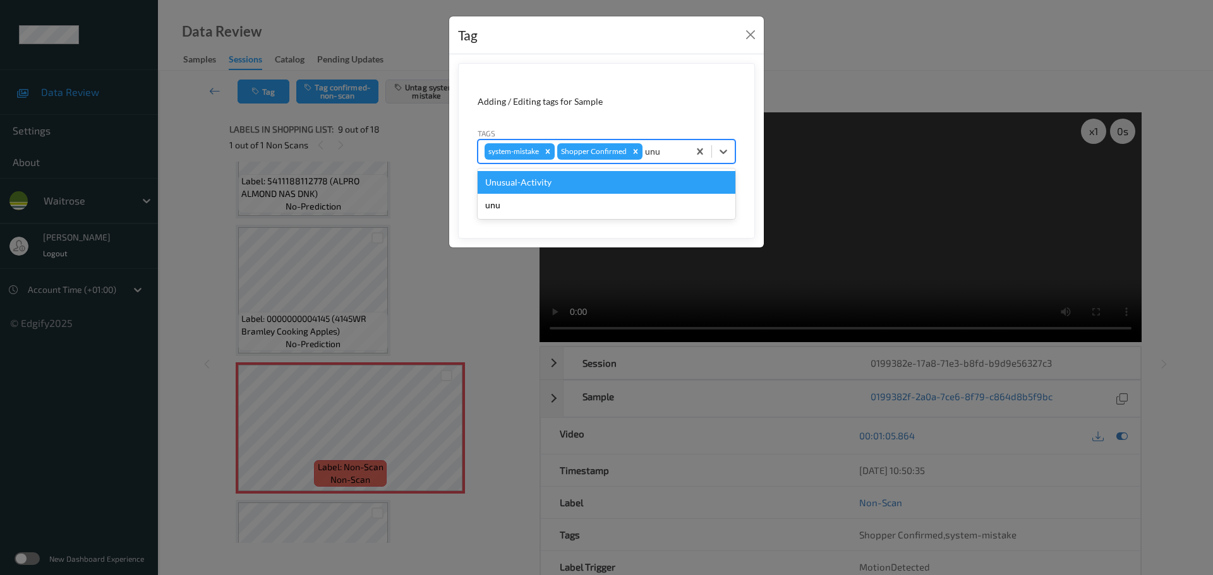
click at [549, 185] on div "Unusual-Activity" at bounding box center [607, 182] width 258 height 23
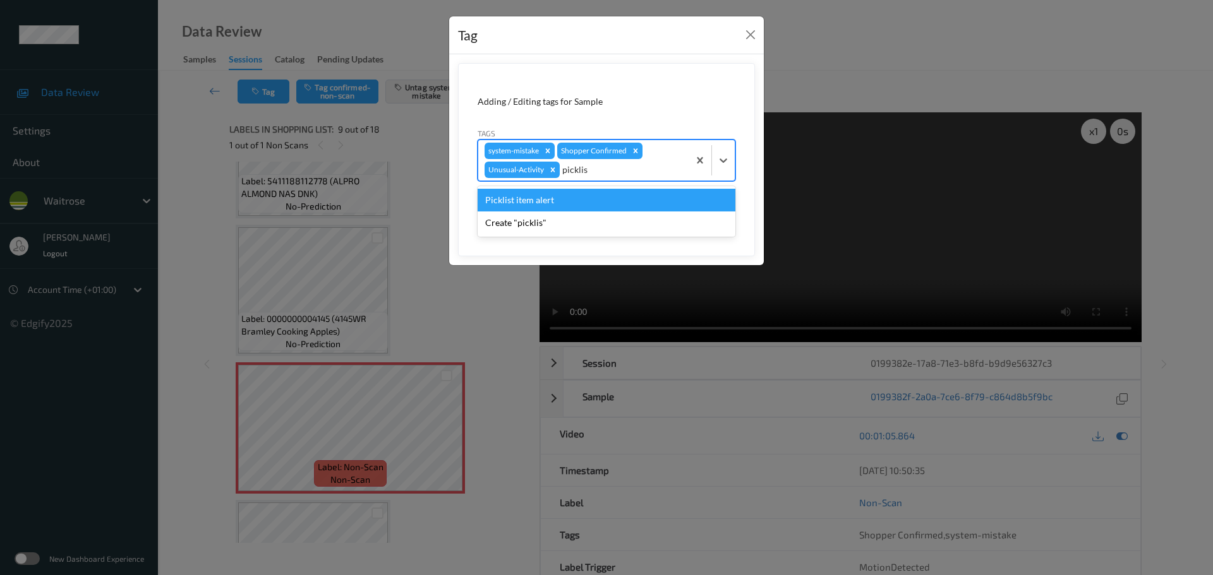
type input "picklist"
click at [608, 200] on div "Picklist item alert" at bounding box center [607, 200] width 258 height 23
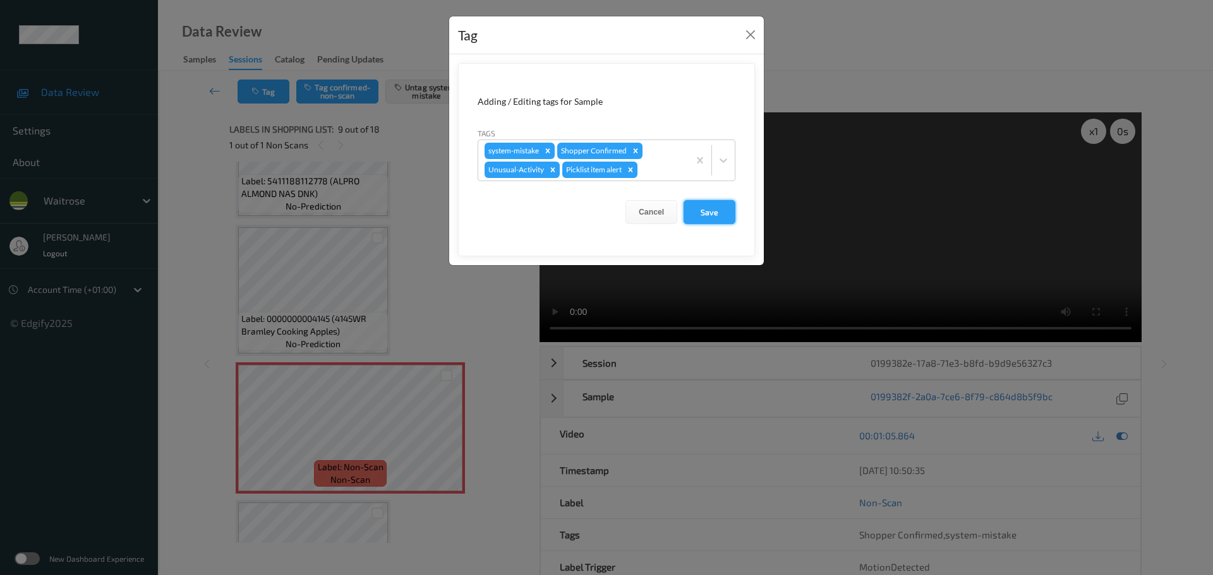
click at [706, 215] on button "Save" at bounding box center [709, 212] width 52 height 24
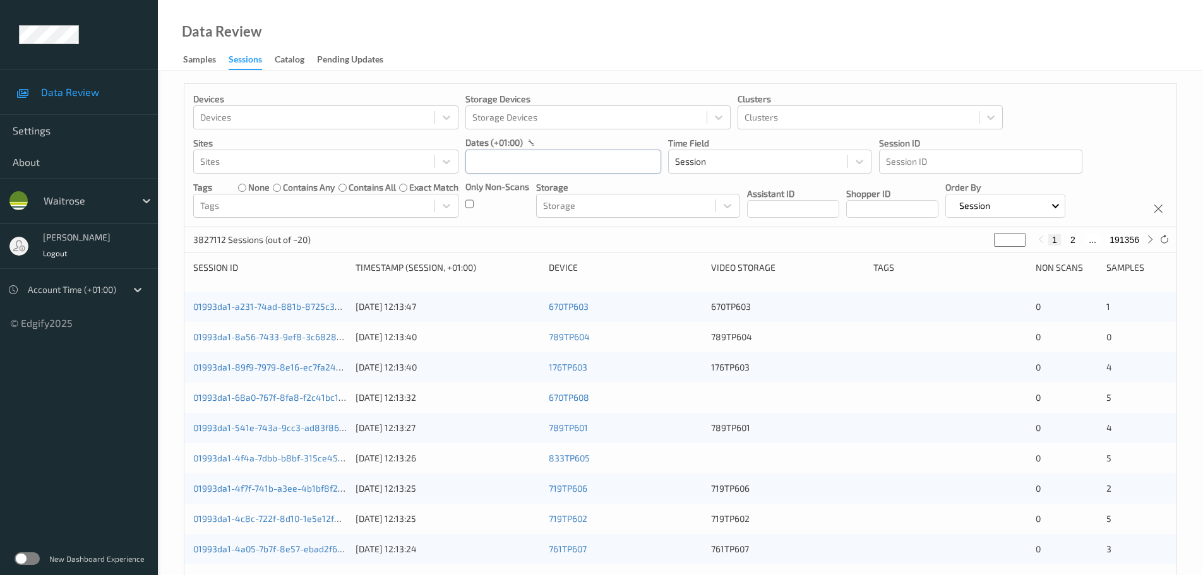
click at [543, 150] on input "text" at bounding box center [564, 162] width 196 height 24
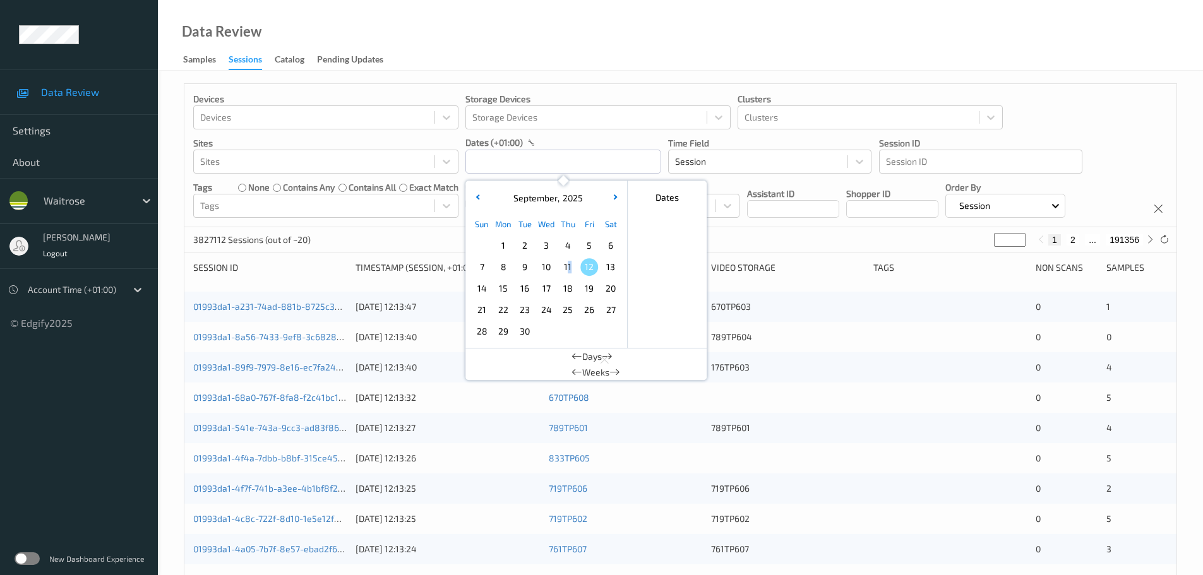
click at [569, 268] on span "11" at bounding box center [568, 267] width 18 height 18
type input "[DATE] 00:00 -> [DATE] 23:59"
click at [558, 73] on div "Devices Devices Storage Devices Storage Devices Clusters Clusters Sites Sites d…" at bounding box center [680, 511] width 1045 height 880
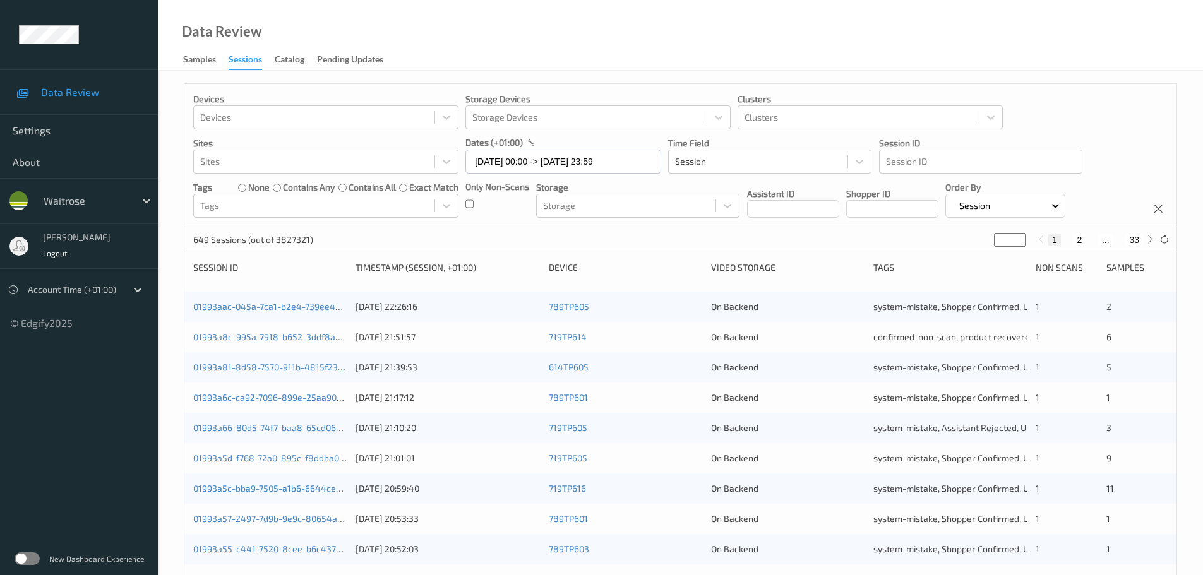
click at [1005, 246] on input "*" at bounding box center [1010, 240] width 32 height 14
click at [1151, 238] on icon at bounding box center [1150, 239] width 9 height 9
type input "*"
click at [1151, 238] on icon at bounding box center [1150, 239] width 9 height 9
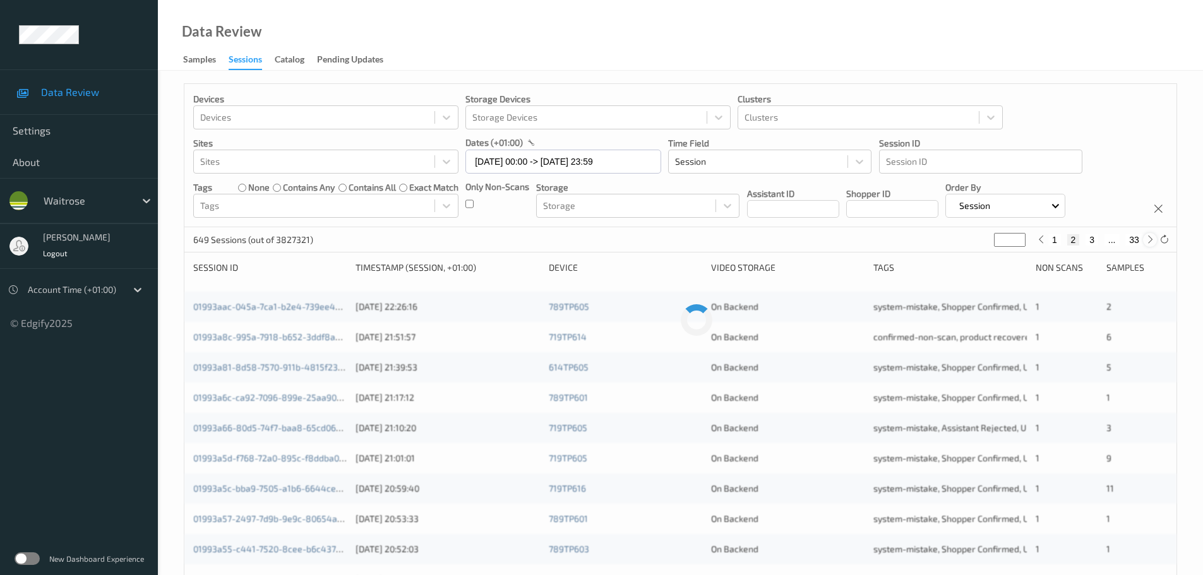
type input "*"
click at [1151, 238] on icon at bounding box center [1150, 239] width 9 height 9
type input "*"
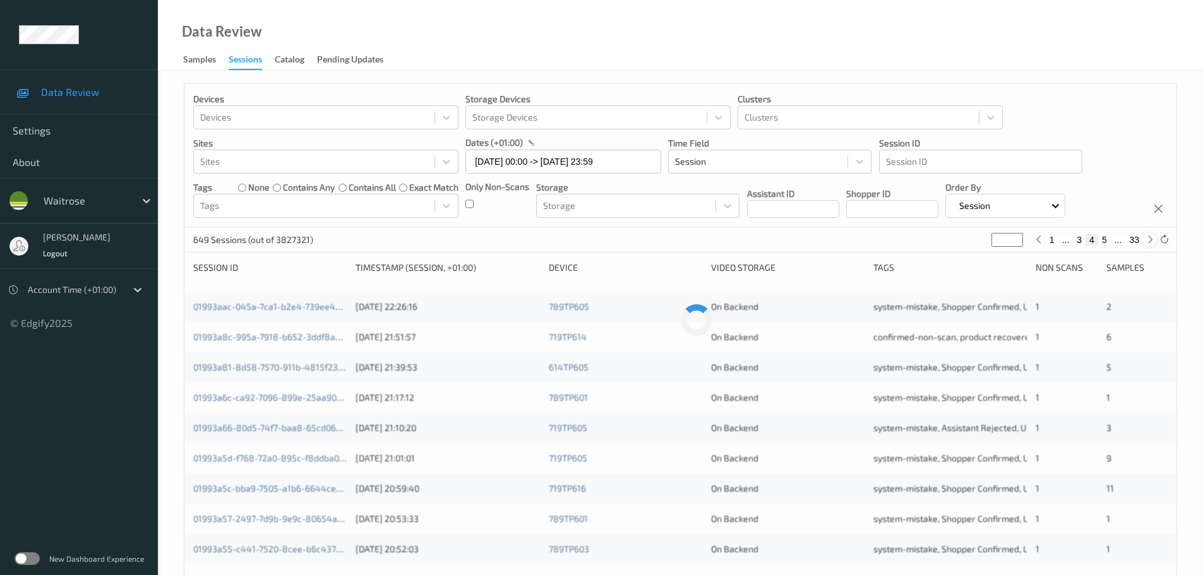
click at [1151, 238] on icon at bounding box center [1150, 239] width 9 height 9
type input "*"
click at [1153, 241] on icon at bounding box center [1150, 239] width 9 height 9
type input "*"
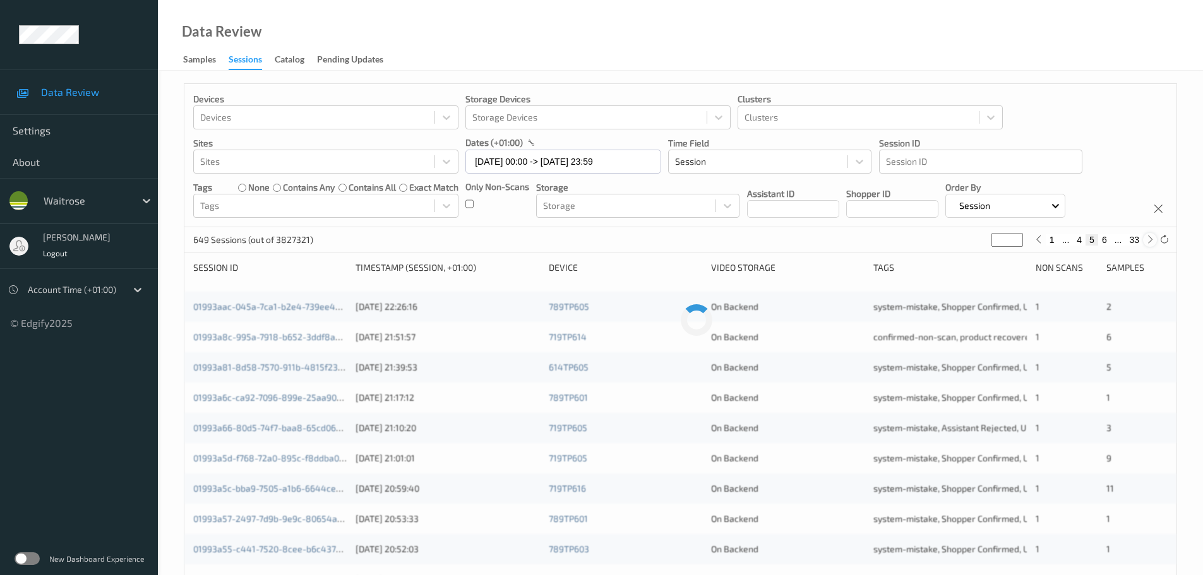
type input "*"
click at [1152, 246] on div at bounding box center [1150, 240] width 14 height 14
type input "*"
click at [1150, 245] on div at bounding box center [1150, 240] width 14 height 14
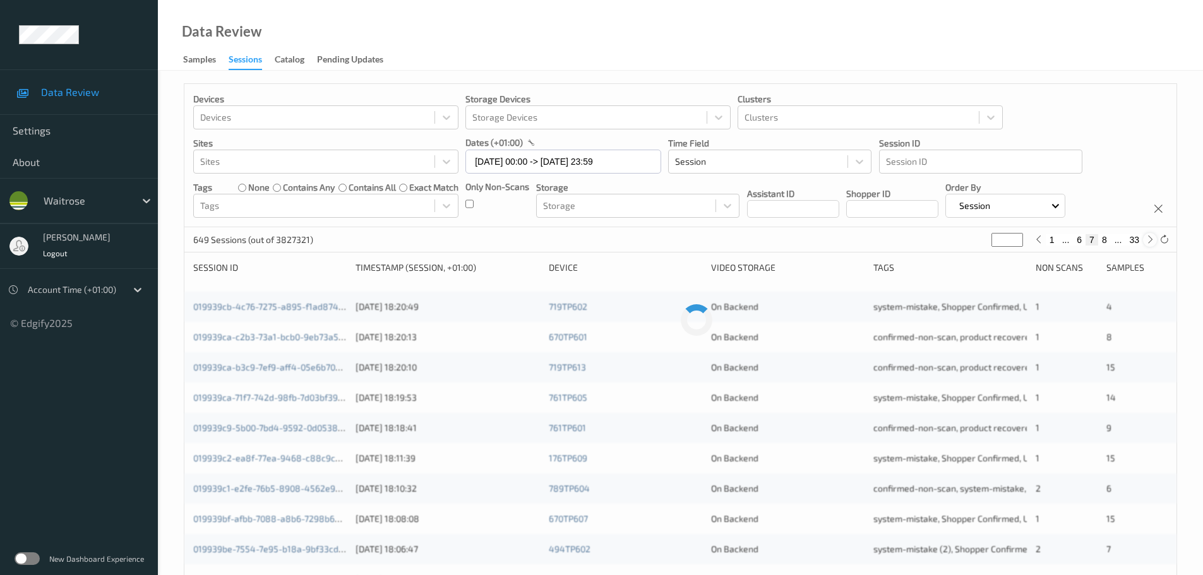
type input "*"
click at [1149, 245] on div at bounding box center [1150, 240] width 14 height 14
type input "*"
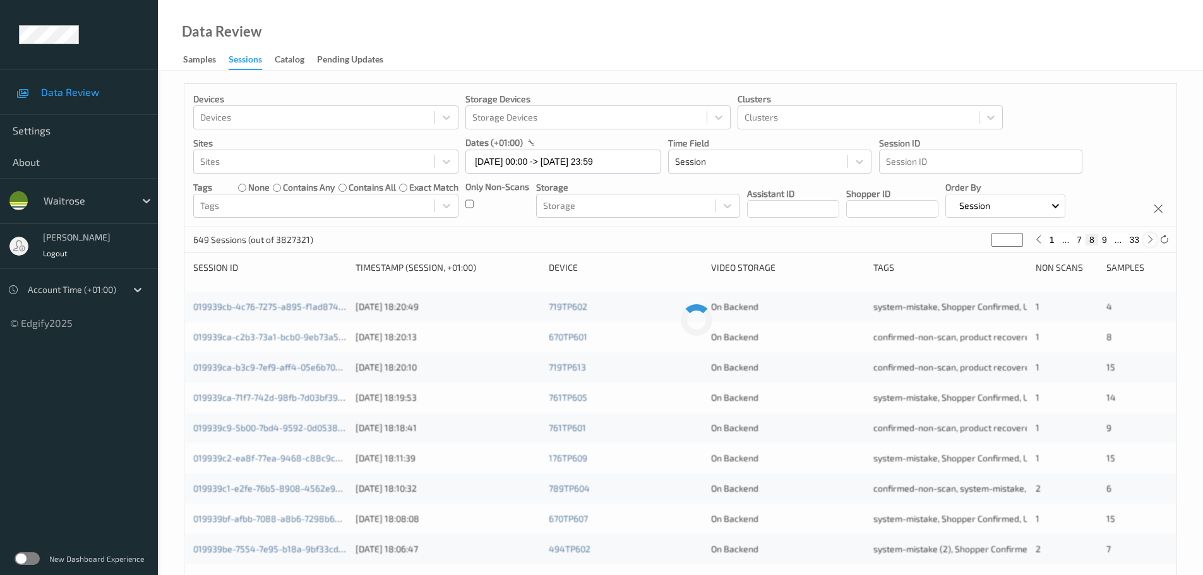
click at [1149, 245] on div at bounding box center [1150, 240] width 14 height 14
type input "**"
click at [1149, 245] on div at bounding box center [1150, 240] width 14 height 14
type input "**"
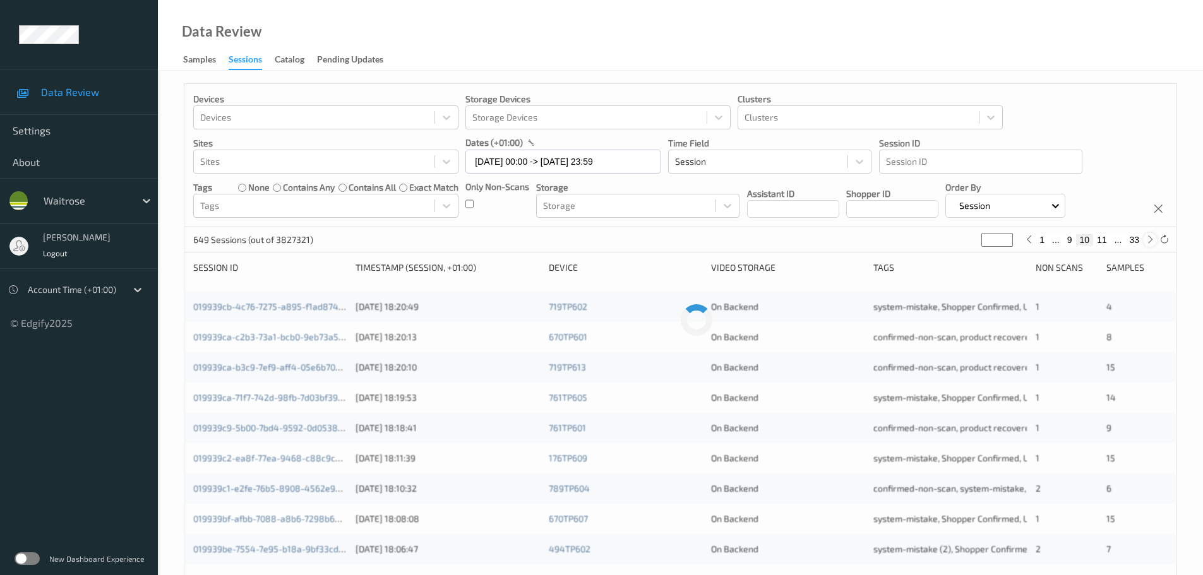
type input "**"
click at [1149, 245] on div at bounding box center [1150, 240] width 14 height 14
type input "**"
click at [1149, 245] on div at bounding box center [1150, 240] width 14 height 14
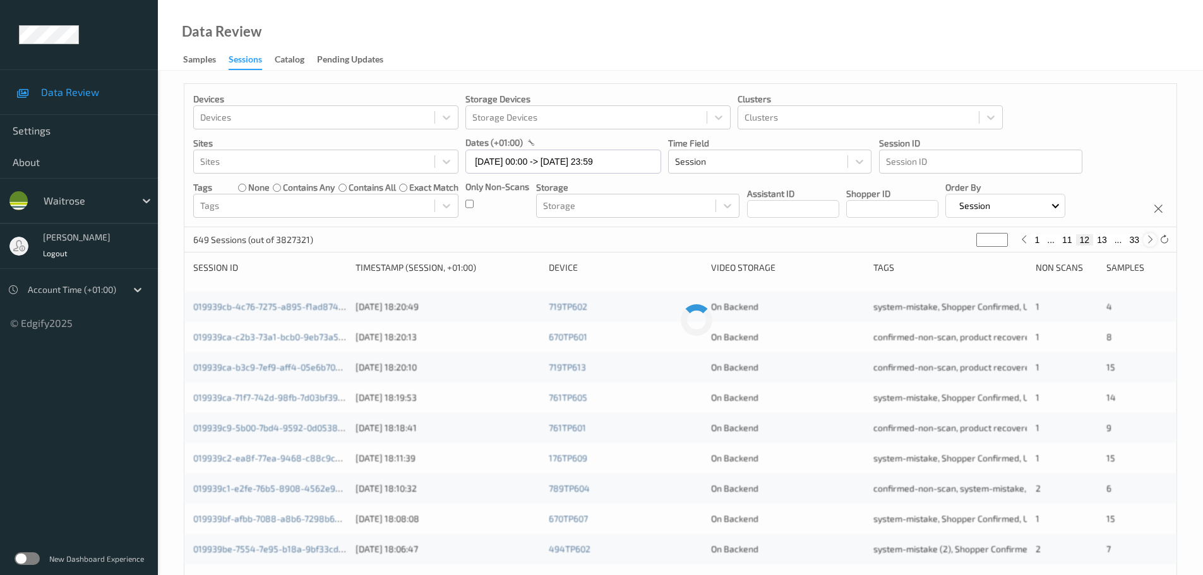
type input "**"
click at [1149, 245] on div at bounding box center [1150, 240] width 14 height 14
type input "**"
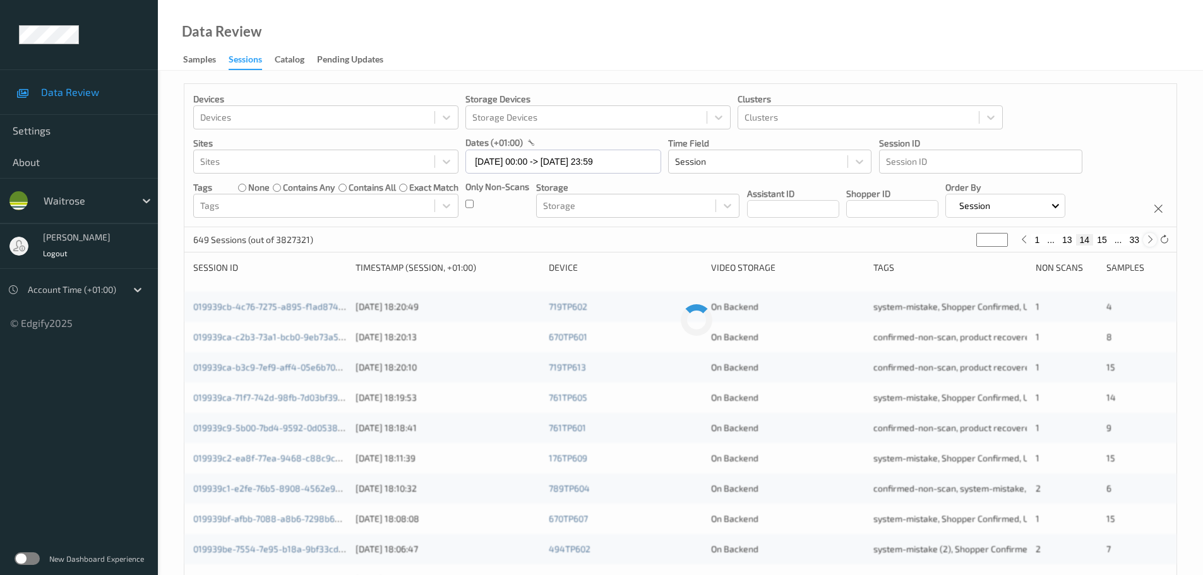
click at [1149, 245] on div at bounding box center [1150, 240] width 14 height 14
type input "**"
click at [1149, 245] on div at bounding box center [1150, 240] width 14 height 14
type input "**"
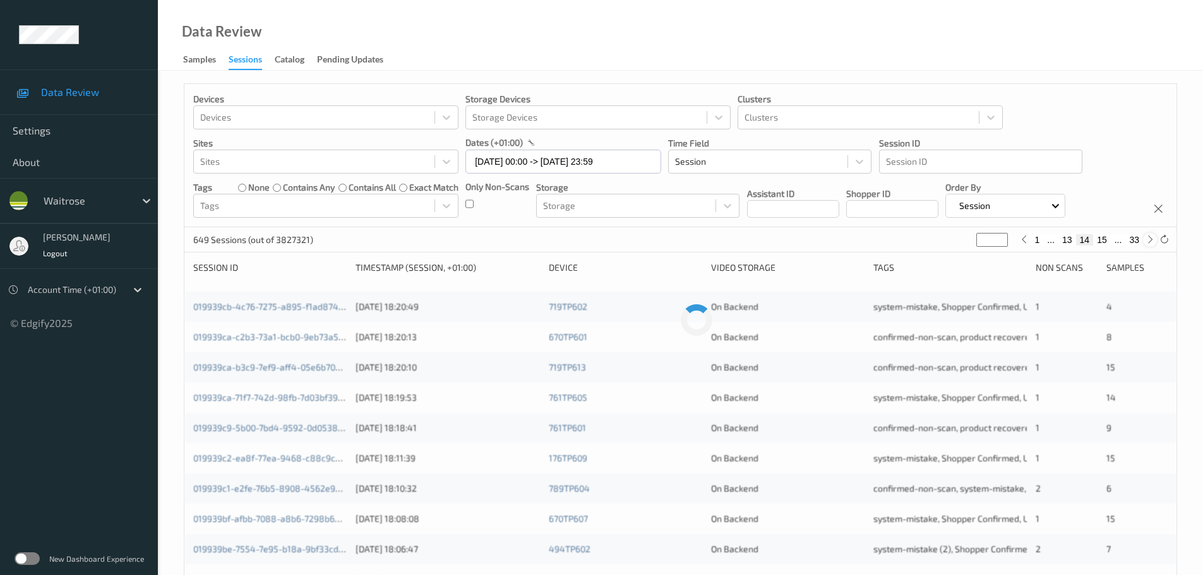
type input "**"
click at [1149, 245] on div at bounding box center [1150, 240] width 14 height 14
type input "**"
click at [1149, 245] on div at bounding box center [1150, 240] width 14 height 14
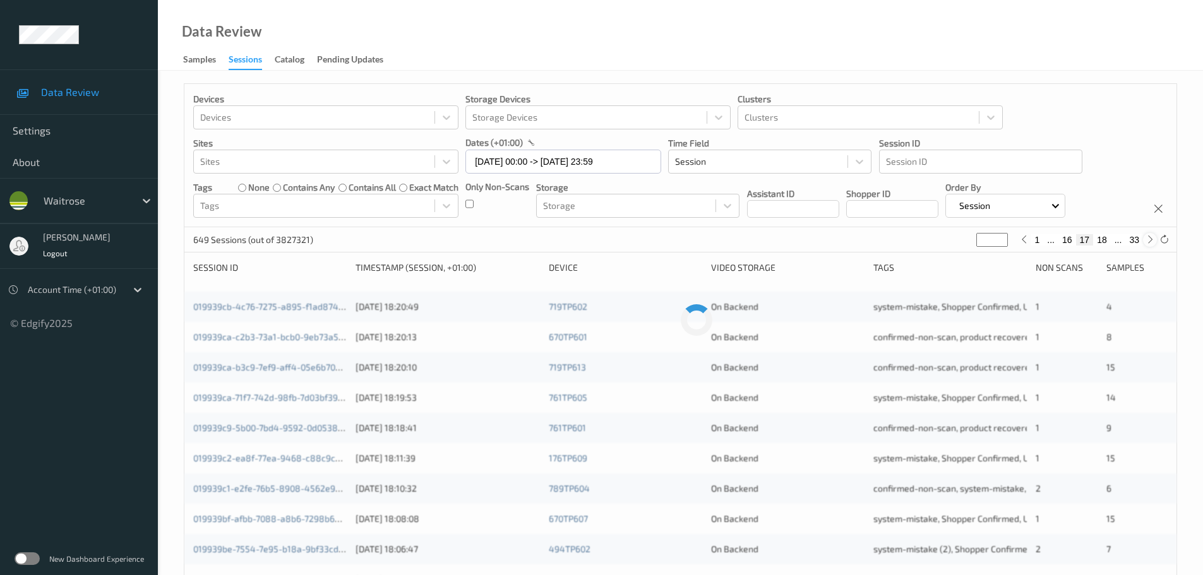
type input "**"
click at [1149, 245] on div at bounding box center [1150, 240] width 14 height 14
type input "**"
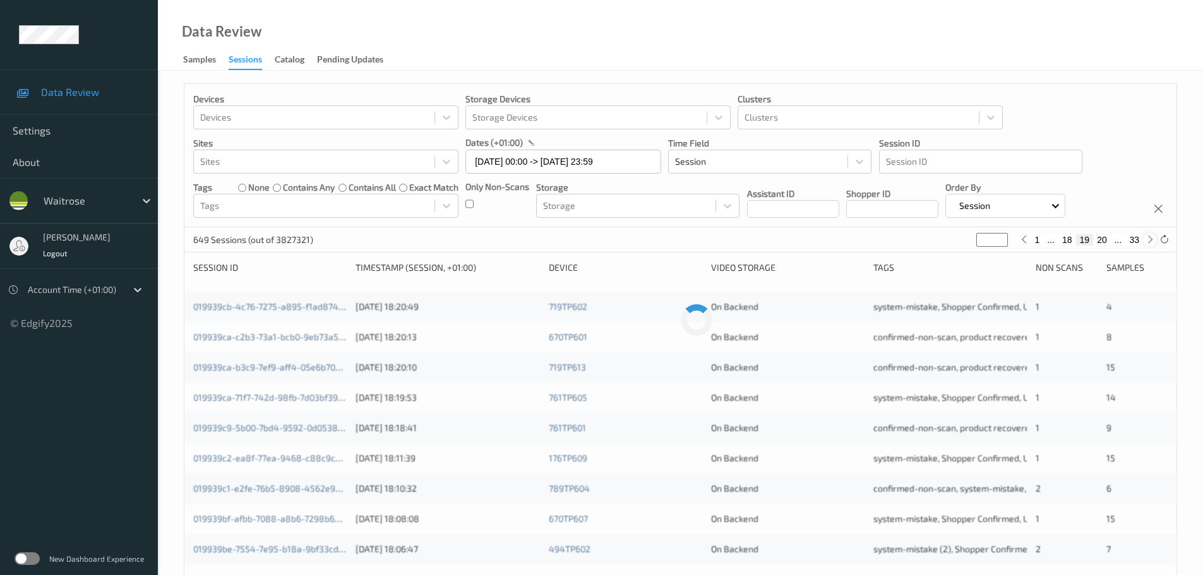
click at [1149, 245] on div at bounding box center [1150, 240] width 14 height 14
type input "**"
click at [1149, 245] on div at bounding box center [1150, 240] width 14 height 14
type input "**"
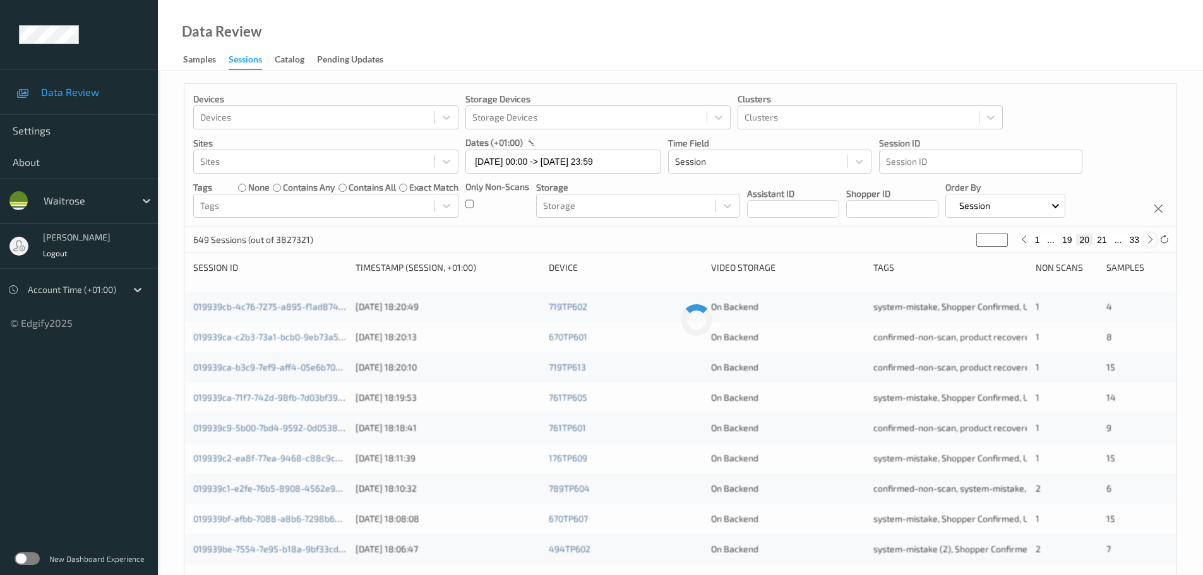
type input "**"
click at [1149, 245] on div at bounding box center [1150, 240] width 14 height 14
type input "**"
click at [1149, 245] on div at bounding box center [1150, 240] width 14 height 14
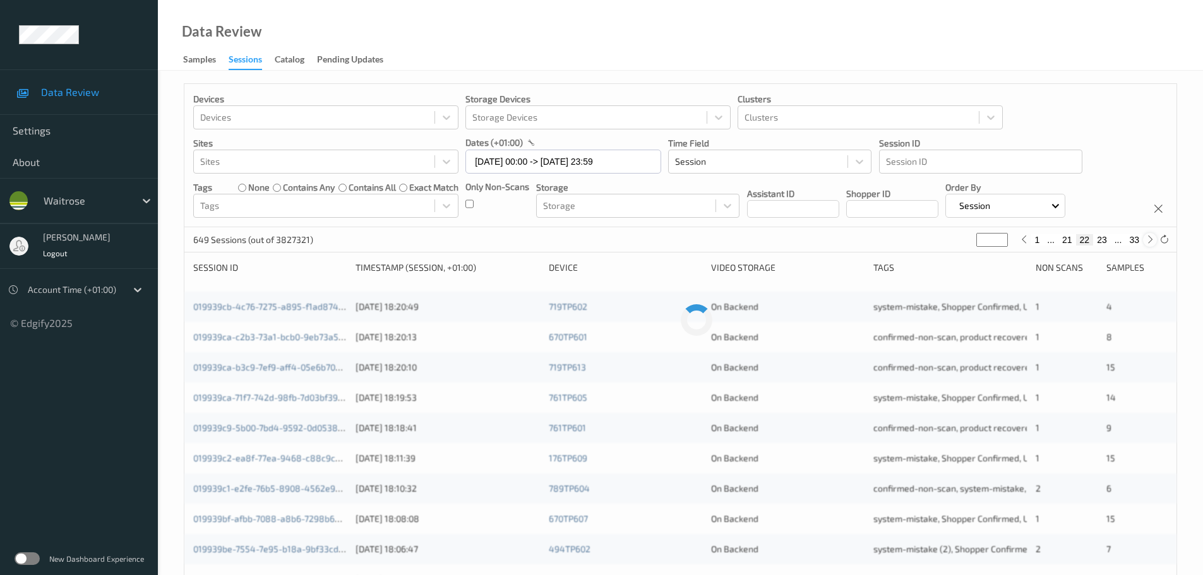
type input "**"
click at [1149, 245] on div at bounding box center [1150, 240] width 14 height 14
type input "**"
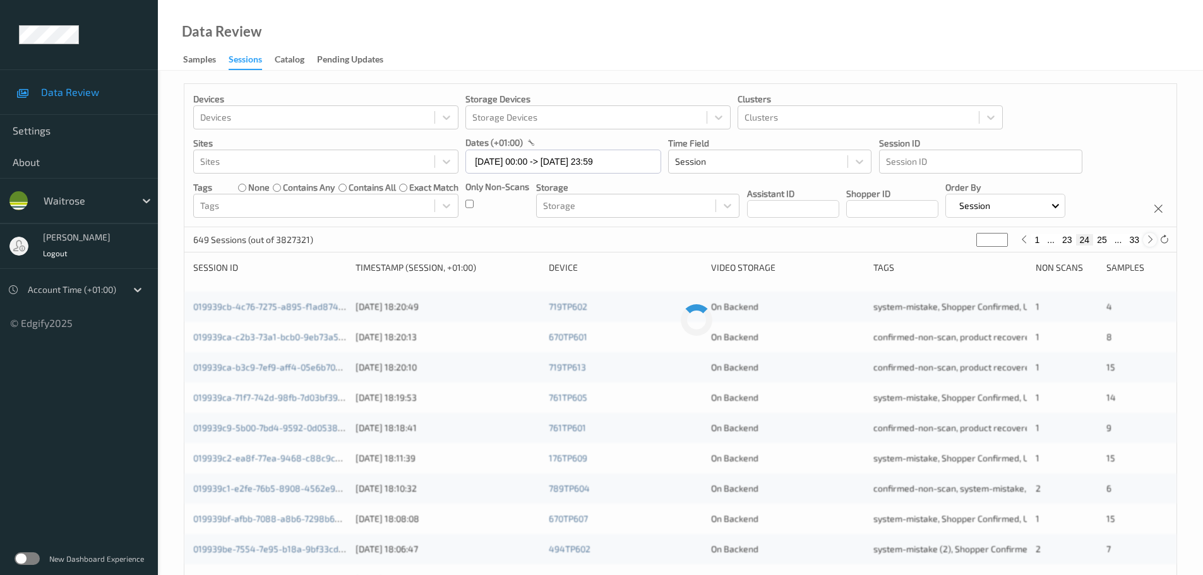
click at [1149, 245] on div at bounding box center [1150, 240] width 14 height 14
type input "**"
click at [1149, 245] on div at bounding box center [1150, 240] width 14 height 14
type input "**"
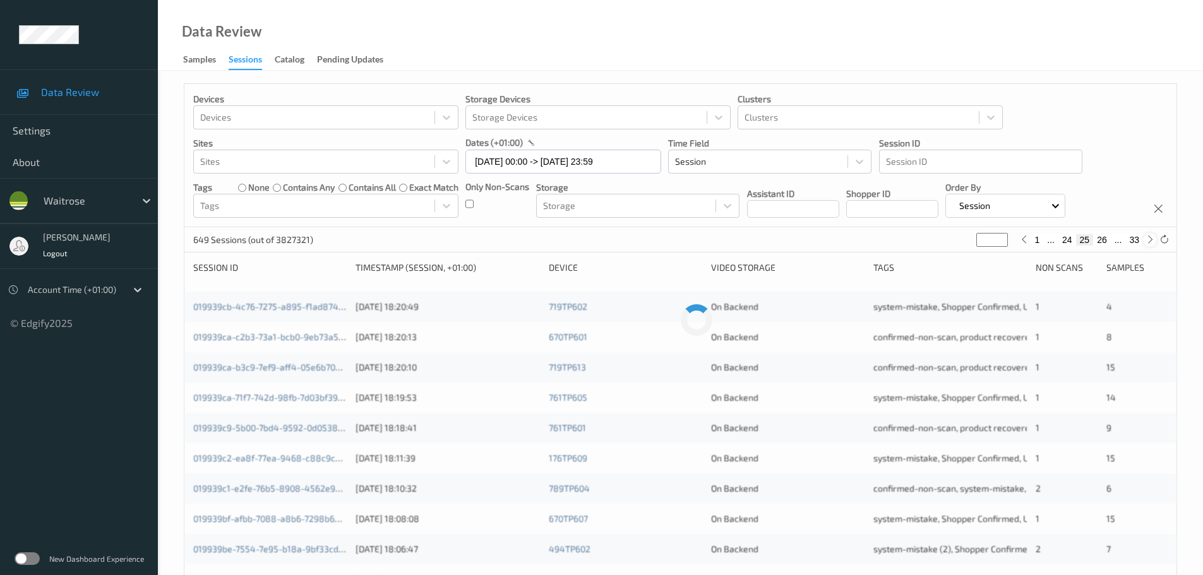
type input "**"
click at [1149, 245] on div at bounding box center [1150, 240] width 14 height 14
type input "**"
click at [1025, 234] on div at bounding box center [1024, 240] width 14 height 14
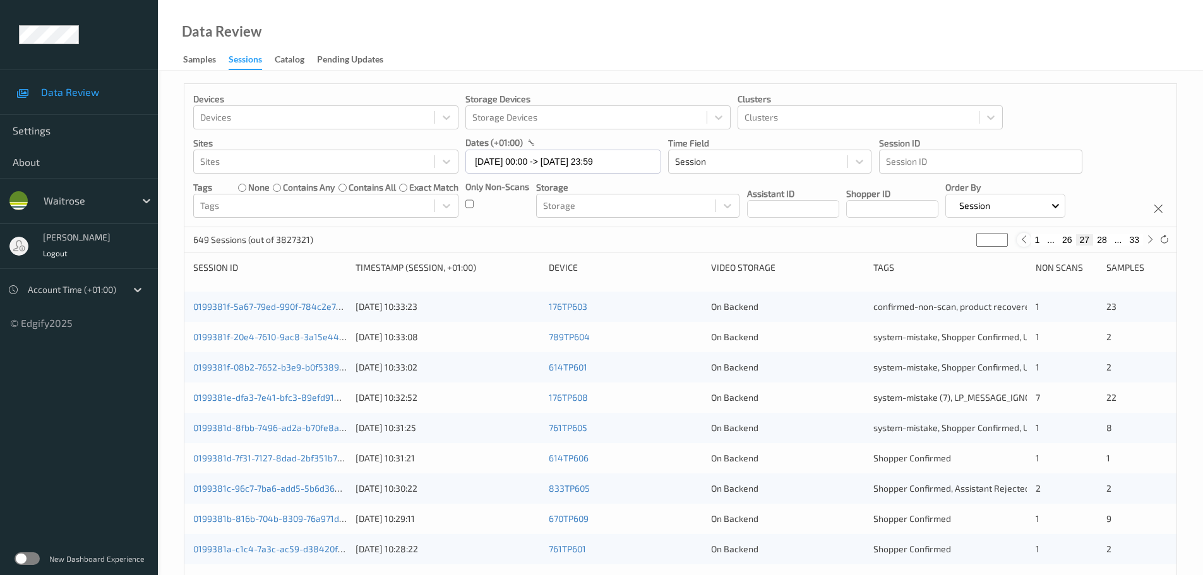
type input "**"
